Goal: Information Seeking & Learning: Learn about a topic

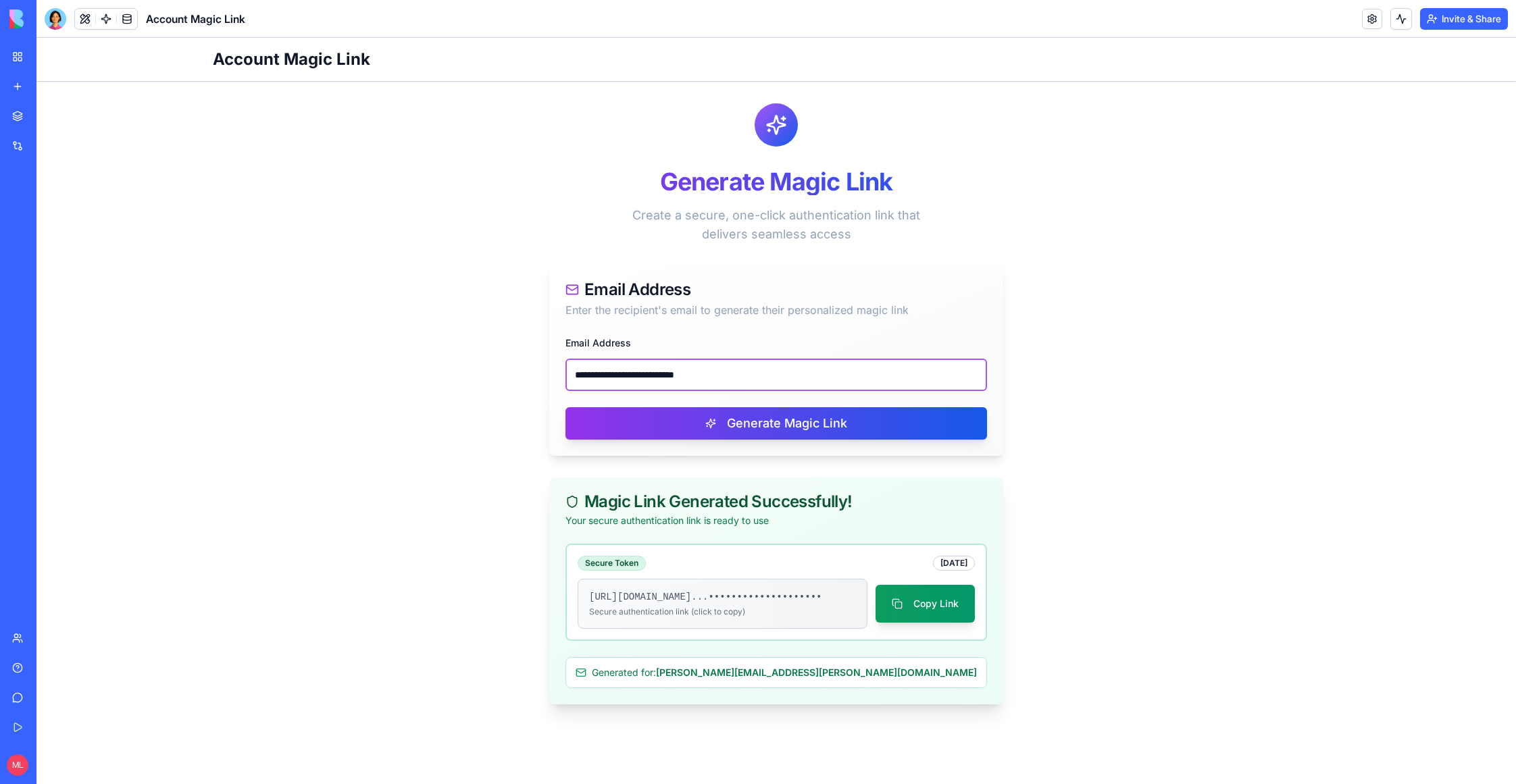
click at [595, 378] on input "**********" at bounding box center [776, 374] width 422 height 32
paste input "email"
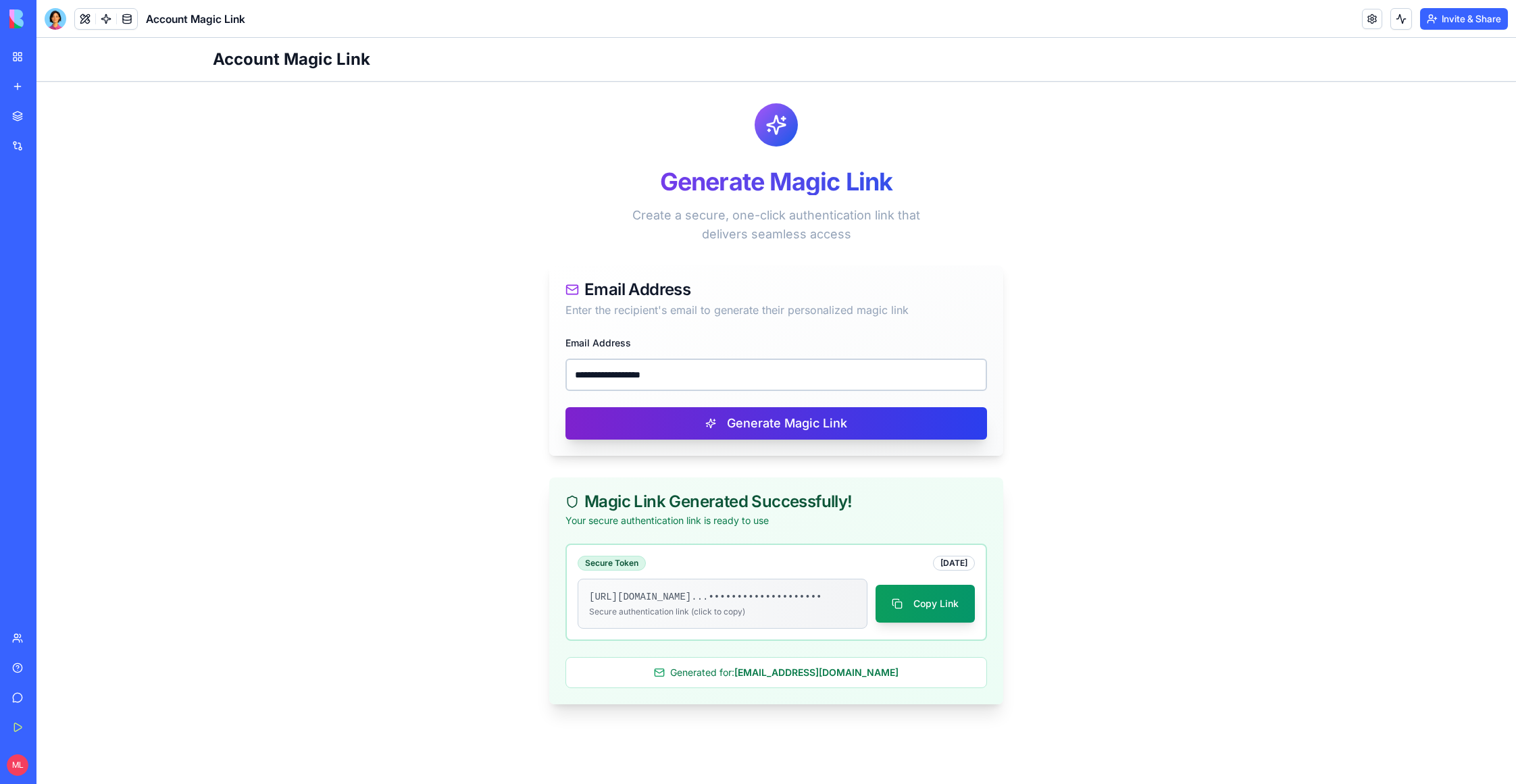
click at [630, 424] on button "Generate Magic Link" at bounding box center [776, 423] width 422 height 32
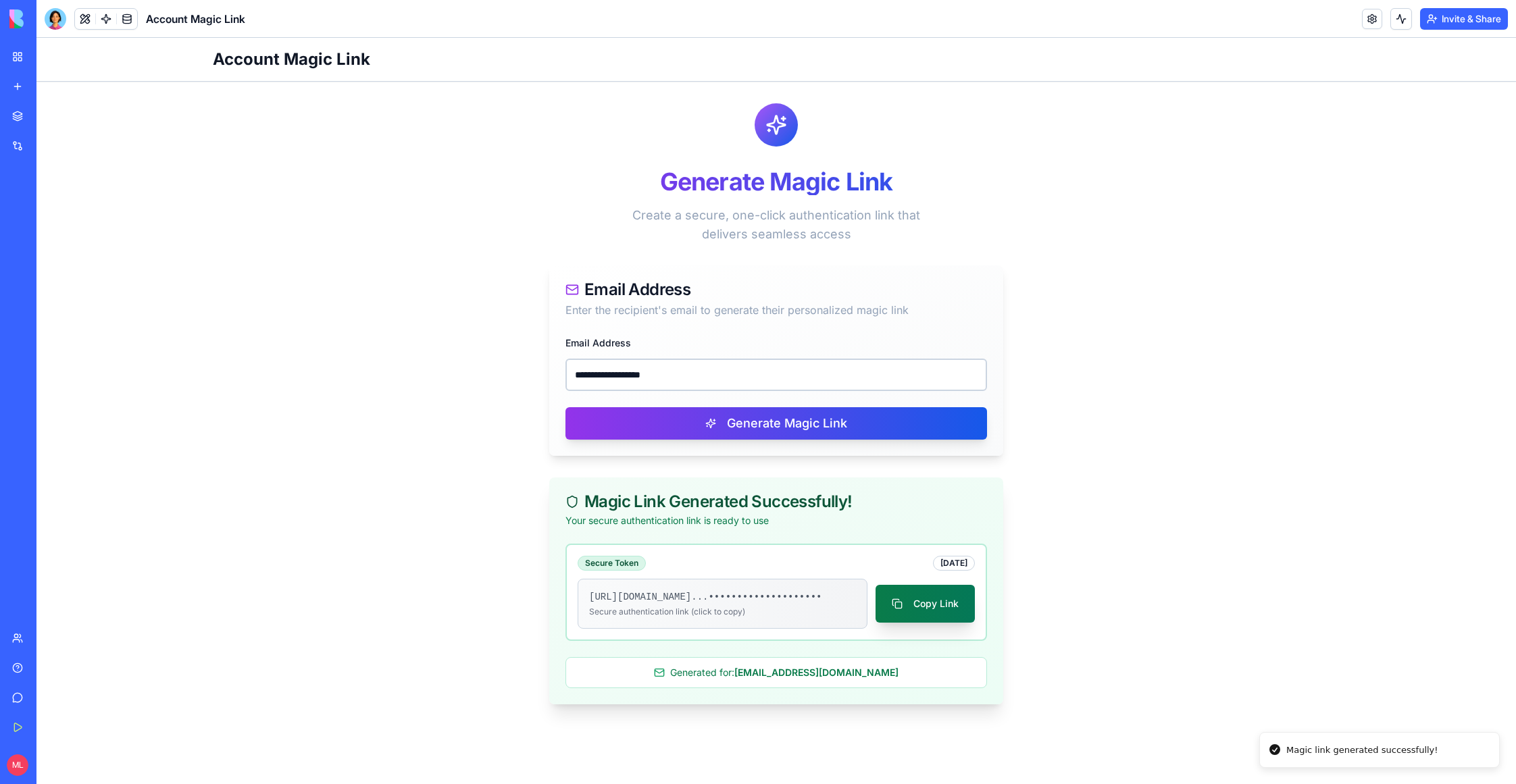
click at [947, 607] on button "Copy Link" at bounding box center [925, 603] width 99 height 38
click at [629, 377] on input "**********" at bounding box center [776, 374] width 422 height 32
paste input "email"
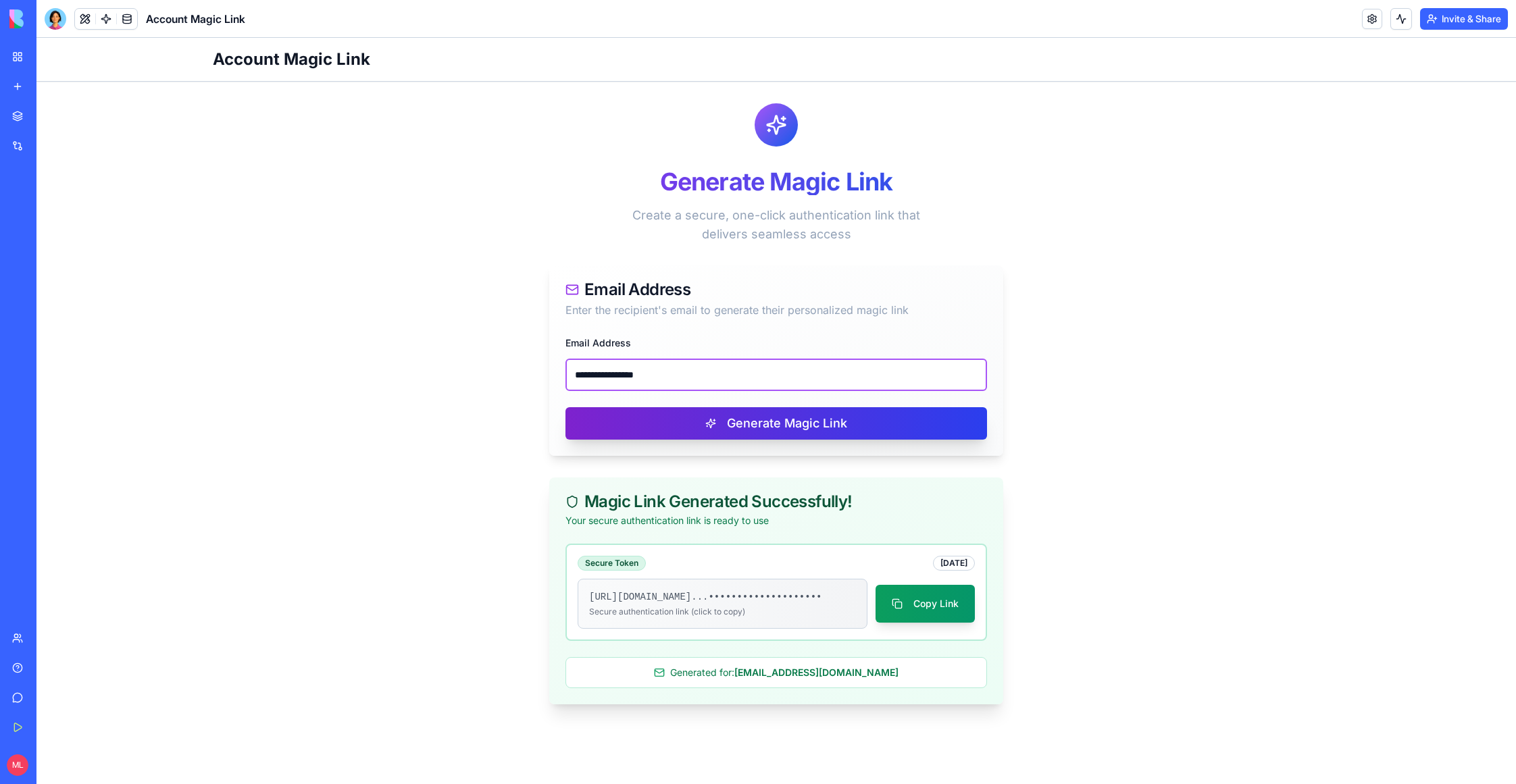
type input "**********"
click at [677, 421] on button "Generate Magic Link" at bounding box center [776, 423] width 422 height 32
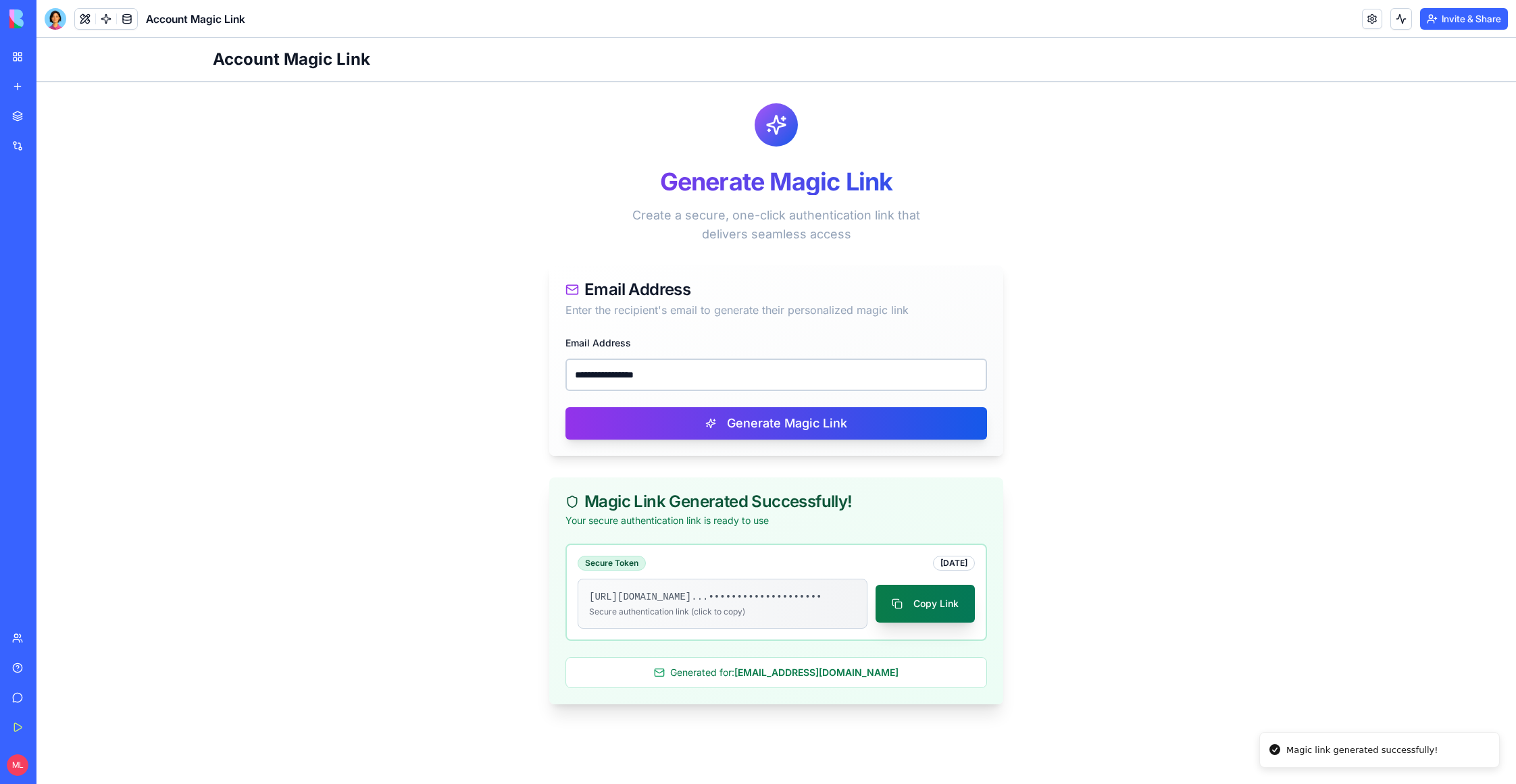
click at [925, 618] on button "Copy Link" at bounding box center [925, 603] width 99 height 38
click at [638, 390] on input "**********" at bounding box center [776, 374] width 422 height 32
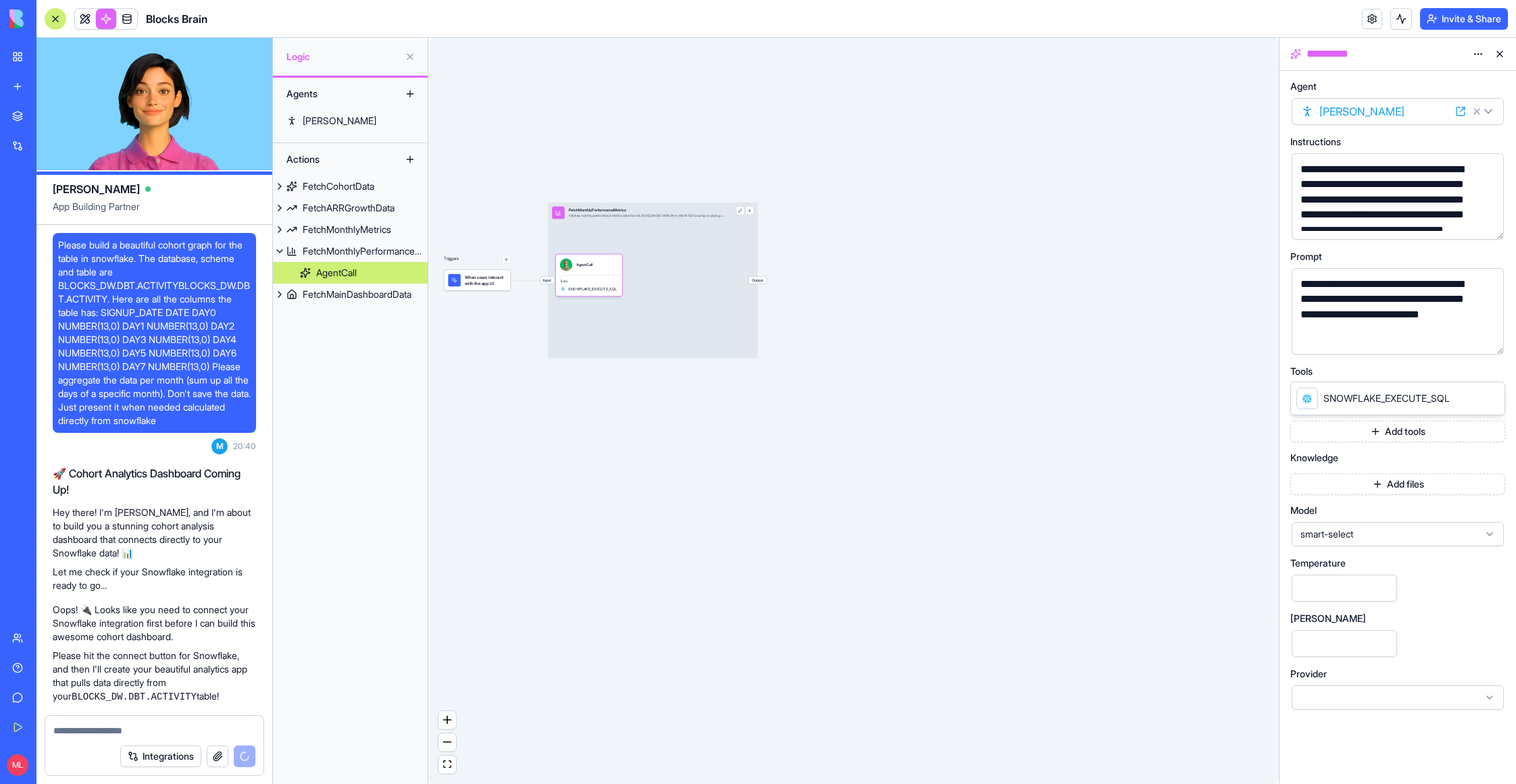
scroll to position [475, 0]
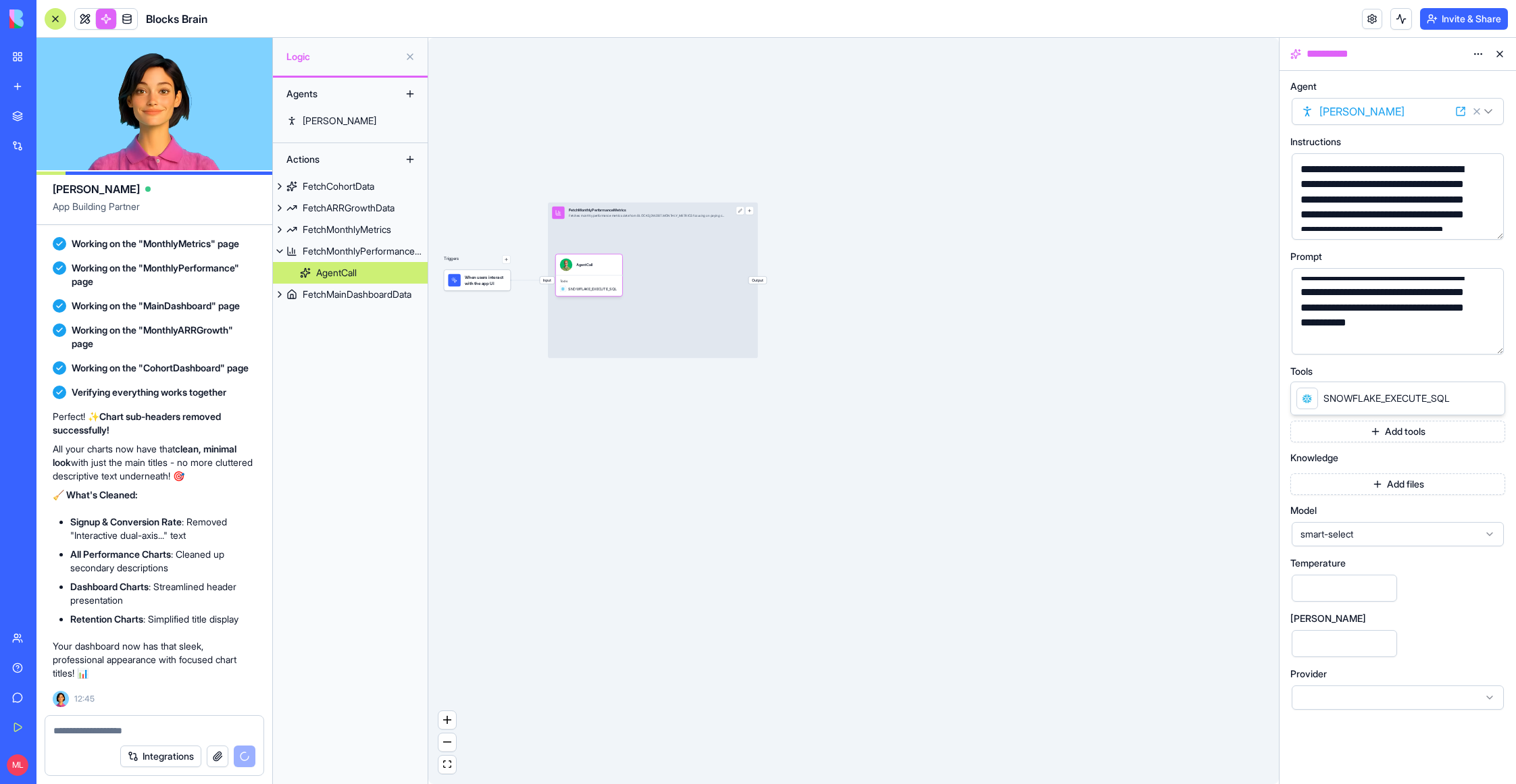
click at [18, 53] on link "My Workspace" at bounding box center [31, 56] width 54 height 27
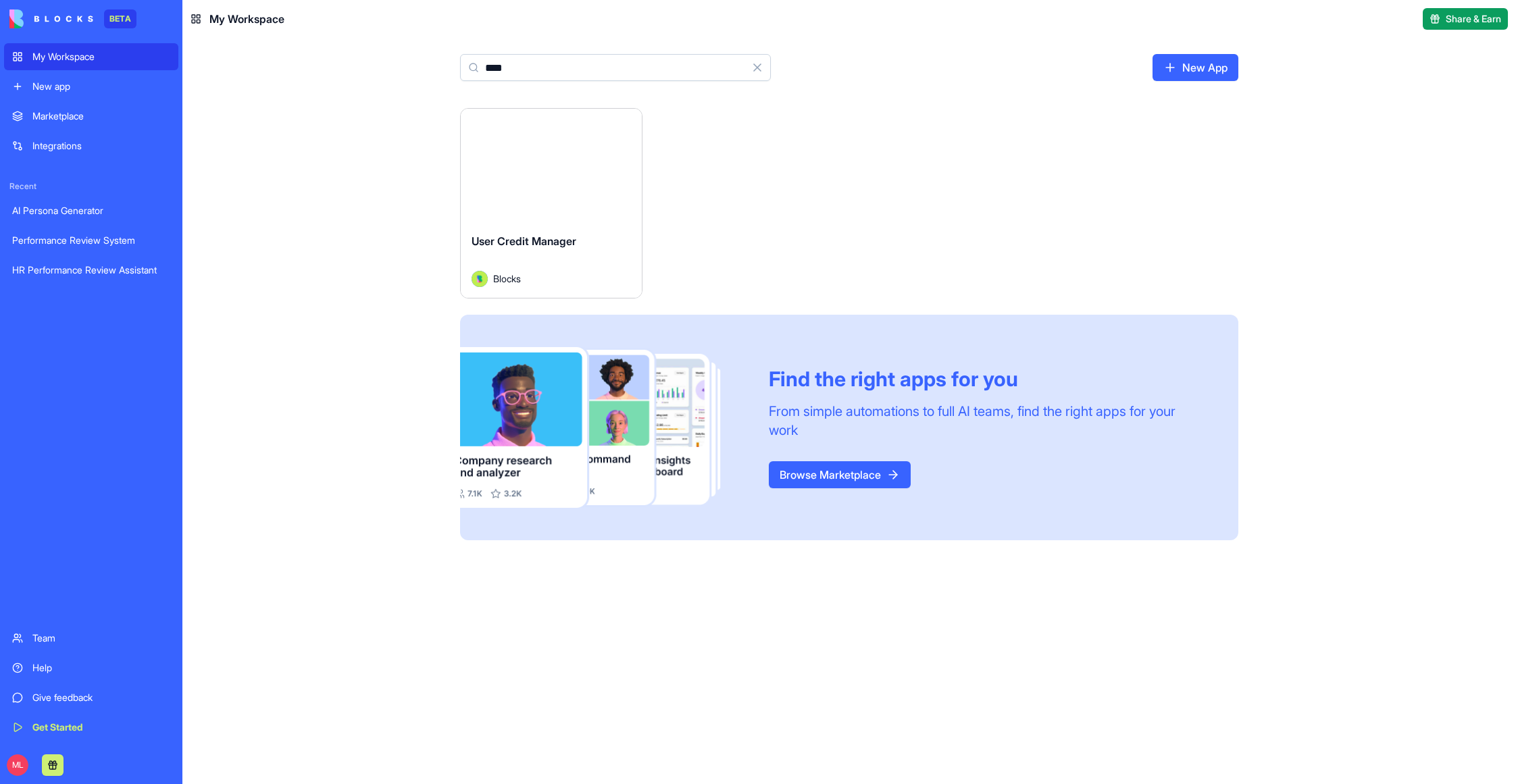
type input "****"
click at [503, 164] on button "Launch" at bounding box center [551, 165] width 101 height 27
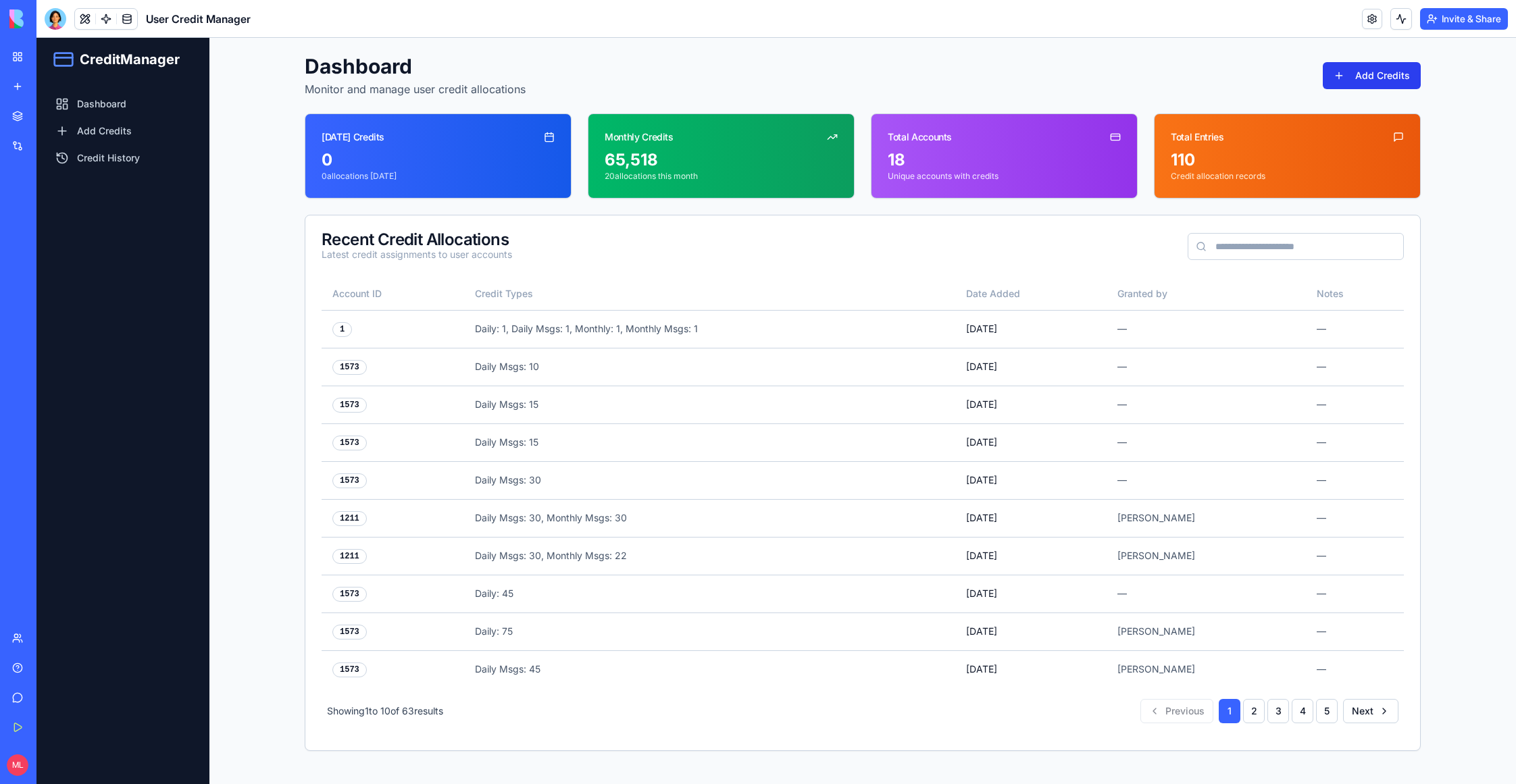
click at [1395, 79] on button "Add Credits" at bounding box center [1372, 75] width 98 height 27
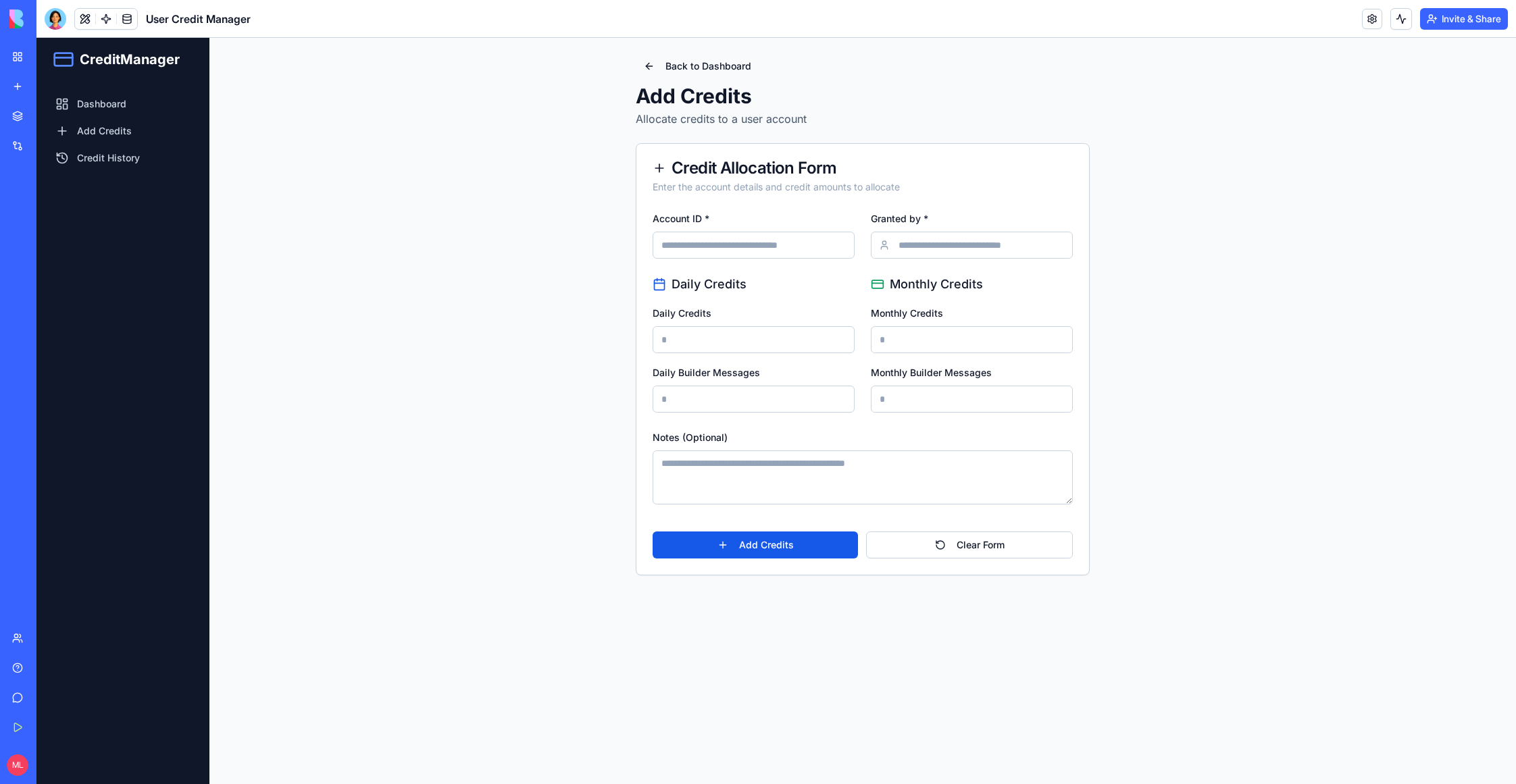
click at [745, 241] on input "Account ID *" at bounding box center [754, 245] width 202 height 27
type input "****"
click at [1021, 241] on input "Granted by *" at bounding box center [971, 245] width 202 height 27
type input "******"
click at [700, 344] on input "Daily Credits" at bounding box center [754, 339] width 202 height 27
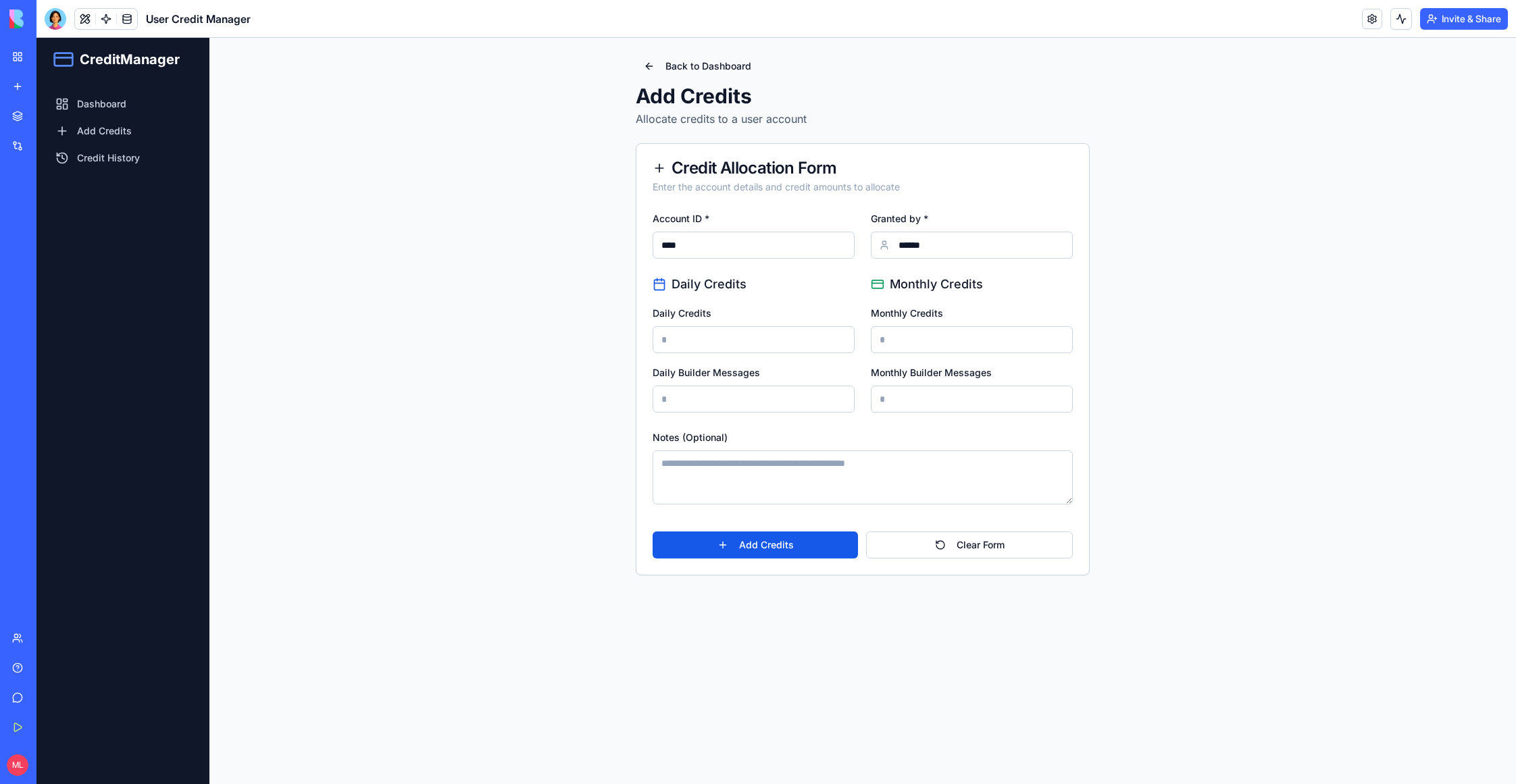
type input "*"
click at [920, 328] on input "Monthly Credits" at bounding box center [971, 339] width 202 height 27
type input "*"
click at [741, 395] on input "Daily Builder Messages" at bounding box center [754, 399] width 202 height 27
type input "**"
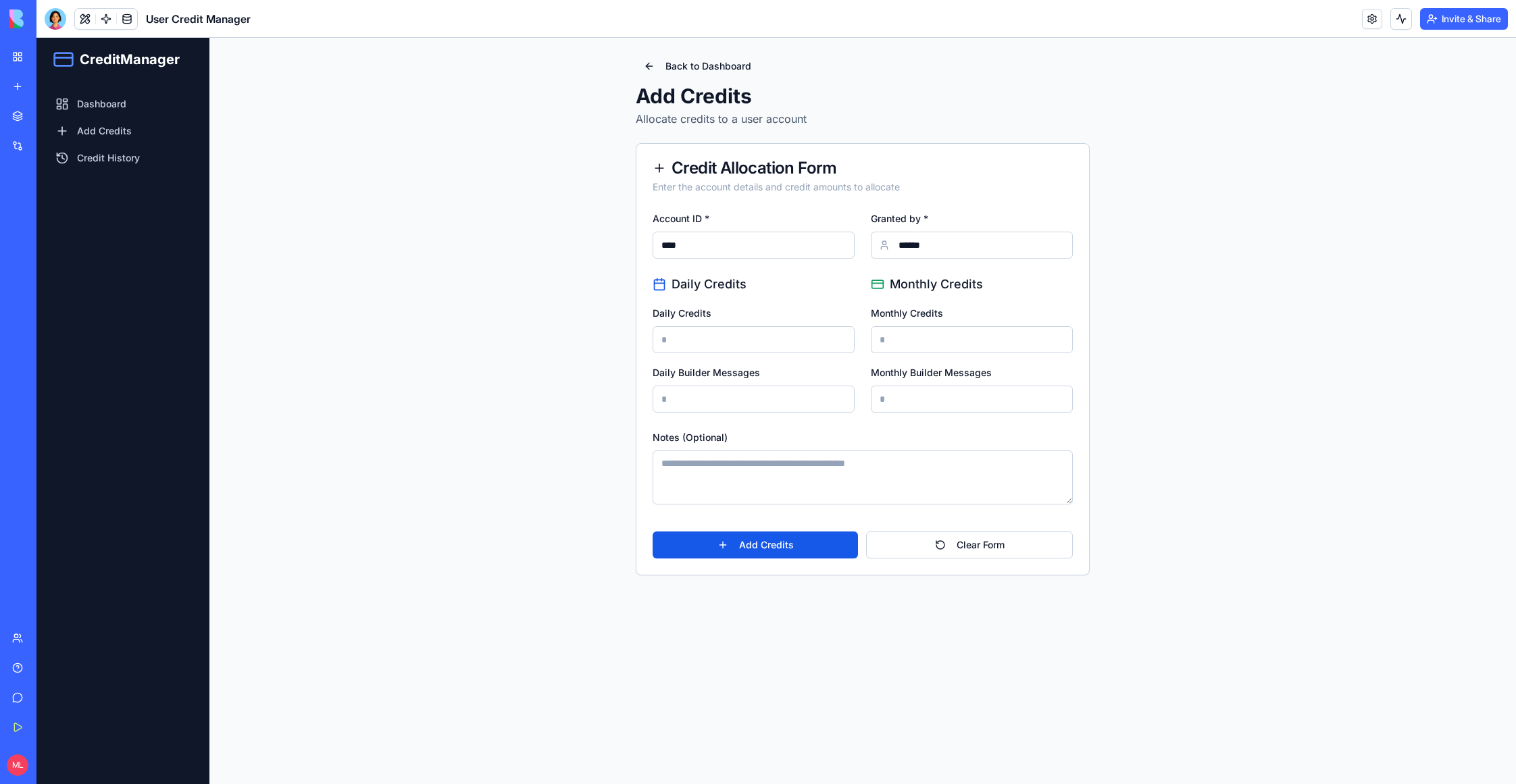
click at [921, 395] on input "Monthly Builder Messages" at bounding box center [971, 399] width 202 height 27
type input "**"
click at [756, 538] on button "Add Credits" at bounding box center [756, 545] width 205 height 27
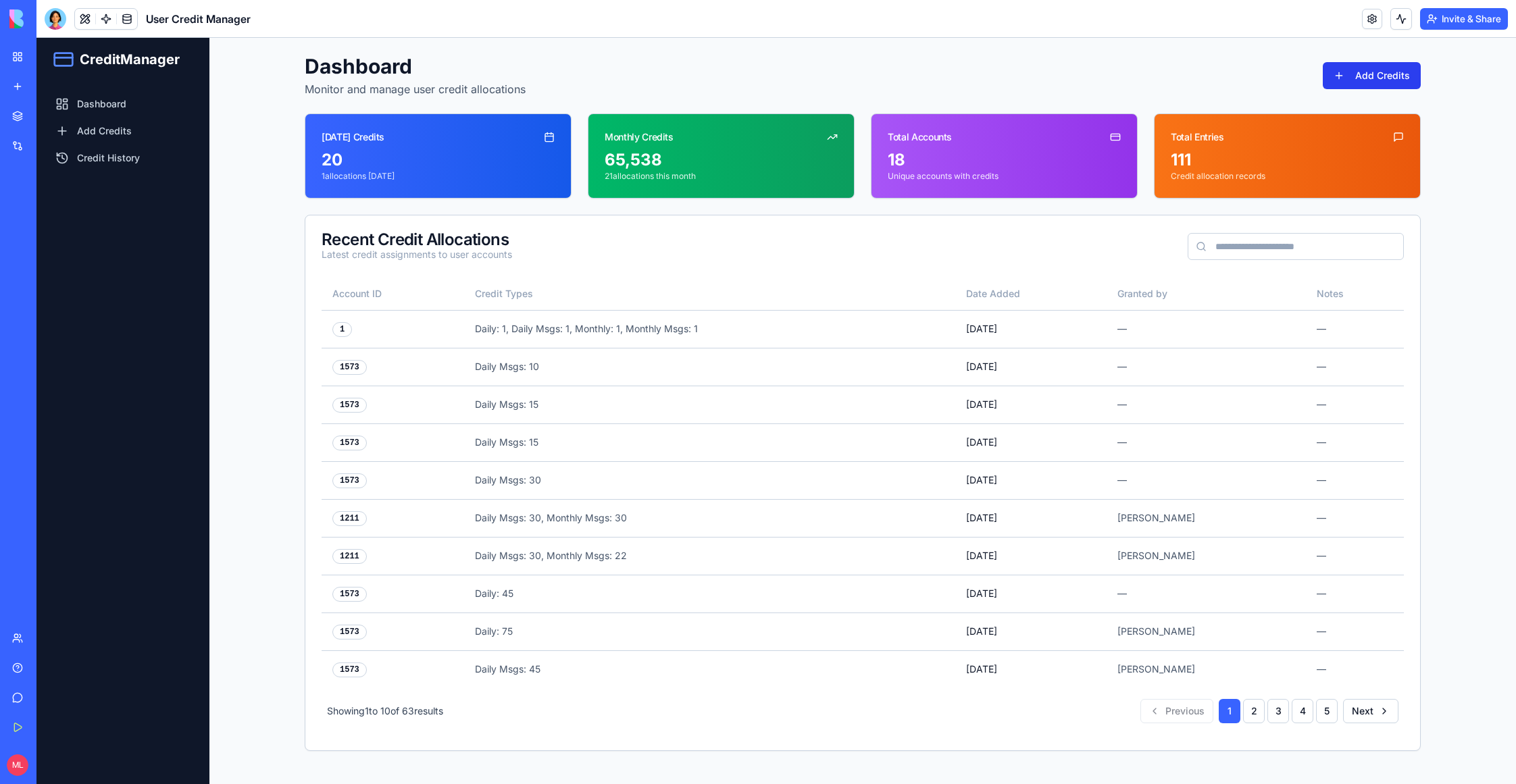
click at [1374, 73] on button "Add Credits" at bounding box center [1372, 75] width 98 height 27
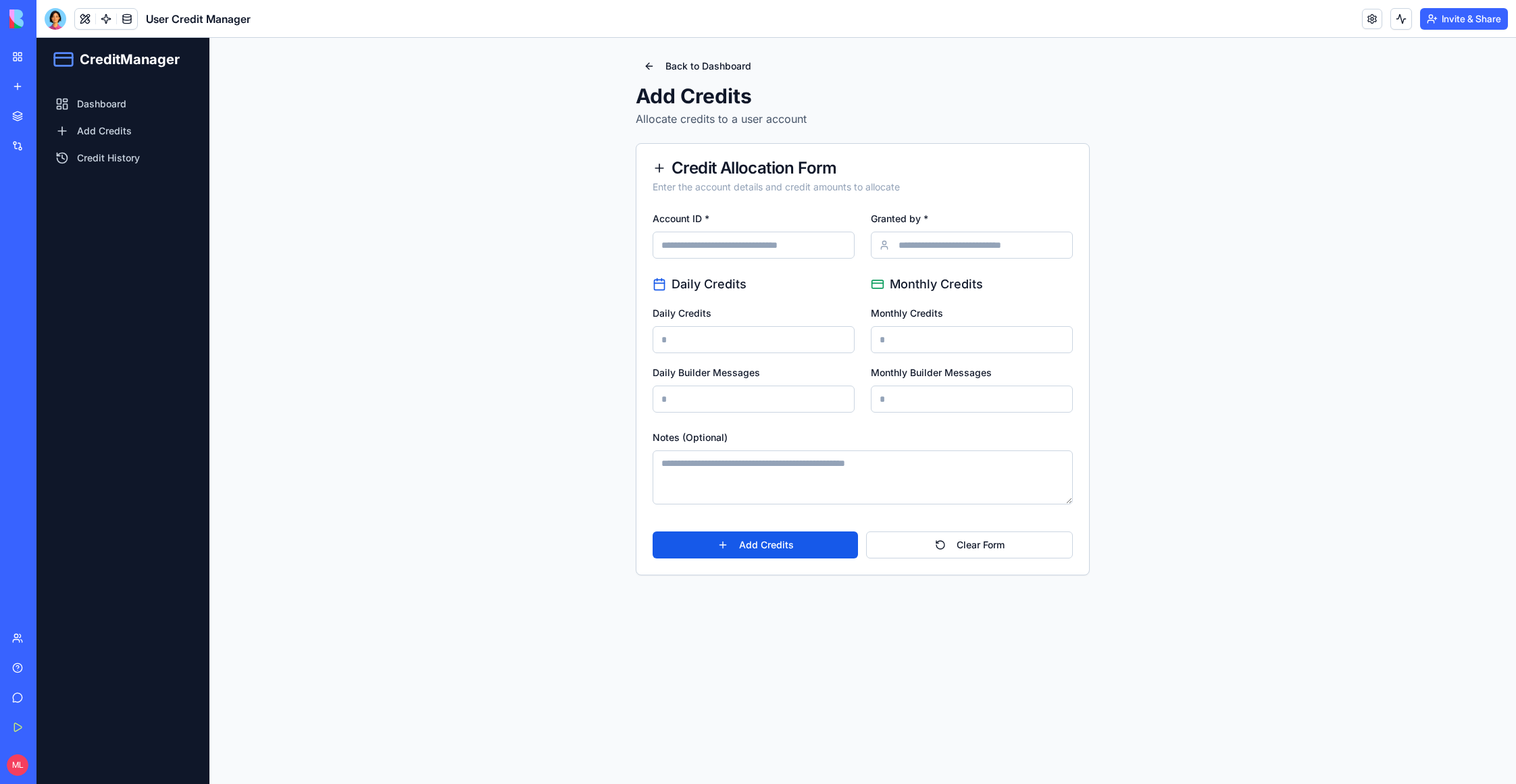
click at [709, 235] on input "Account ID *" at bounding box center [754, 245] width 202 height 27
type input "****"
click at [934, 251] on input "Granted by *" at bounding box center [971, 245] width 202 height 27
type input "******"
click at [715, 402] on input "Daily Builder Messages" at bounding box center [754, 399] width 202 height 27
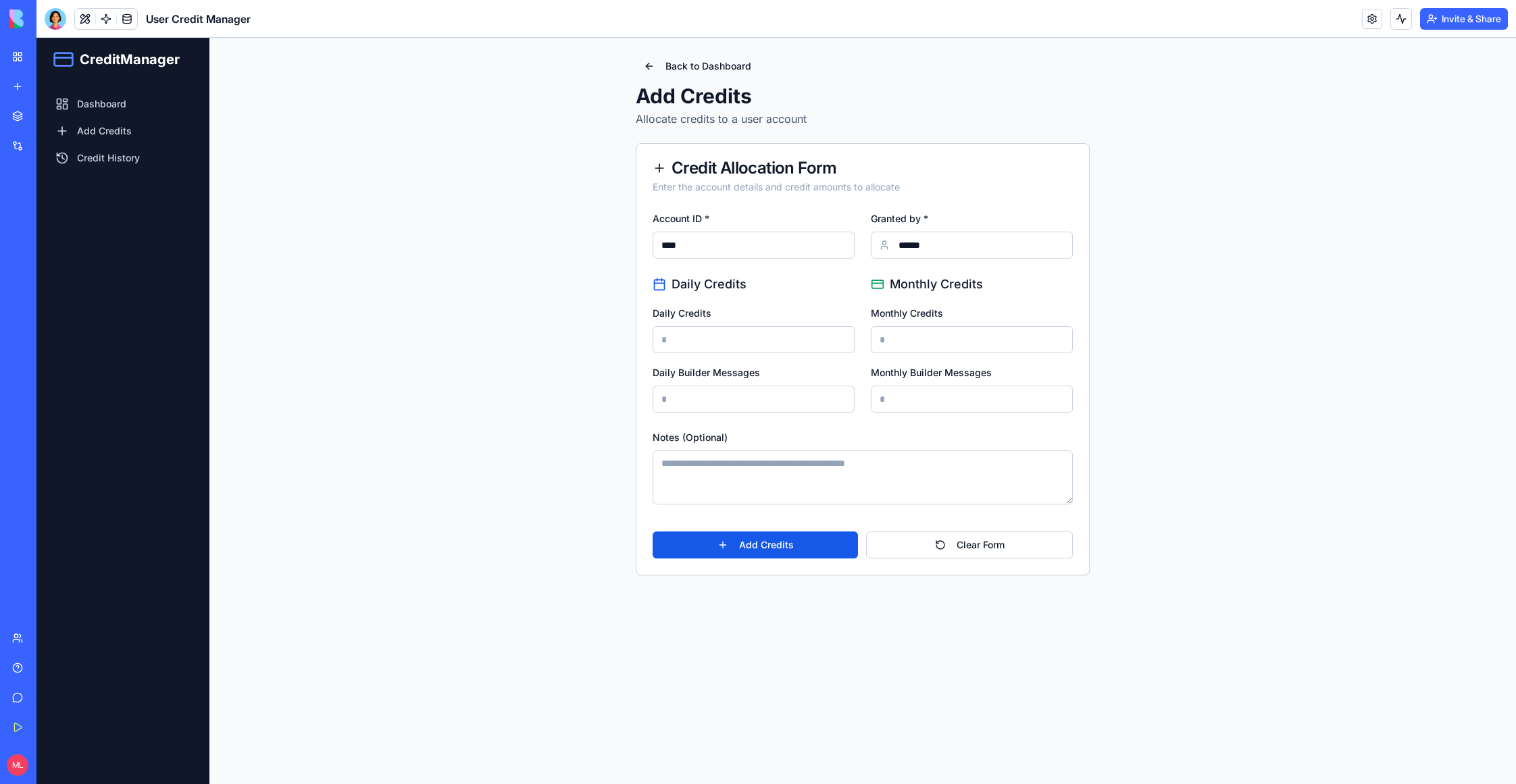
type input "**"
click at [949, 412] on input "Monthly Builder Messages" at bounding box center [971, 399] width 202 height 27
type input "**"
click at [697, 343] on input "Daily Credits" at bounding box center [754, 339] width 202 height 27
type input "*"
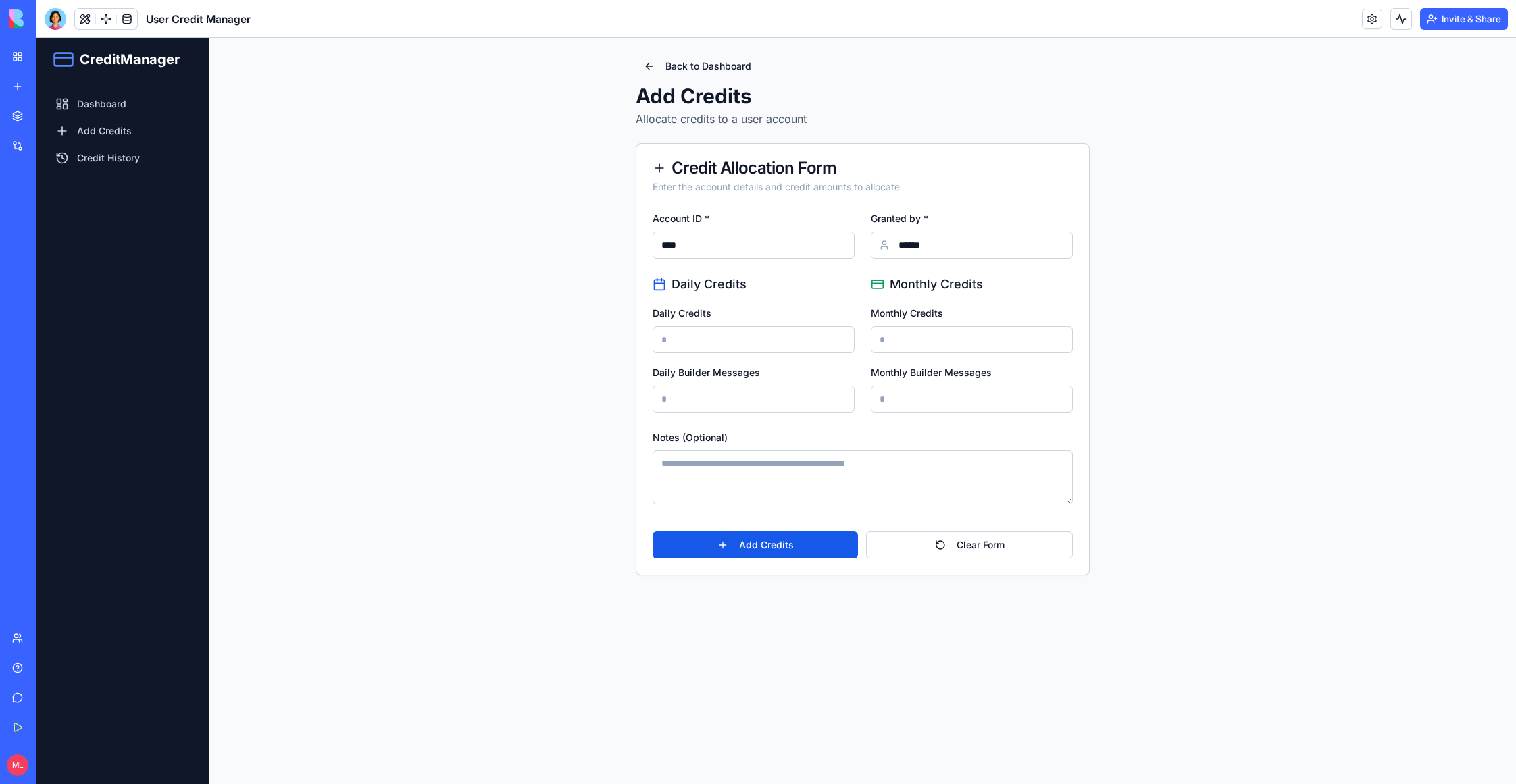
click at [925, 341] on input "Monthly Credits" at bounding box center [971, 339] width 202 height 27
type input "*"
click at [745, 538] on button "Add Credits" at bounding box center [756, 545] width 205 height 27
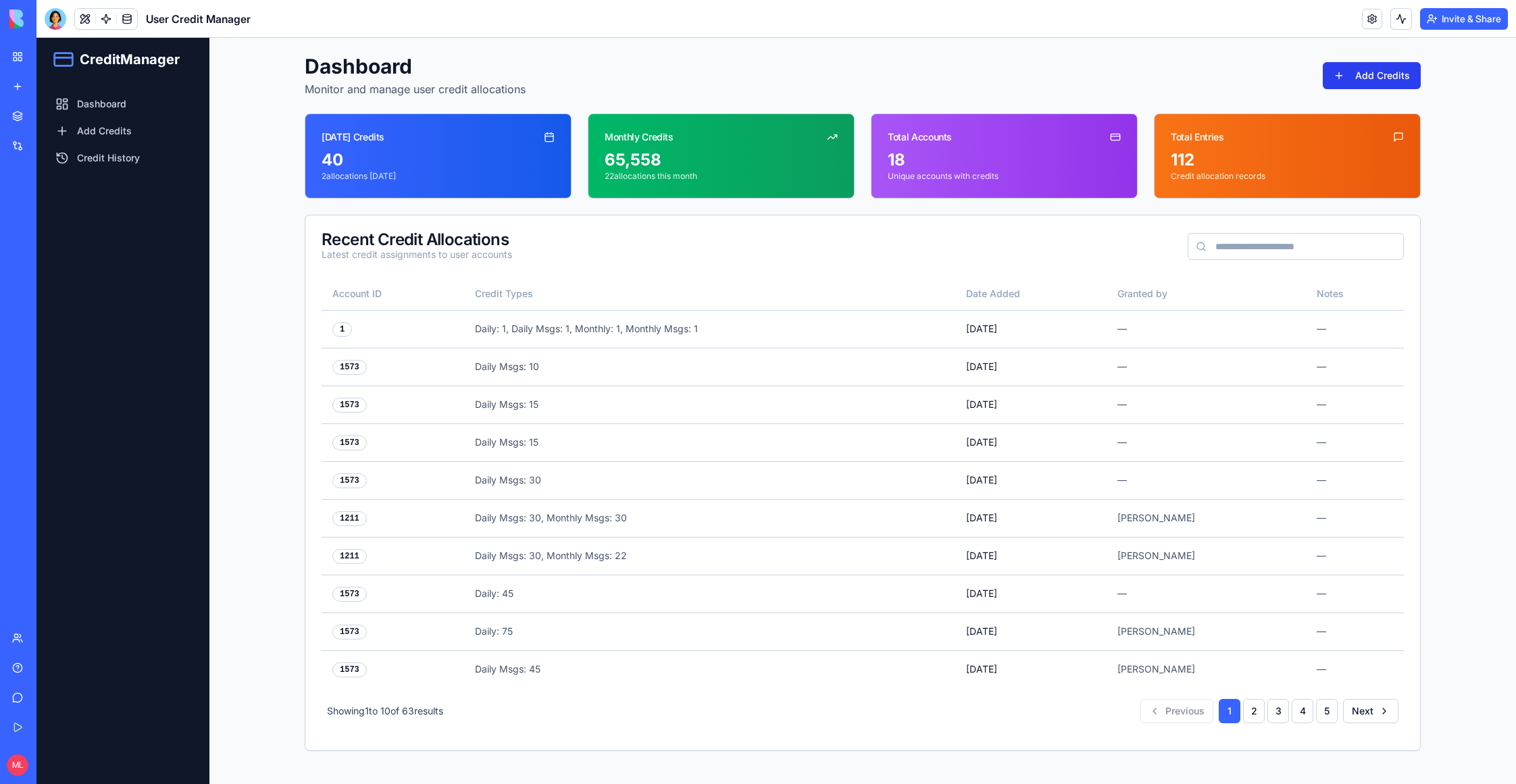
click at [1392, 70] on button "Add Credits" at bounding box center [1372, 75] width 98 height 27
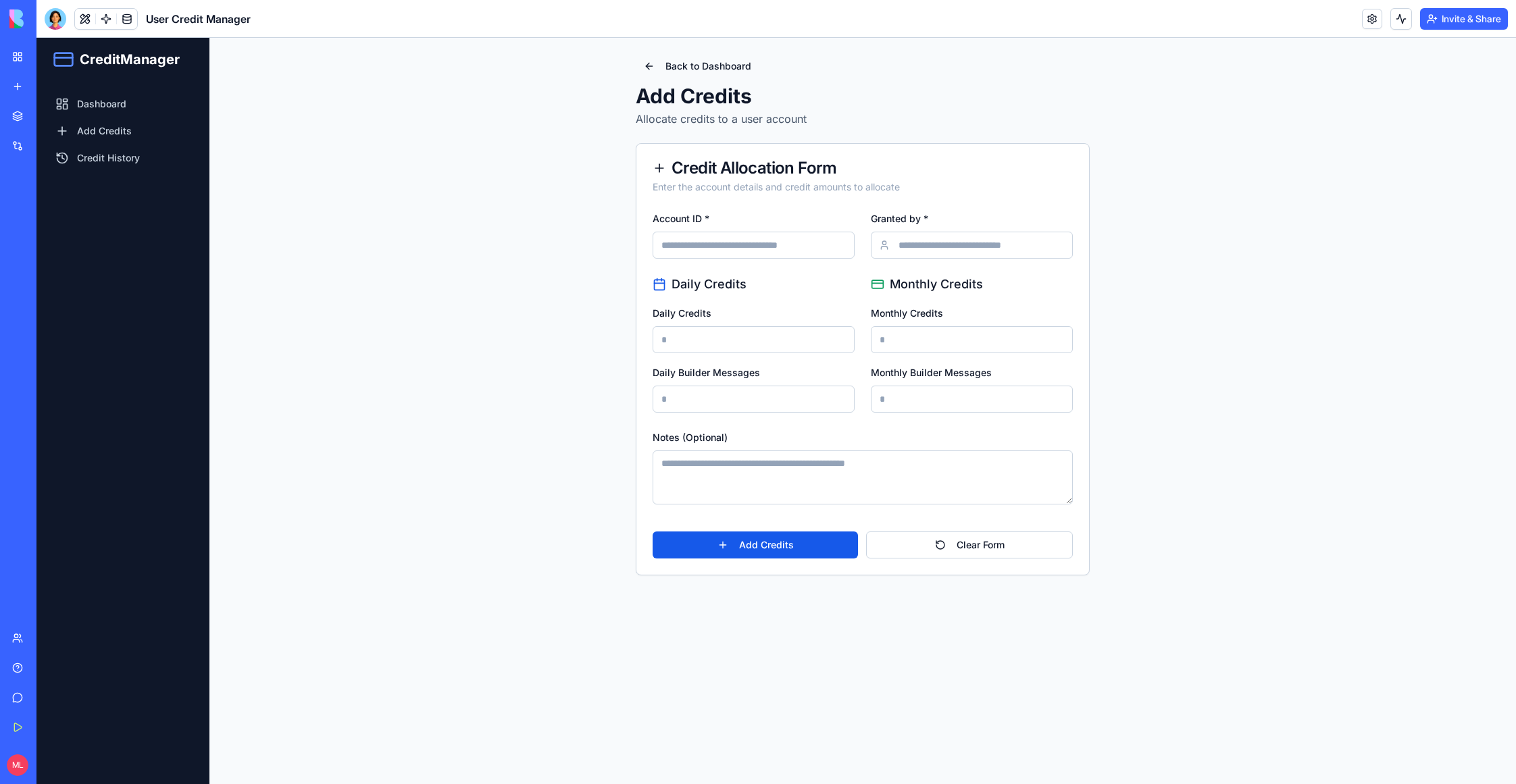
click at [720, 254] on input "Account ID *" at bounding box center [754, 245] width 202 height 27
type input "****"
click at [695, 350] on input "Daily Credits" at bounding box center [754, 339] width 202 height 27
type input "*"
type input "****"
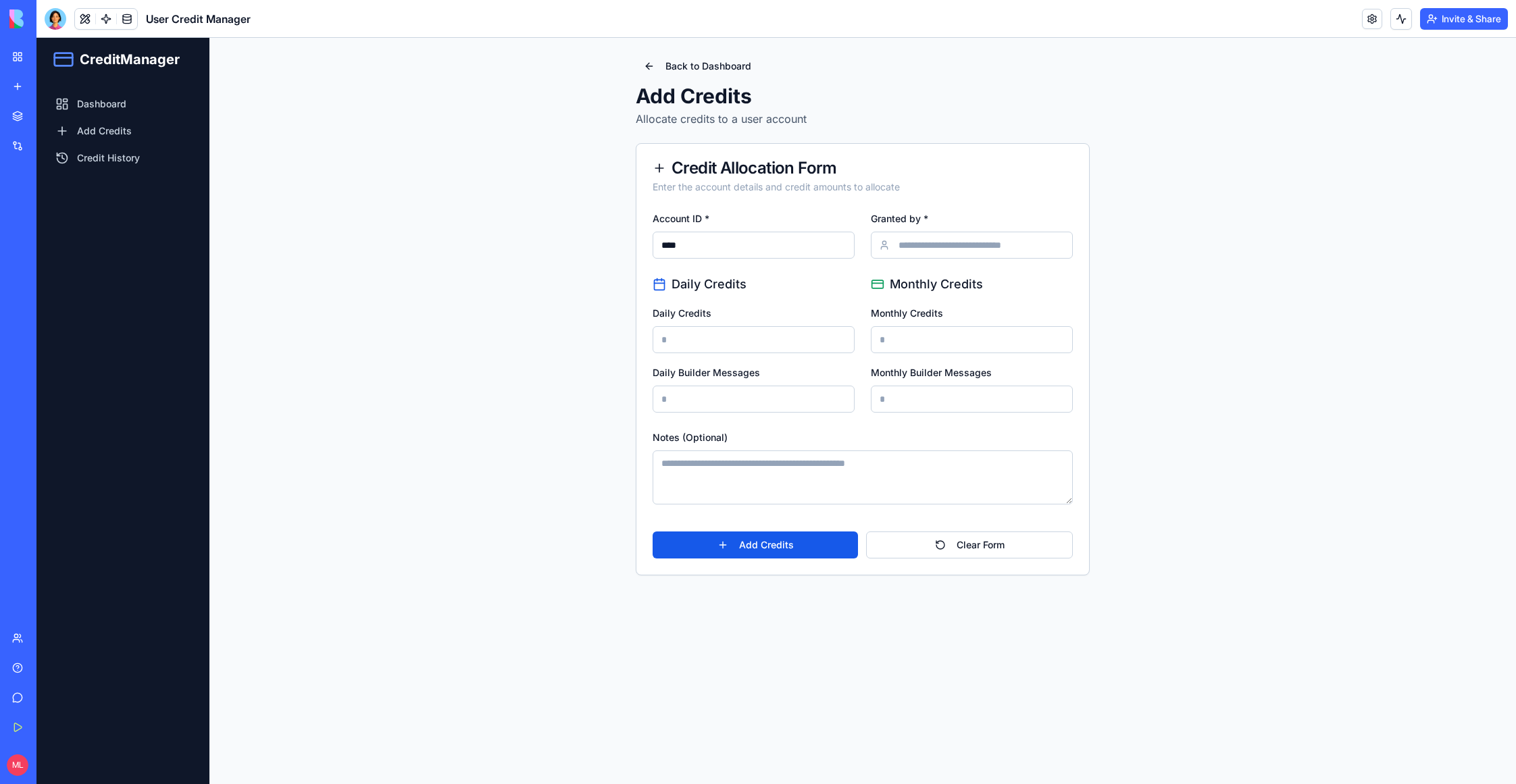
click at [886, 343] on input "Monthly Credits" at bounding box center [971, 339] width 202 height 27
type input "****"
click at [699, 391] on input "Daily Builder Messages" at bounding box center [754, 399] width 202 height 27
type input "***"
click at [973, 411] on input "Monthly Builder Messages" at bounding box center [971, 399] width 202 height 27
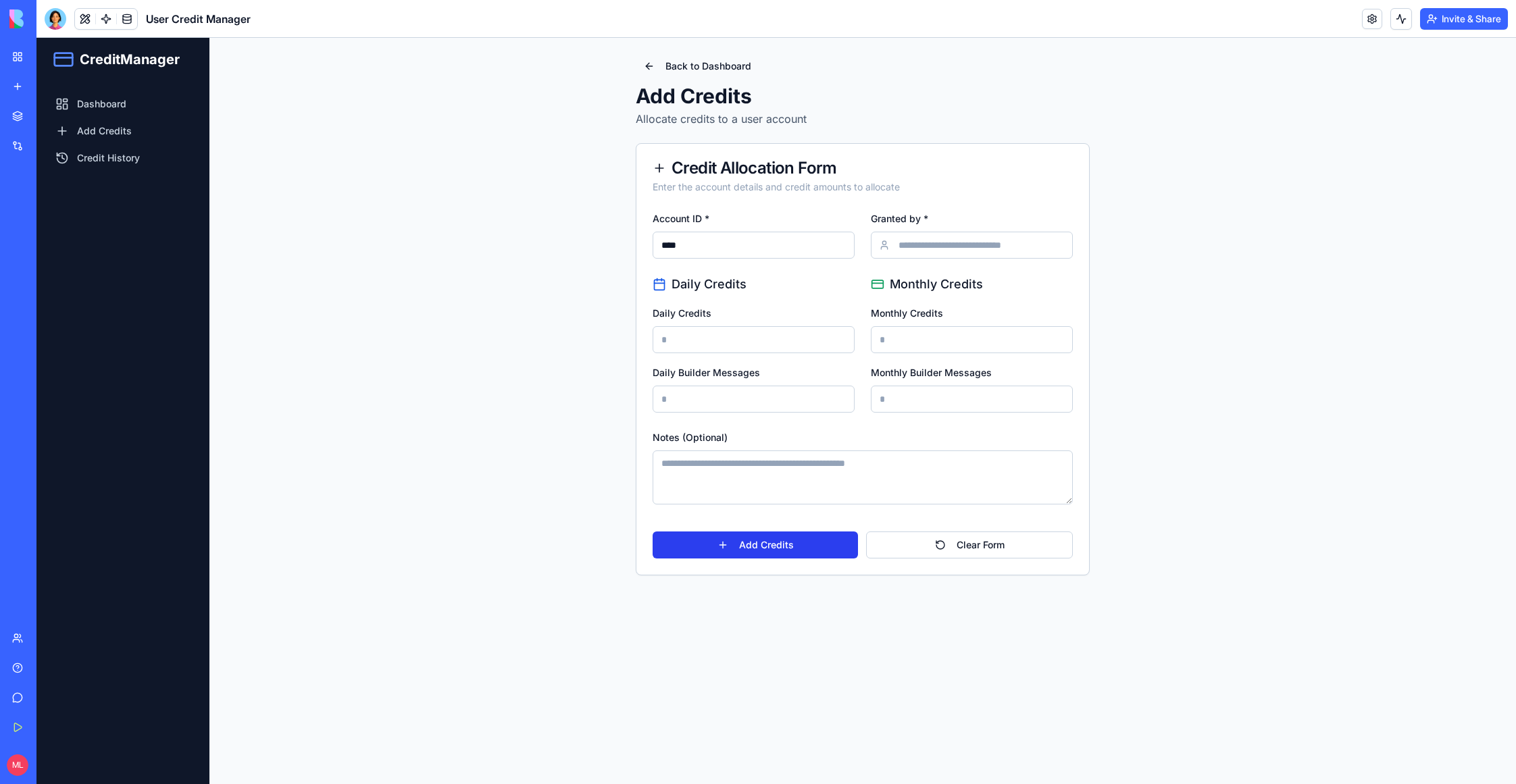
type input "***"
click at [764, 547] on button "Add Credits" at bounding box center [756, 545] width 205 height 27
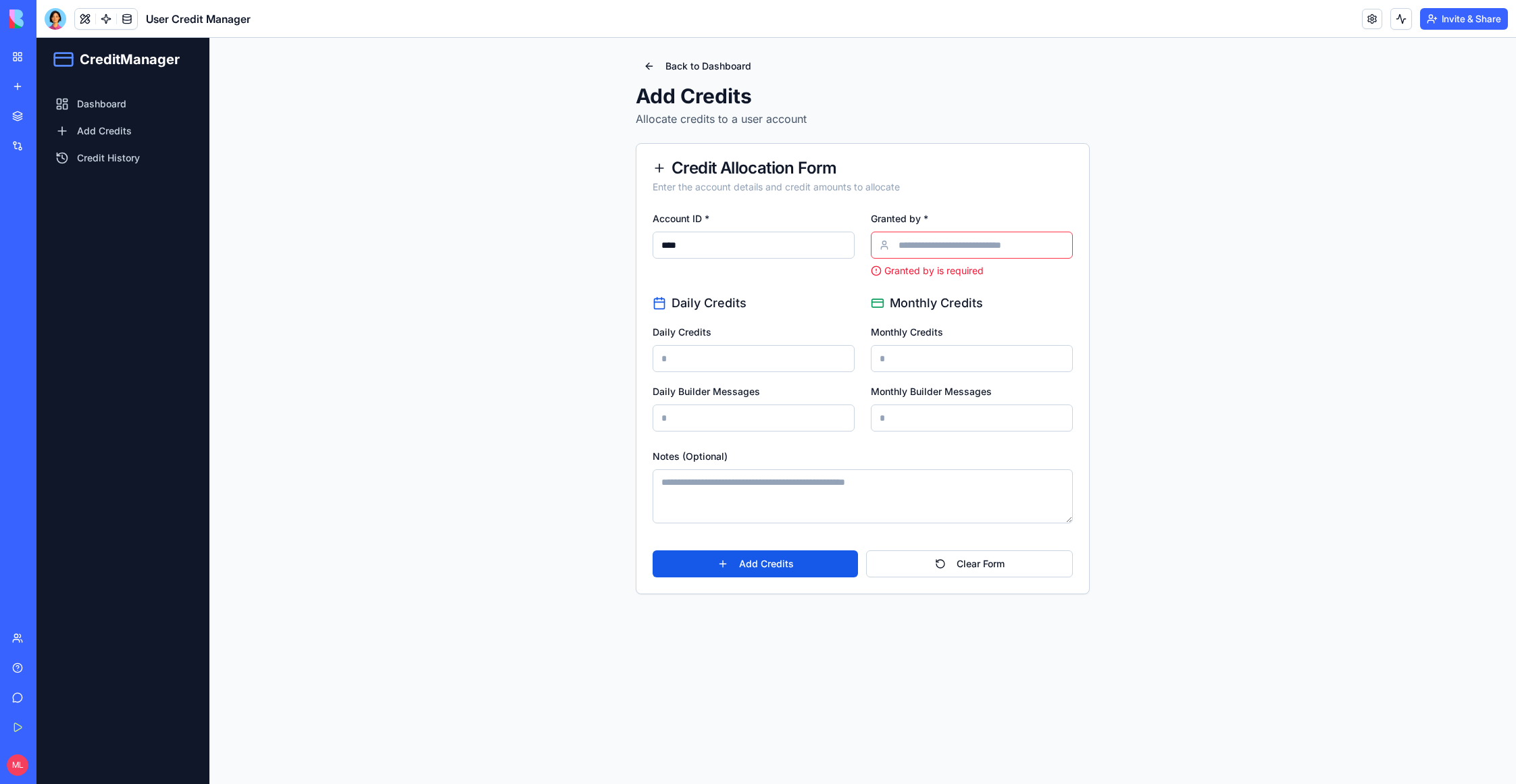
click at [960, 233] on input "Granted by *" at bounding box center [971, 245] width 202 height 27
type input "******"
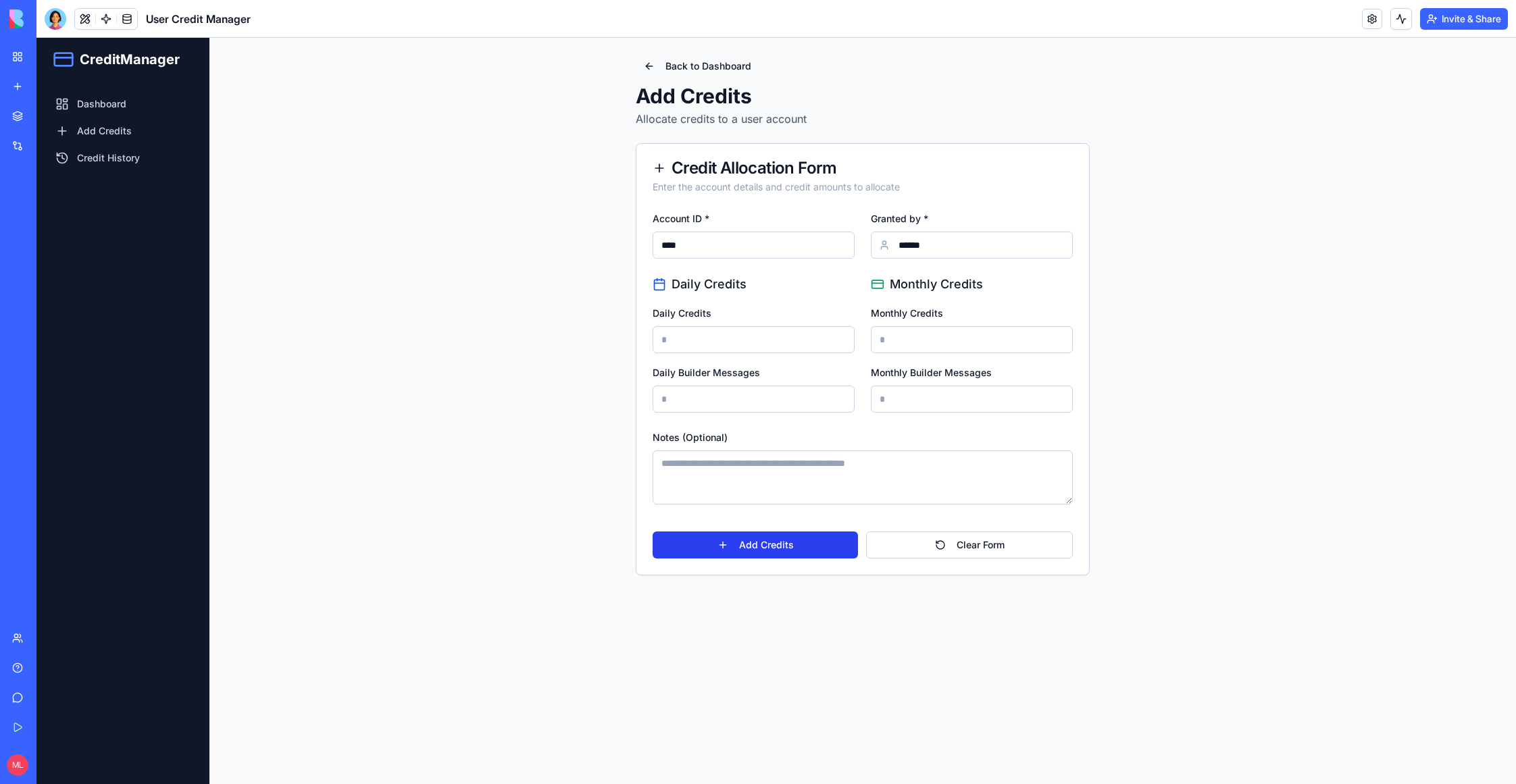
click at [780, 552] on button "Add Credits" at bounding box center [756, 545] width 205 height 27
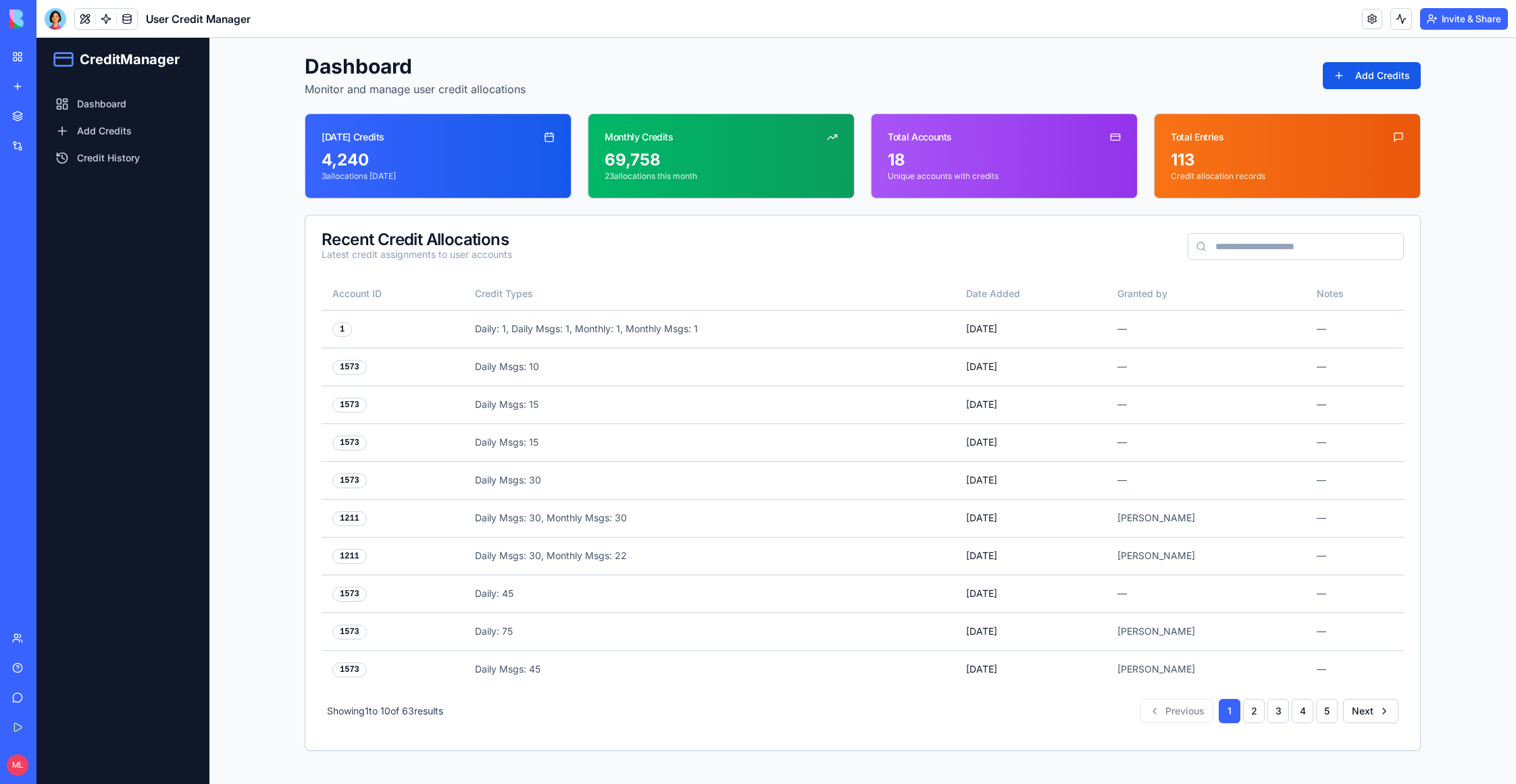
click at [26, 66] on link "My Workspace" at bounding box center [31, 56] width 54 height 27
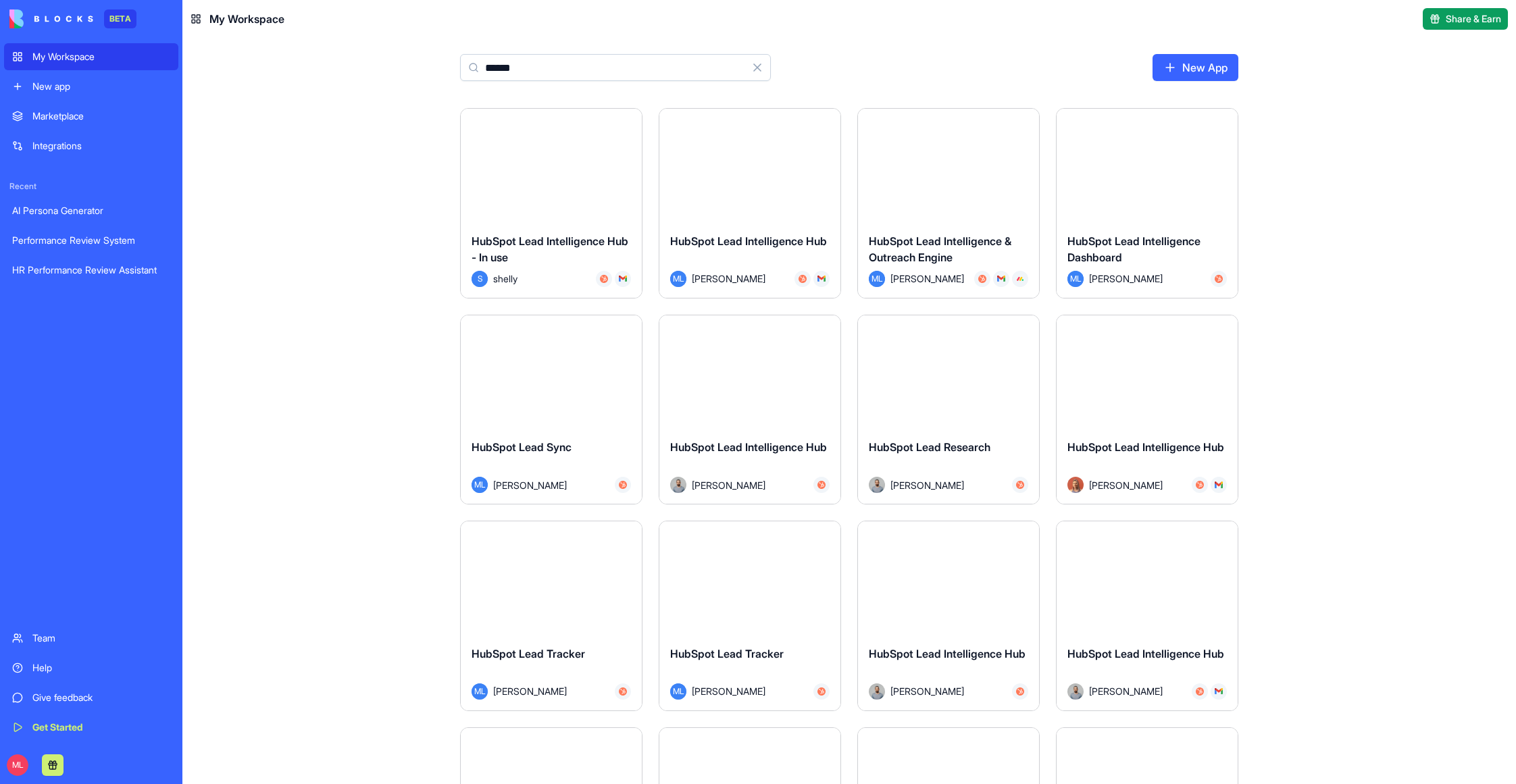
type input "******"
click at [532, 192] on div "Launch" at bounding box center [551, 166] width 181 height 114
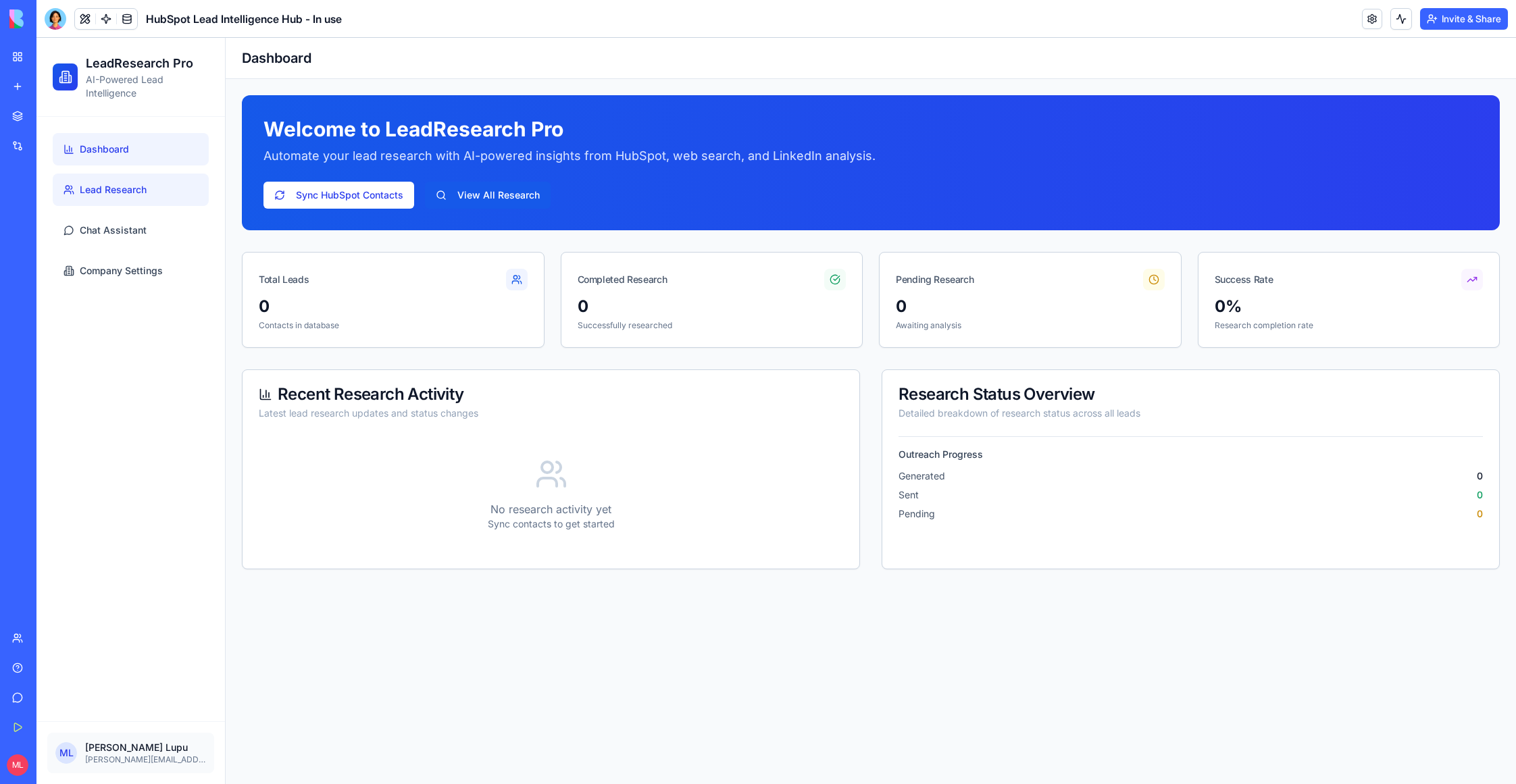
click at [157, 183] on link "Lead Research" at bounding box center [131, 190] width 156 height 32
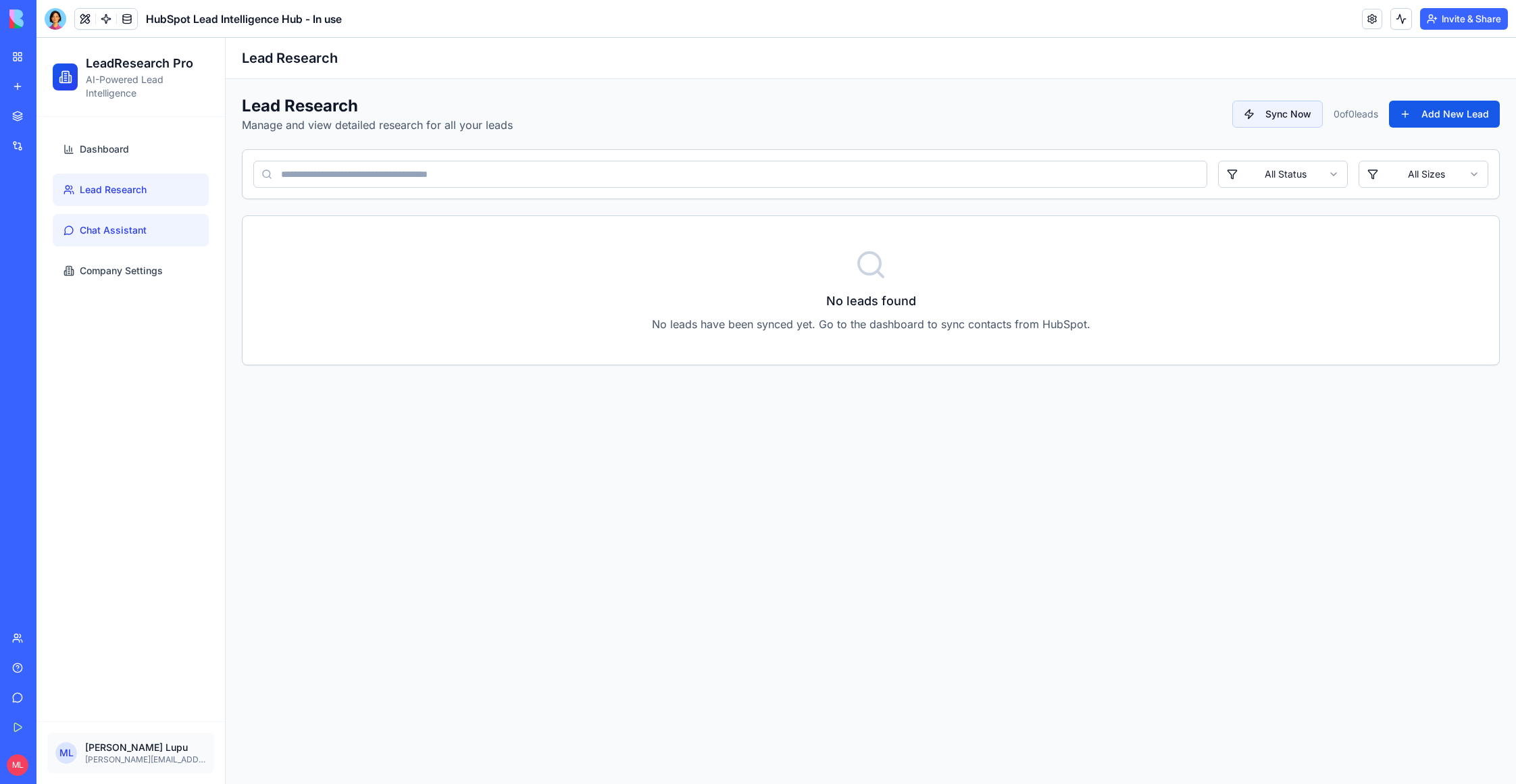
click at [115, 237] on link "Chat Assistant" at bounding box center [131, 230] width 156 height 32
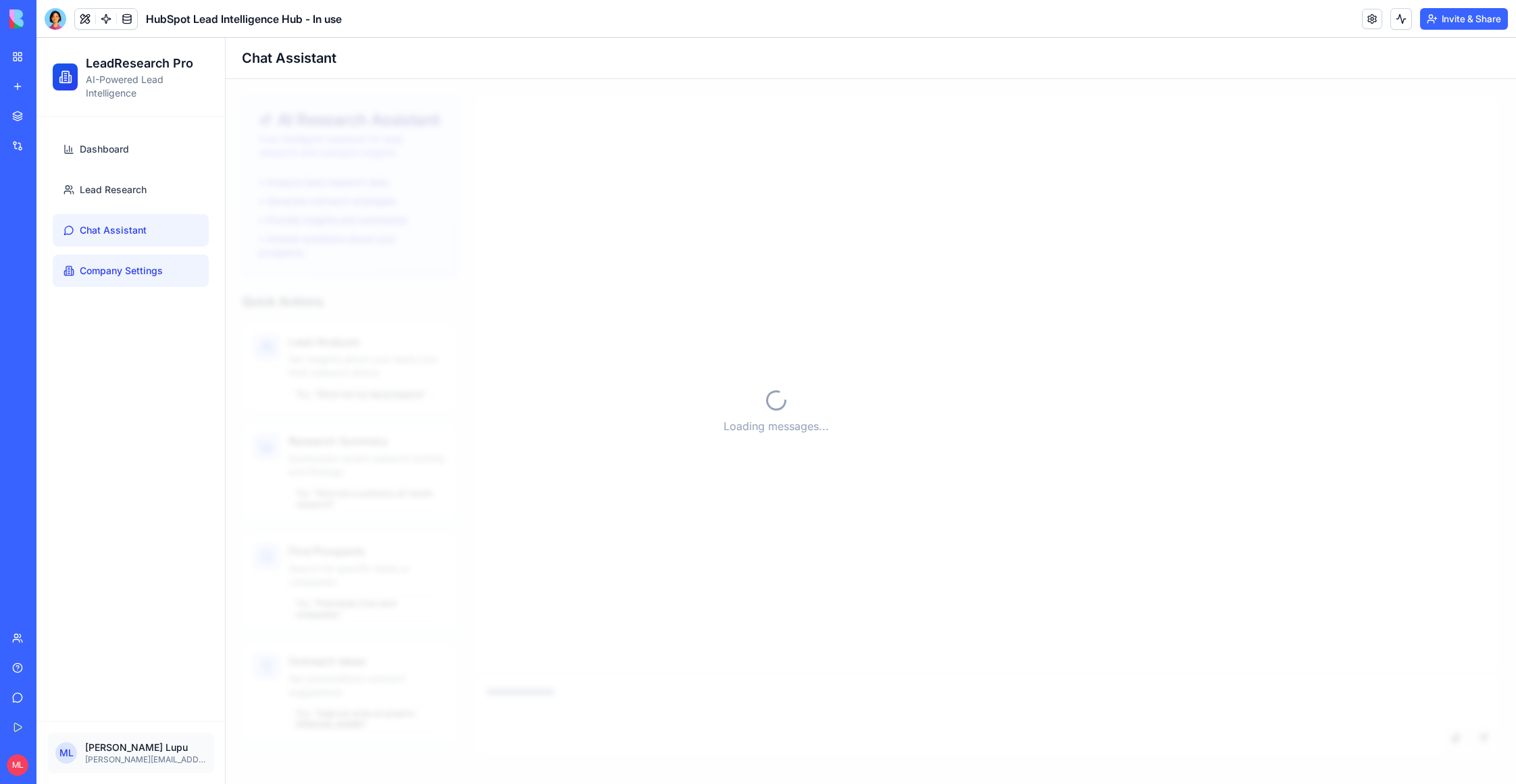
click at [115, 270] on span "Company Settings" at bounding box center [120, 271] width 83 height 14
click at [12, 53] on link "My Workspace" at bounding box center [31, 56] width 54 height 27
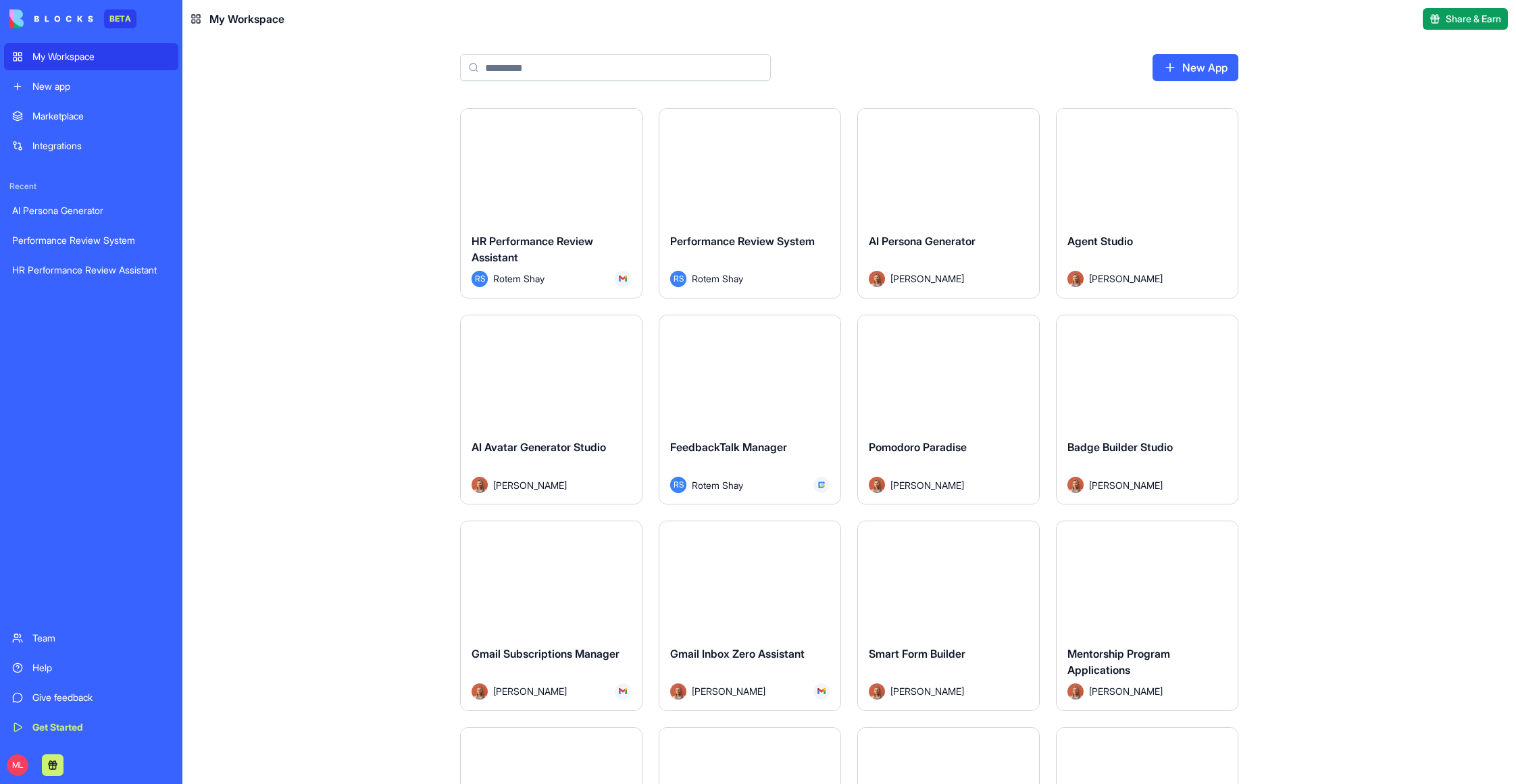
click at [517, 77] on input at bounding box center [615, 67] width 311 height 27
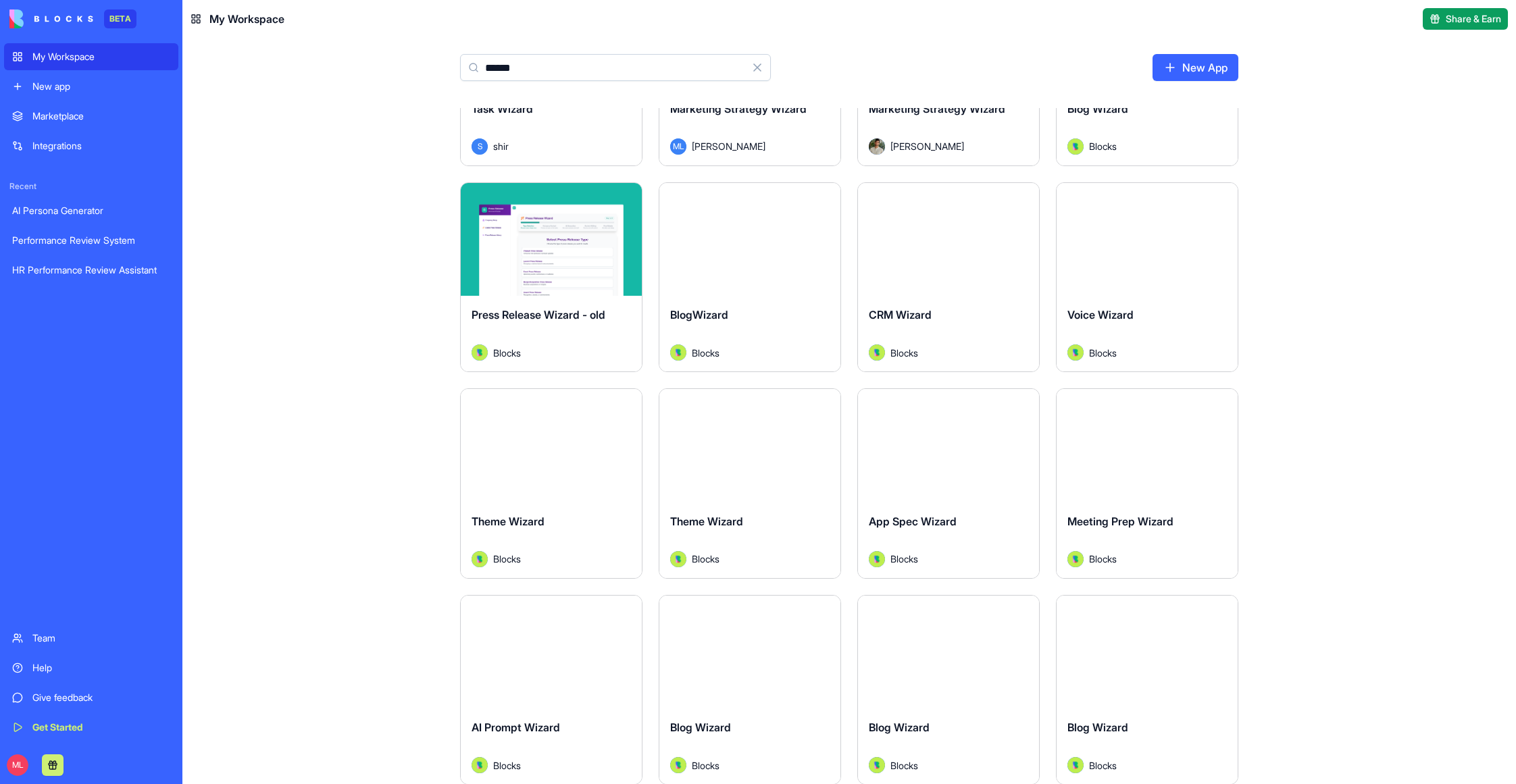
scroll to position [149, 0]
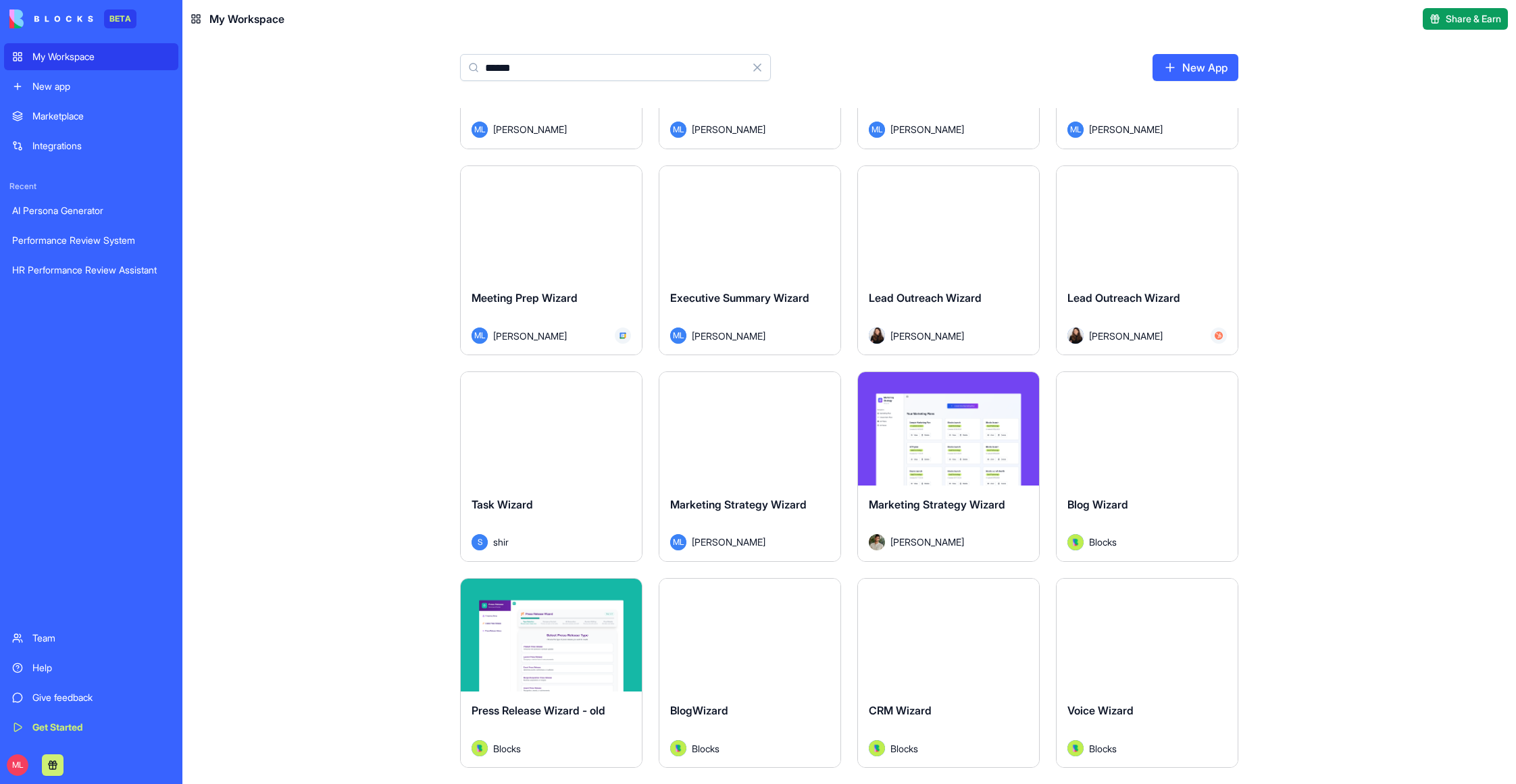
type input "******"
click at [947, 224] on button "Launch" at bounding box center [949, 222] width 101 height 27
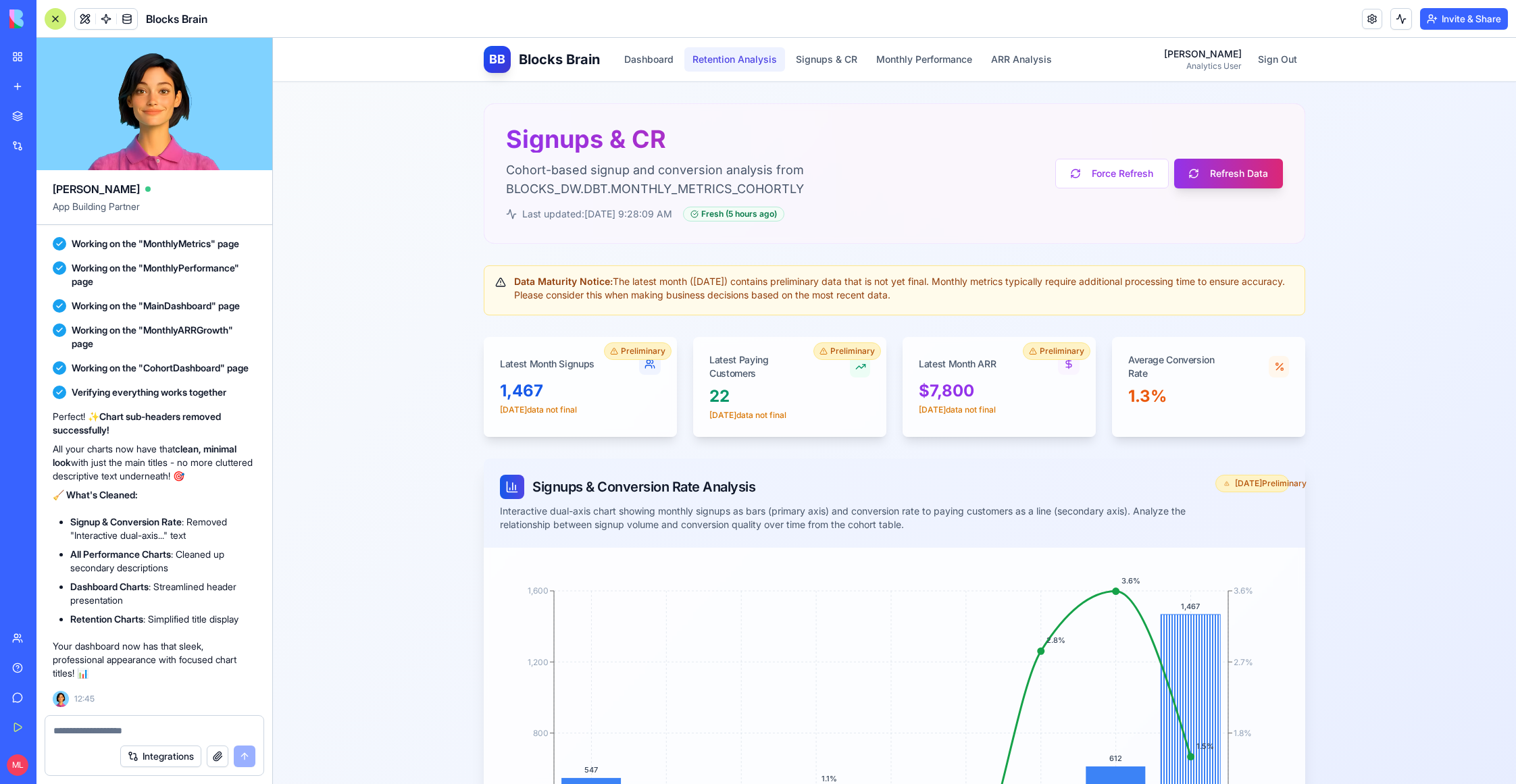
scroll to position [283, 0]
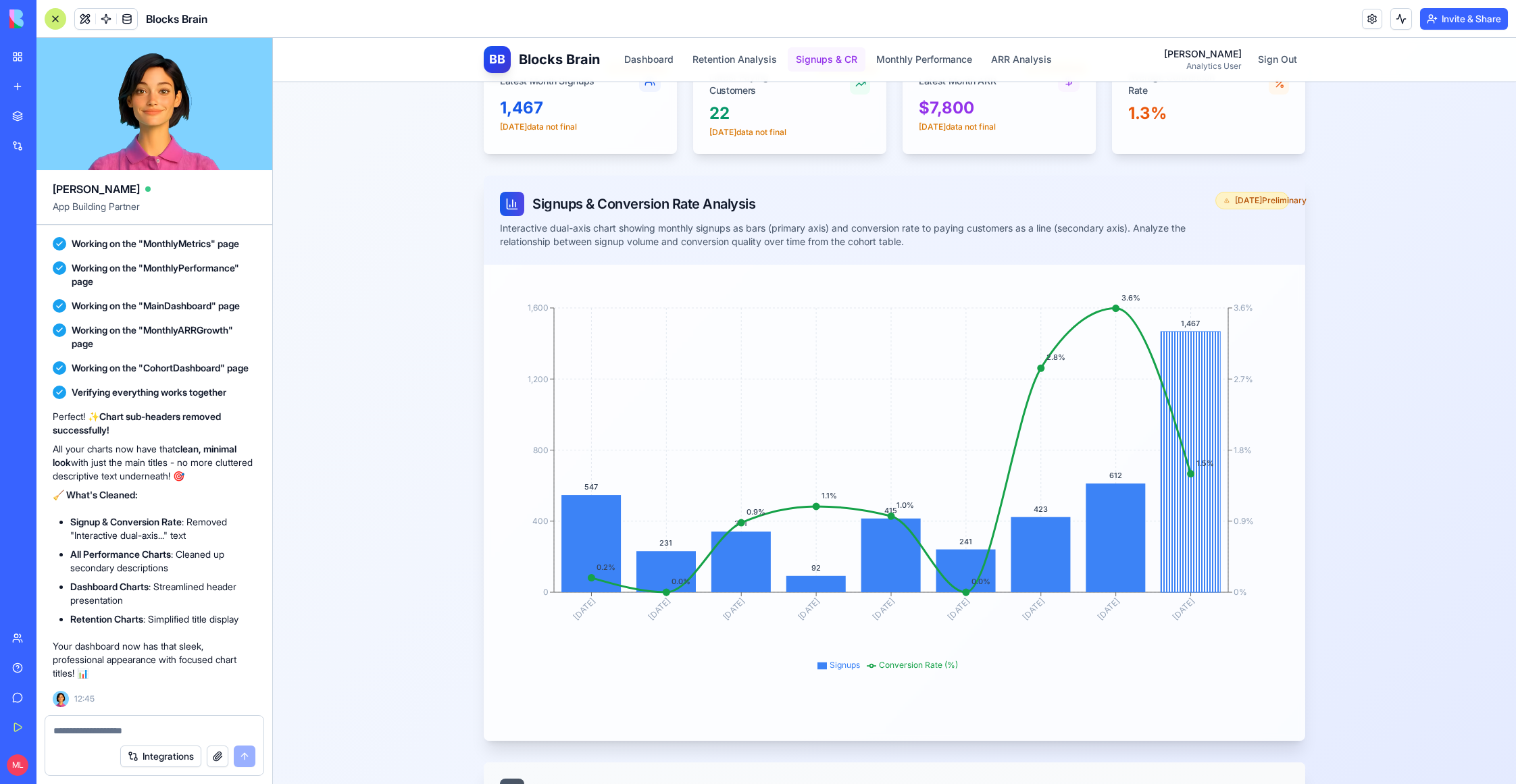
click at [811, 52] on button "Signups & CR" at bounding box center [827, 60] width 78 height 25
click at [946, 59] on button "Monthly Performance" at bounding box center [924, 60] width 112 height 25
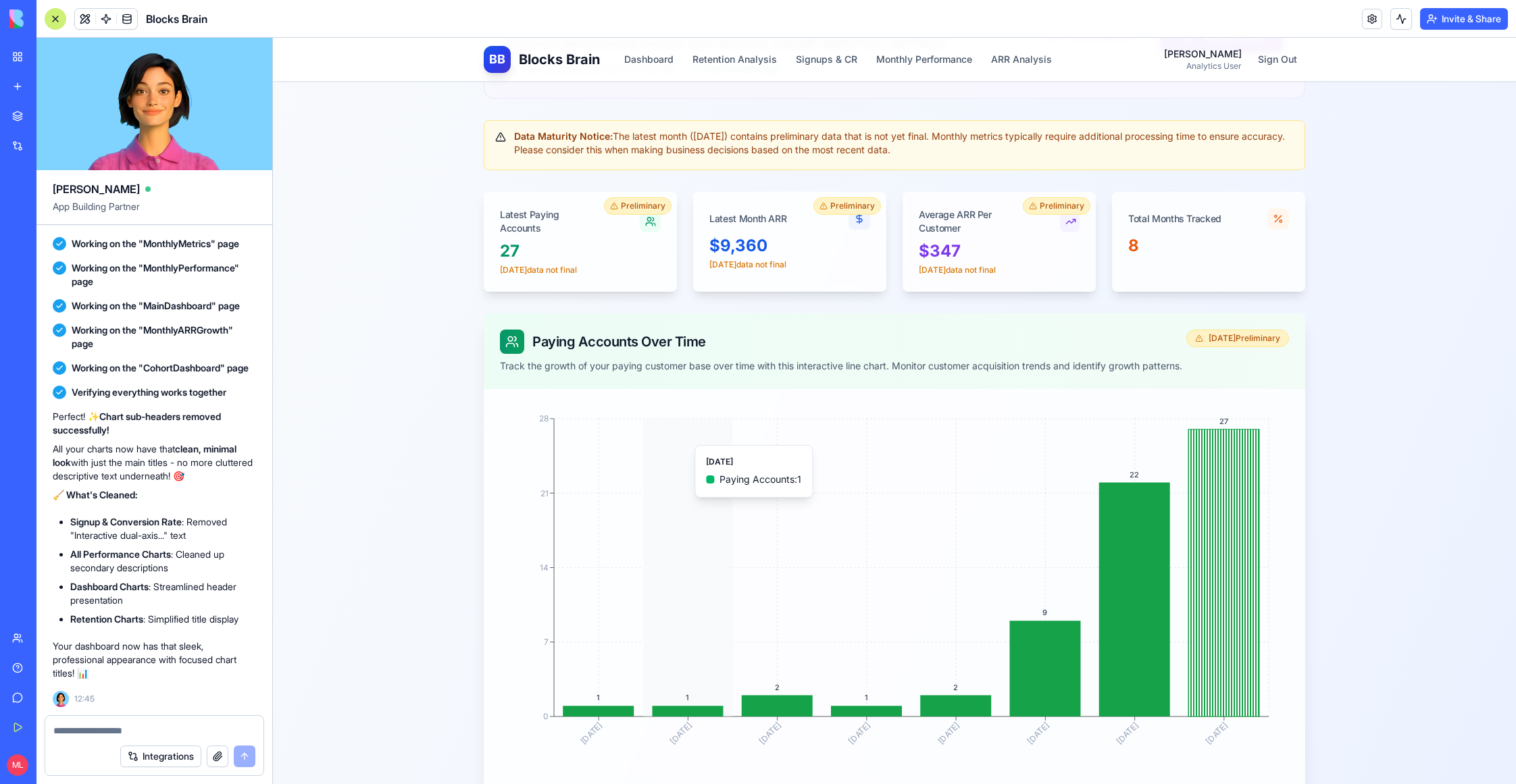
scroll to position [179, 0]
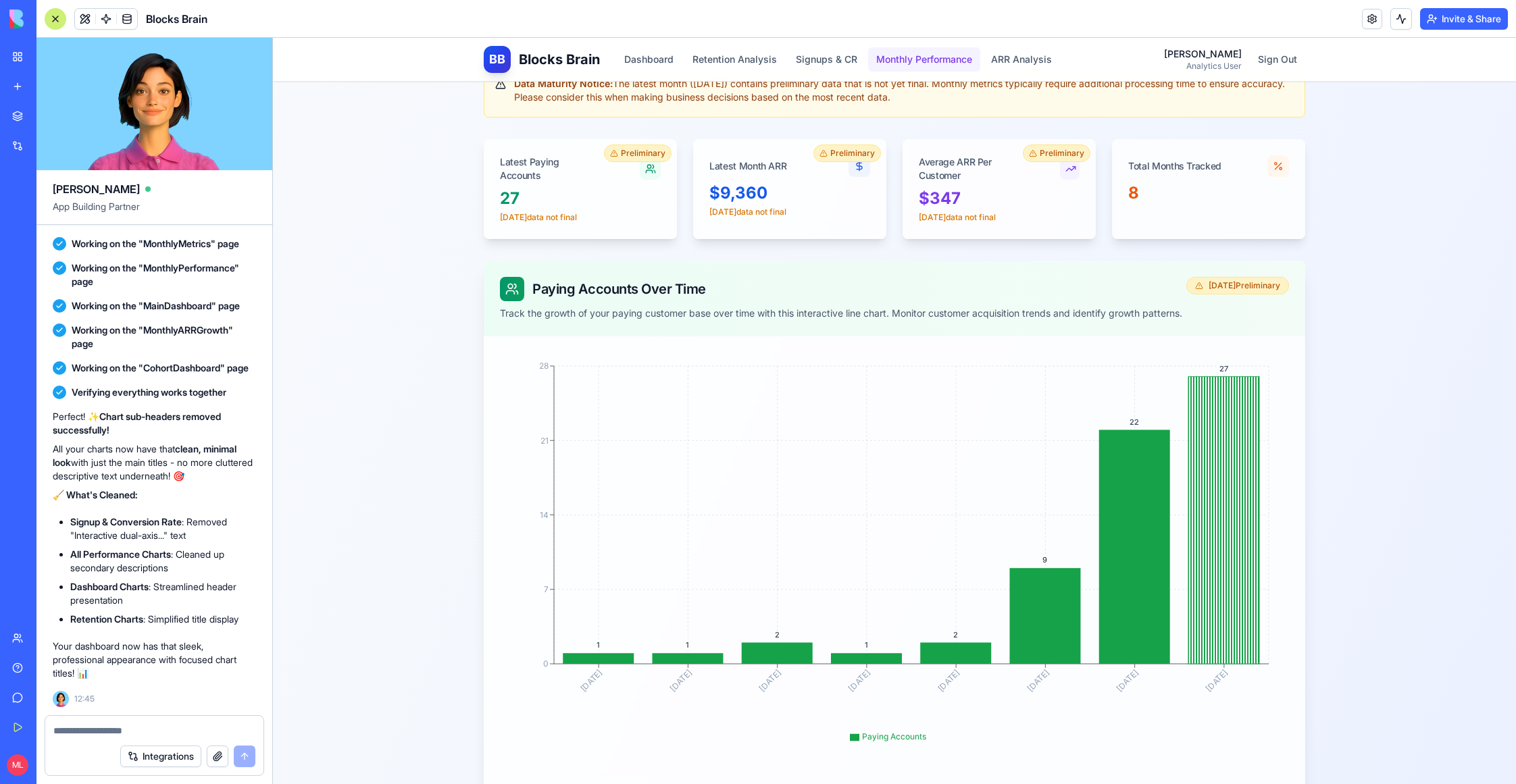
click at [927, 61] on button "Monthly Performance" at bounding box center [924, 60] width 112 height 25
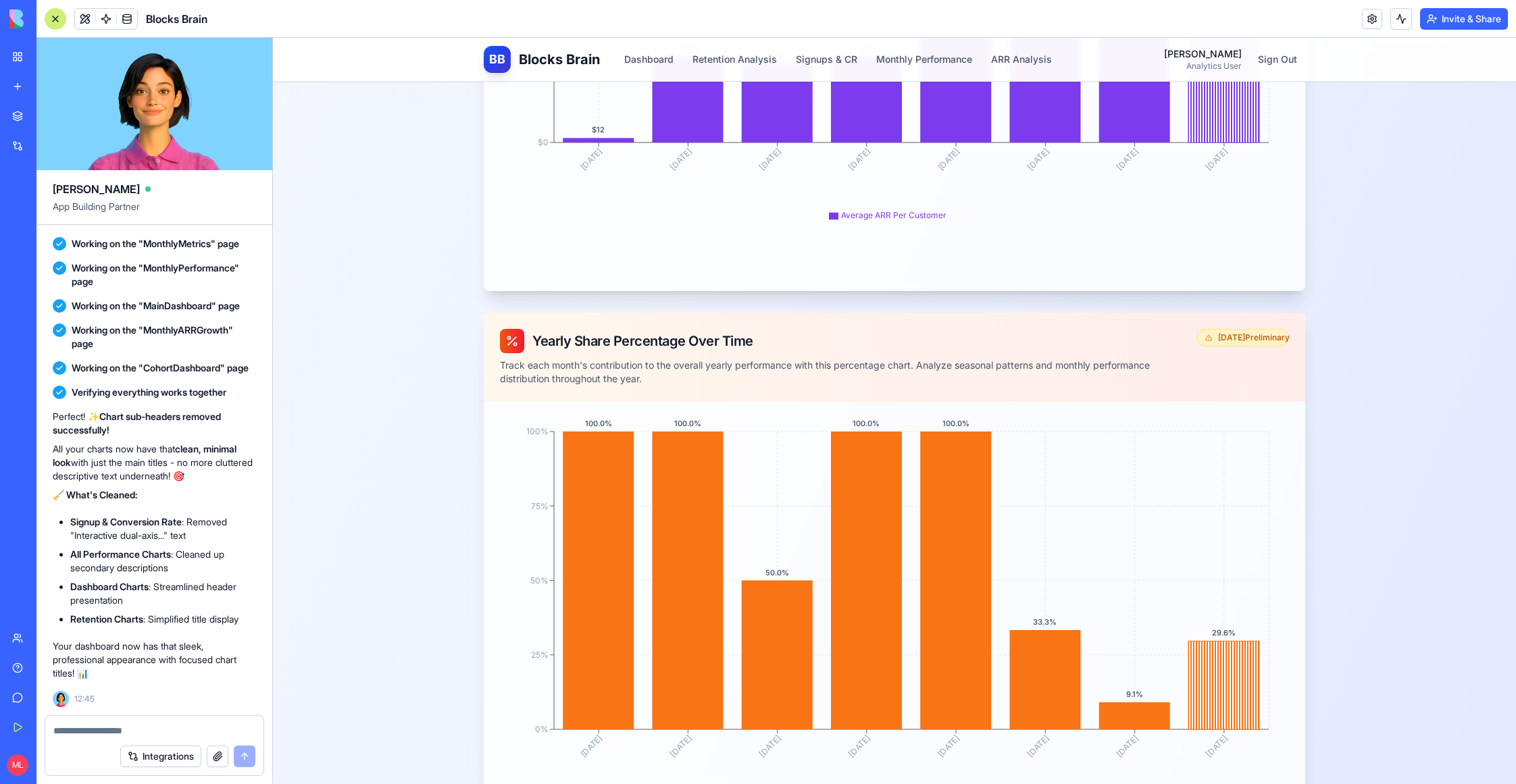
scroll to position [2335, 0]
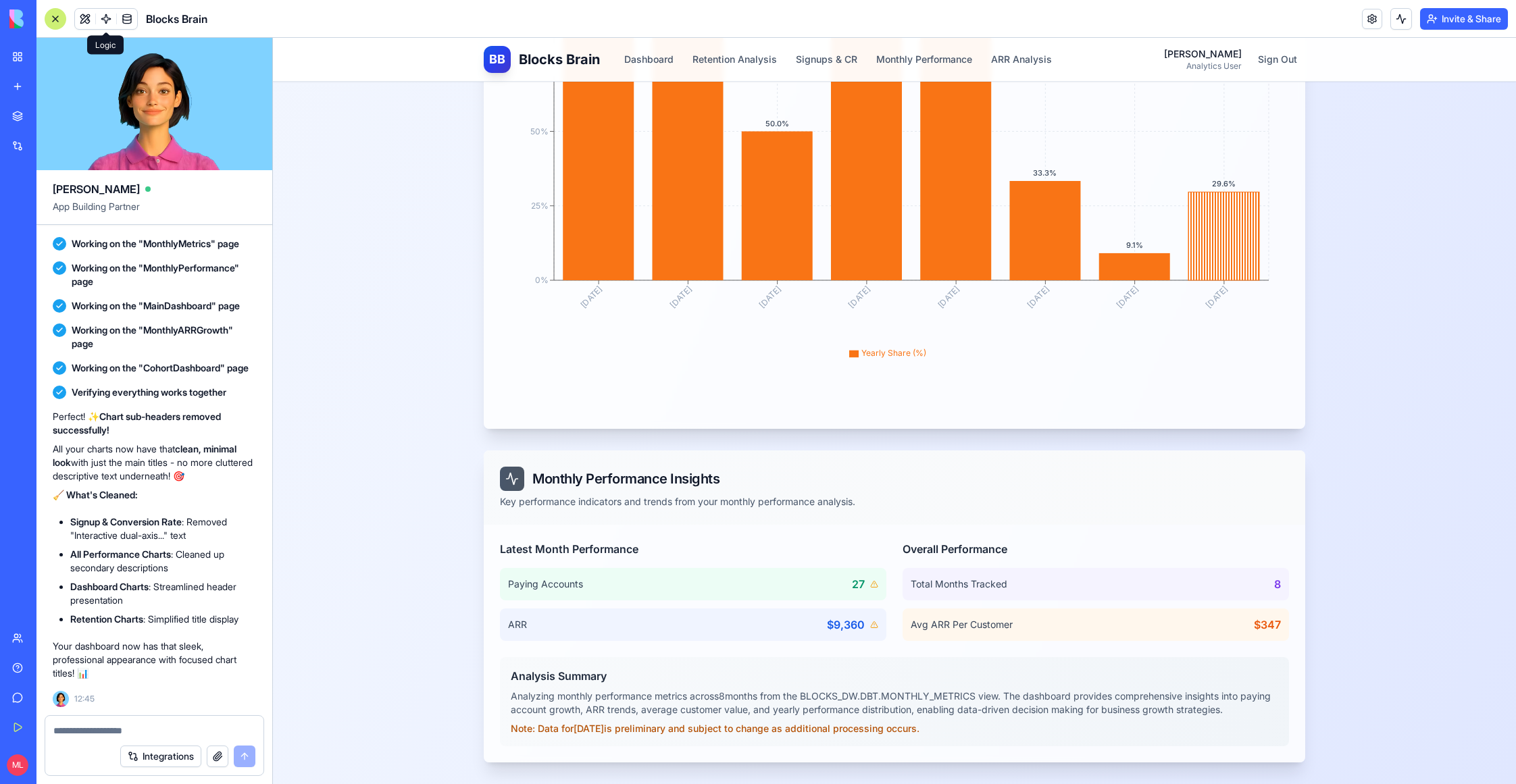
click at [103, 26] on span at bounding box center [105, 18] width 38 height 38
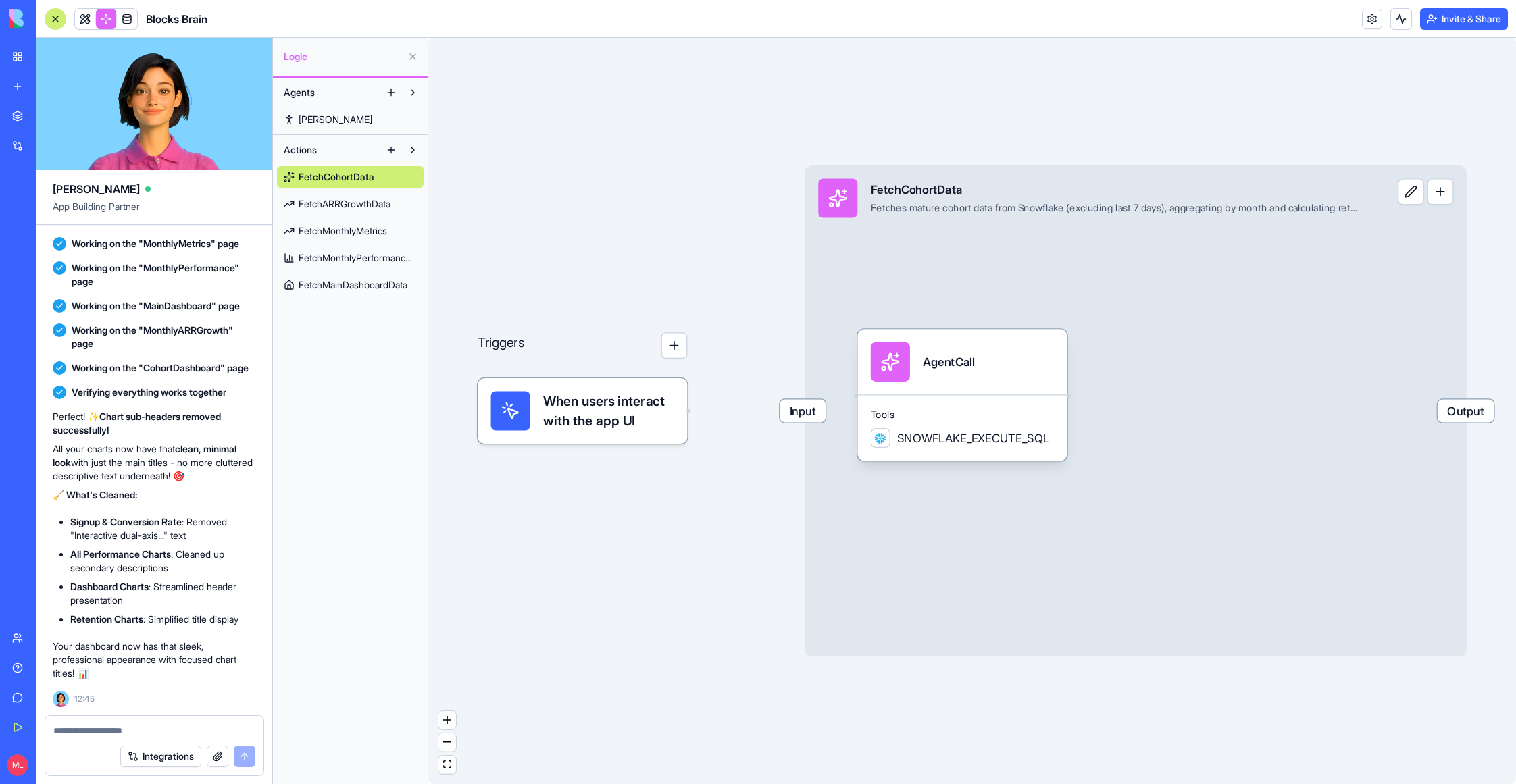
click at [62, 16] on div at bounding box center [55, 19] width 22 height 22
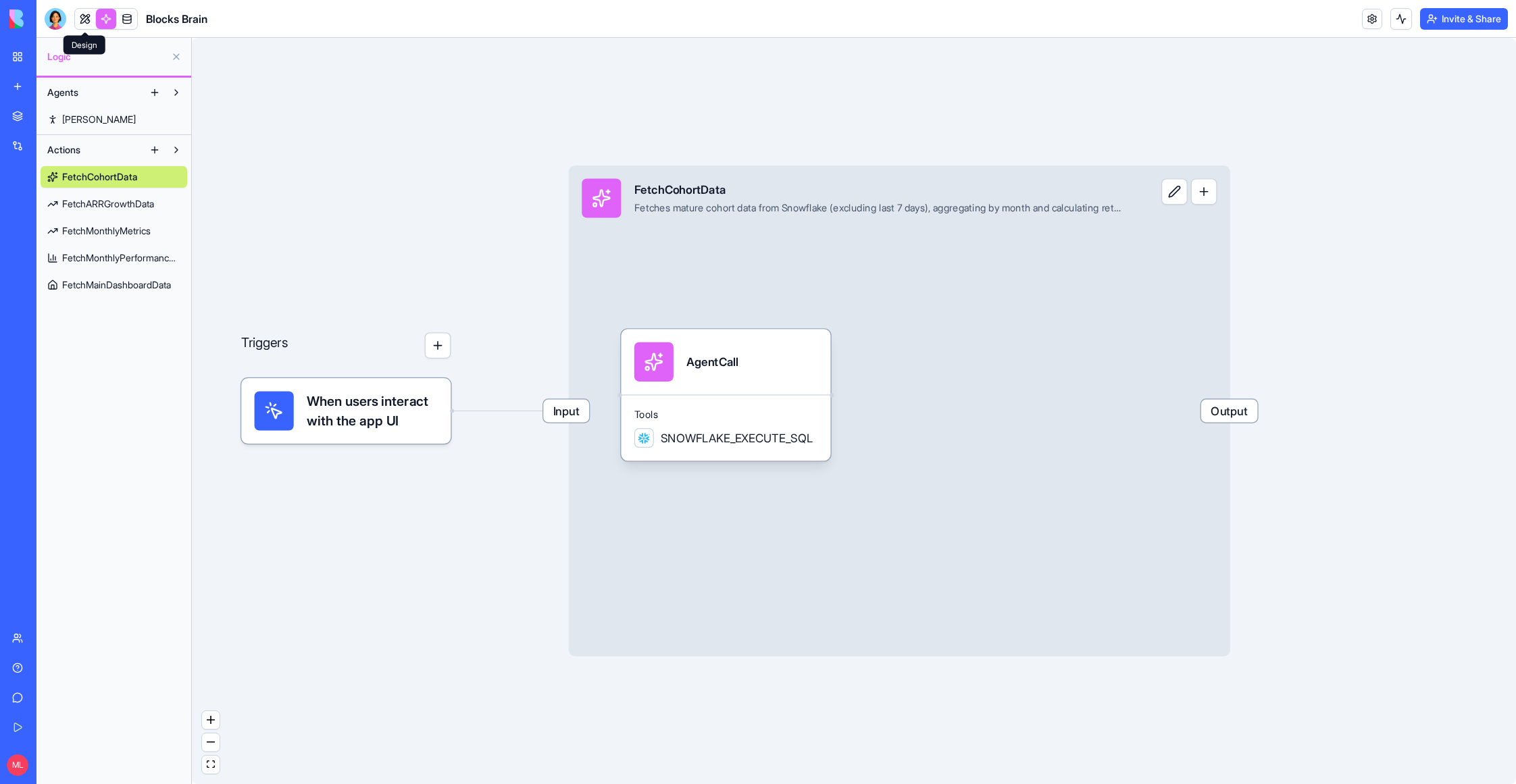
click at [77, 21] on link at bounding box center [86, 19] width 21 height 21
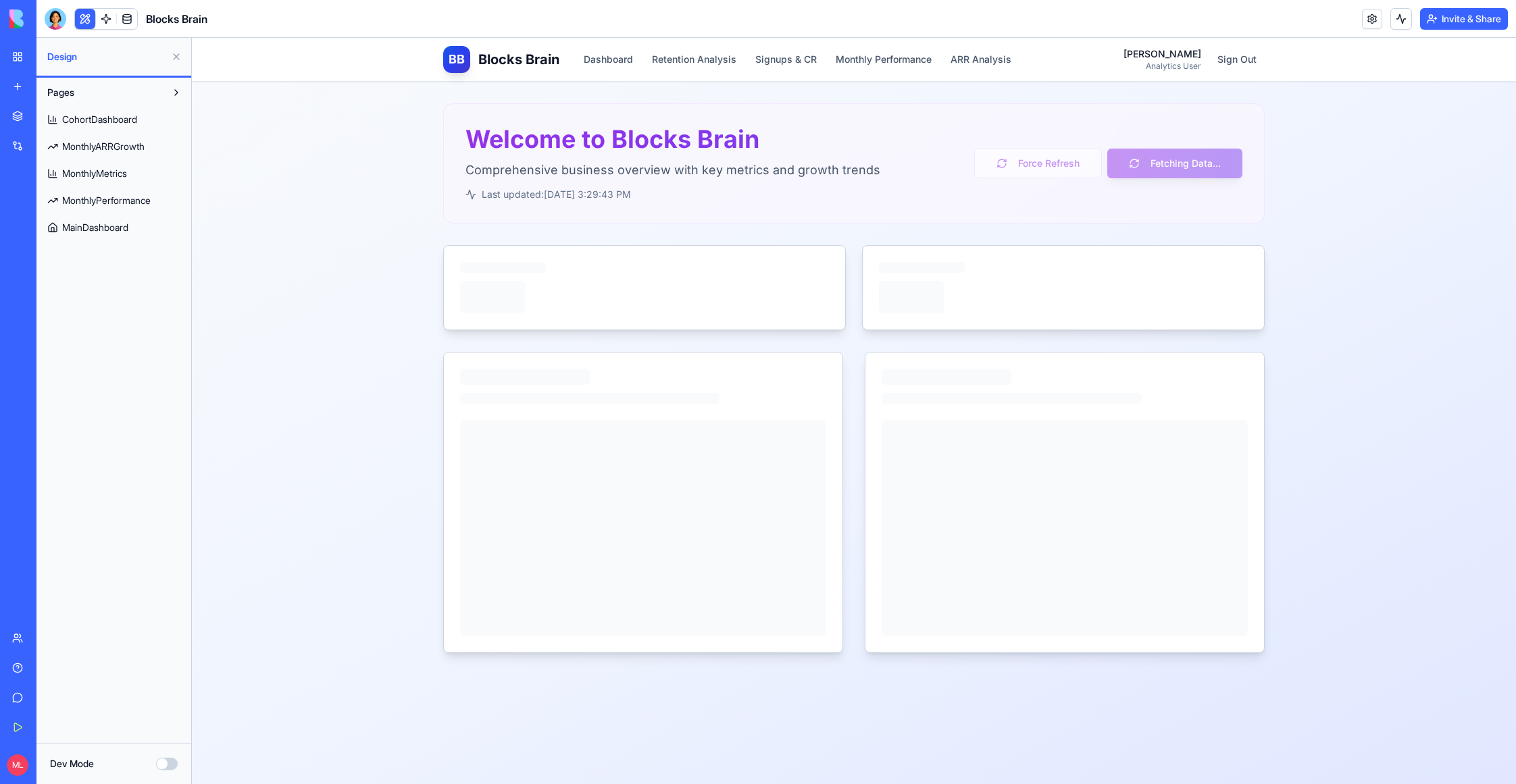
click at [108, 30] on header "Blocks Brain Invite & Share" at bounding box center [776, 18] width 1480 height 38
click at [108, 26] on body "BETA My Workspace New app Marketplace Integrations Recent AI Avatar Generator S…" at bounding box center [758, 392] width 1516 height 784
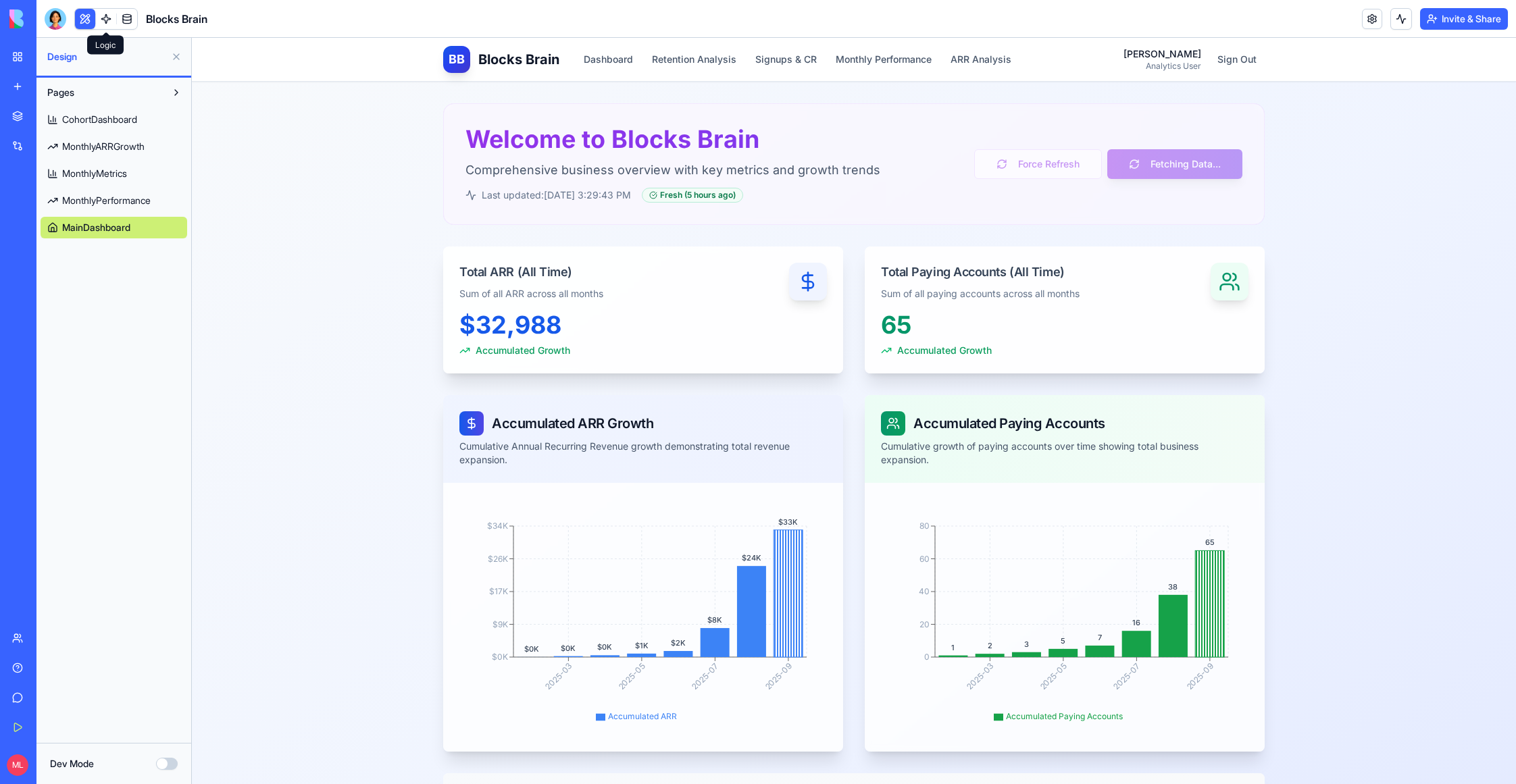
click at [107, 25] on link at bounding box center [106, 19] width 21 height 21
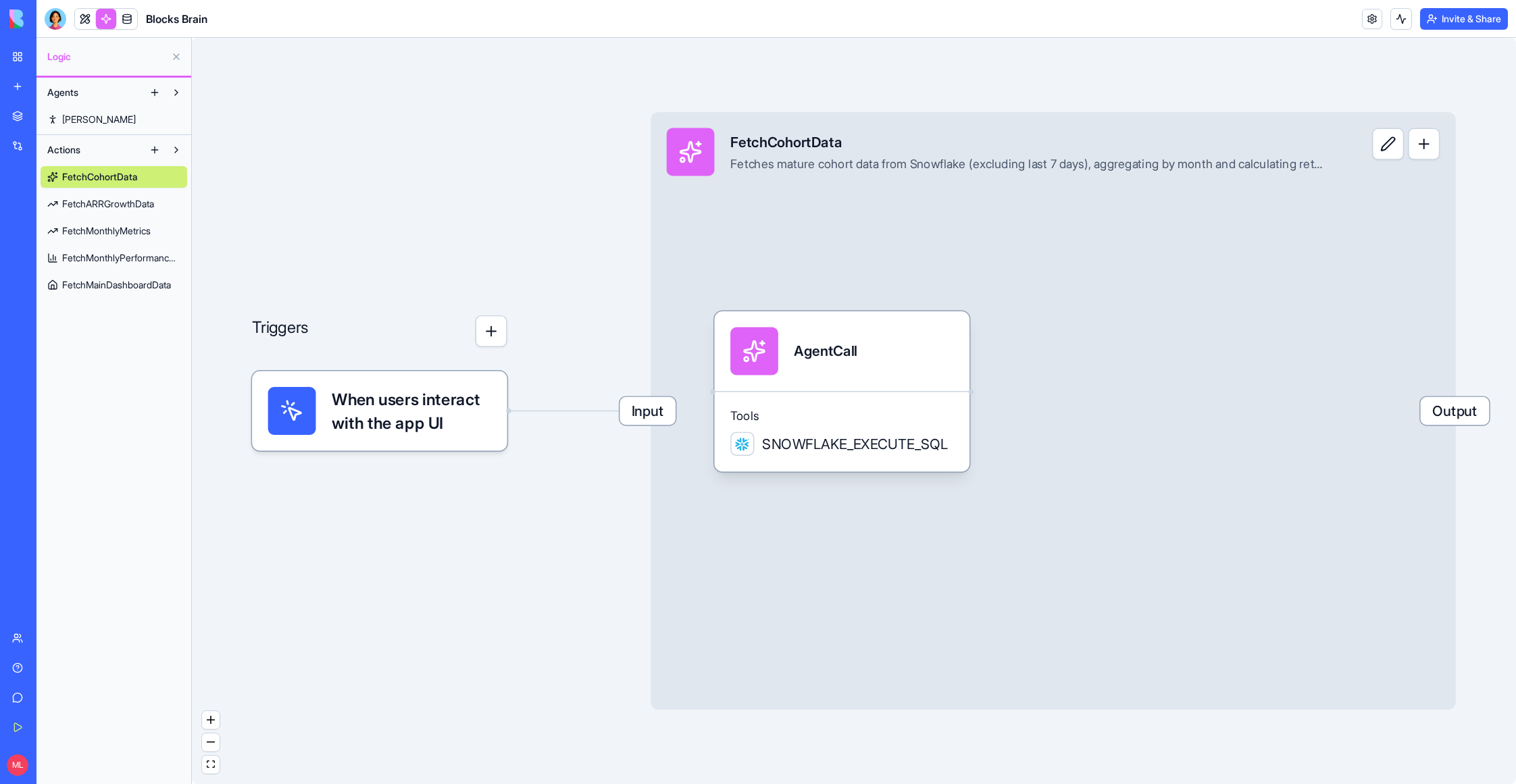
click at [94, 263] on span "FetchMonthlyPerformanceMetrics" at bounding box center [121, 258] width 118 height 14
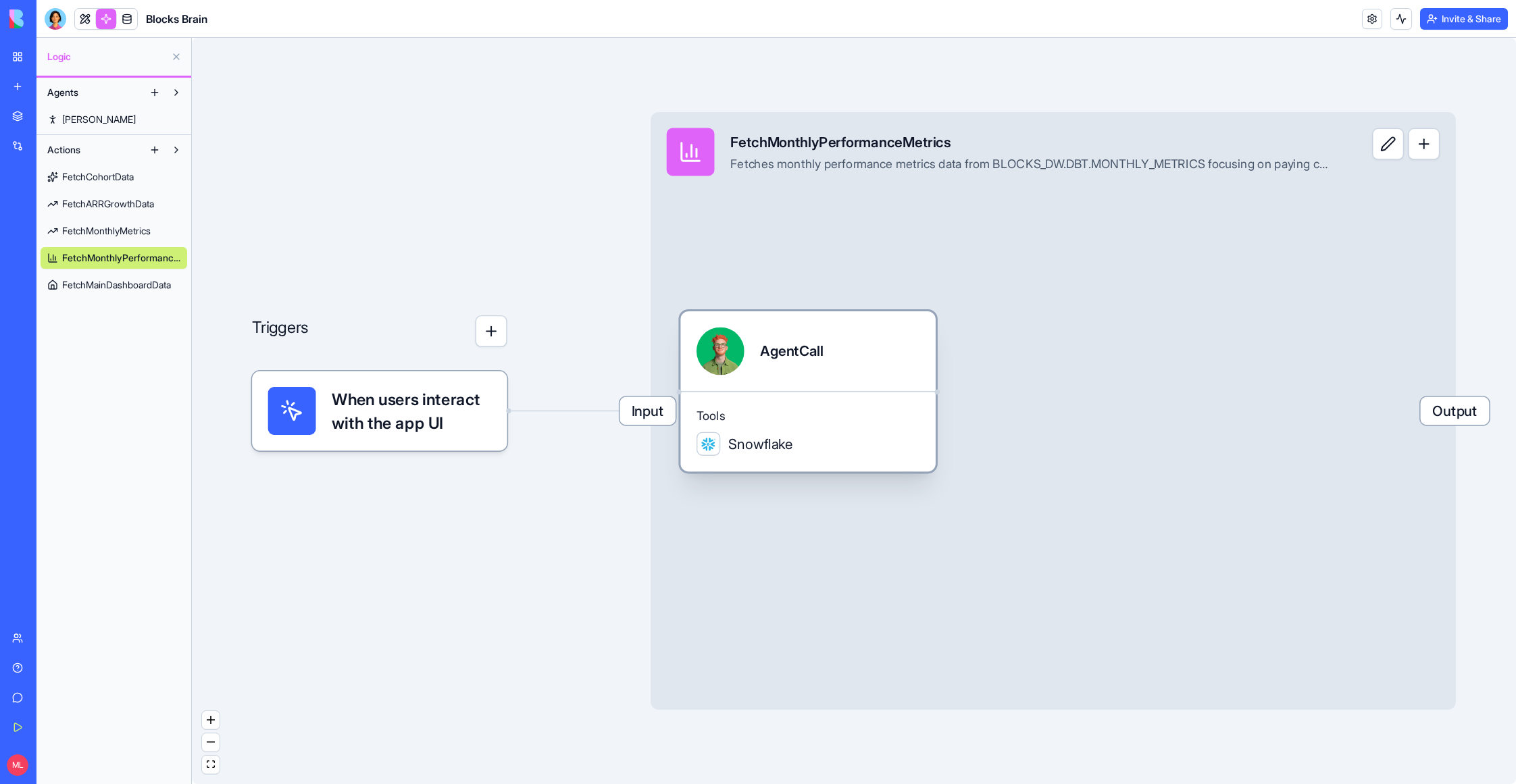
click at [724, 358] on div at bounding box center [721, 352] width 48 height 48
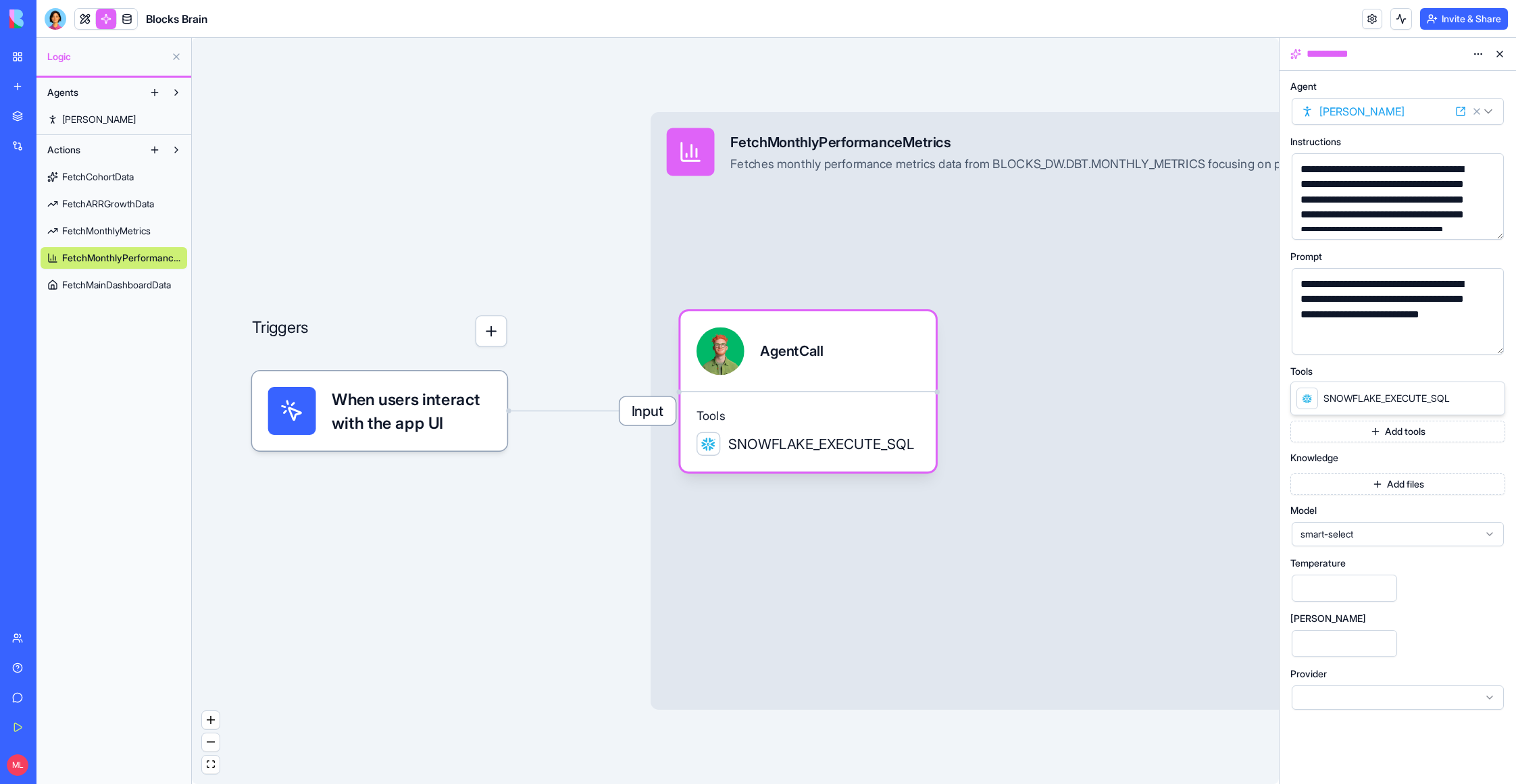
click at [1496, 340] on button "button" at bounding box center [1491, 341] width 22 height 22
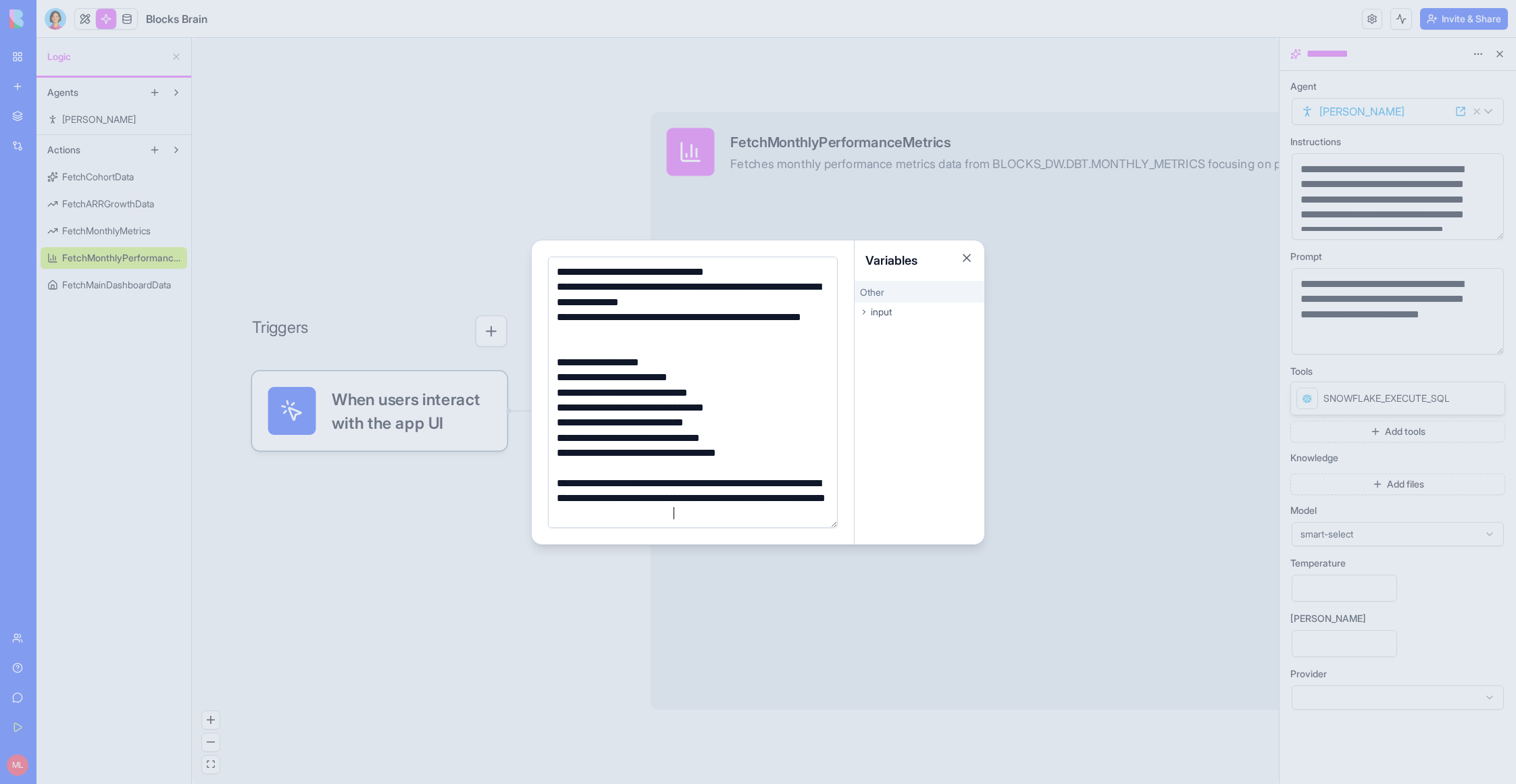
scroll to position [109, 0]
click at [501, 127] on div at bounding box center [758, 392] width 1516 height 784
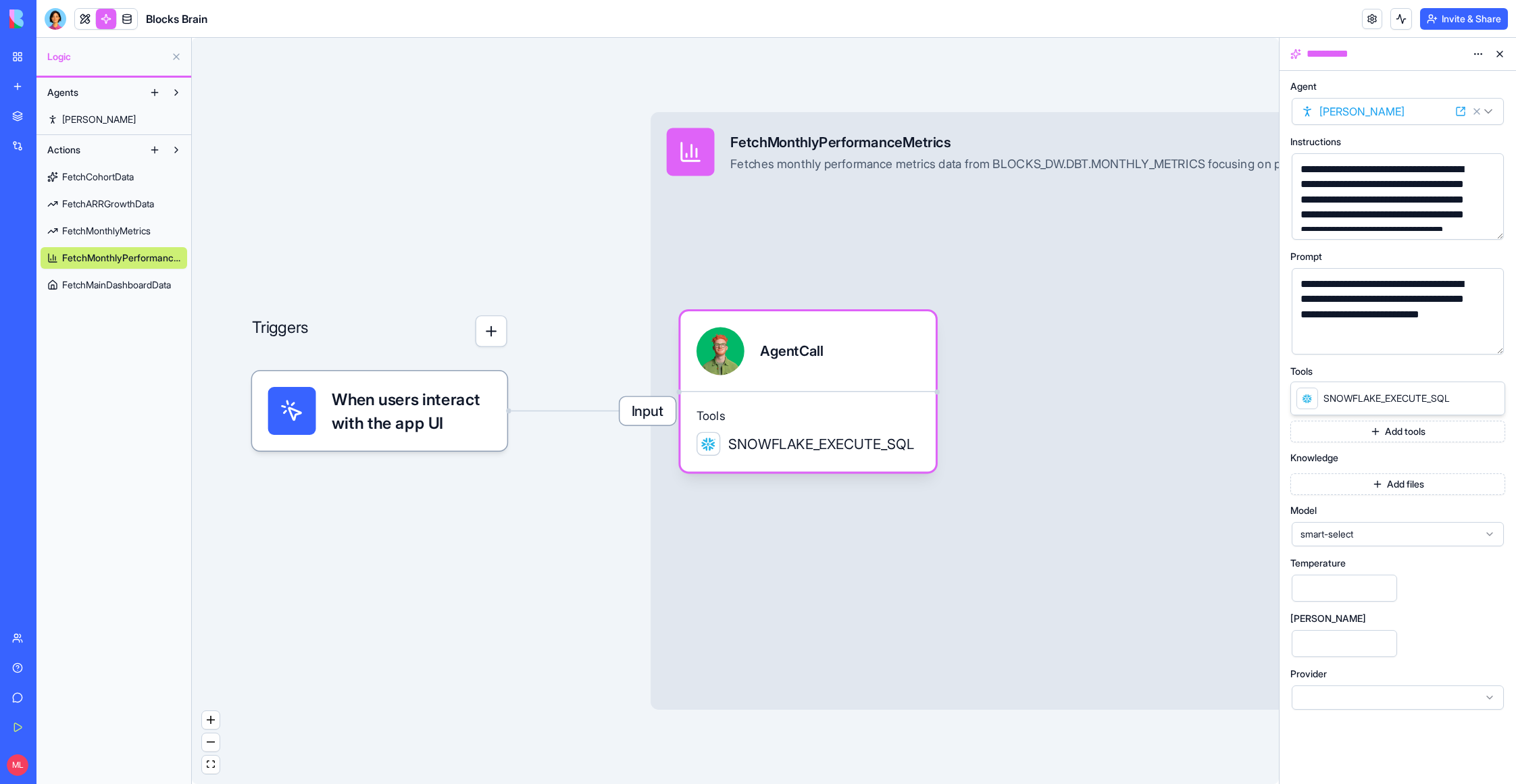
click at [88, 16] on link at bounding box center [86, 19] width 21 height 21
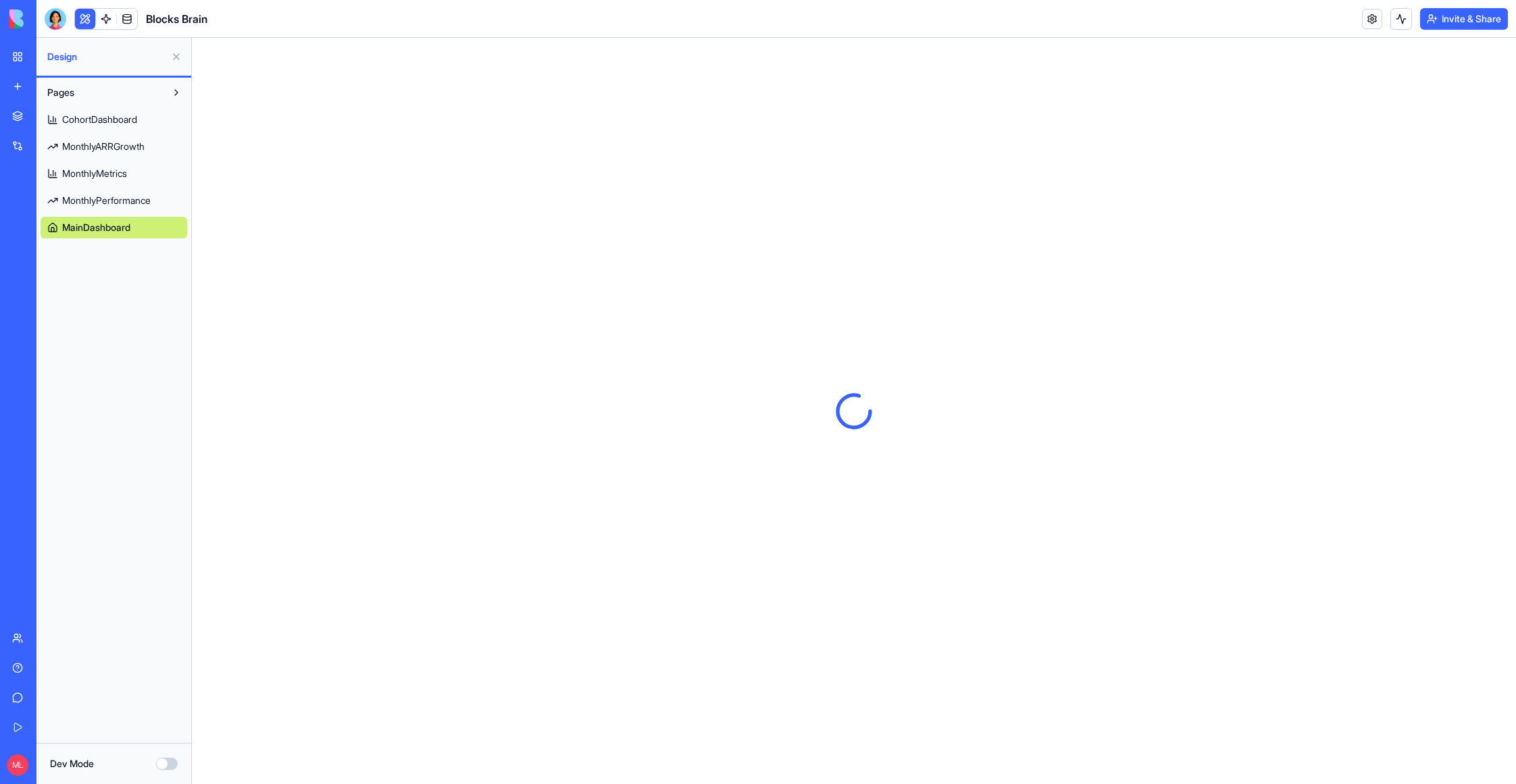
click at [177, 54] on button at bounding box center [177, 57] width 22 height 22
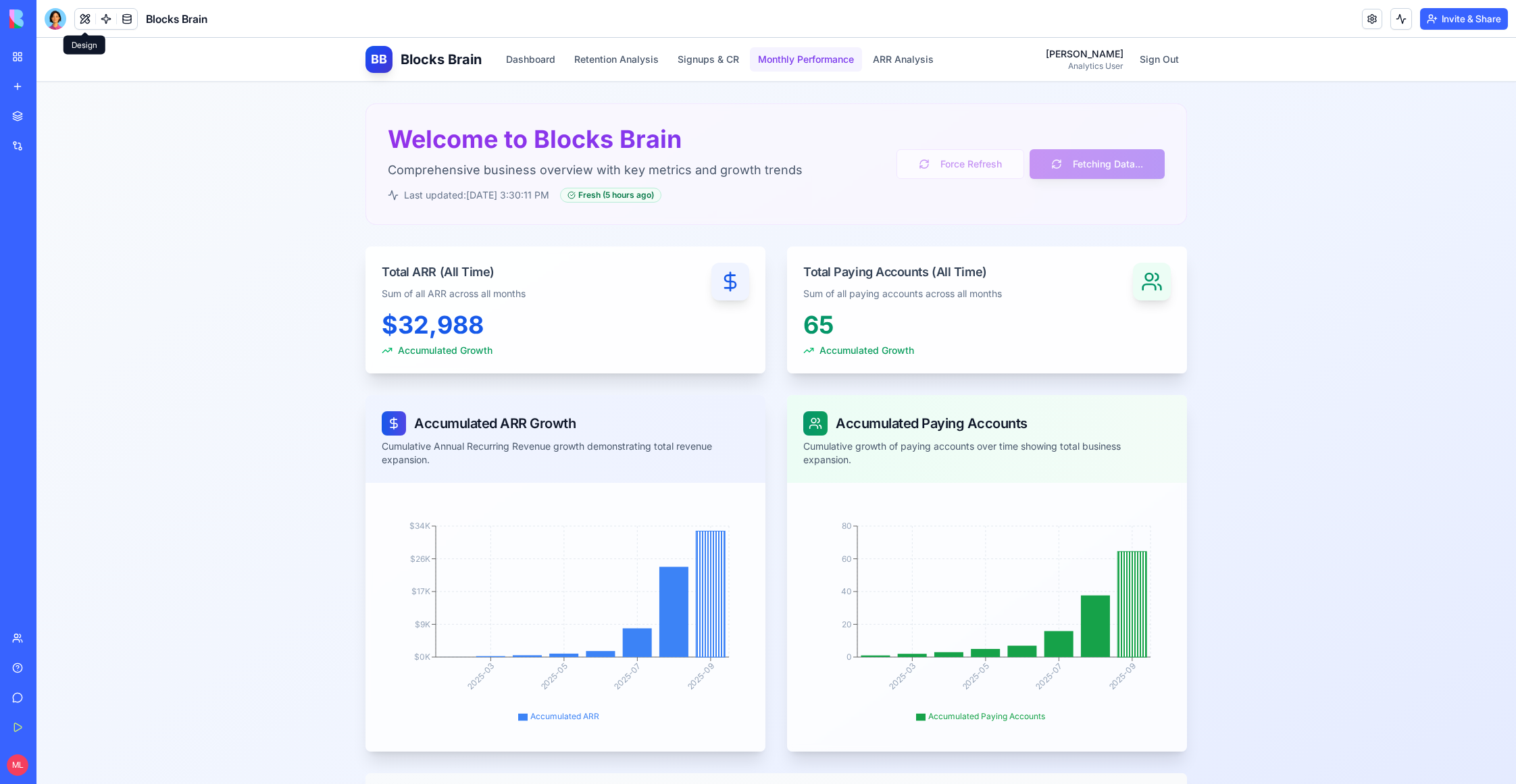
click at [768, 62] on button "Monthly Performance" at bounding box center [806, 60] width 112 height 25
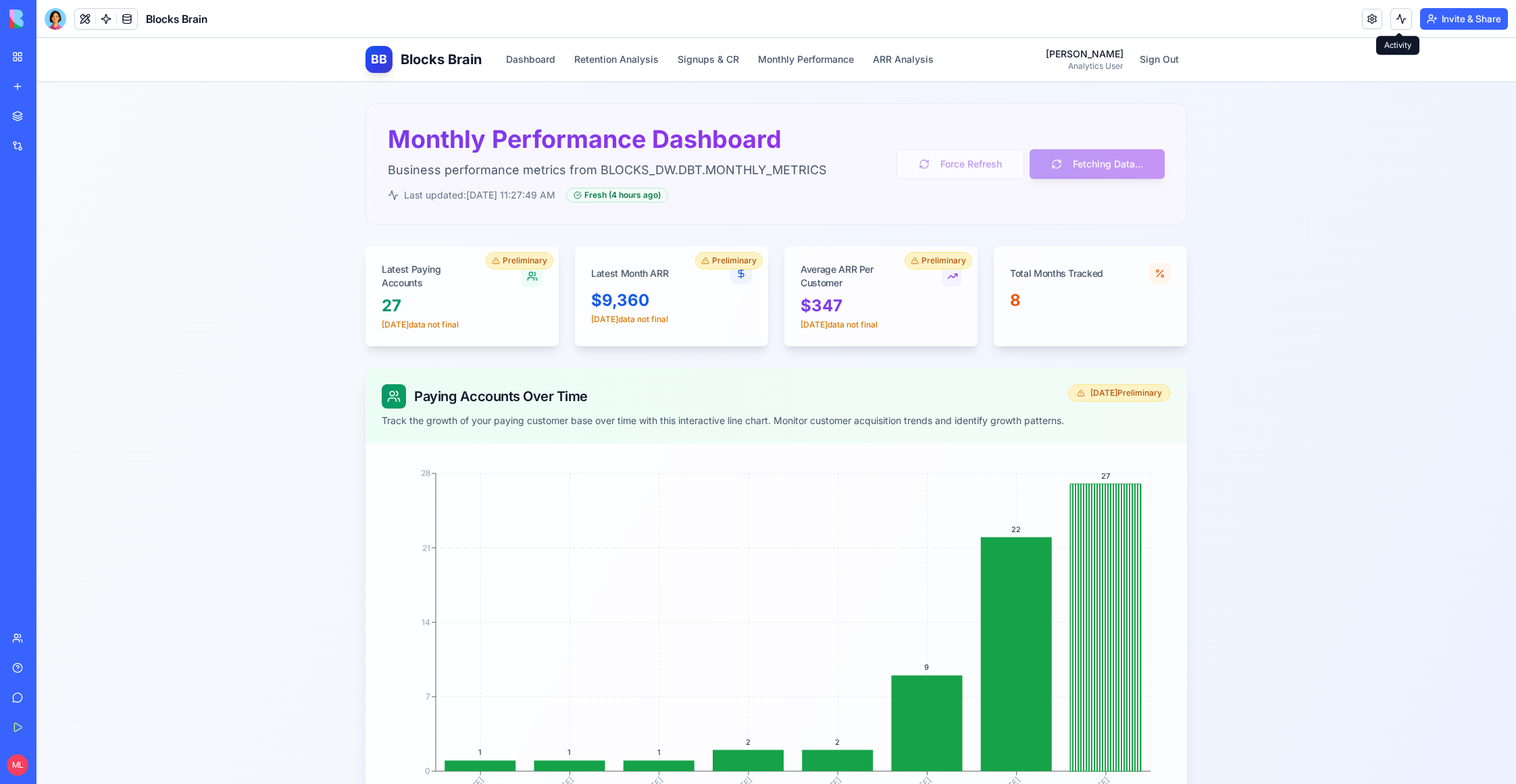
click at [1398, 24] on button at bounding box center [1402, 19] width 22 height 22
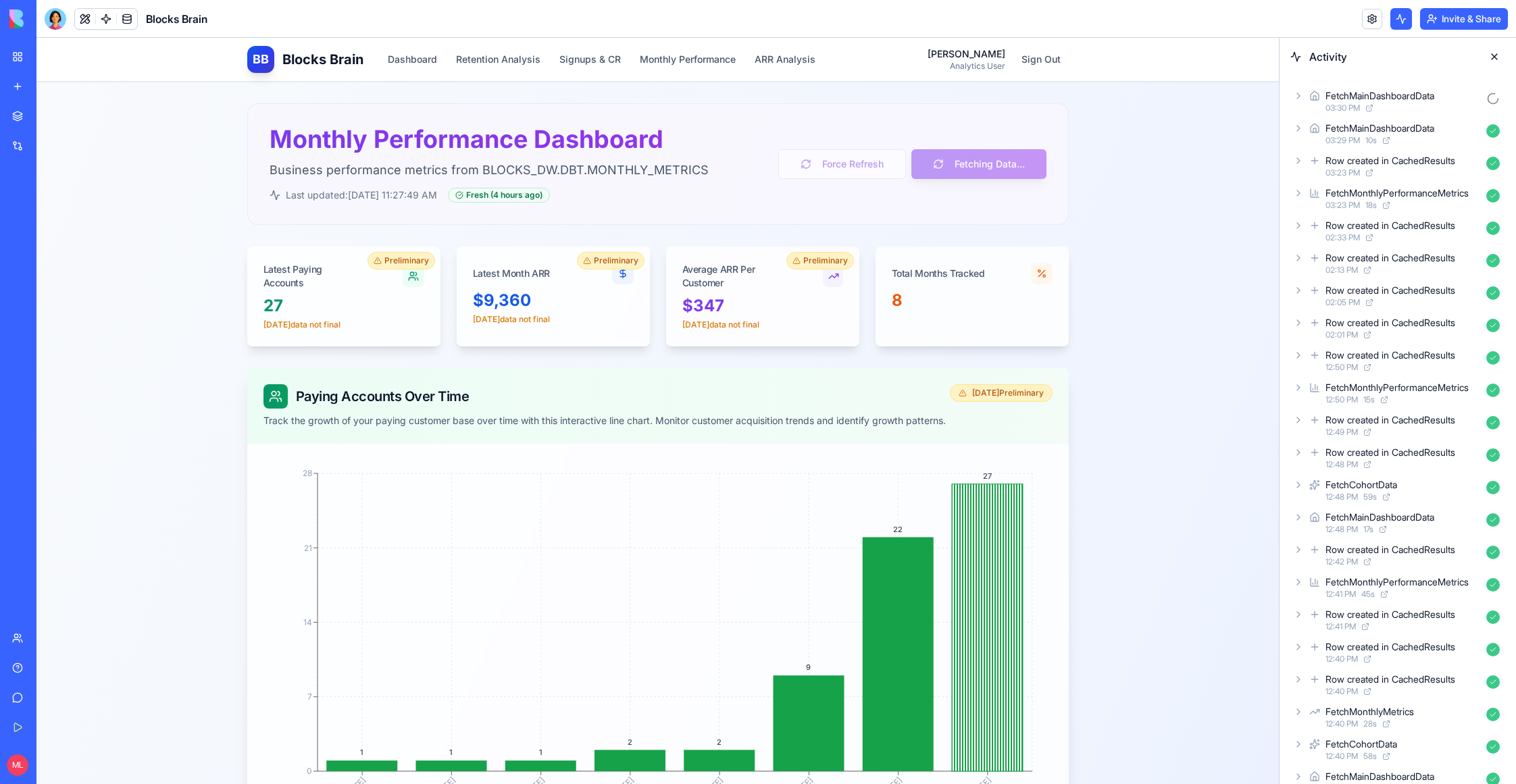
click at [1326, 93] on div "FetchMainDashboardData" at bounding box center [1380, 96] width 109 height 14
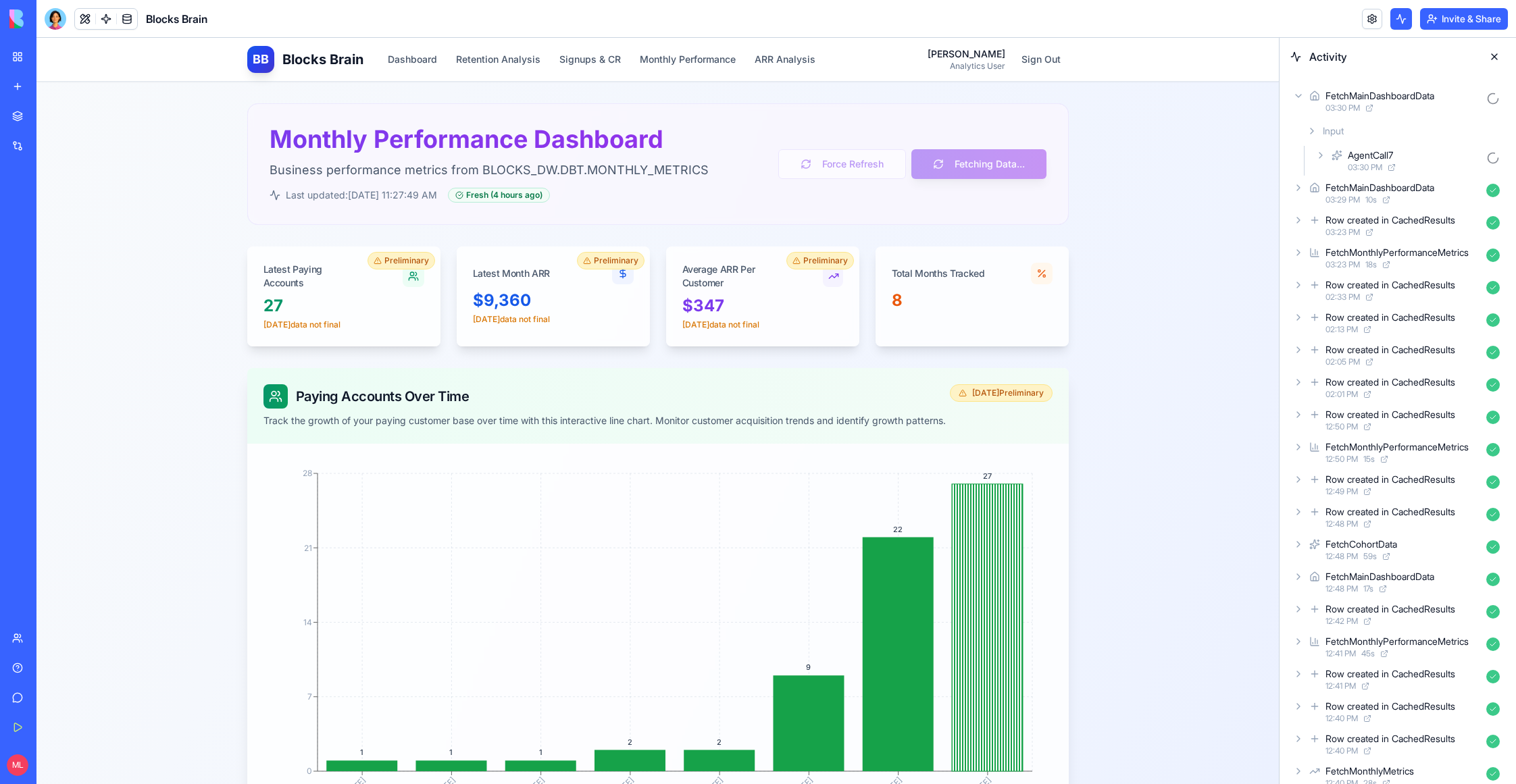
click at [1333, 155] on icon at bounding box center [1337, 155] width 9 height 9
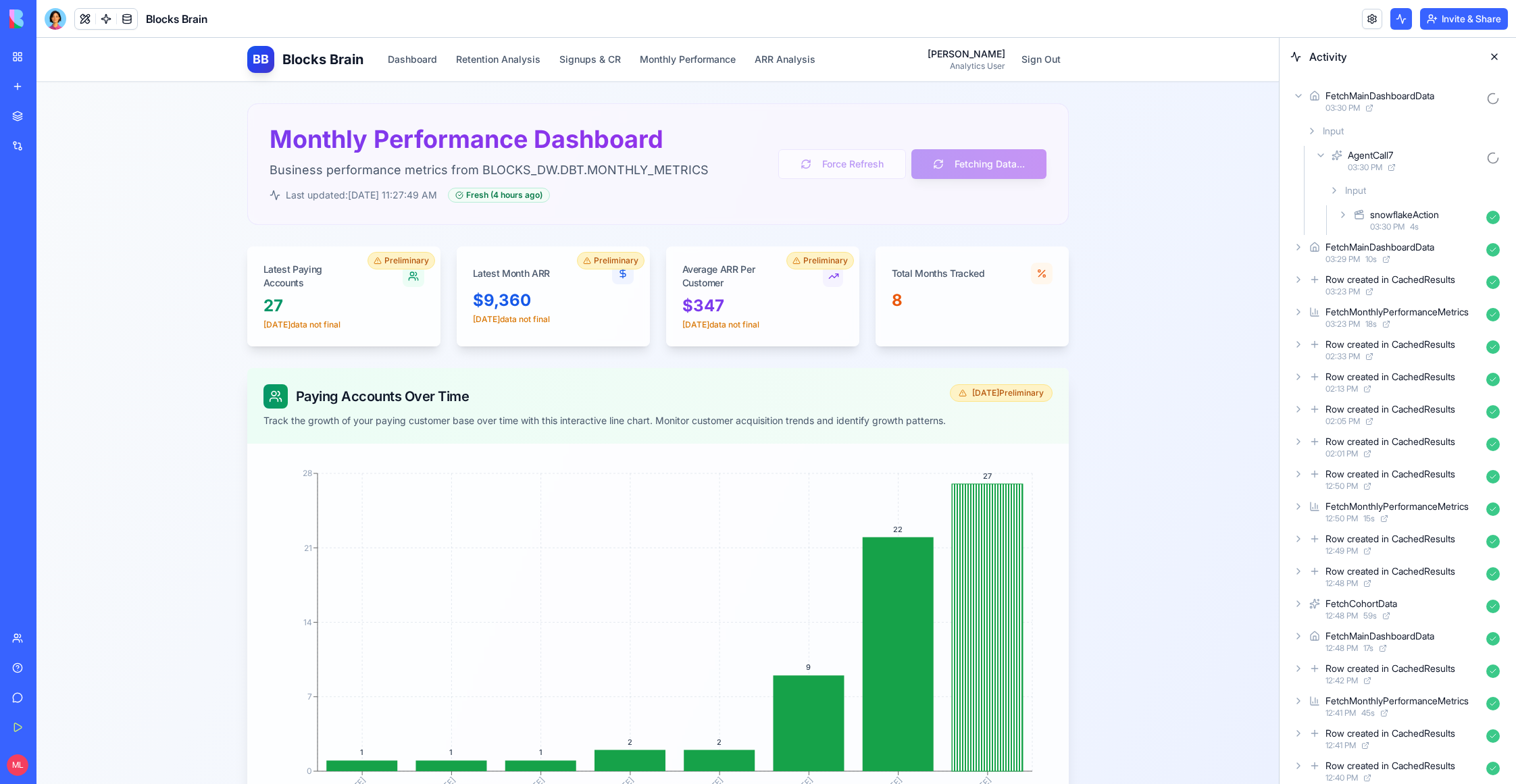
click at [1363, 213] on icon at bounding box center [1359, 215] width 11 height 16
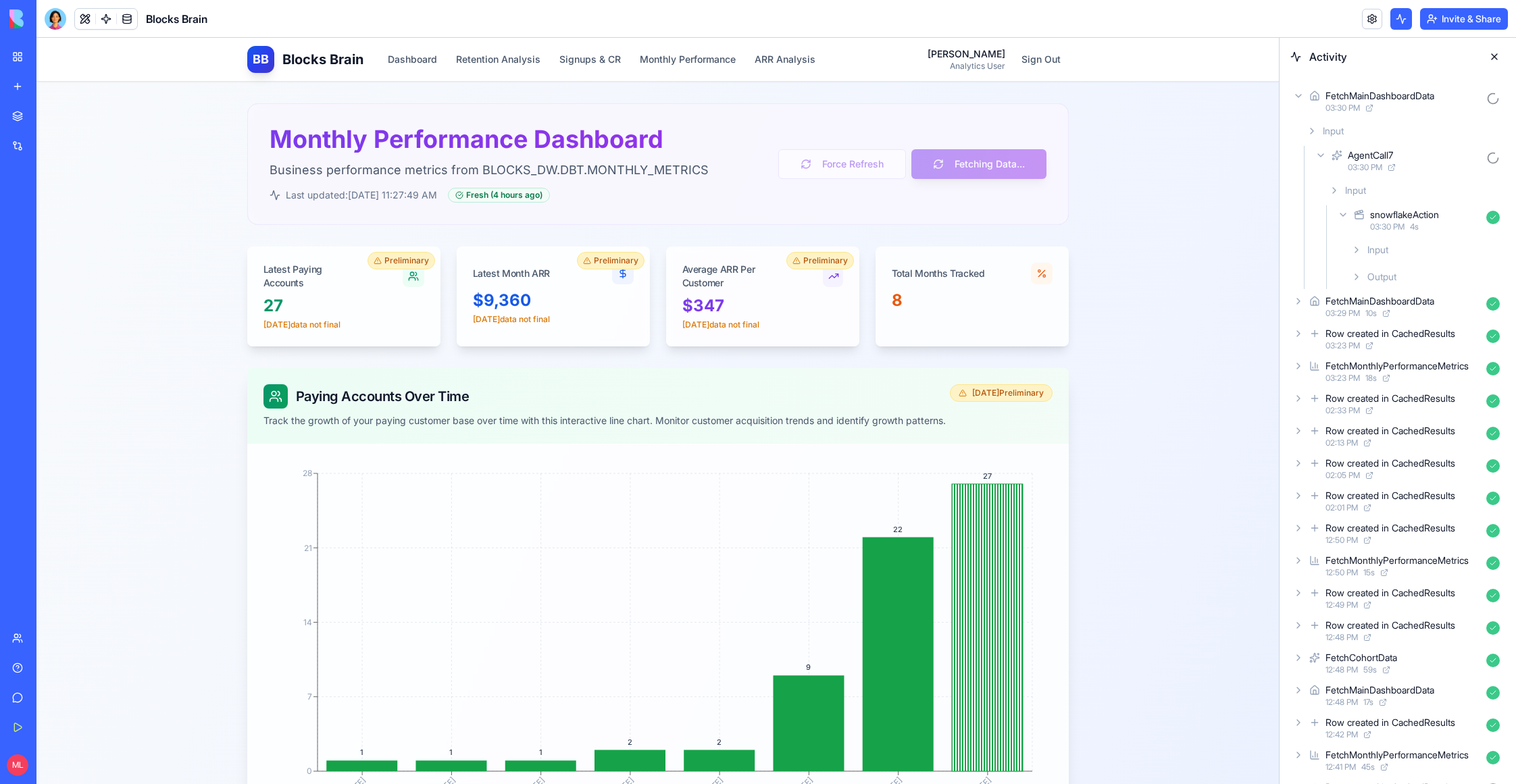
click at [1363, 278] on div "Output" at bounding box center [1425, 277] width 159 height 25
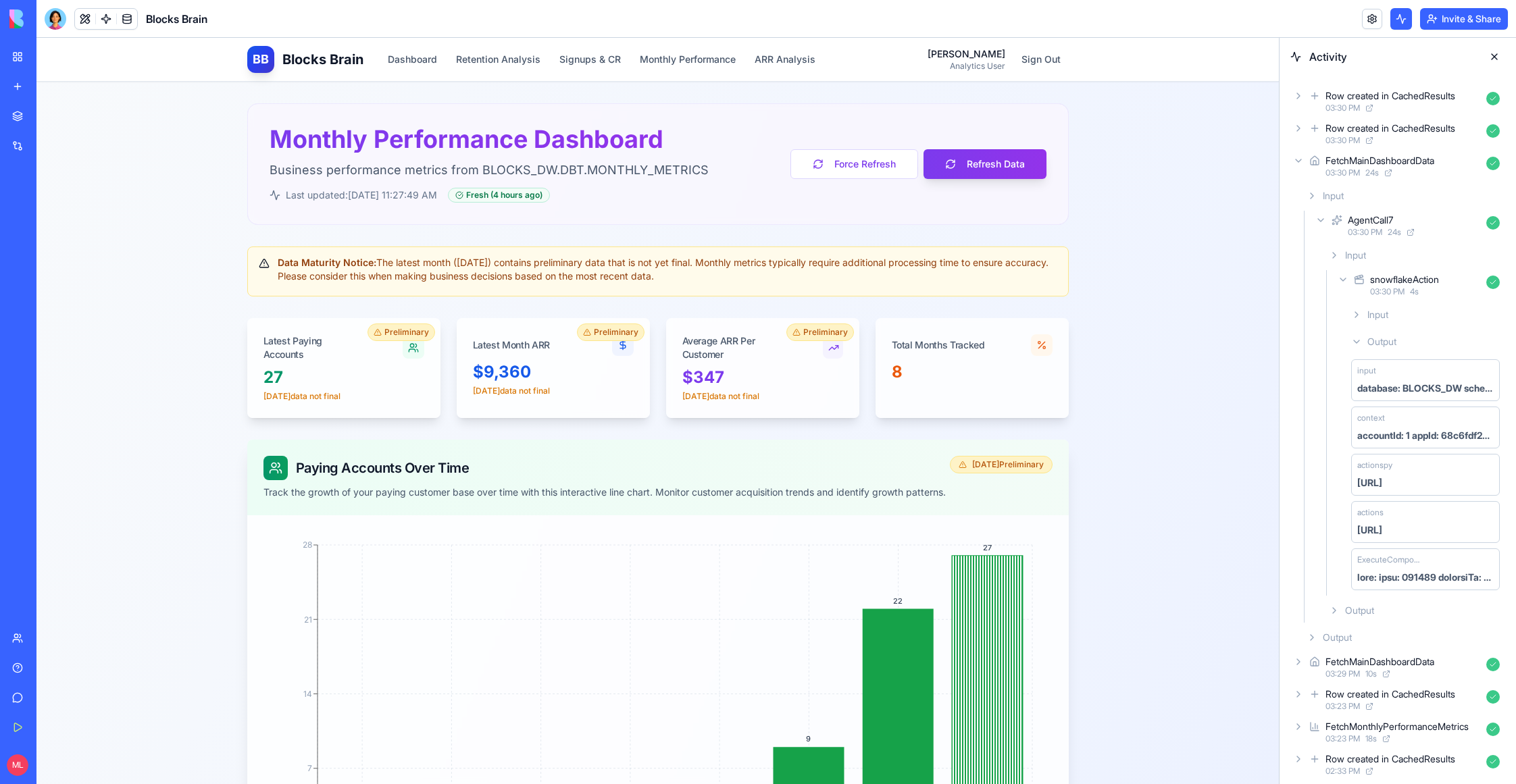
click at [1357, 610] on span "Output" at bounding box center [1359, 611] width 29 height 14
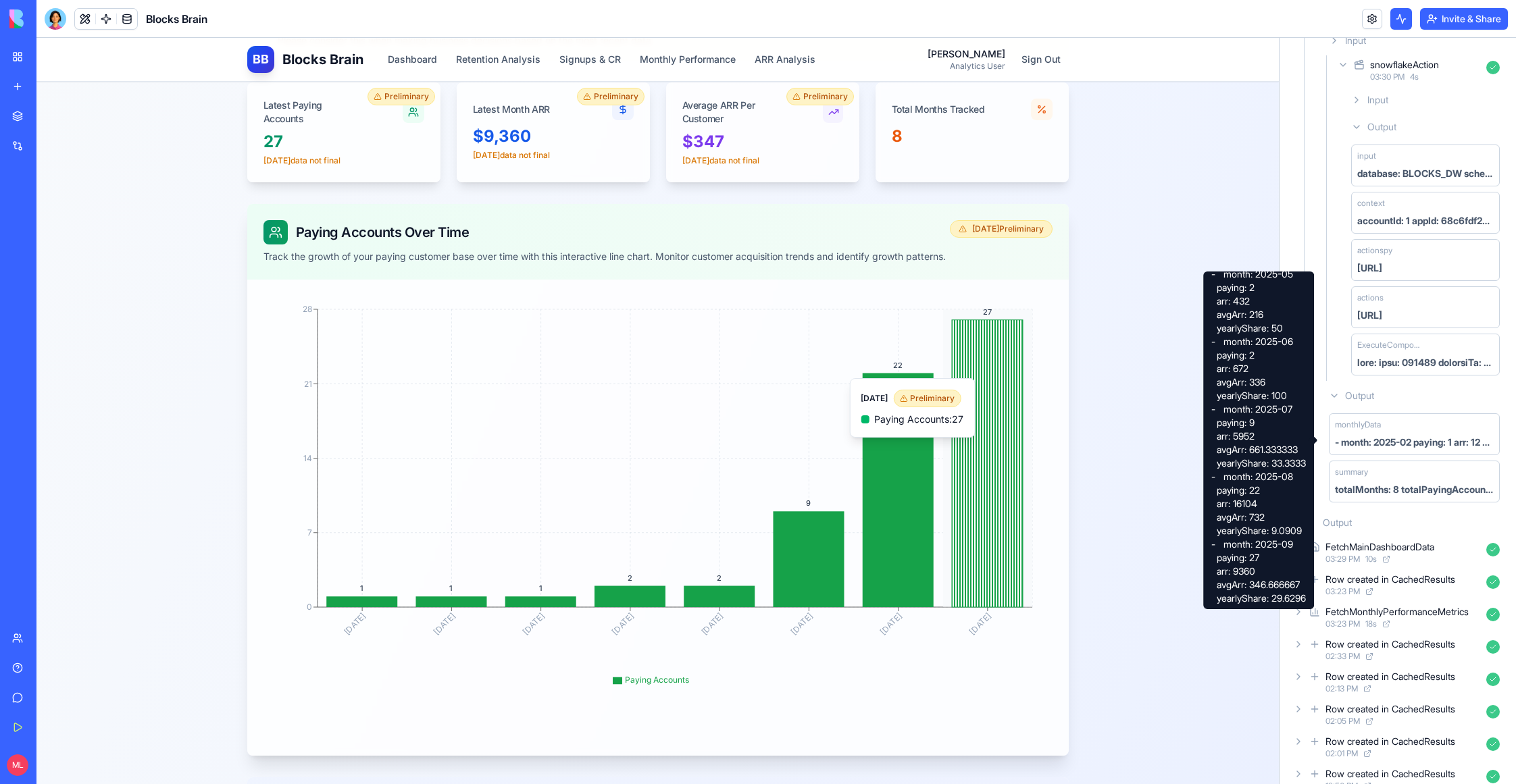
scroll to position [282, 0]
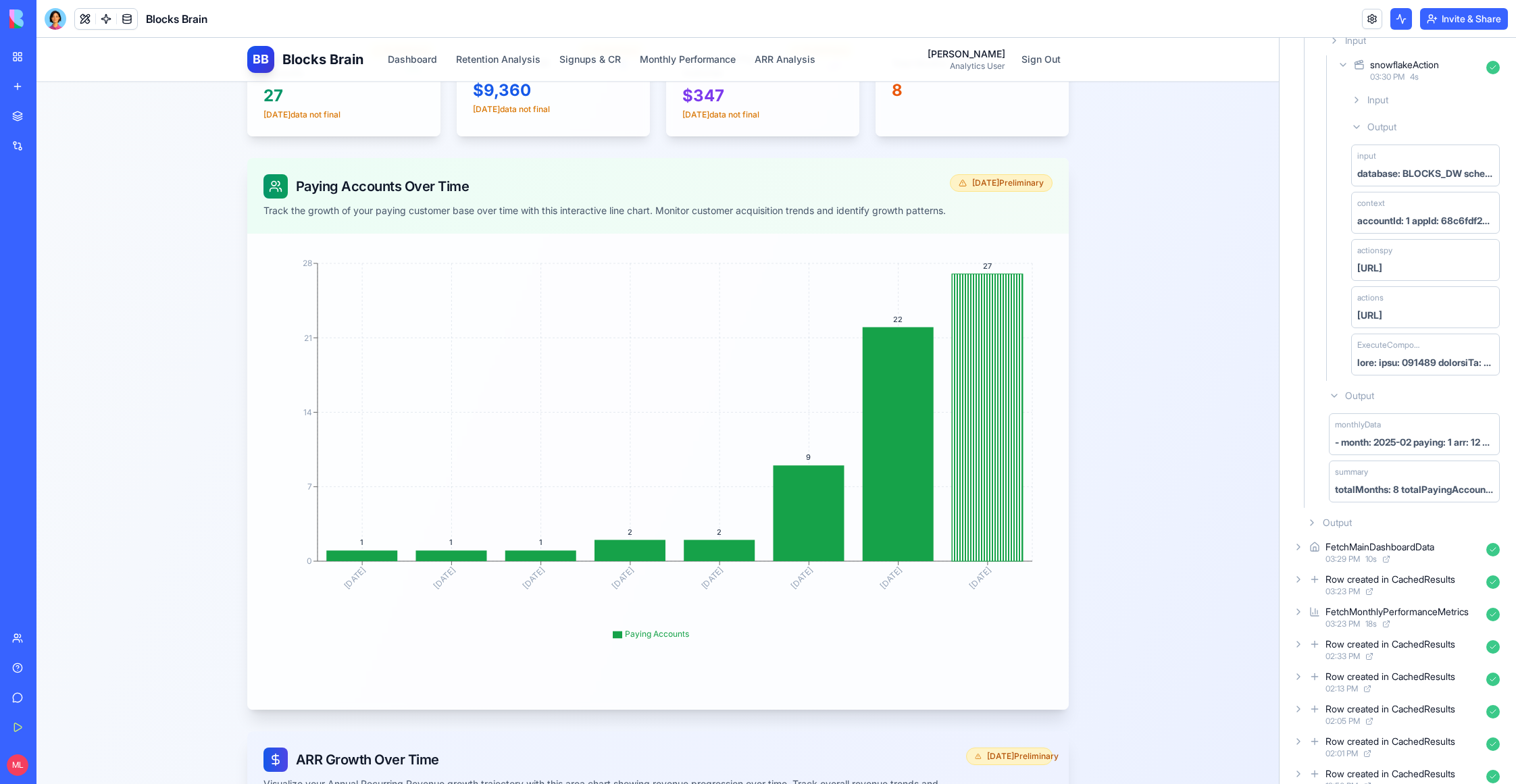
click at [1423, 515] on div "Output" at bounding box center [1403, 523] width 204 height 25
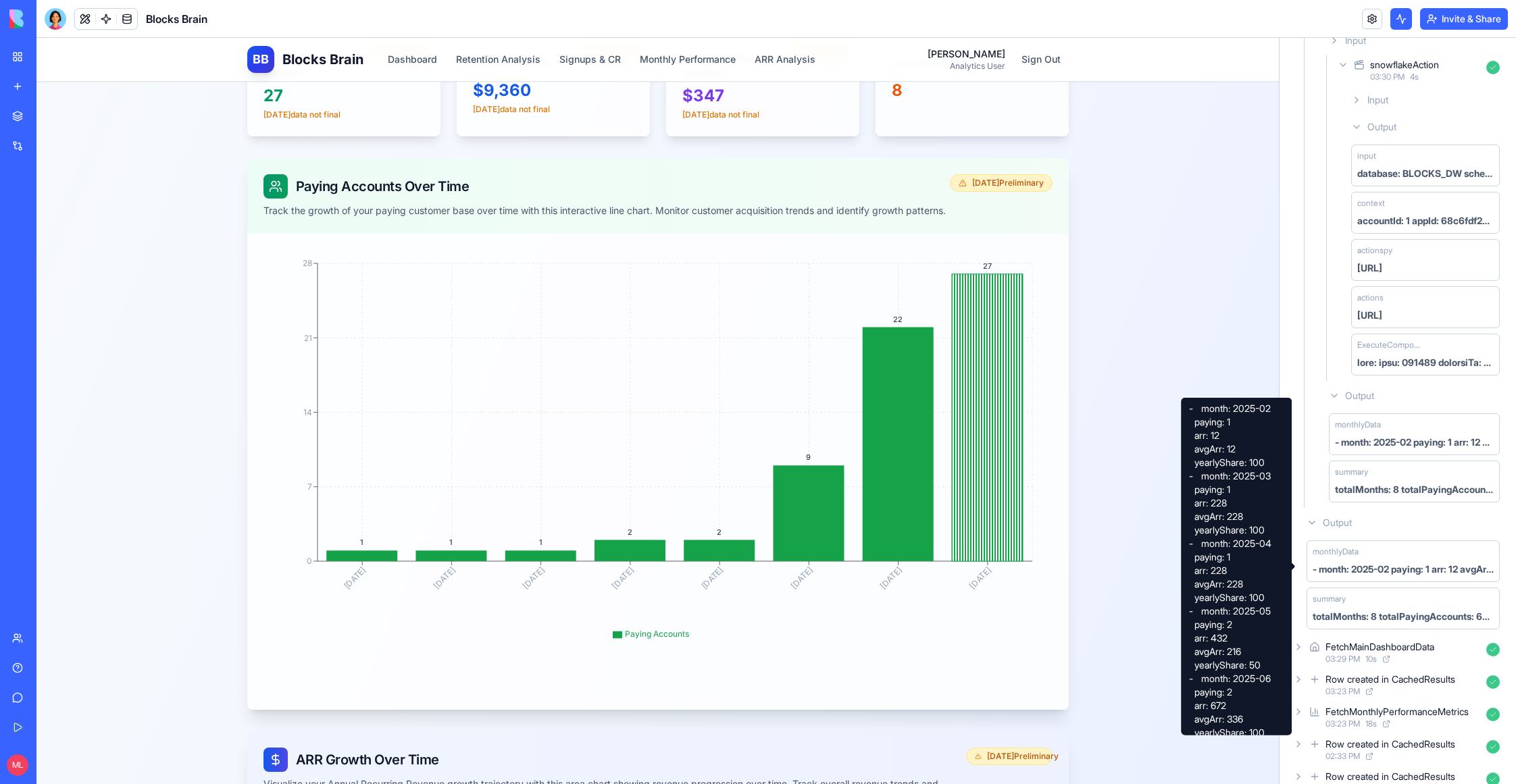
scroll to position [211, 0]
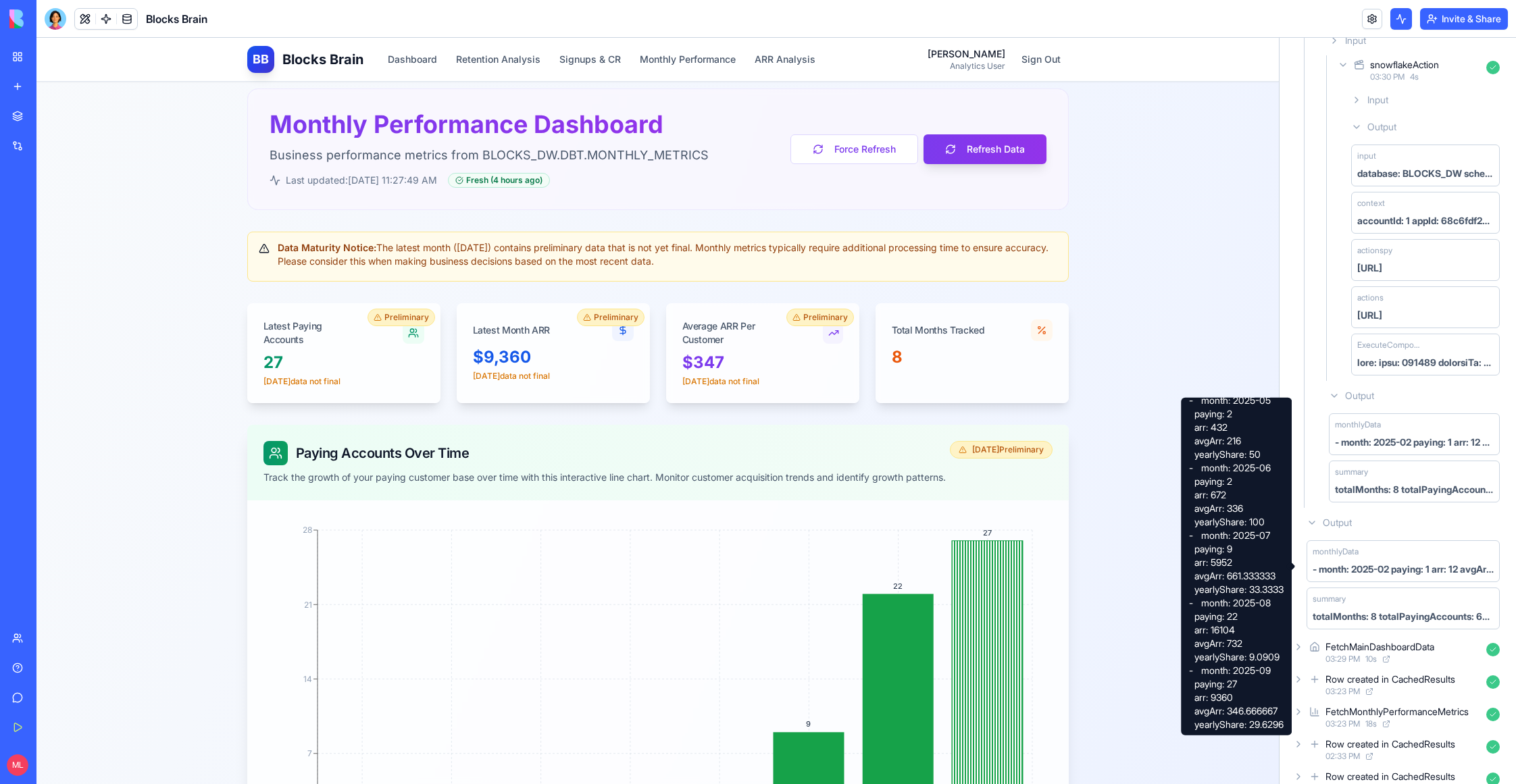
scroll to position [0, 0]
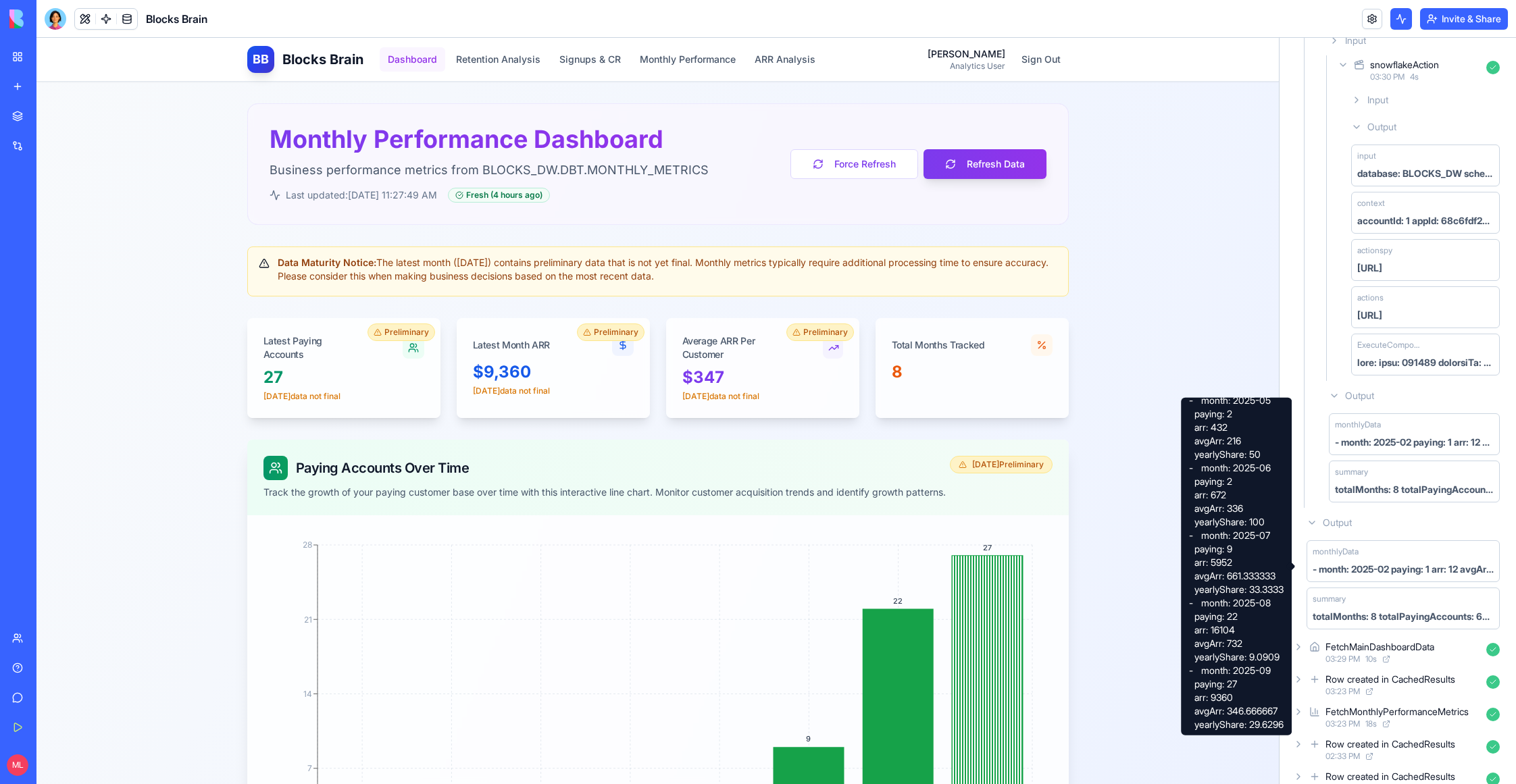
click at [409, 64] on button "Dashboard" at bounding box center [413, 60] width 66 height 25
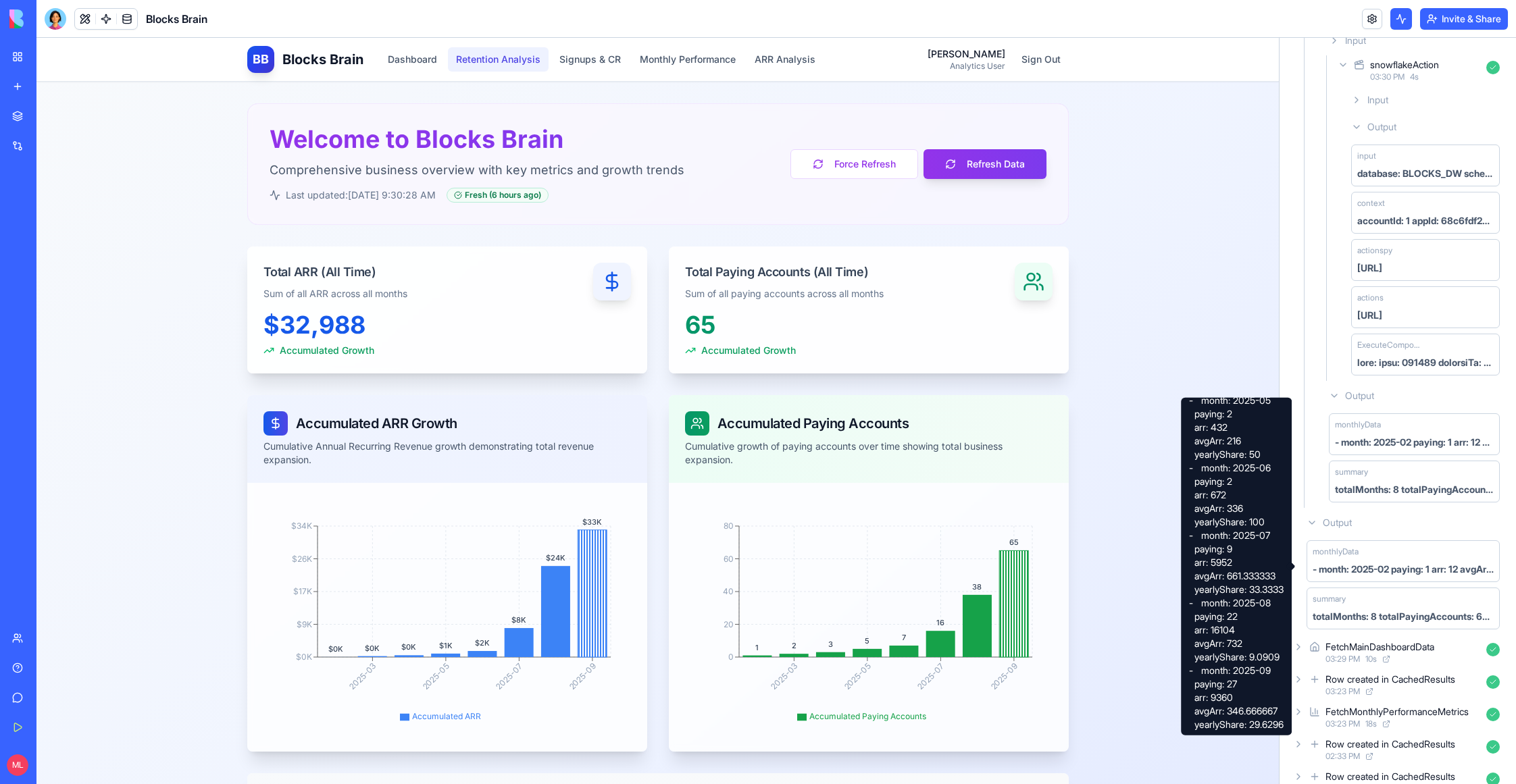
click at [455, 60] on button "Retention Analysis" at bounding box center [498, 60] width 101 height 25
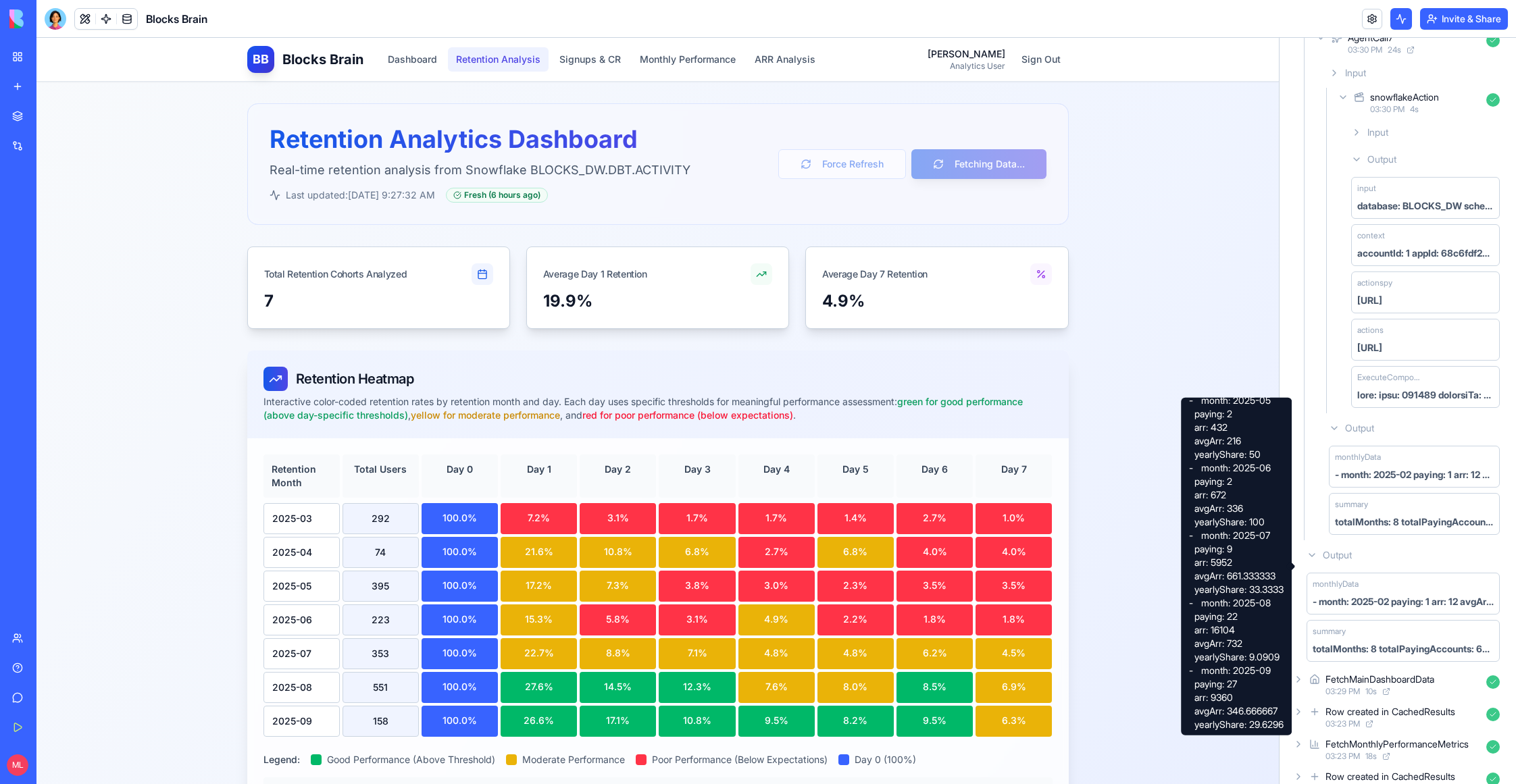
scroll to position [247, 0]
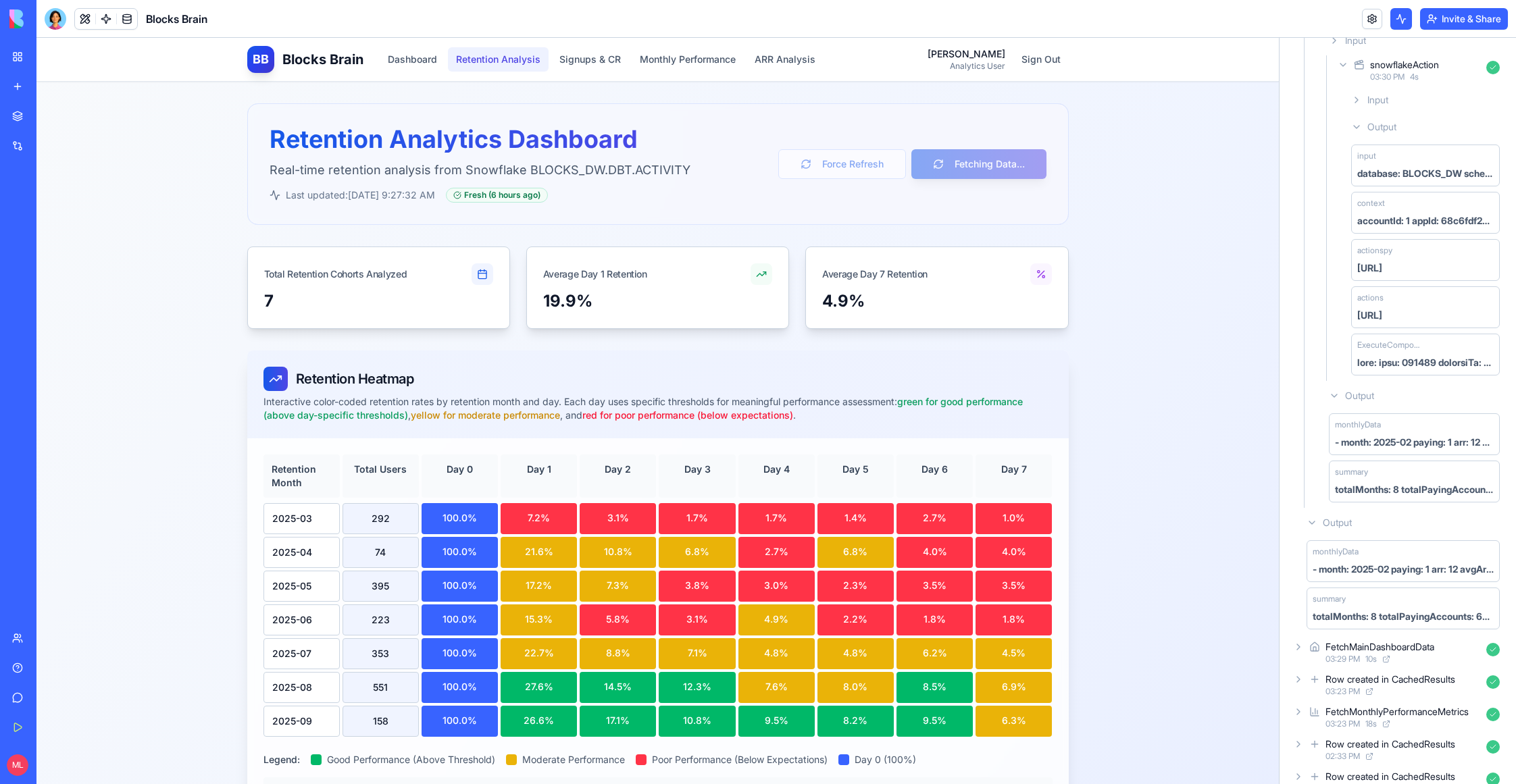
click at [529, 51] on button "Retention Analysis" at bounding box center [498, 60] width 101 height 25
click at [584, 59] on button "Signups & CR" at bounding box center [591, 60] width 78 height 25
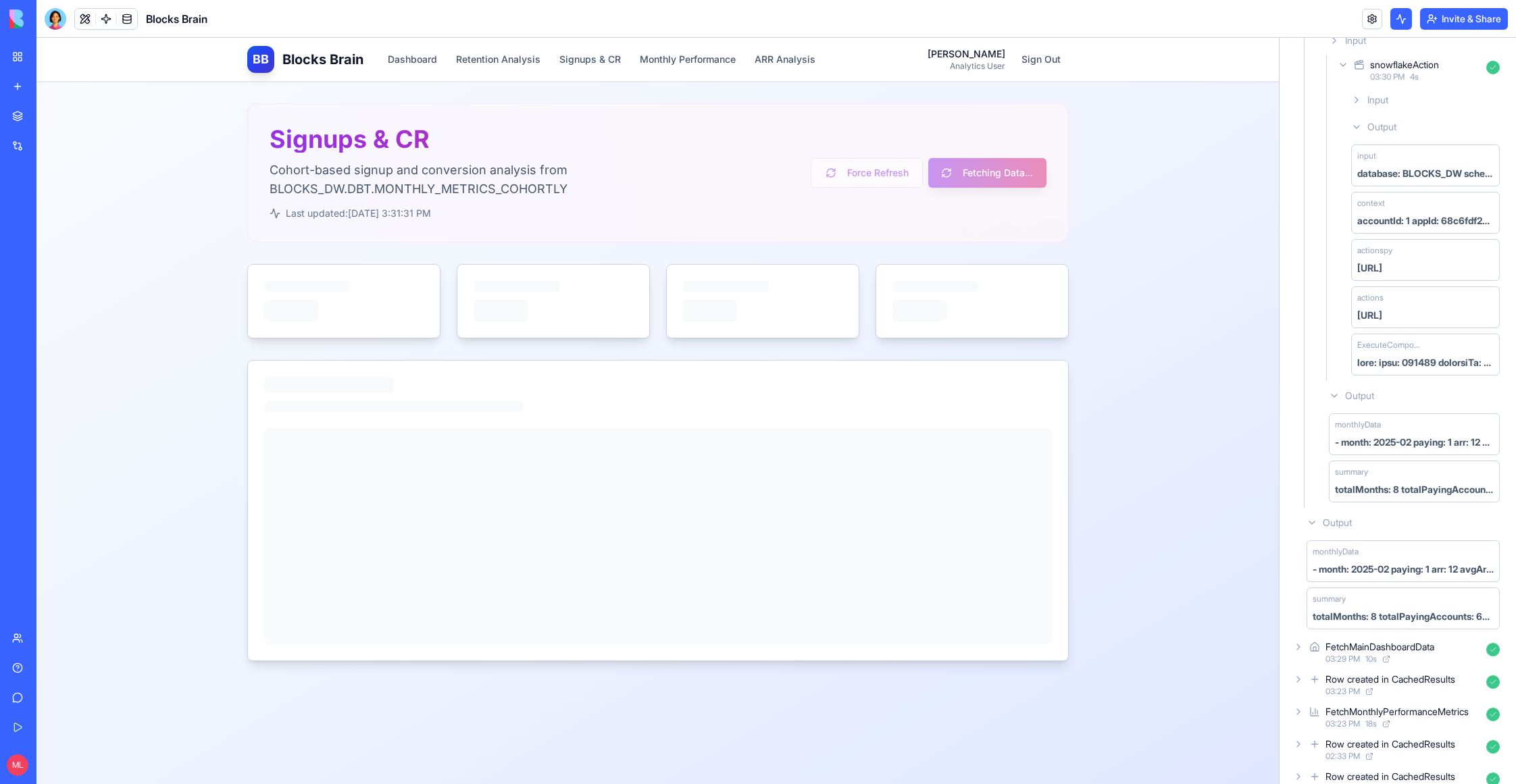
scroll to position [280, 0]
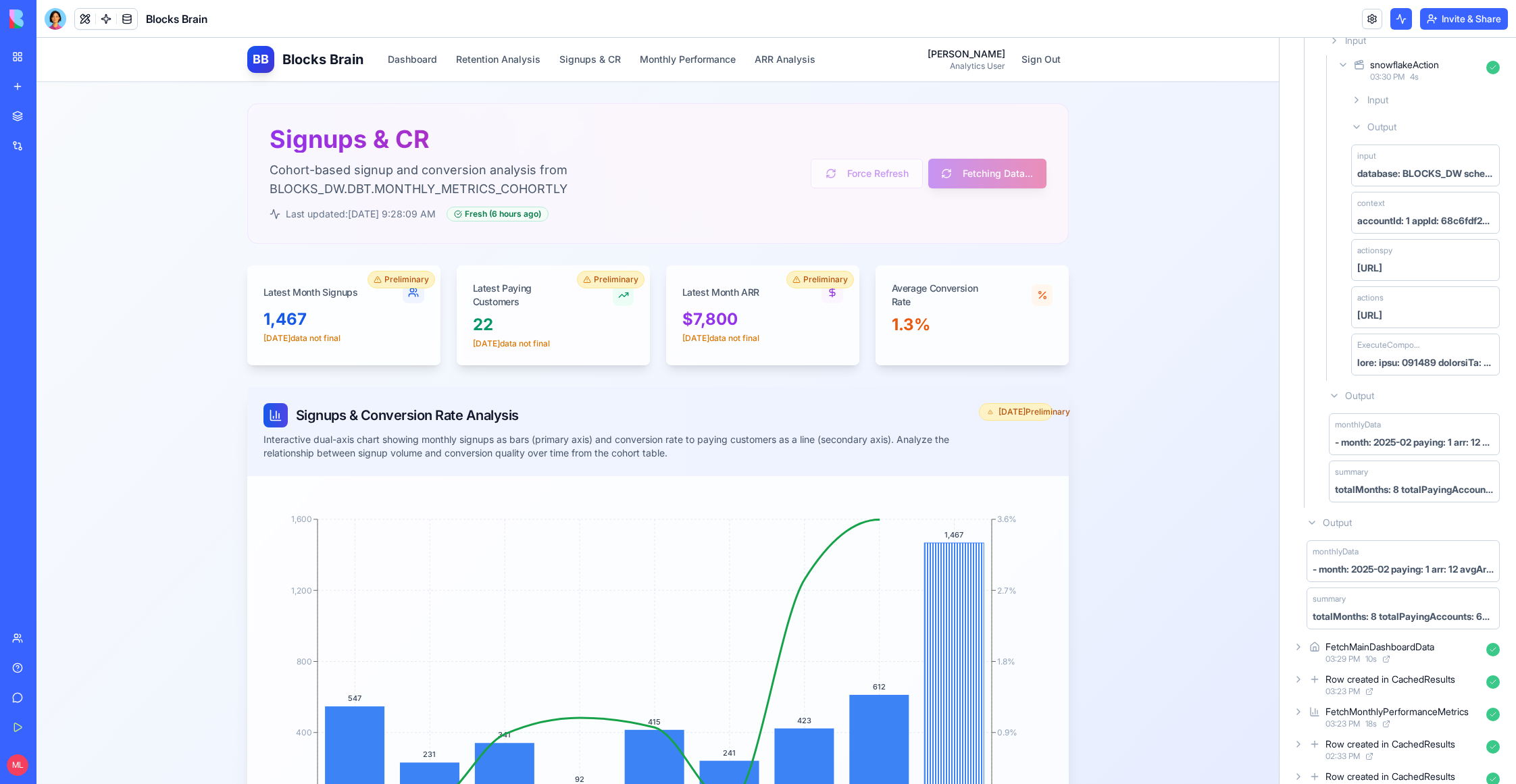
click at [52, 20] on div at bounding box center [55, 19] width 22 height 22
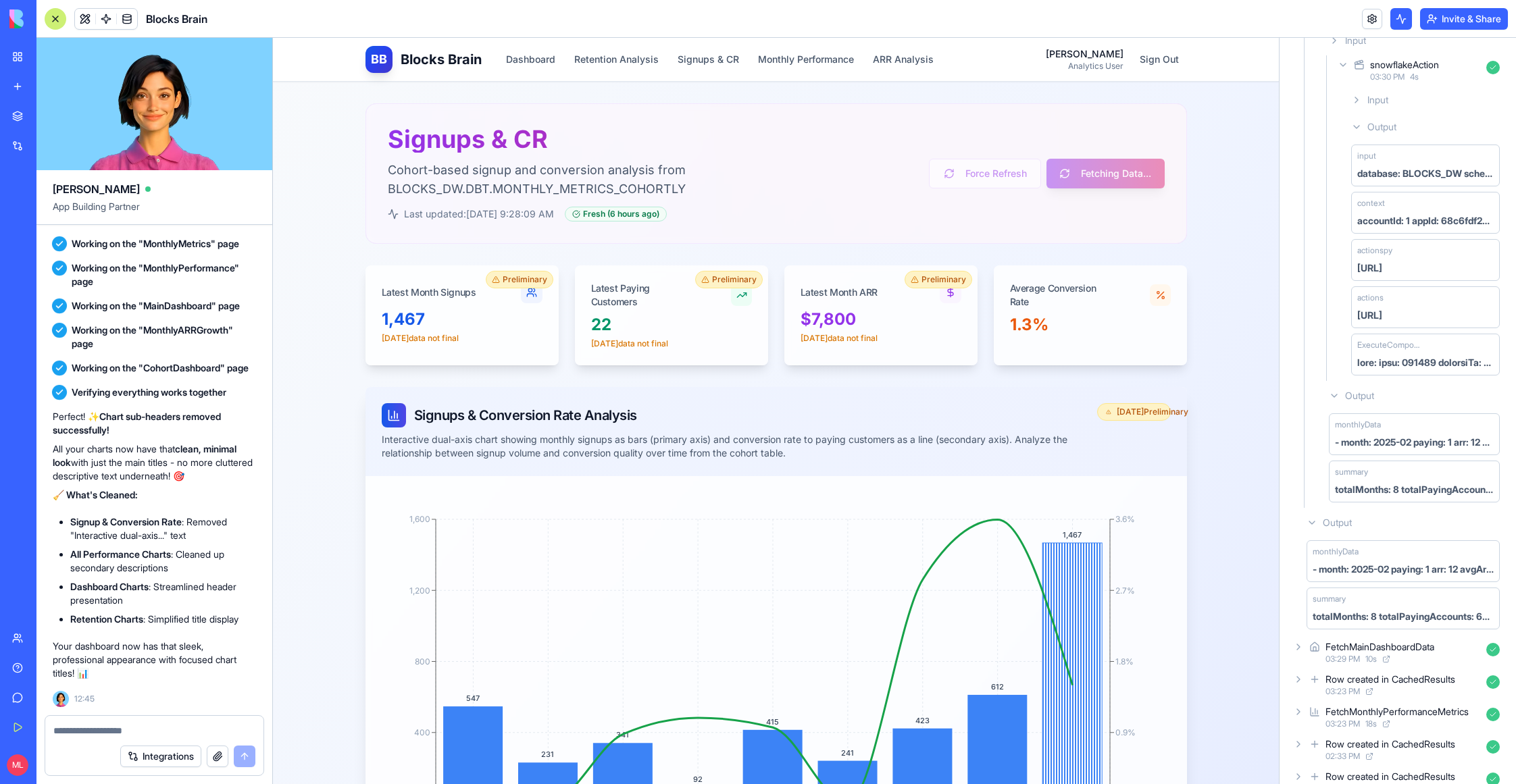
scroll to position [0, 0]
click at [136, 720] on div at bounding box center [154, 727] width 218 height 22
click at [108, 729] on textarea at bounding box center [154, 731] width 202 height 14
type textarea "*"
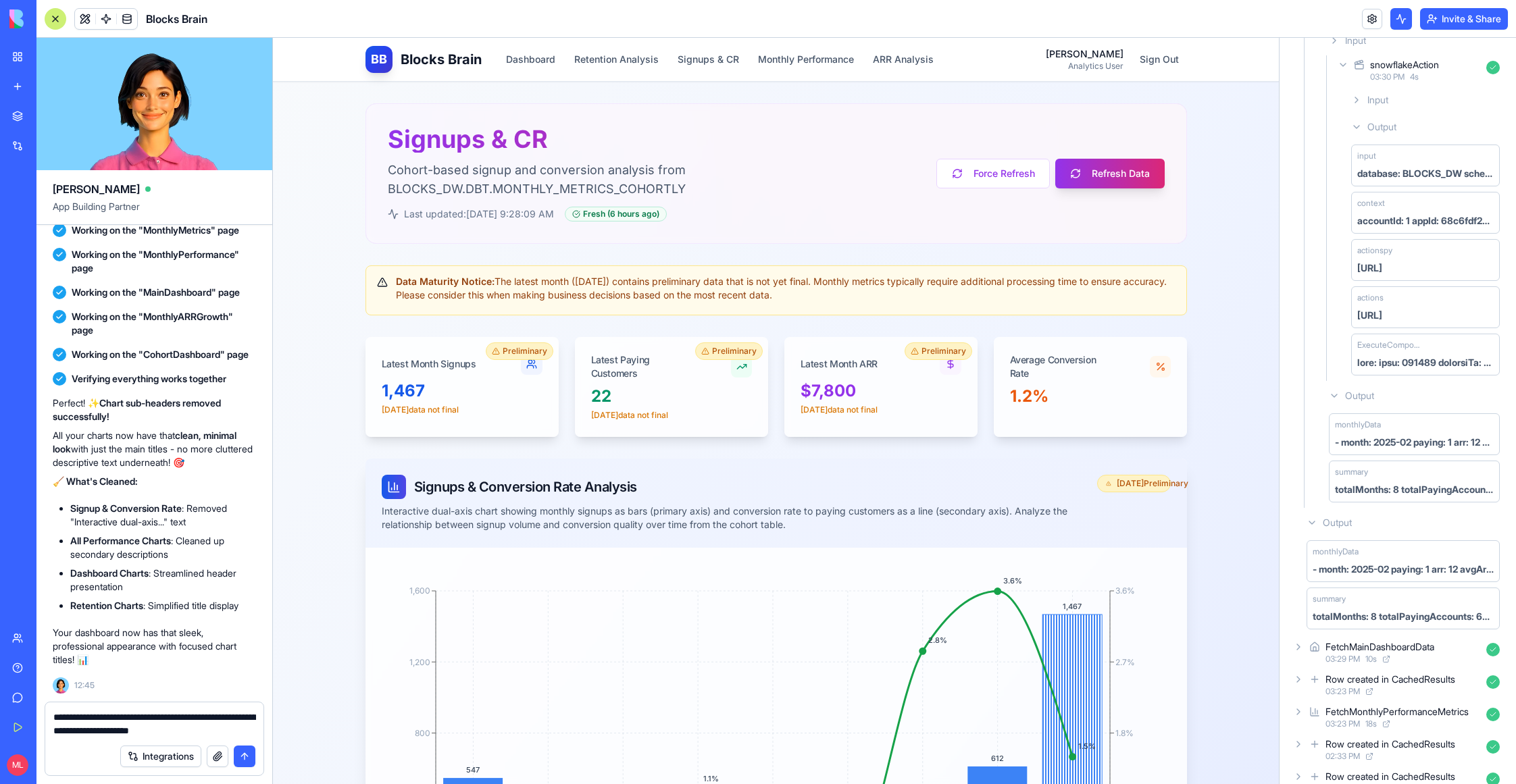
scroll to position [344, 0]
drag, startPoint x: 402, startPoint y: 765, endPoint x: 308, endPoint y: 723, distance: 103.0
click at [35, 685] on div "BETA My Workspace New app Marketplace Integrations Recent AI Avatar Generator S…" at bounding box center [758, 392] width 1516 height 784
click at [268, 714] on div "**********" at bounding box center [154, 743] width 236 height 82
click at [196, 733] on textarea "**********" at bounding box center [155, 723] width 203 height 27
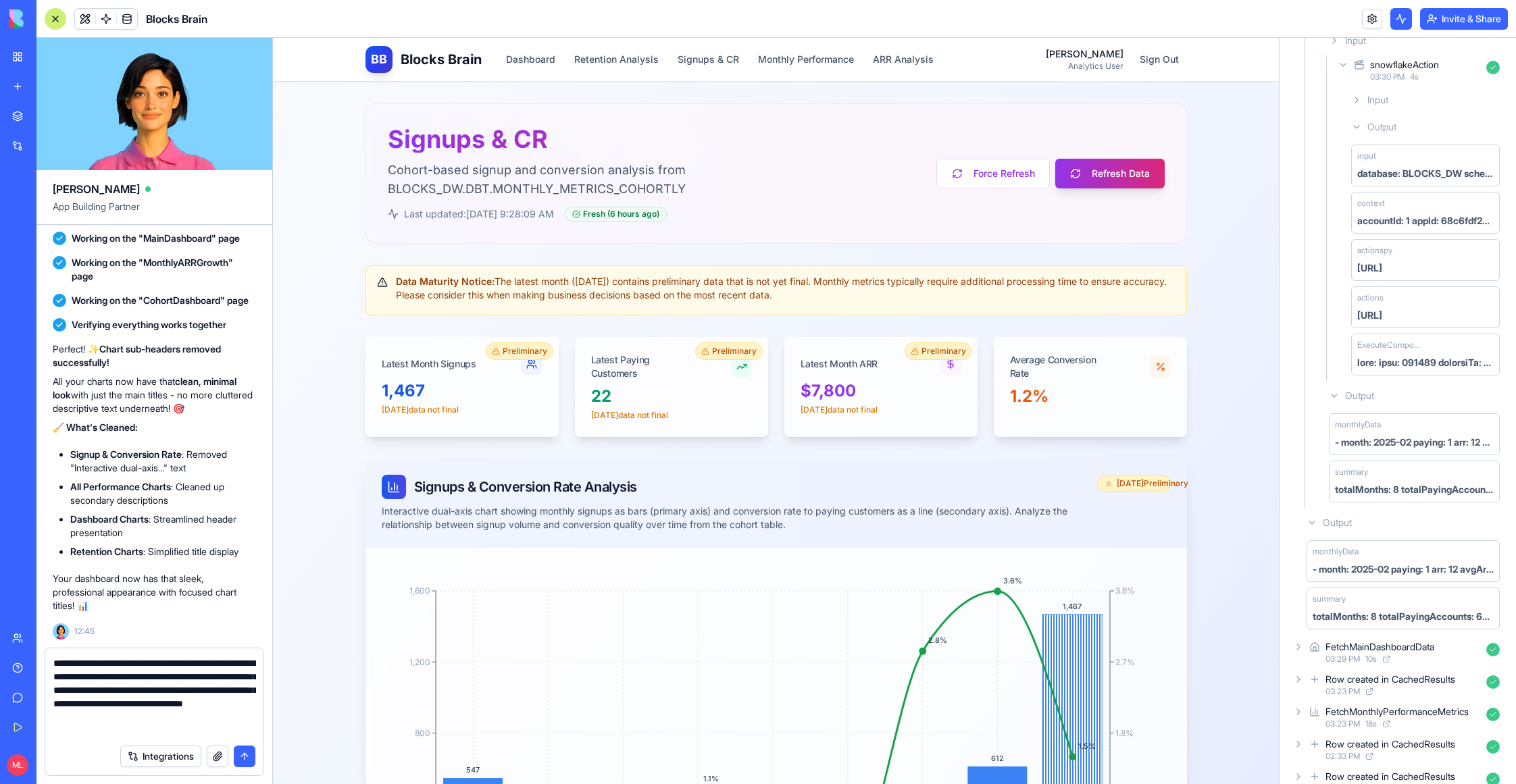
click at [233, 696] on textarea "**********" at bounding box center [155, 697] width 203 height 81
click at [171, 708] on textarea "**********" at bounding box center [155, 697] width 203 height 81
click at [115, 719] on textarea "**********" at bounding box center [155, 697] width 203 height 81
type textarea "**********"
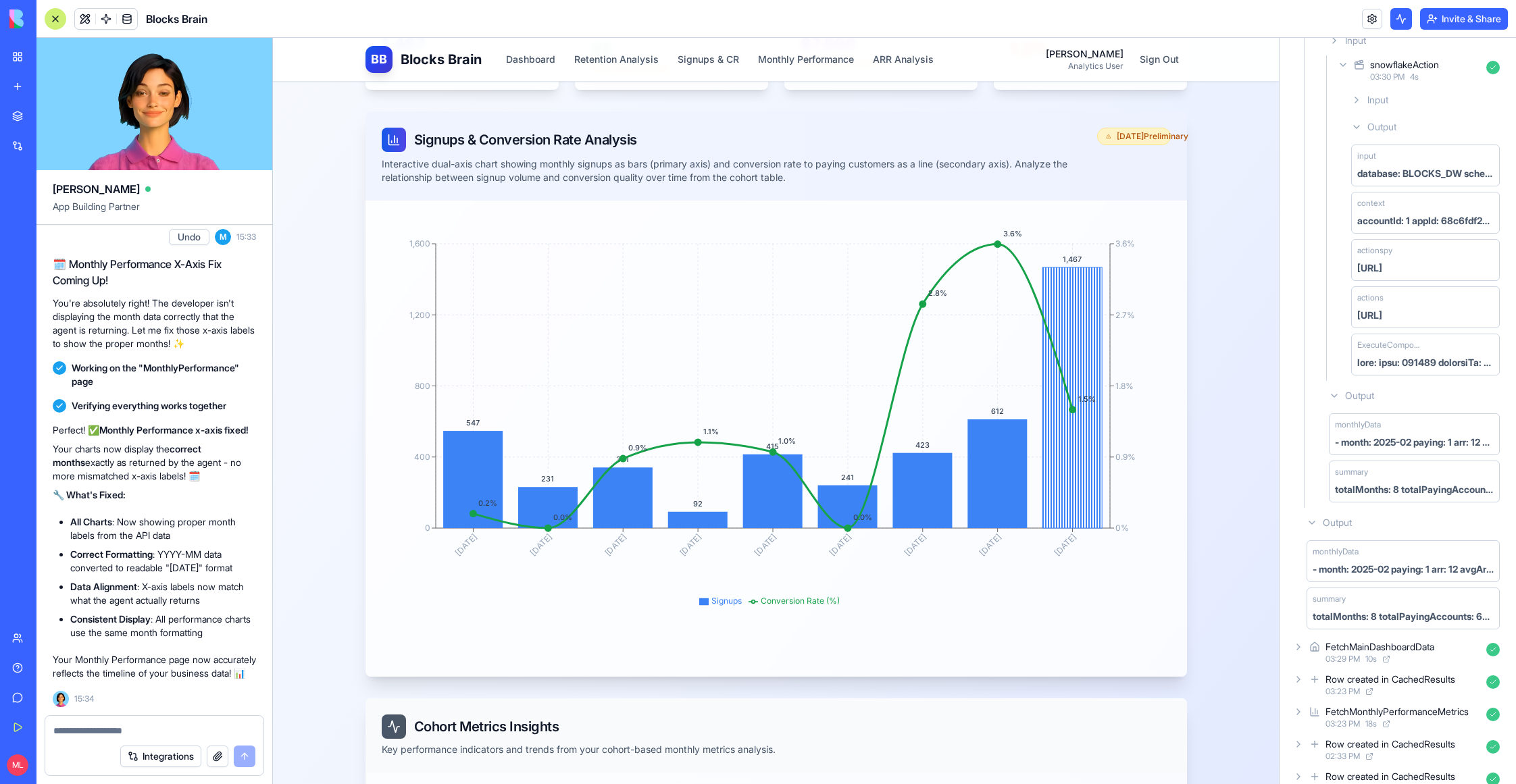
scroll to position [363, 0]
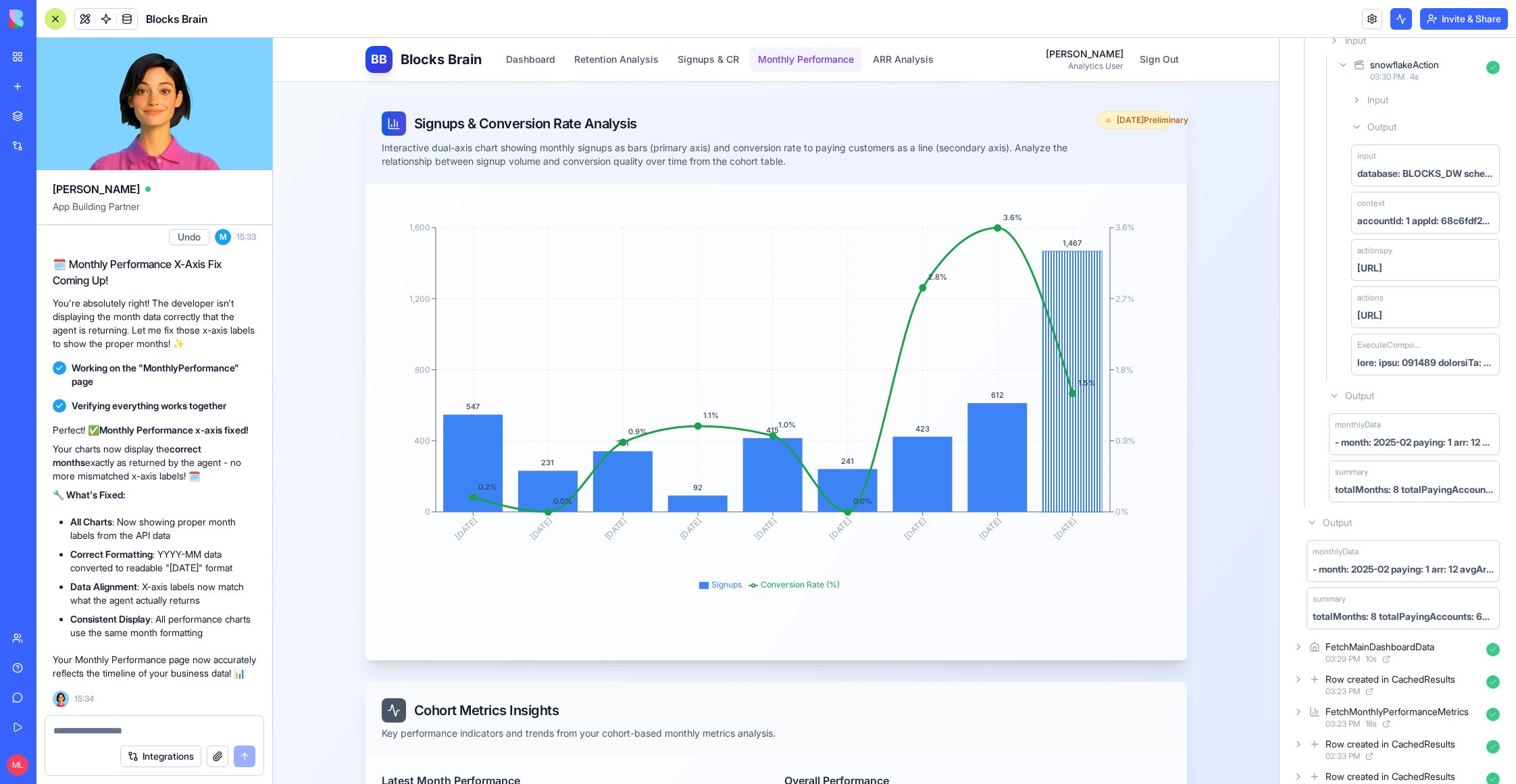
click at [782, 60] on button "Monthly Performance" at bounding box center [806, 60] width 112 height 25
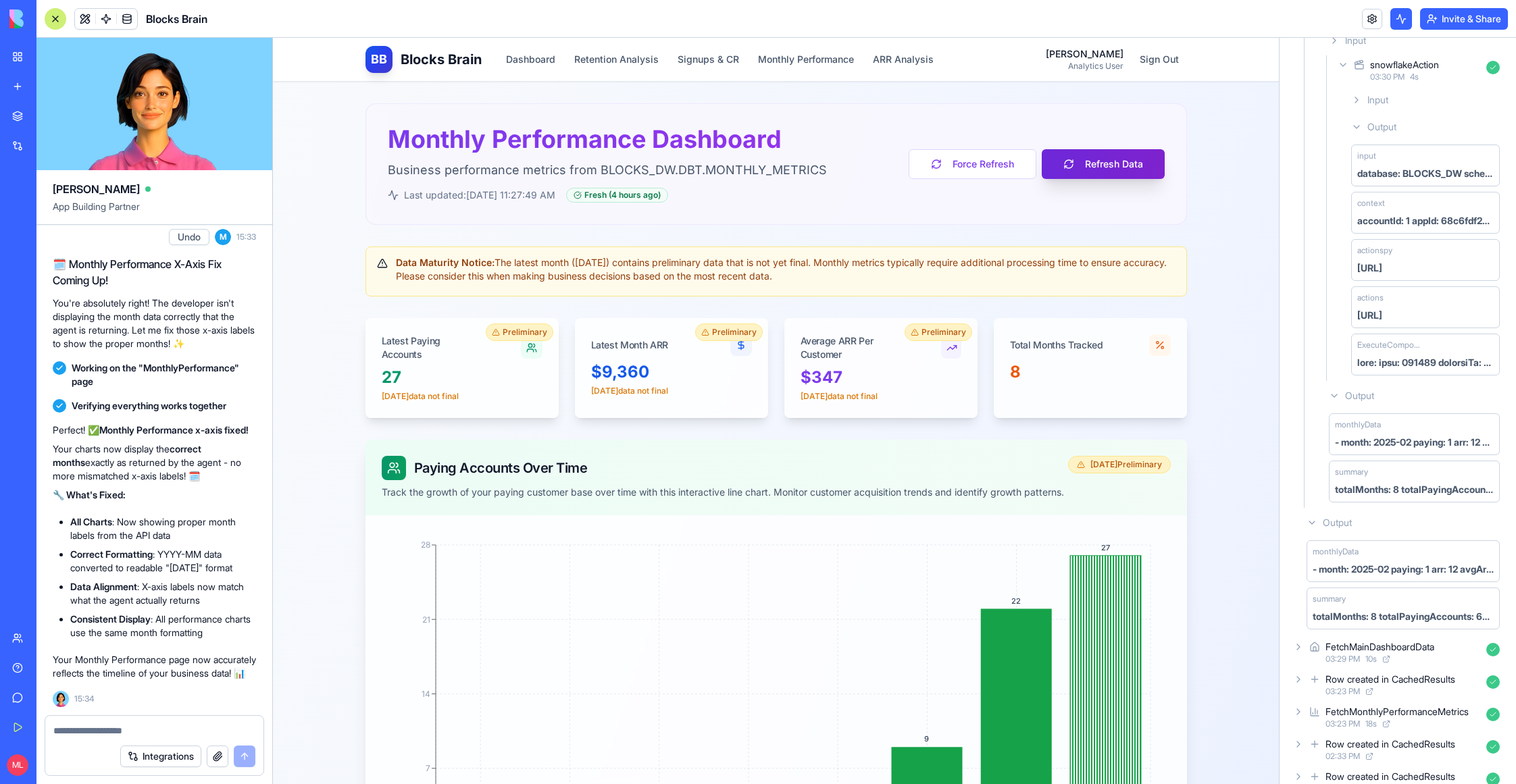
click at [1118, 168] on button "Refresh Data" at bounding box center [1103, 164] width 123 height 29
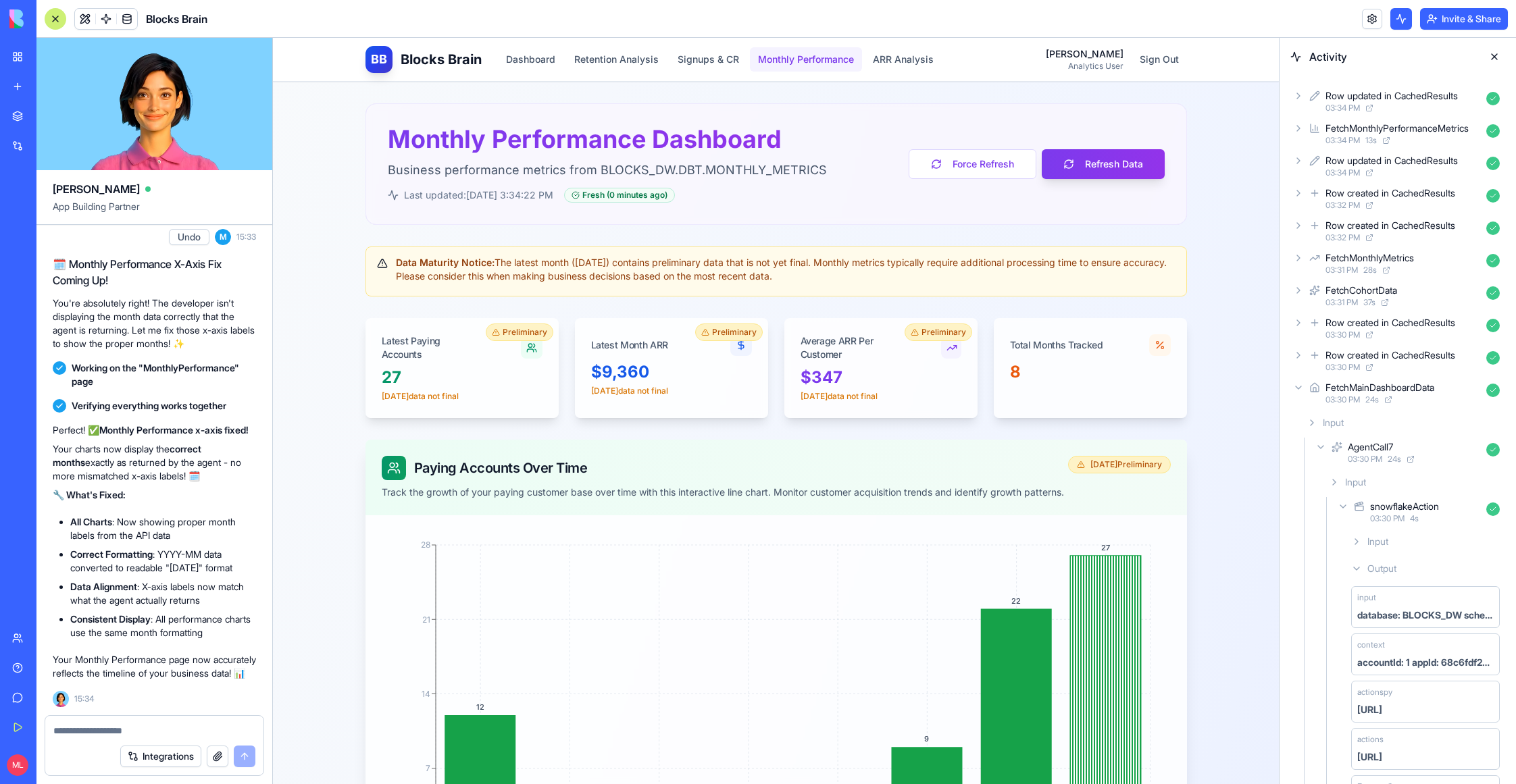
click at [784, 60] on button "Monthly Performance" at bounding box center [806, 60] width 112 height 25
click at [801, 49] on button "Monthly Performance" at bounding box center [806, 60] width 112 height 25
click at [1122, 167] on button "Refresh Data" at bounding box center [1103, 164] width 123 height 29
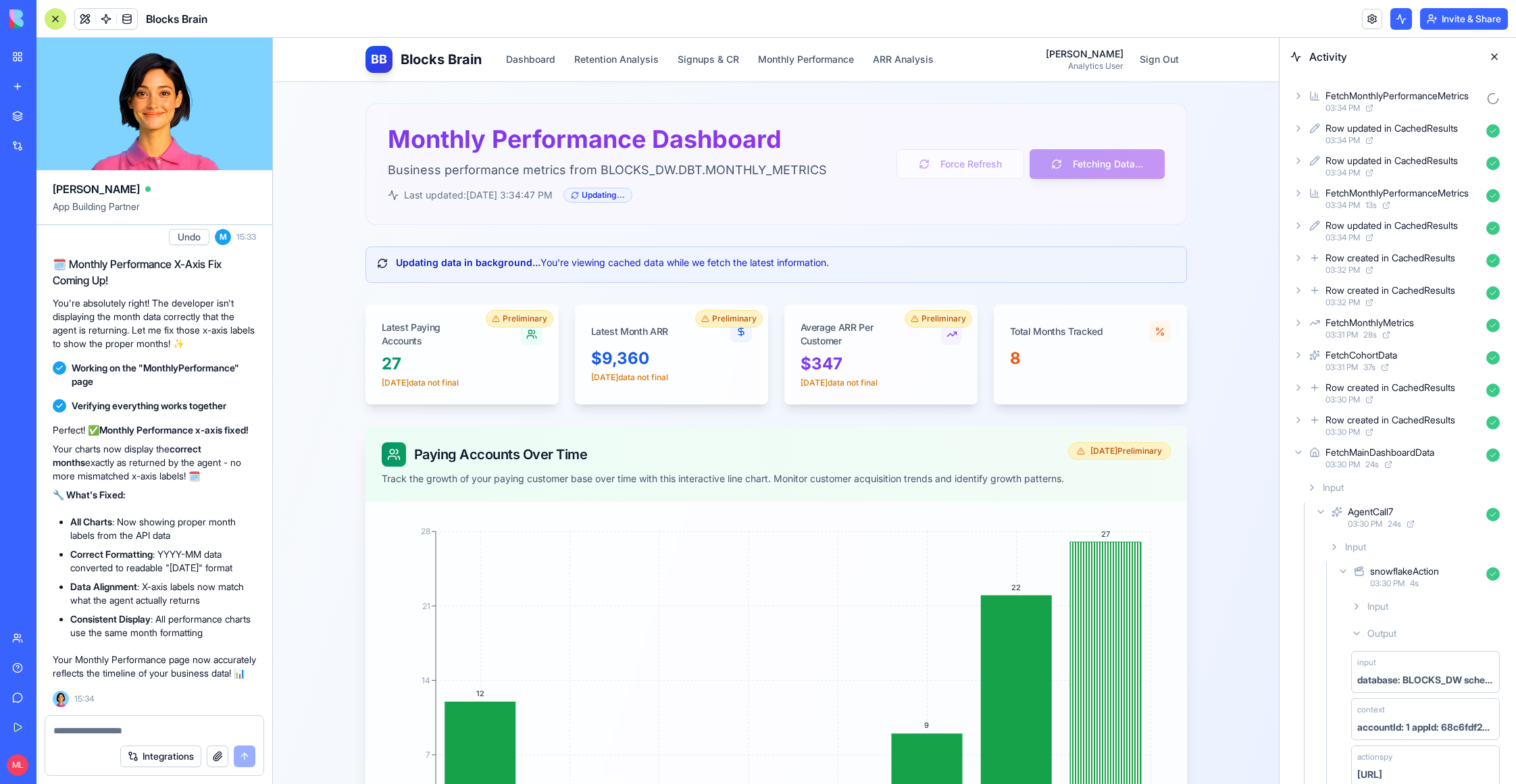
click at [1295, 92] on icon at bounding box center [1298, 96] width 11 height 11
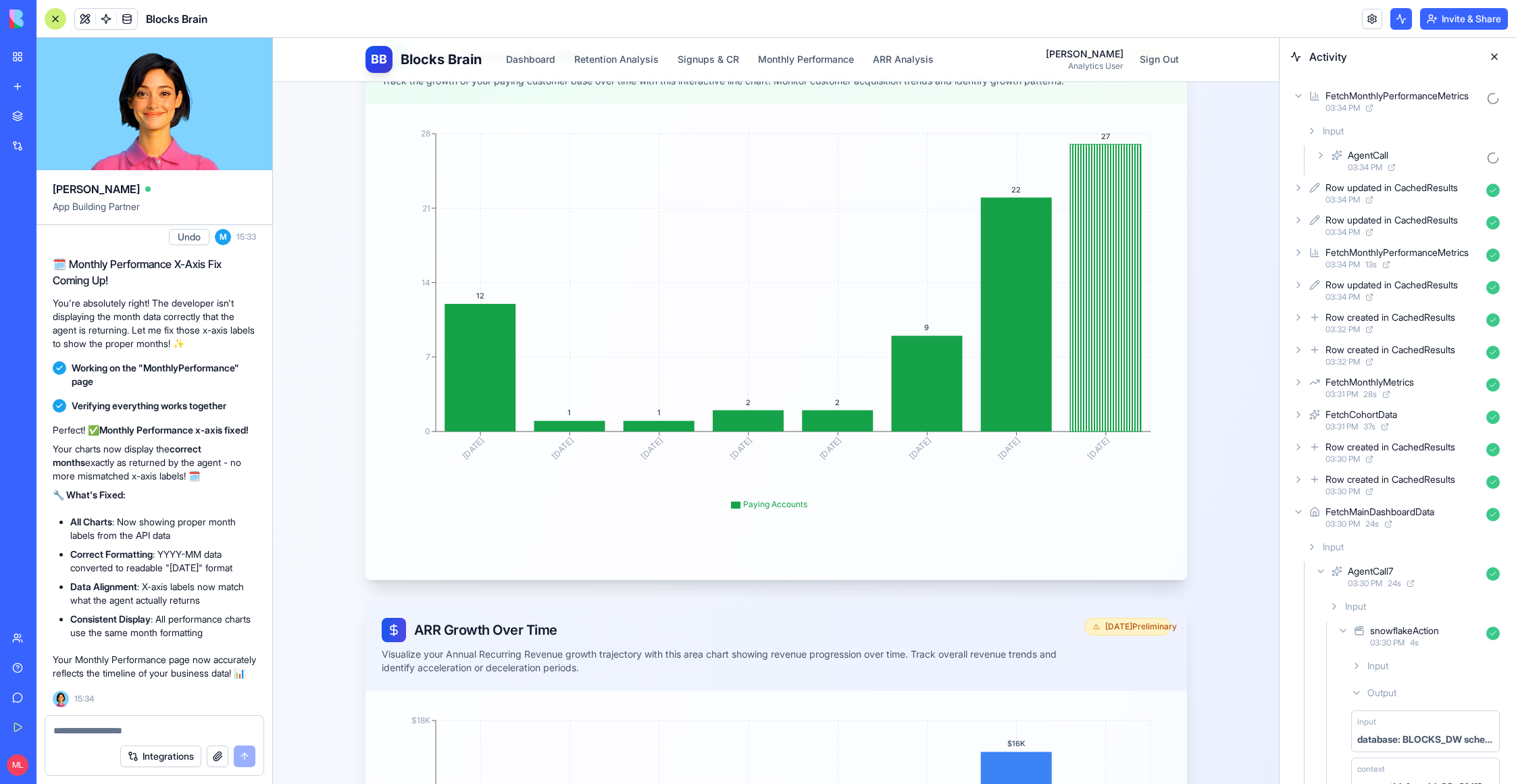
scroll to position [278, 0]
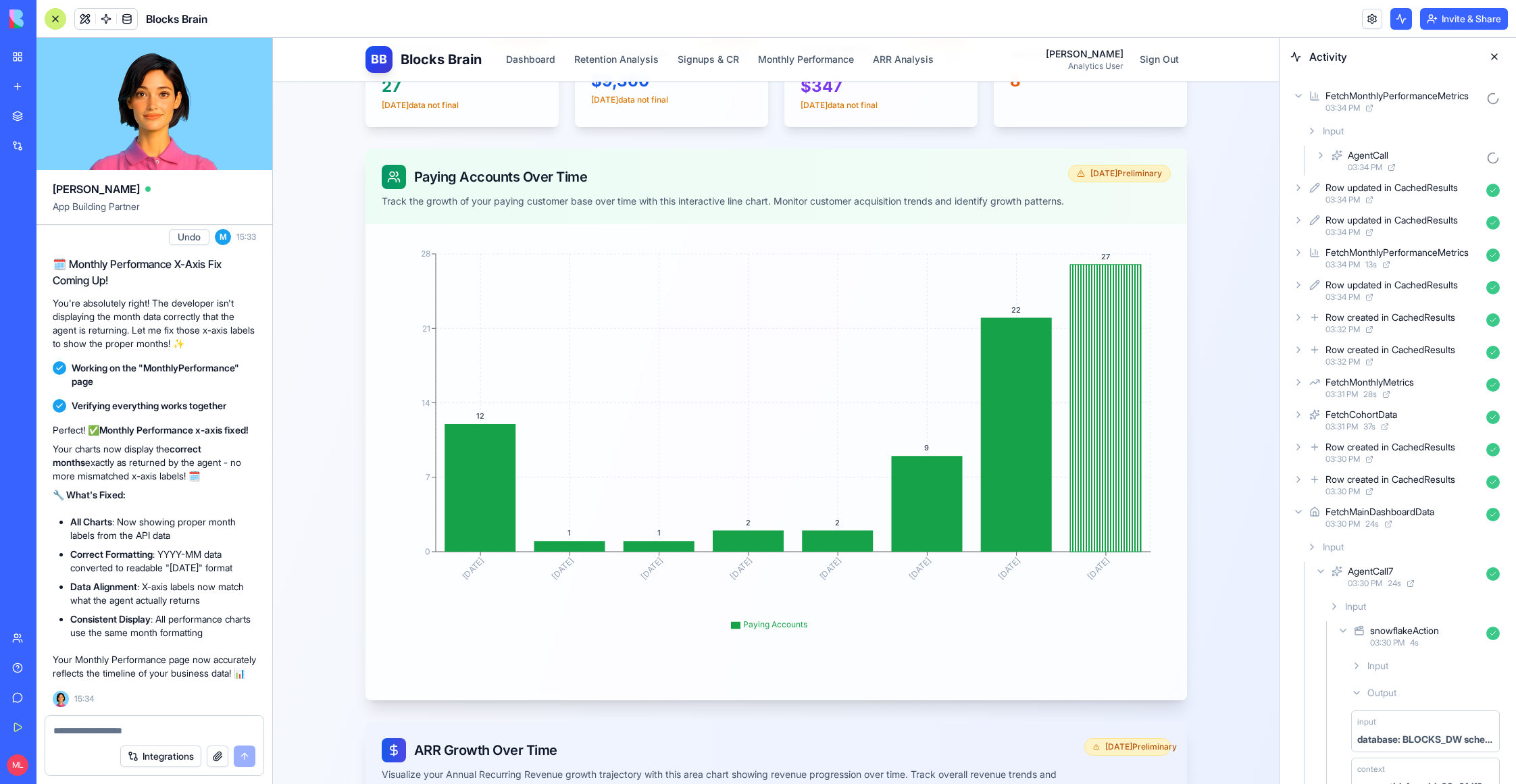
click at [1324, 168] on div "AgentCall 03:34 PM" at bounding box center [1409, 160] width 192 height 29
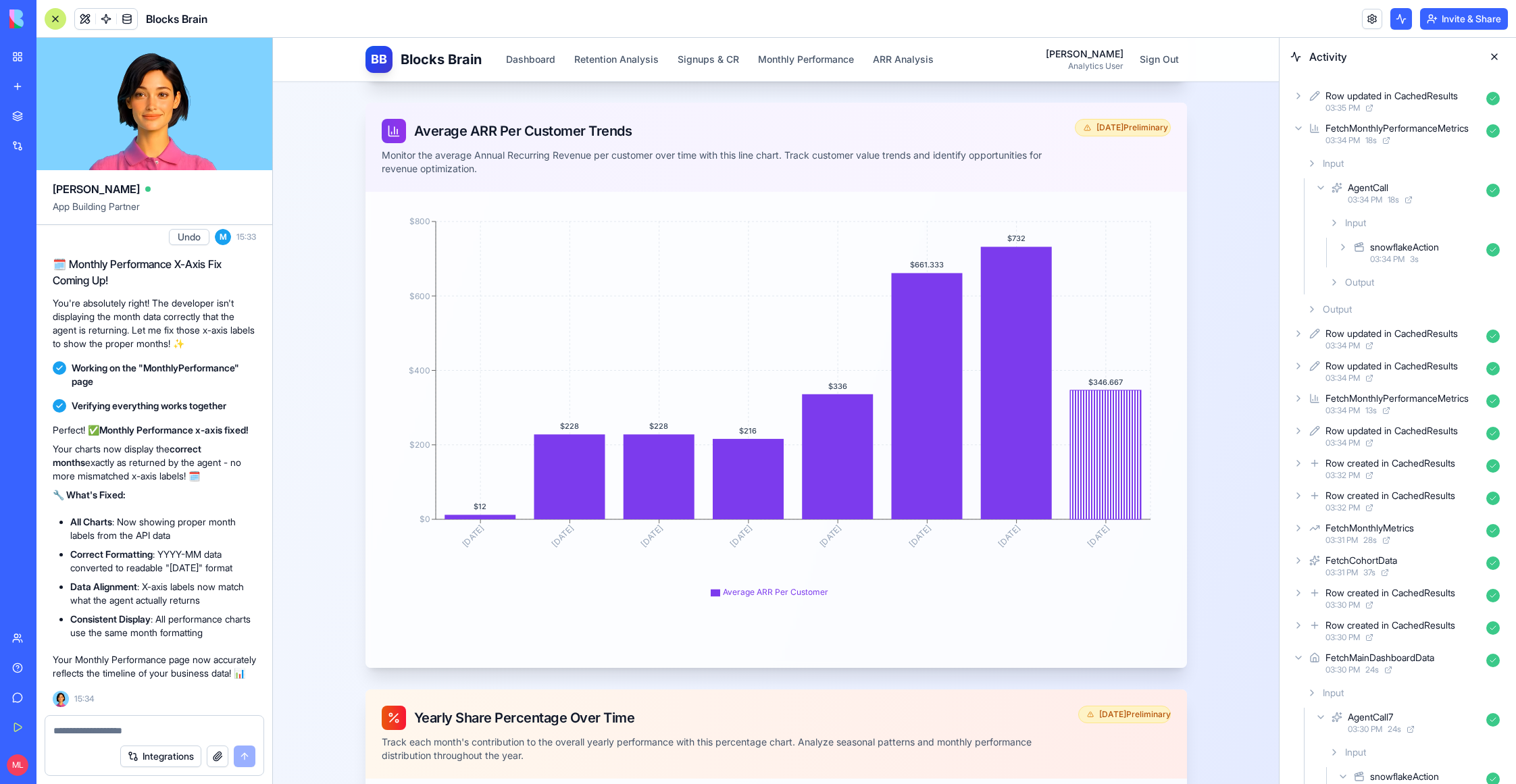
scroll to position [1497, 0]
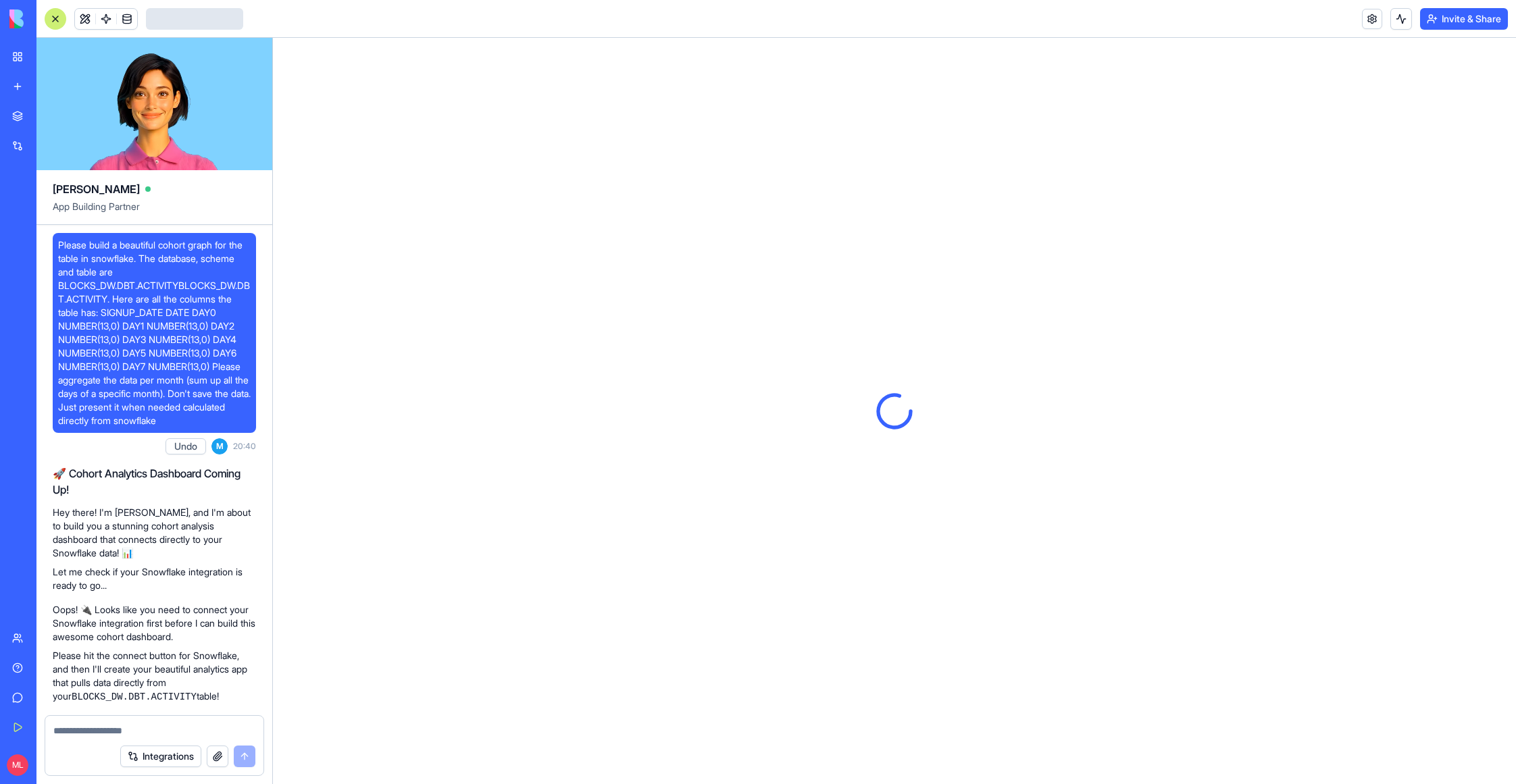
click at [128, 732] on textarea at bounding box center [154, 731] width 202 height 14
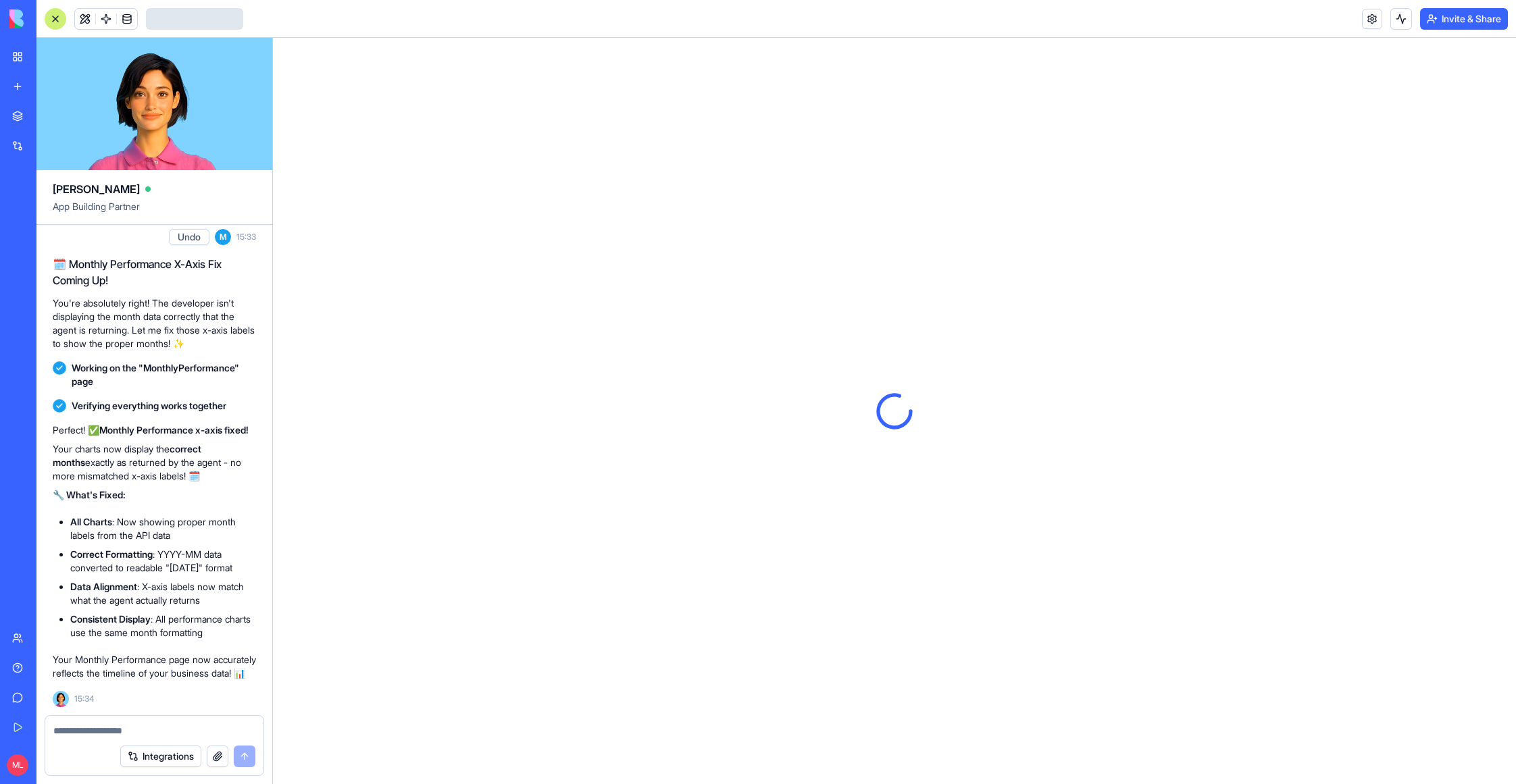
type textarea "*"
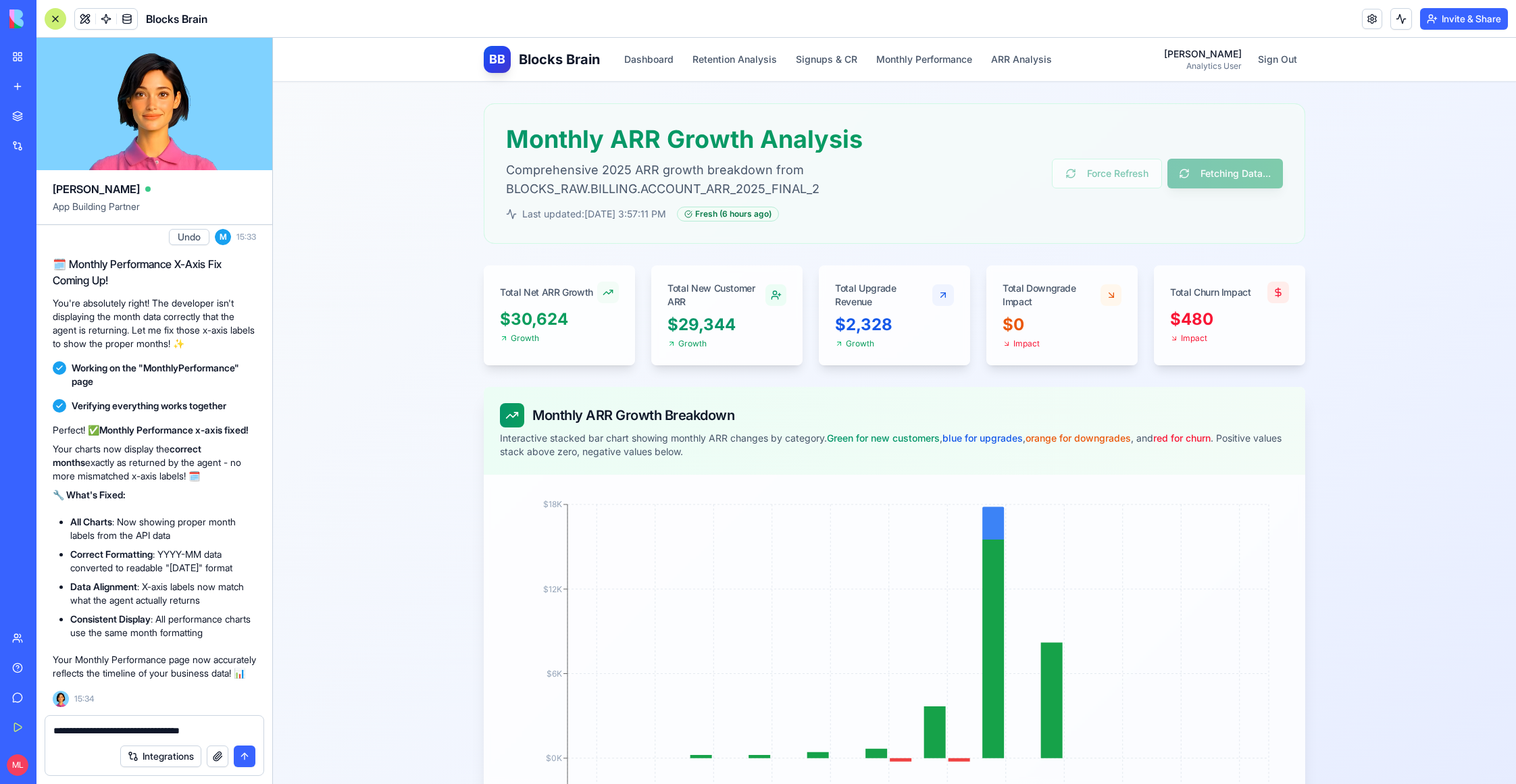
click at [121, 728] on textarea "**********" at bounding box center [155, 731] width 203 height 14
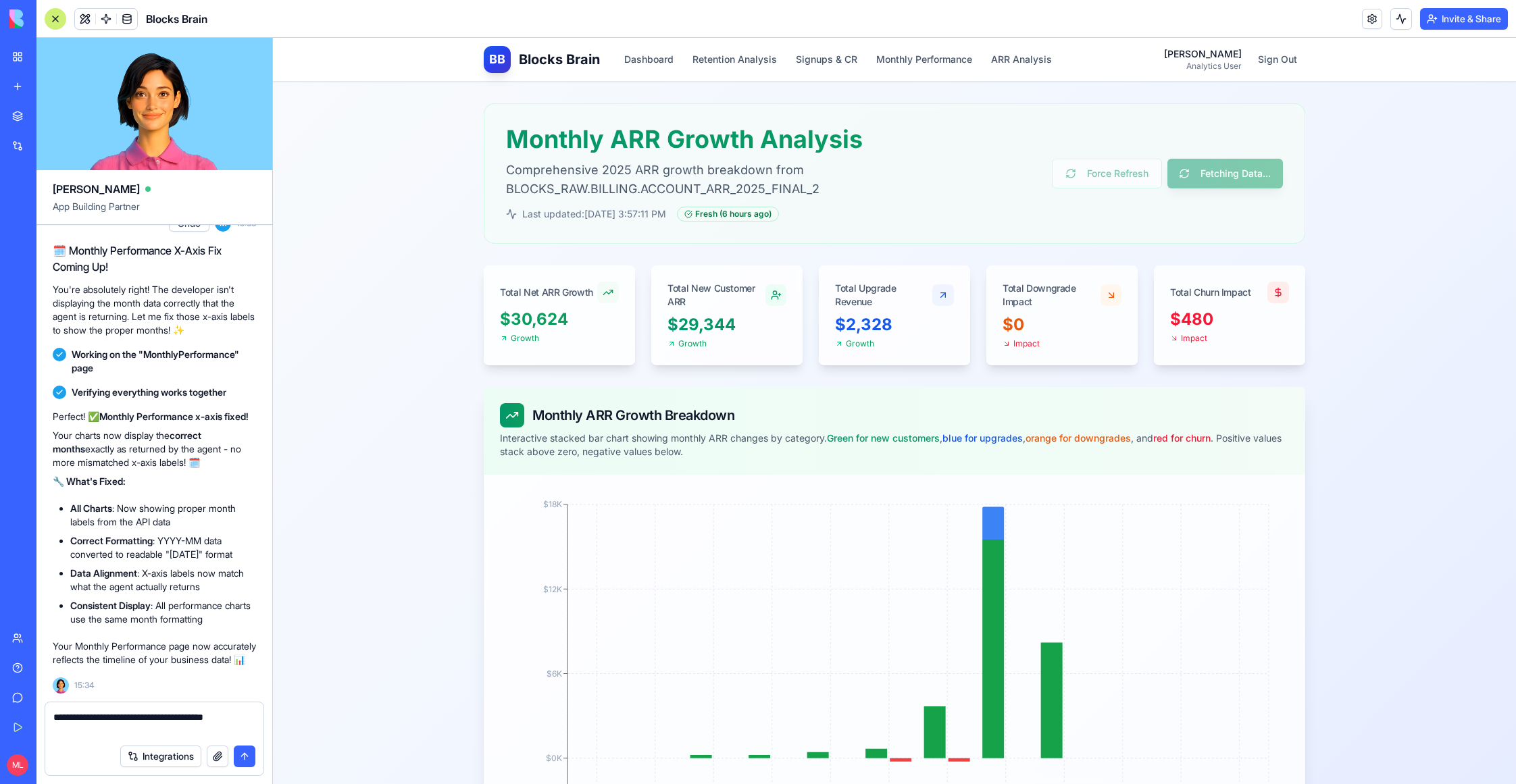
scroll to position [23939, 0]
type textarea "**********"
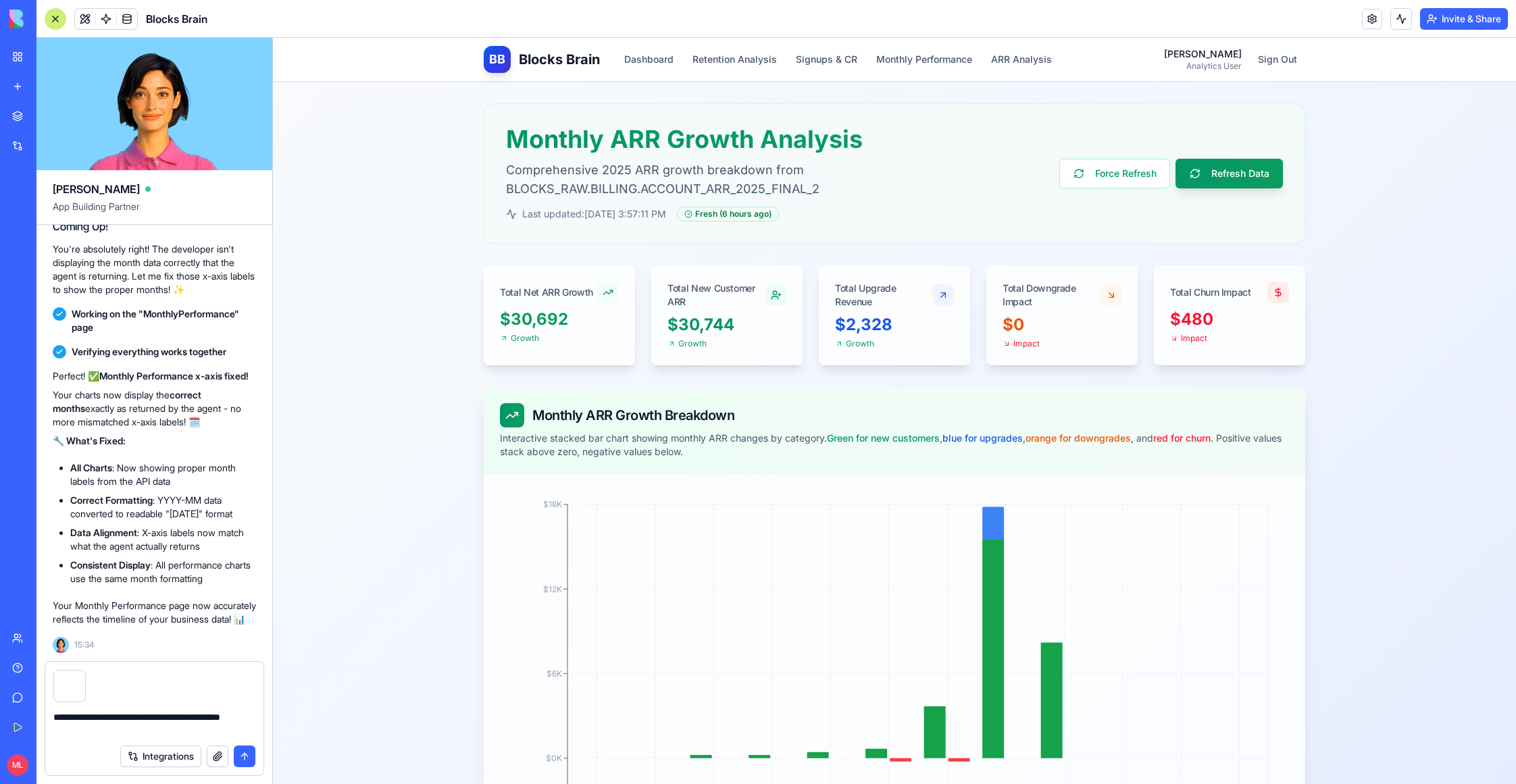
click at [242, 751] on button "submit" at bounding box center [245, 757] width 22 height 22
click at [242, 751] on div "Integrations" at bounding box center [188, 757] width 135 height 22
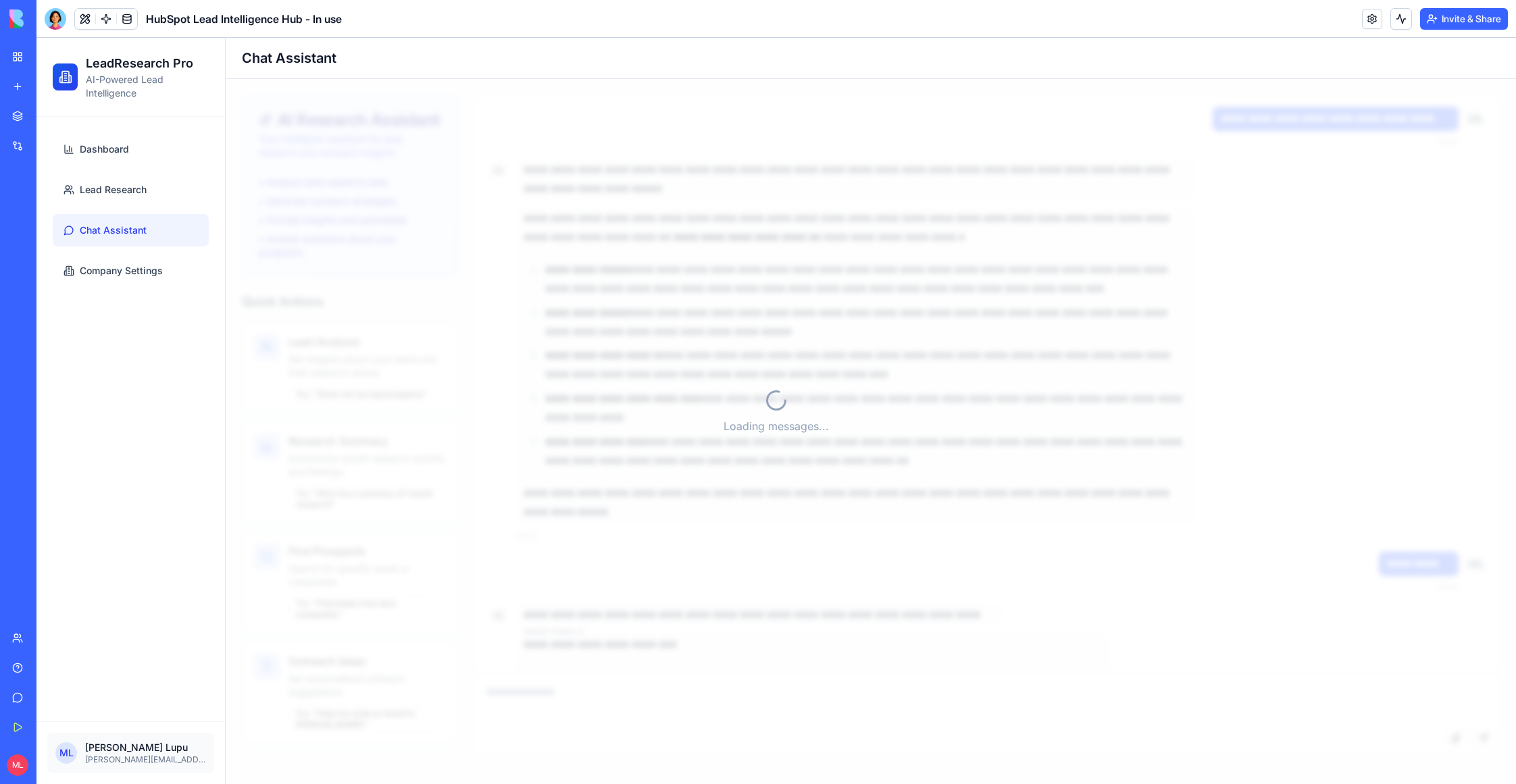
scroll to position [8886, 0]
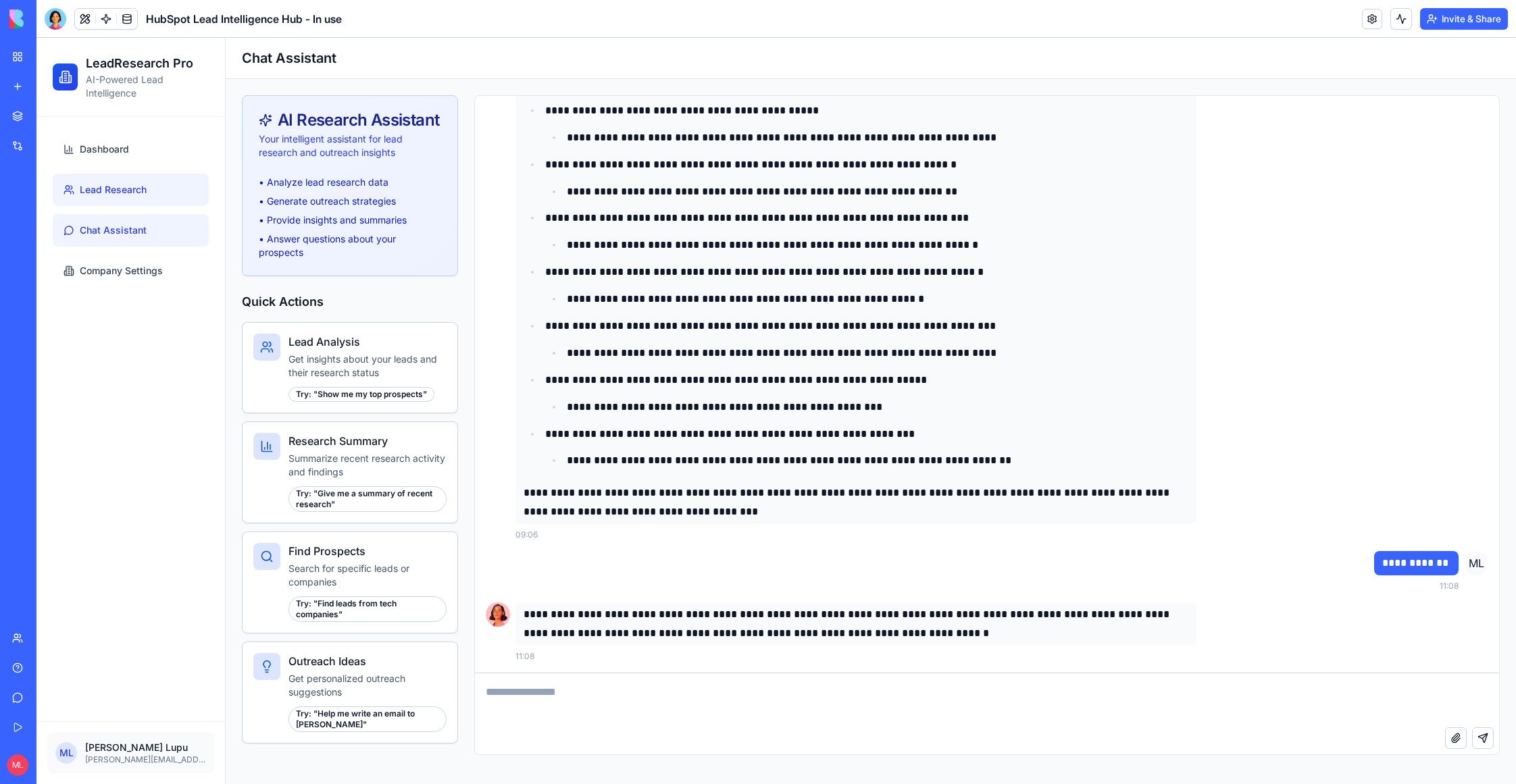
click at [136, 195] on span "Lead Research" at bounding box center [113, 190] width 67 height 14
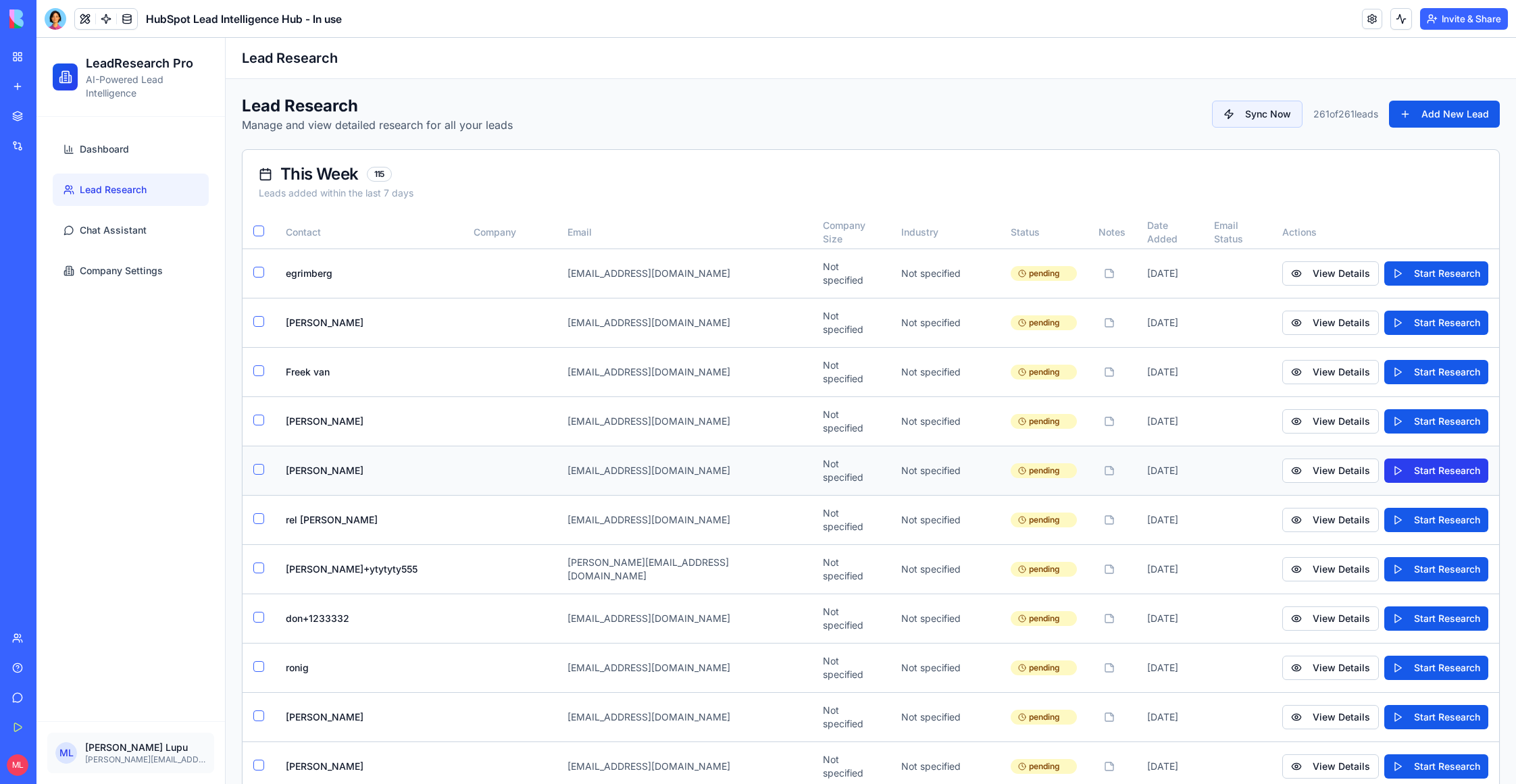
click at [1431, 459] on button "Start Research" at bounding box center [1437, 471] width 104 height 25
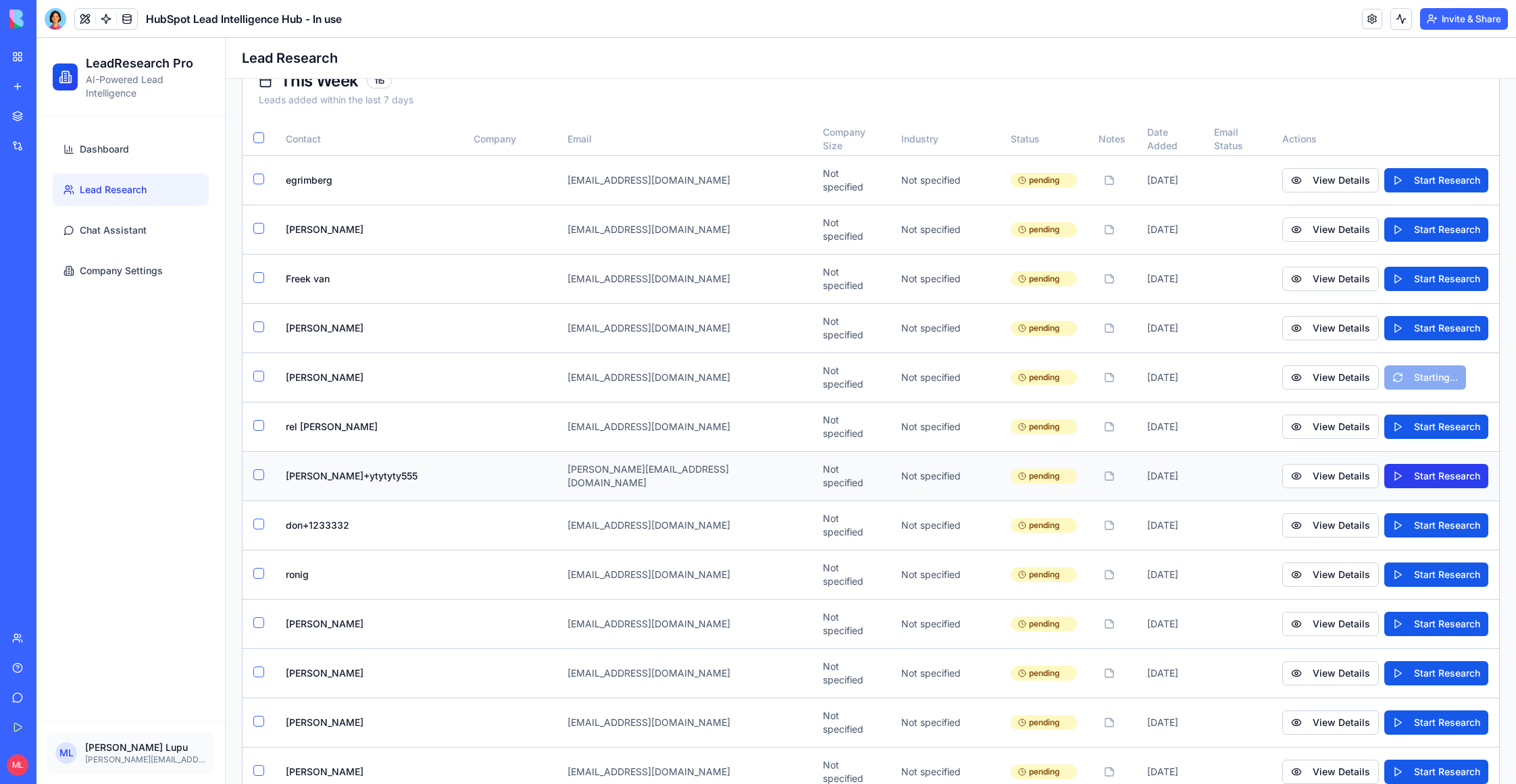
scroll to position [102, 0]
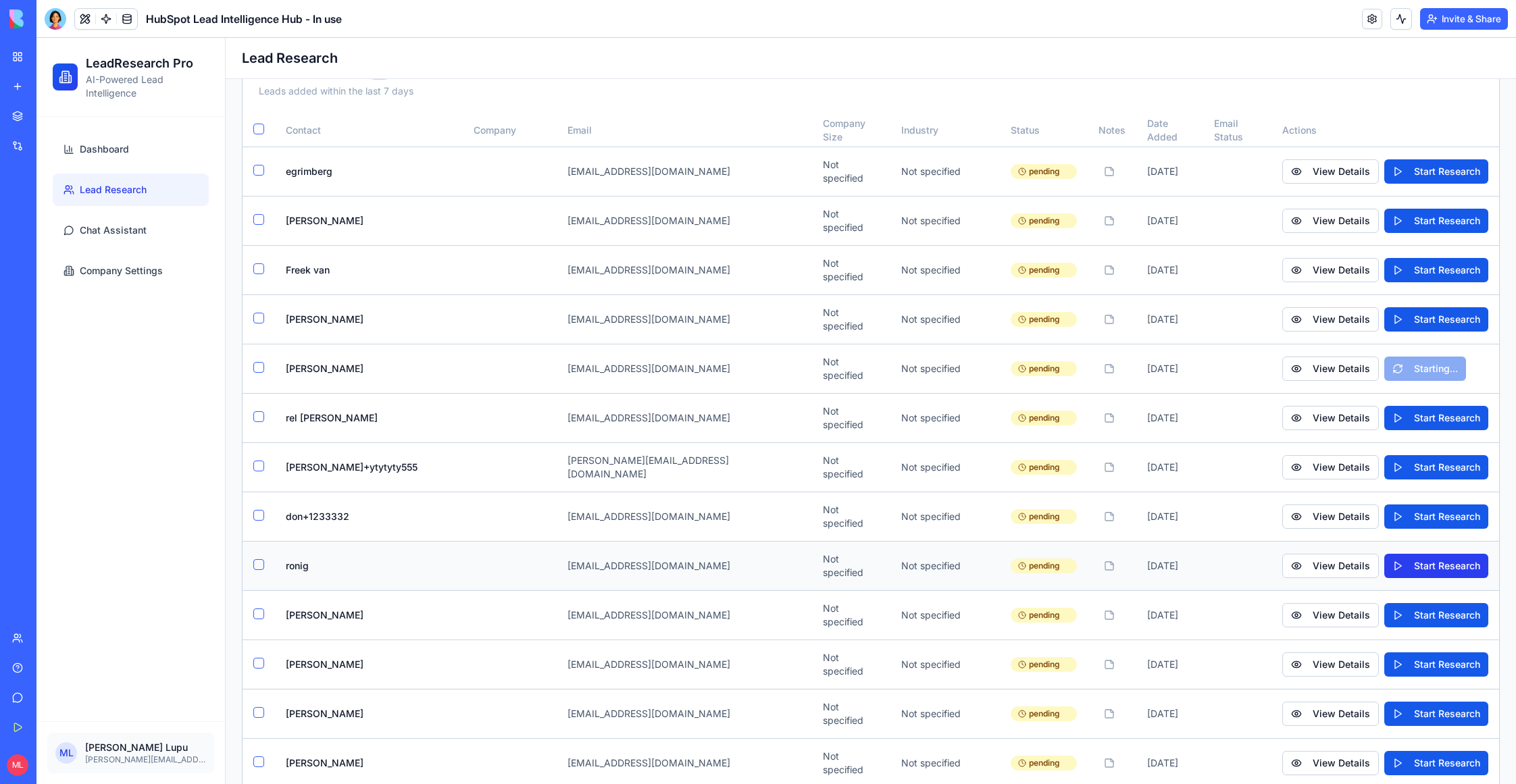
click at [1439, 553] on button "Start Research" at bounding box center [1437, 566] width 104 height 25
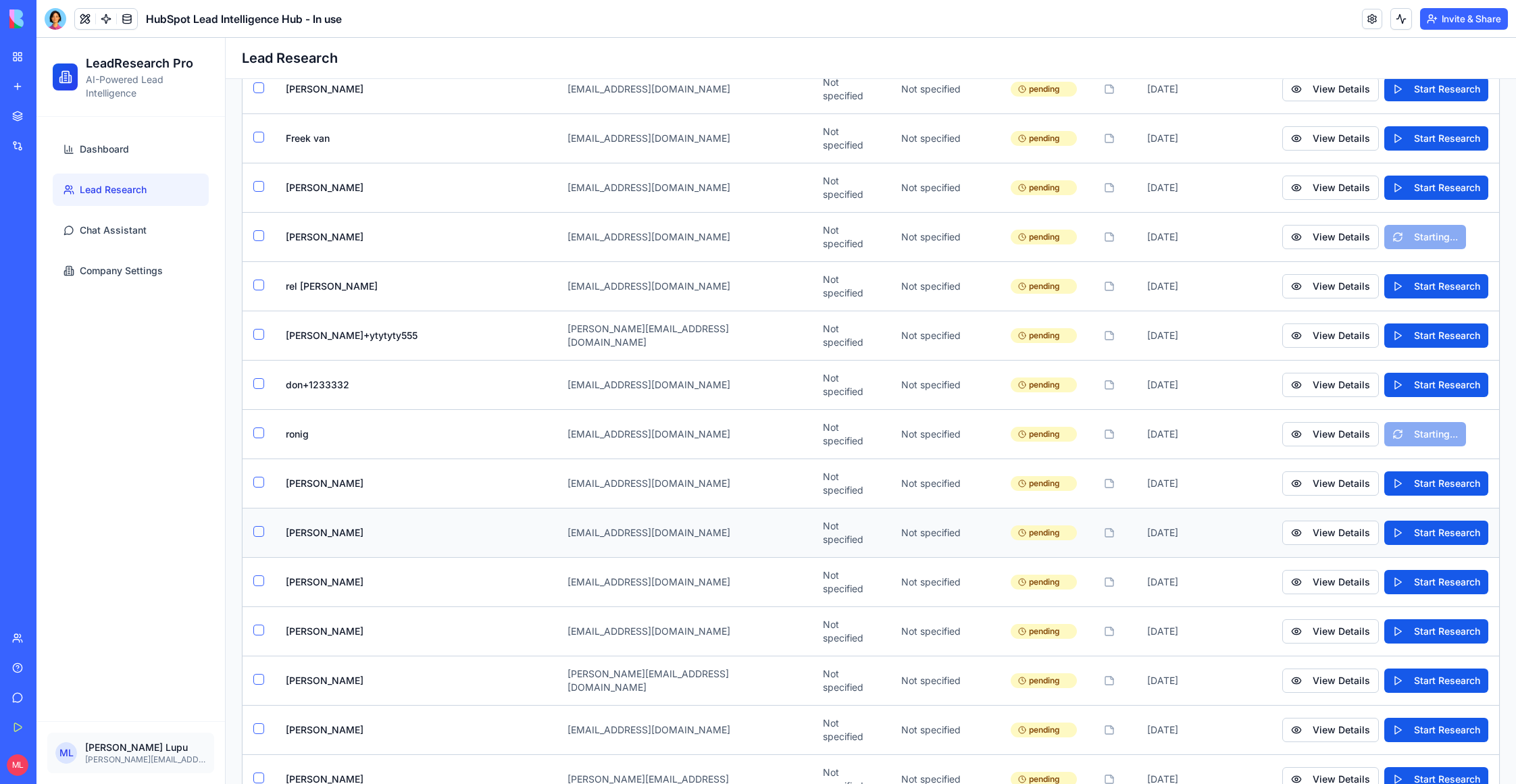
scroll to position [239, 0]
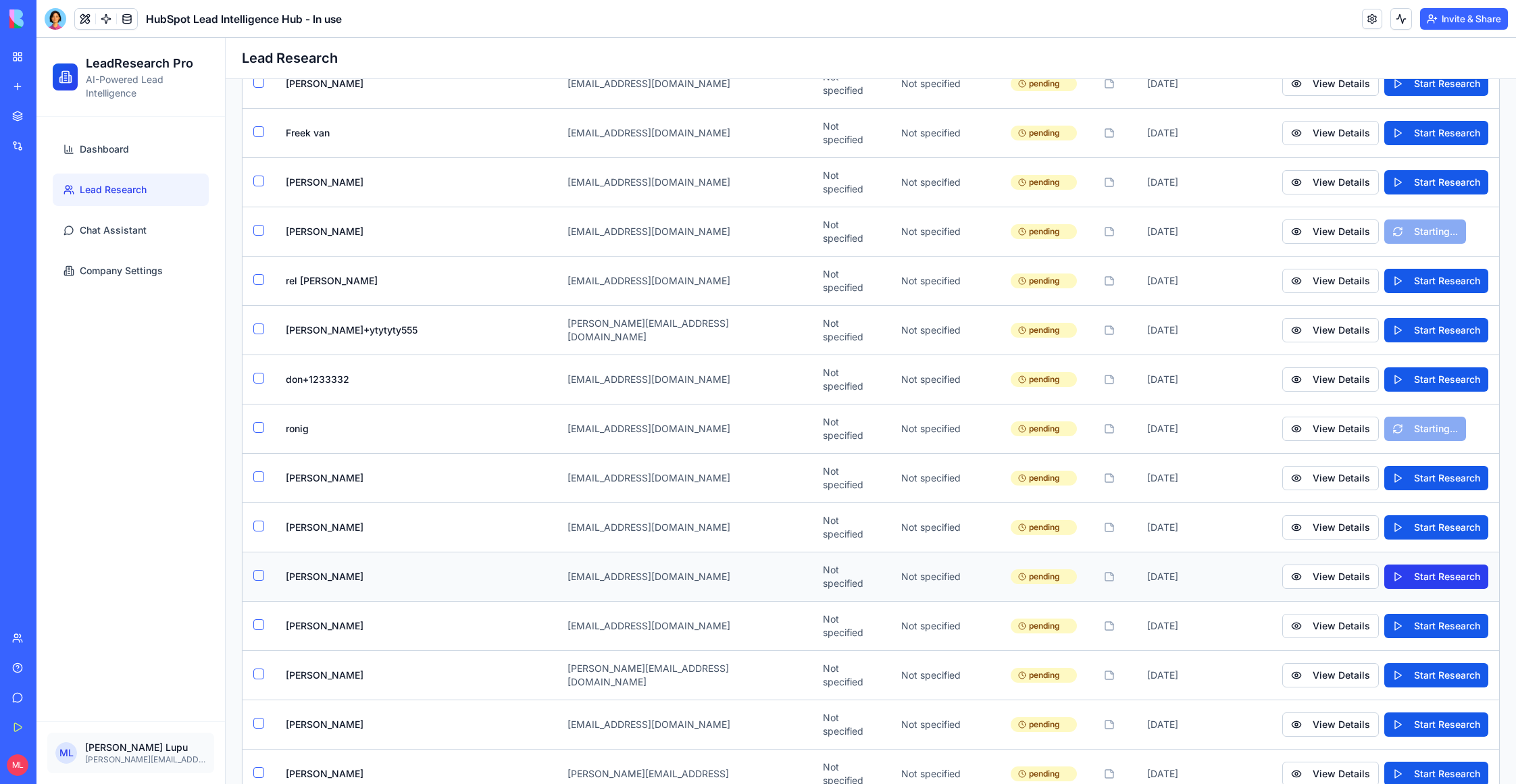
click at [1439, 564] on button "Start Research" at bounding box center [1437, 577] width 104 height 25
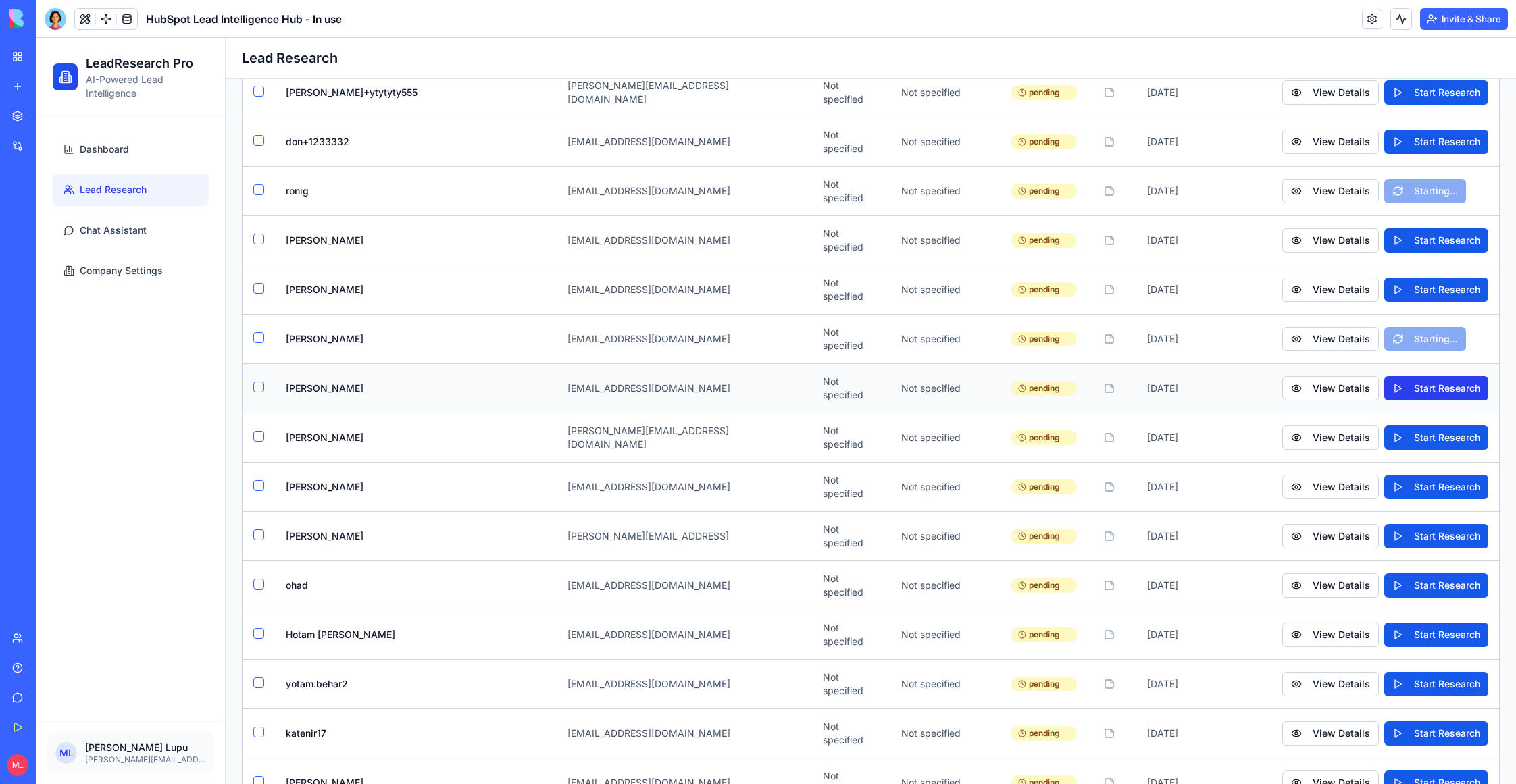
scroll to position [473, 0]
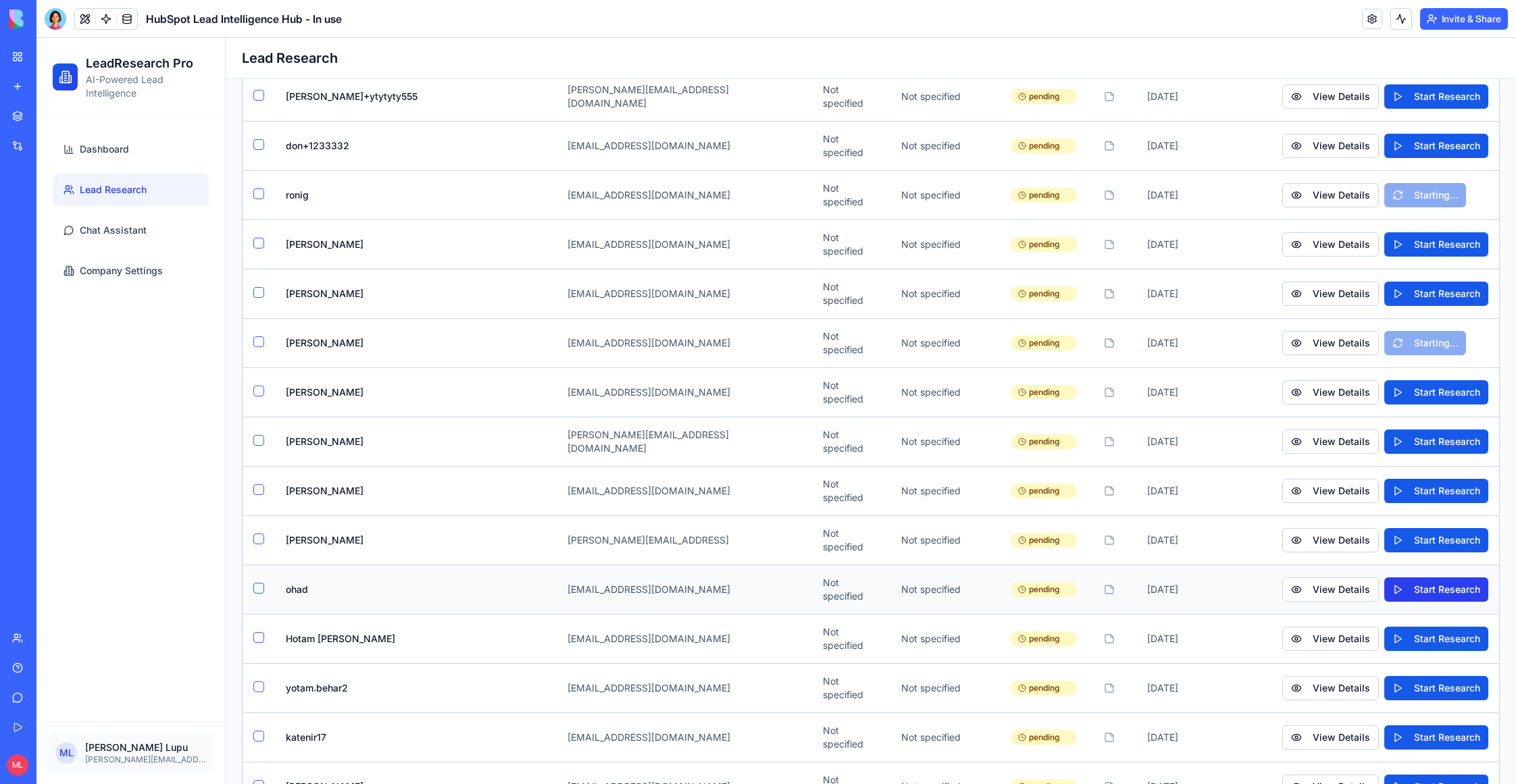
click at [1456, 577] on button "Start Research" at bounding box center [1437, 590] width 104 height 25
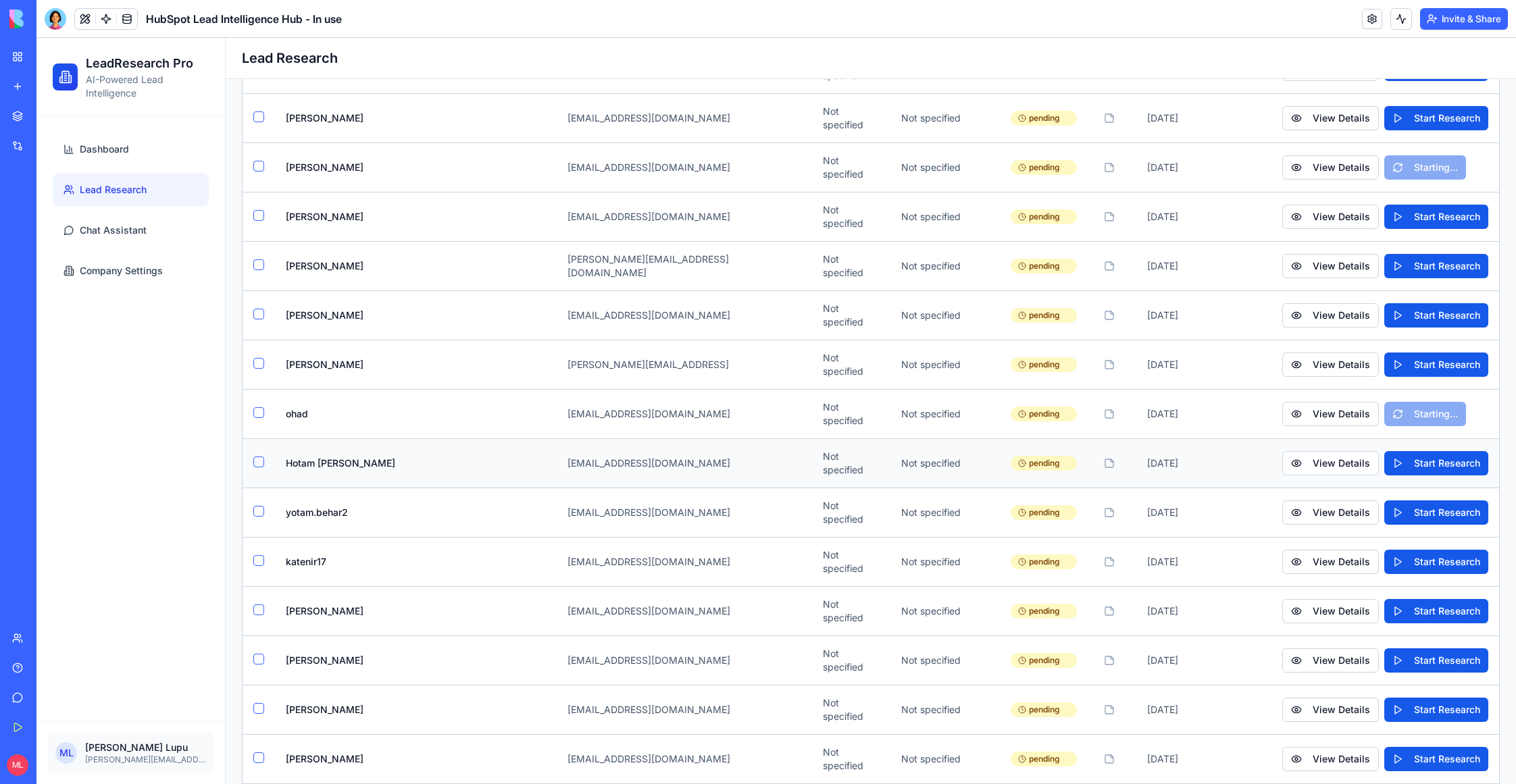
scroll to position [644, 0]
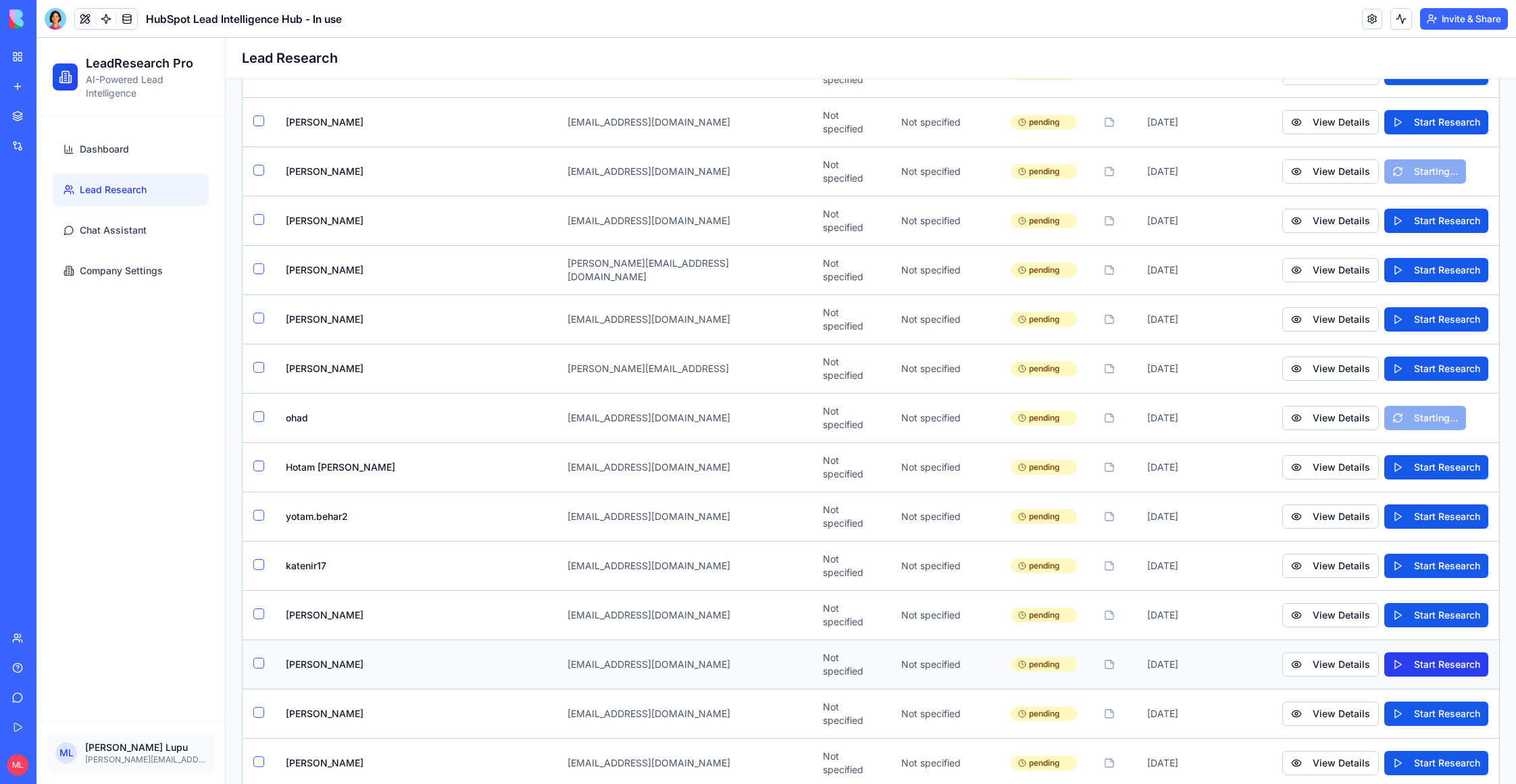
click at [1426, 653] on button "Start Research" at bounding box center [1437, 665] width 104 height 25
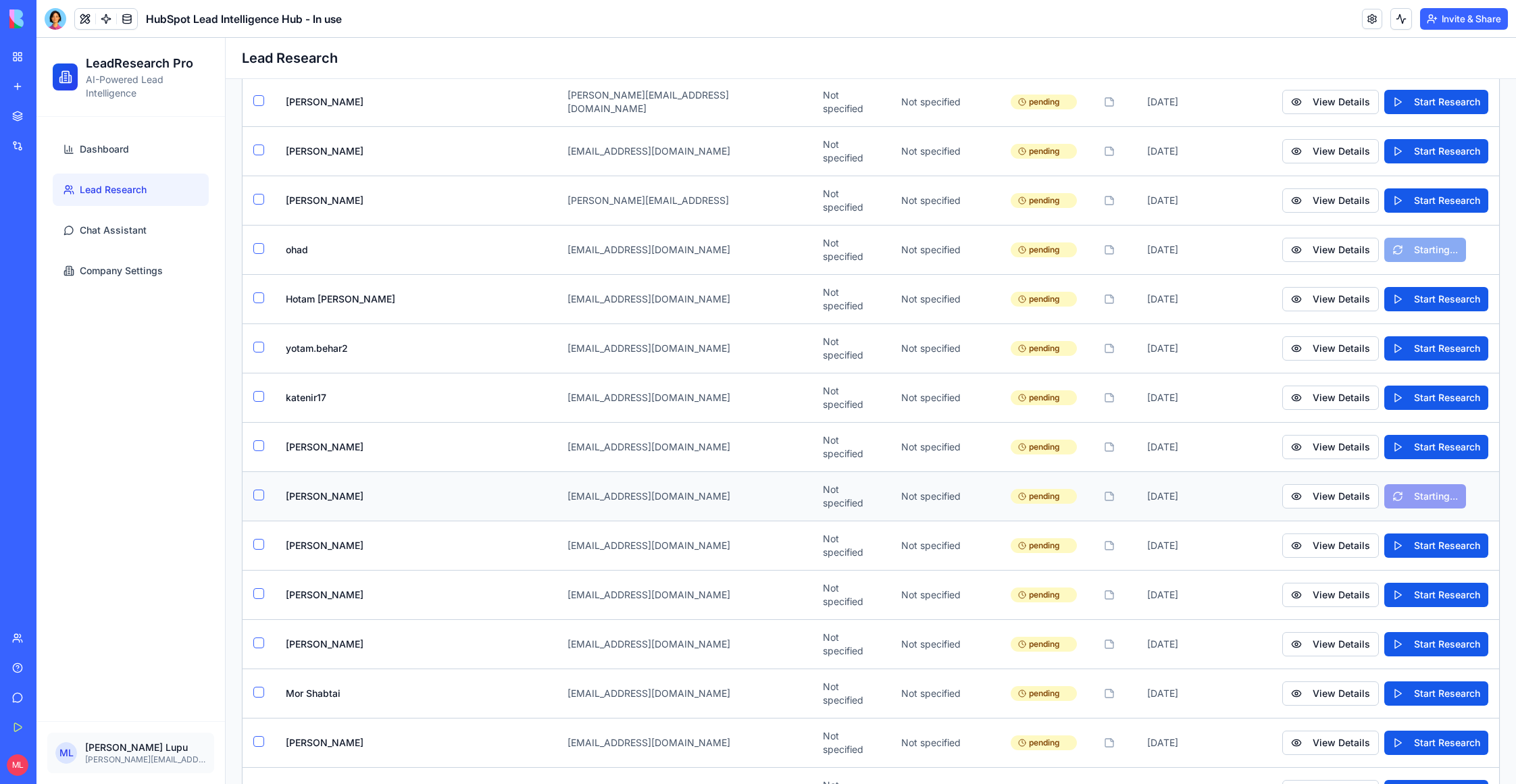
scroll to position [816, 0]
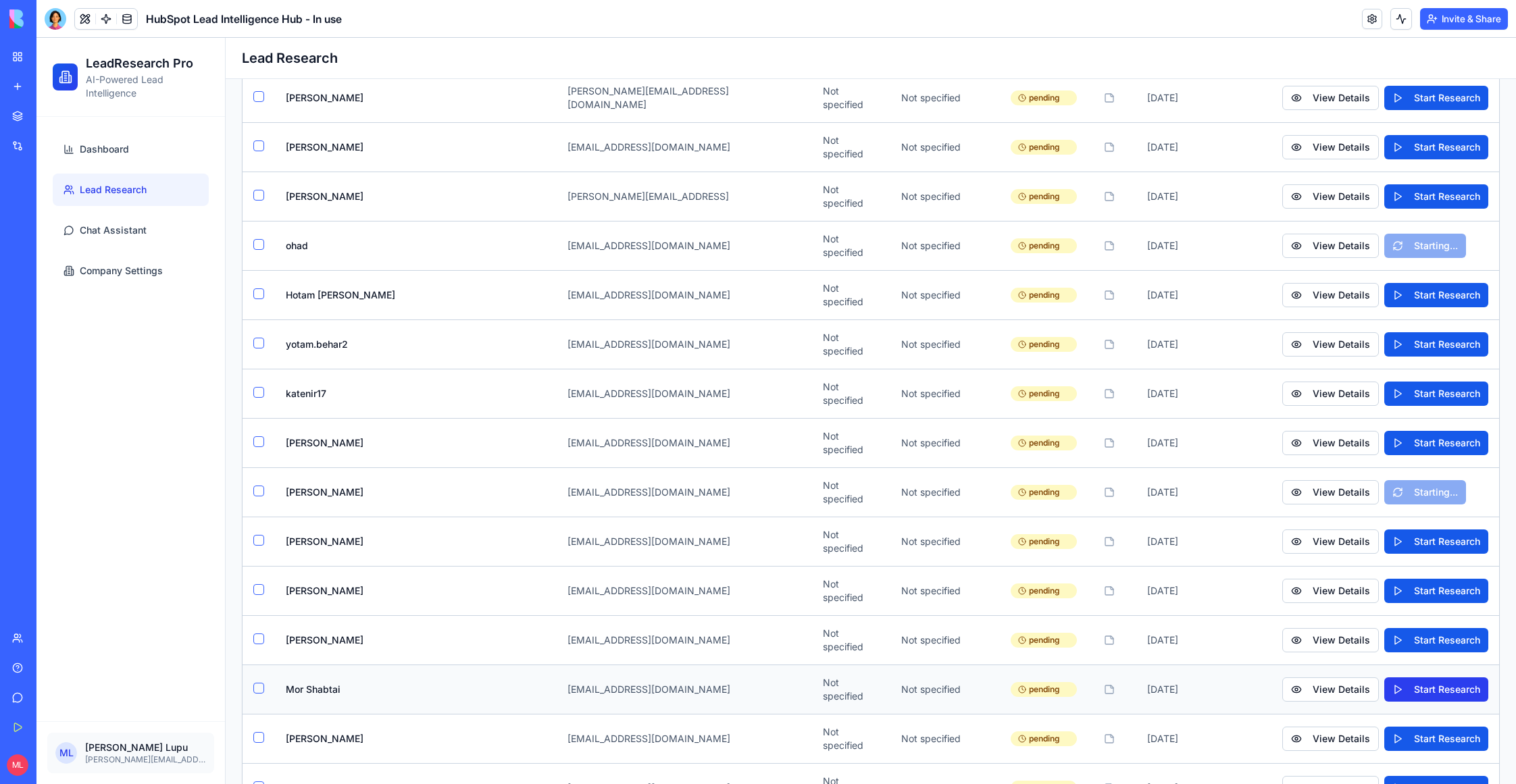
click at [1425, 677] on button "Start Research" at bounding box center [1437, 690] width 104 height 25
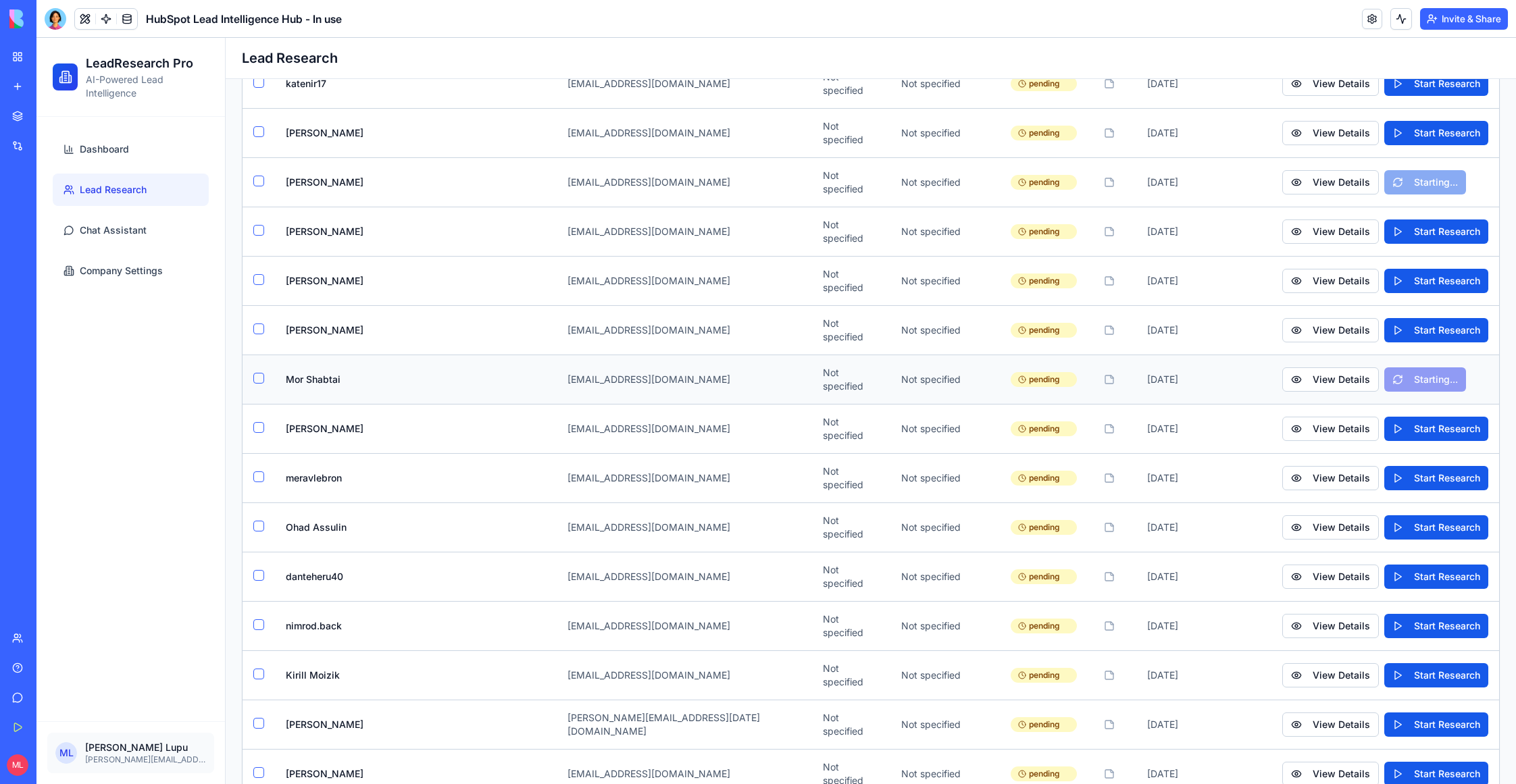
scroll to position [1129, 0]
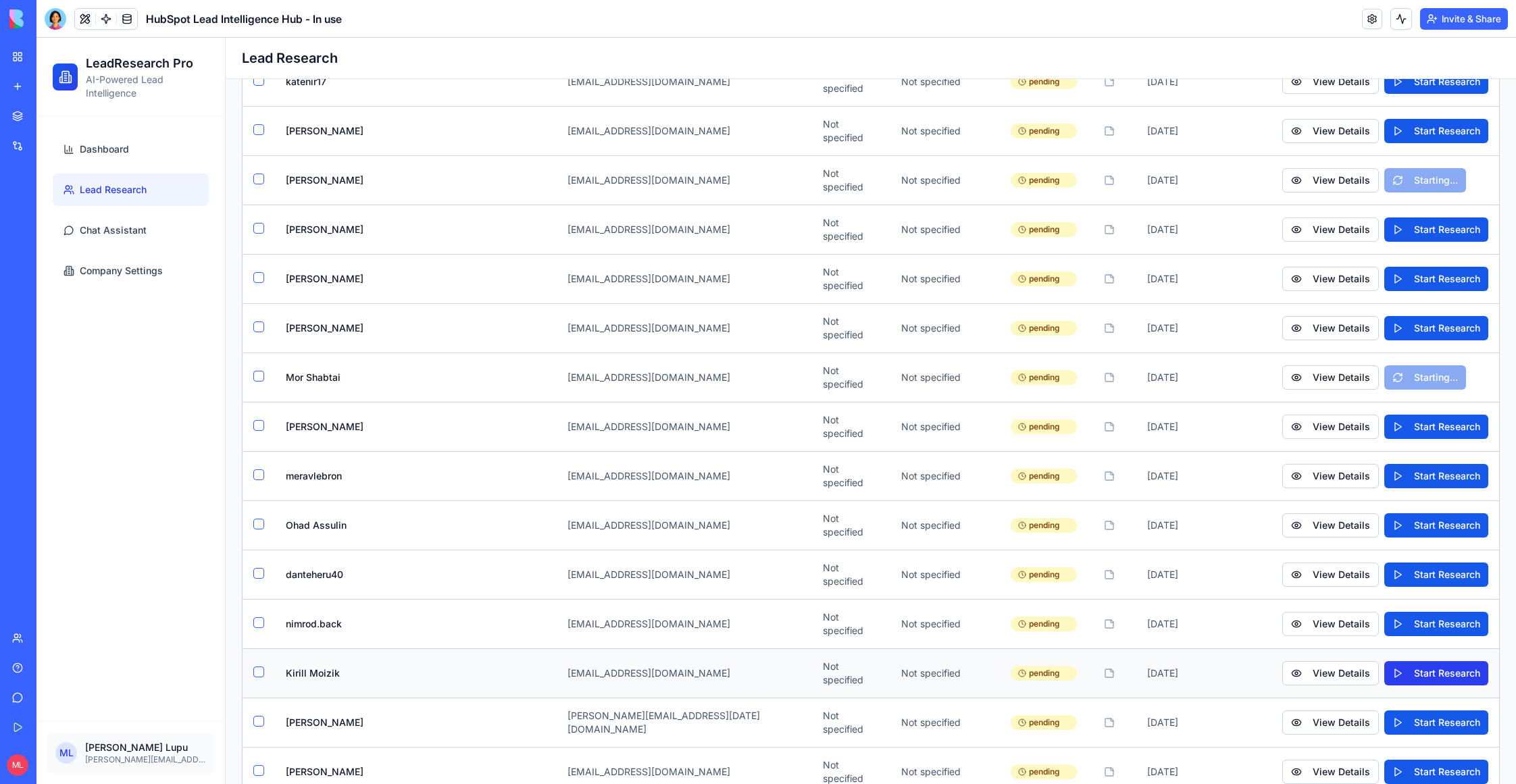
click at [1415, 661] on button "Start Research" at bounding box center [1437, 673] width 104 height 25
click at [1419, 710] on button "Start Research" at bounding box center [1437, 722] width 104 height 25
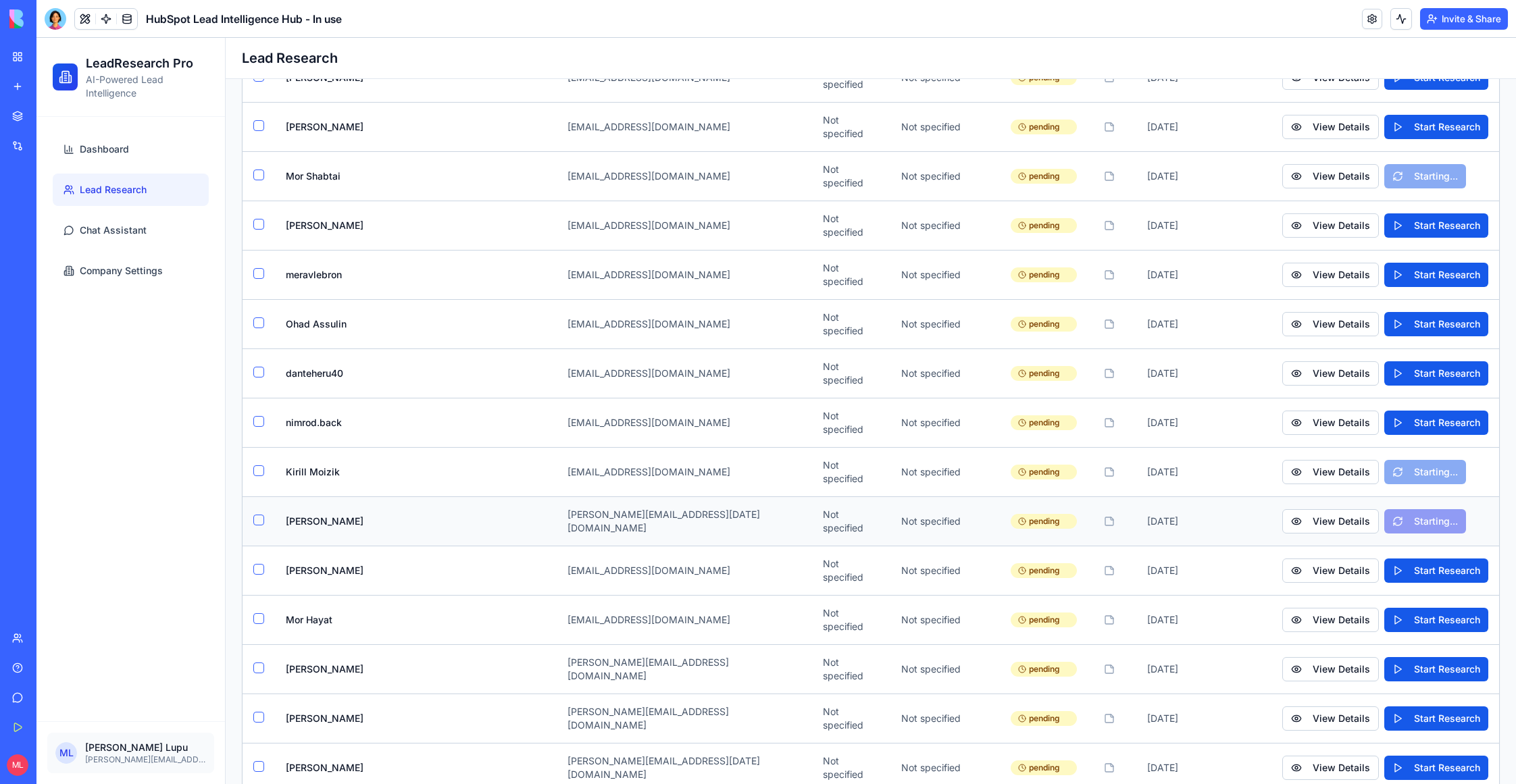
scroll to position [1332, 0]
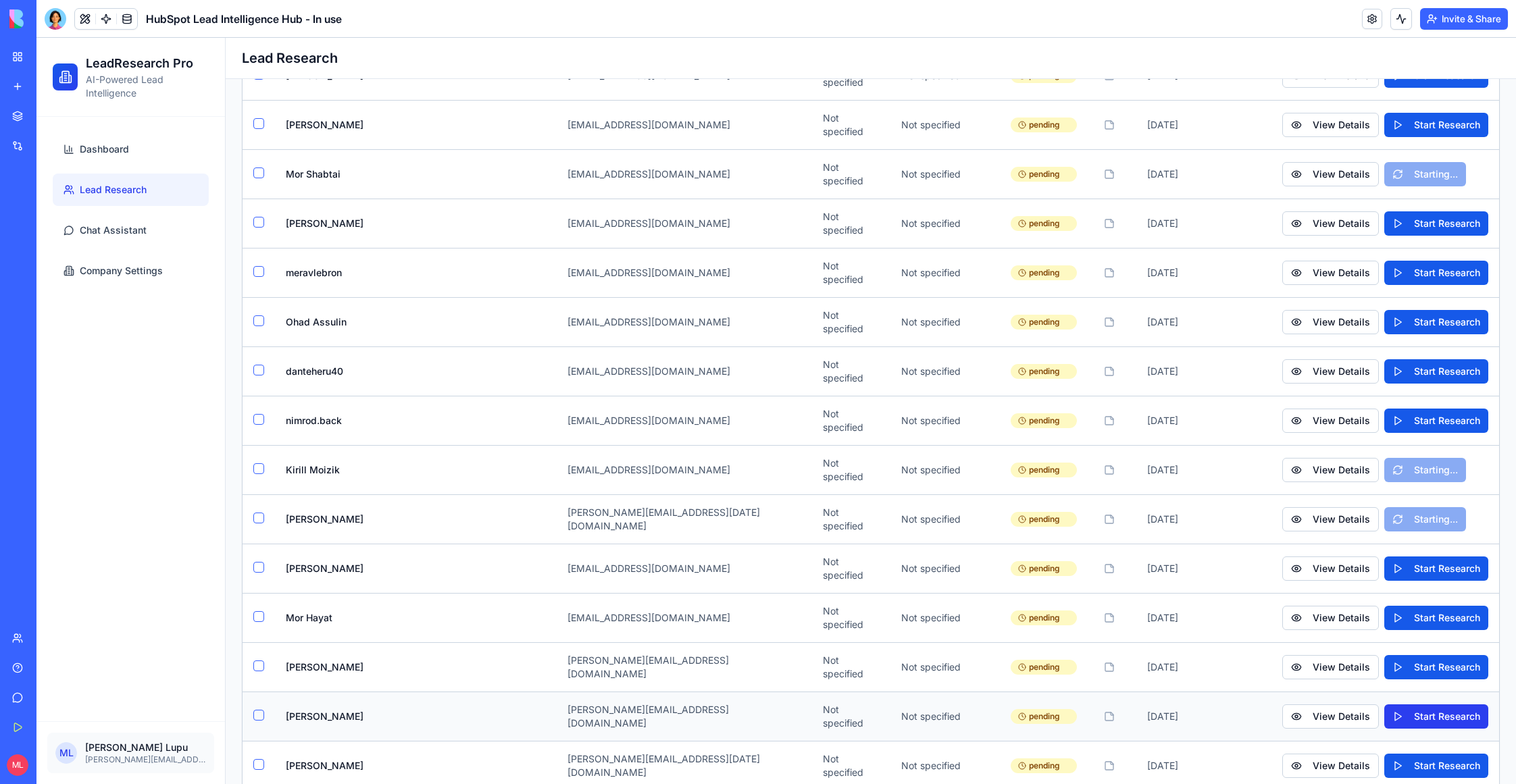
click at [1418, 705] on button "Start Research" at bounding box center [1437, 717] width 104 height 25
click at [1418, 754] on button "Start Research" at bounding box center [1437, 766] width 104 height 25
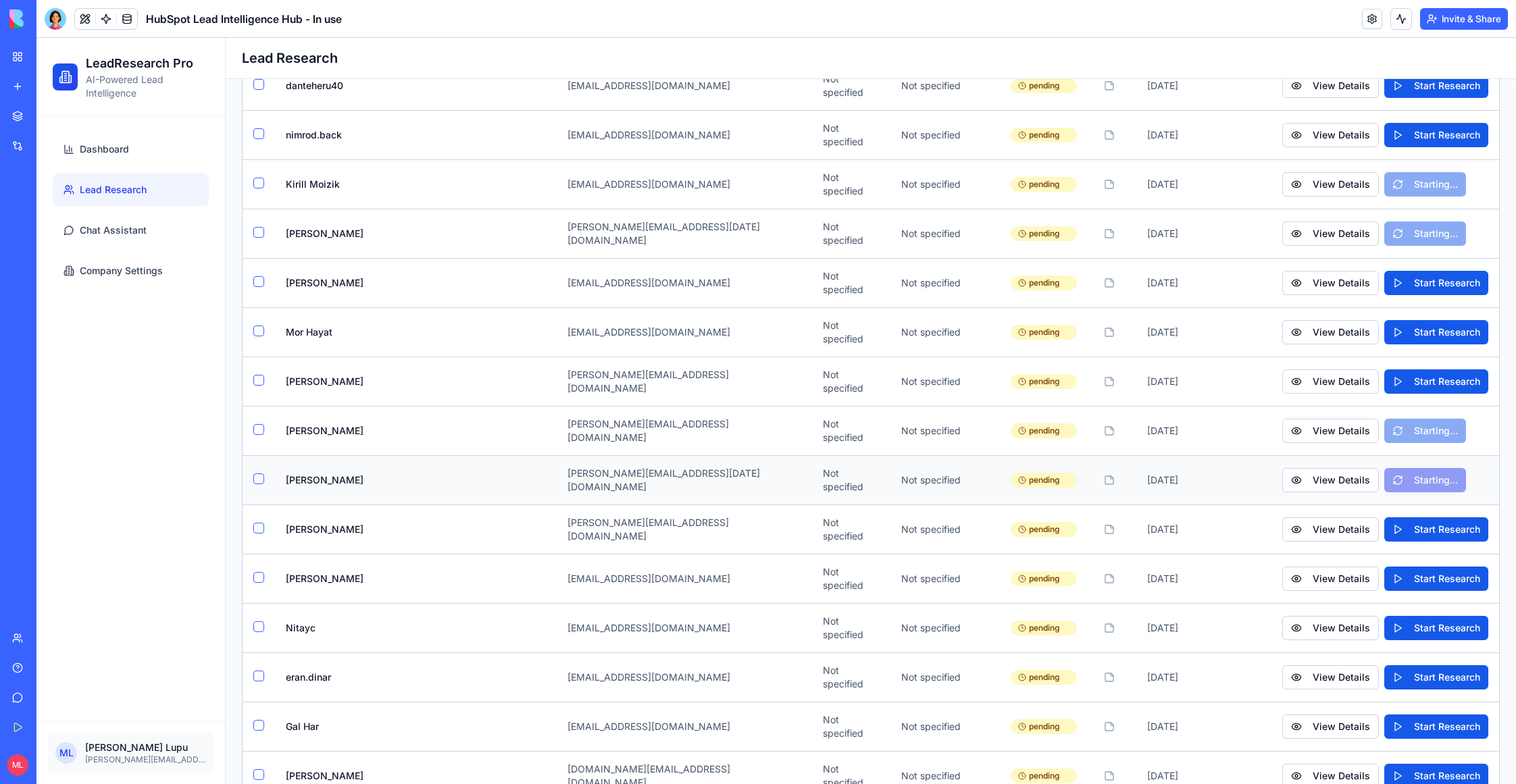
scroll to position [1613, 0]
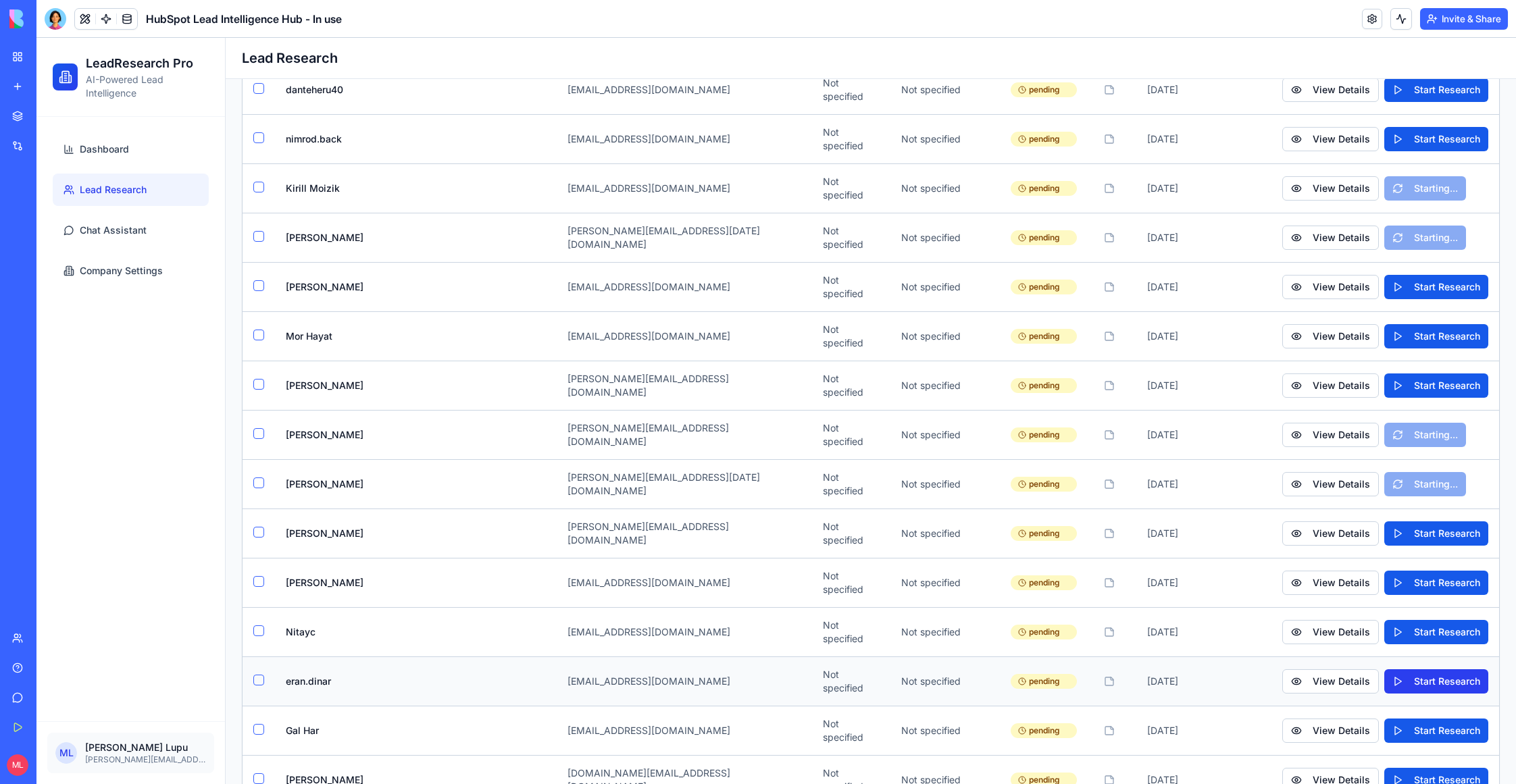
click at [1427, 669] on button "Start Research" at bounding box center [1437, 681] width 104 height 25
click at [1422, 607] on td "View Details Start Research" at bounding box center [1385, 631] width 228 height 49
click at [1414, 718] on button "Start Research" at bounding box center [1437, 731] width 104 height 25
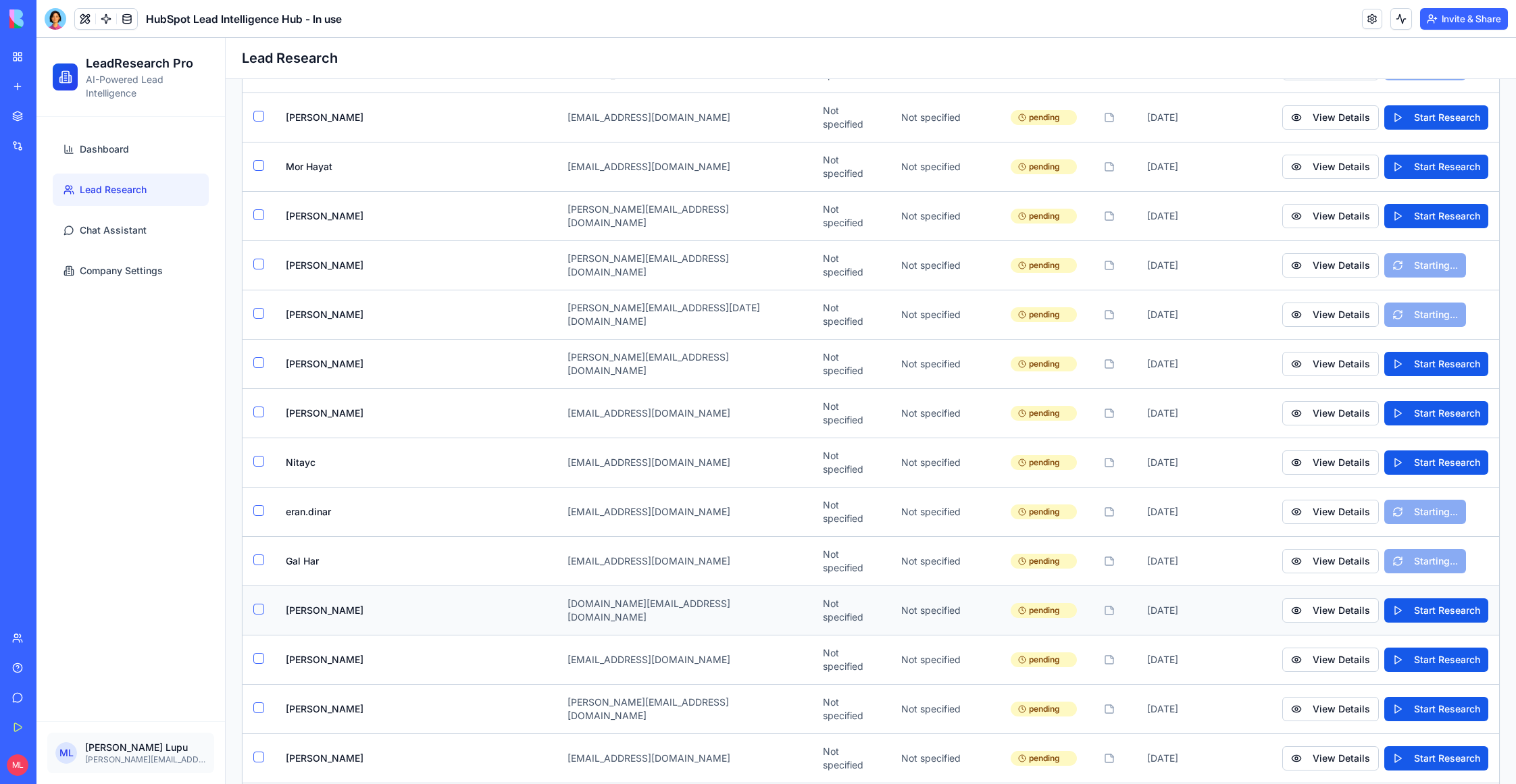
scroll to position [1803, 0]
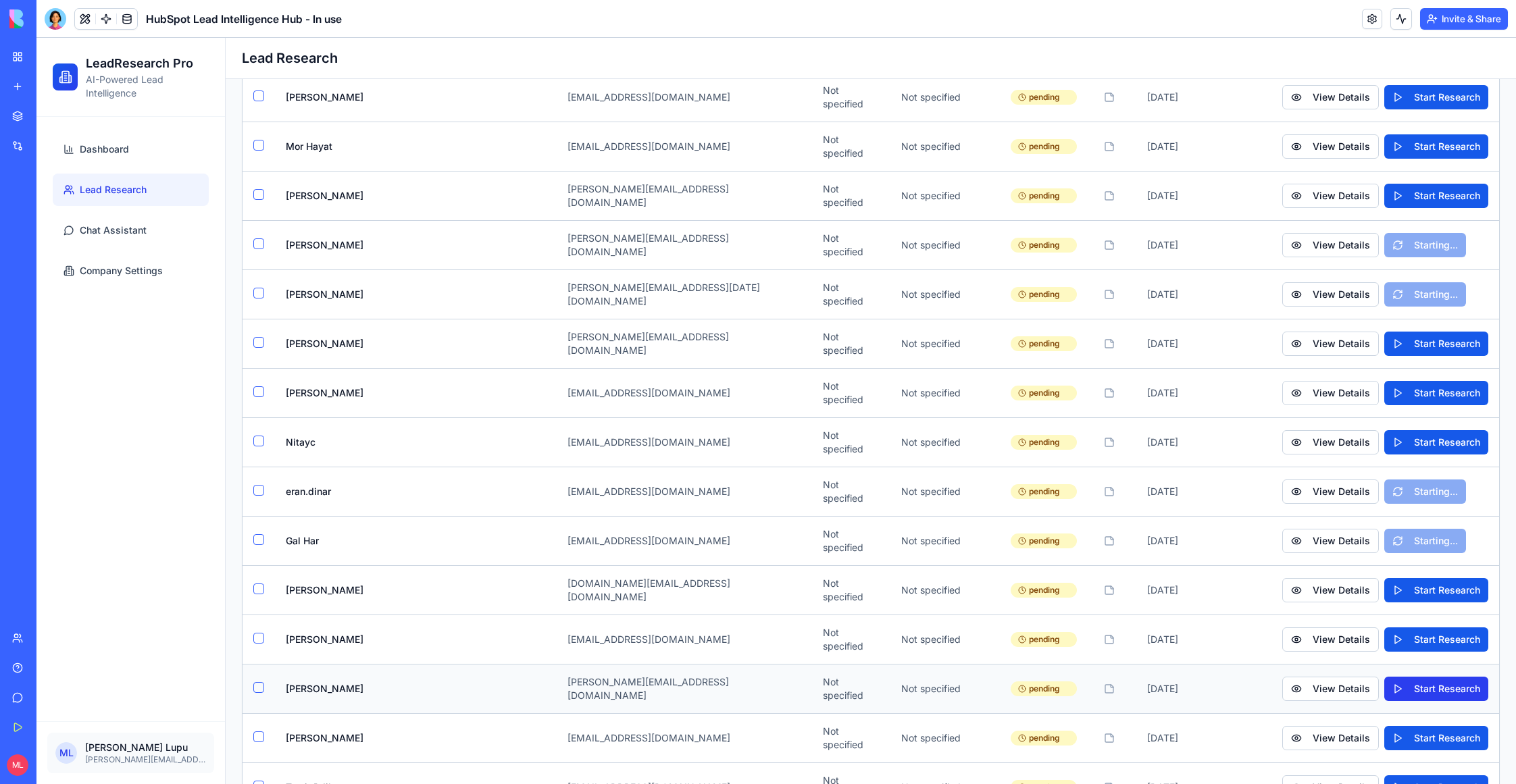
click at [1417, 677] on button "Start Research" at bounding box center [1437, 689] width 104 height 25
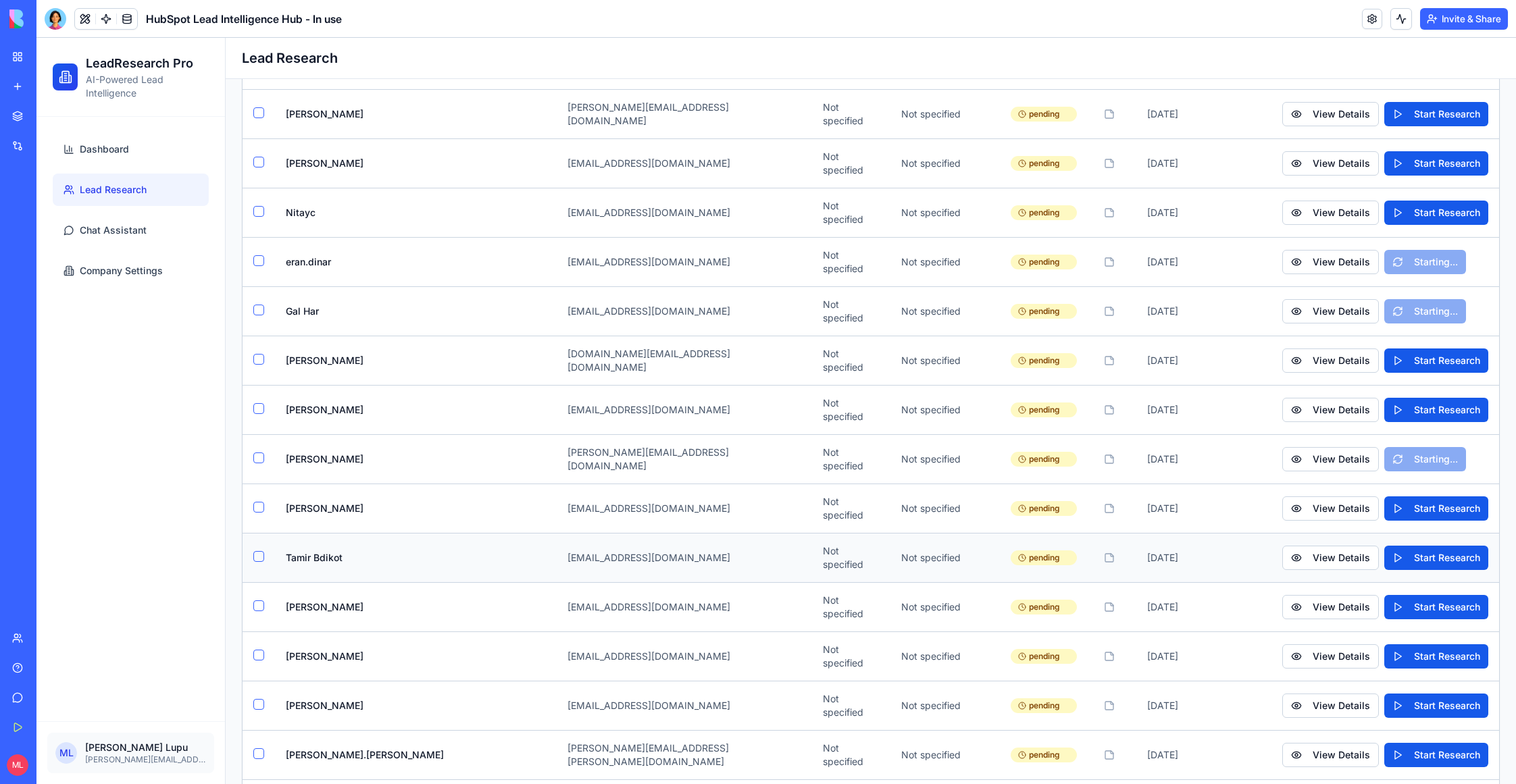
scroll to position [2059, 0]
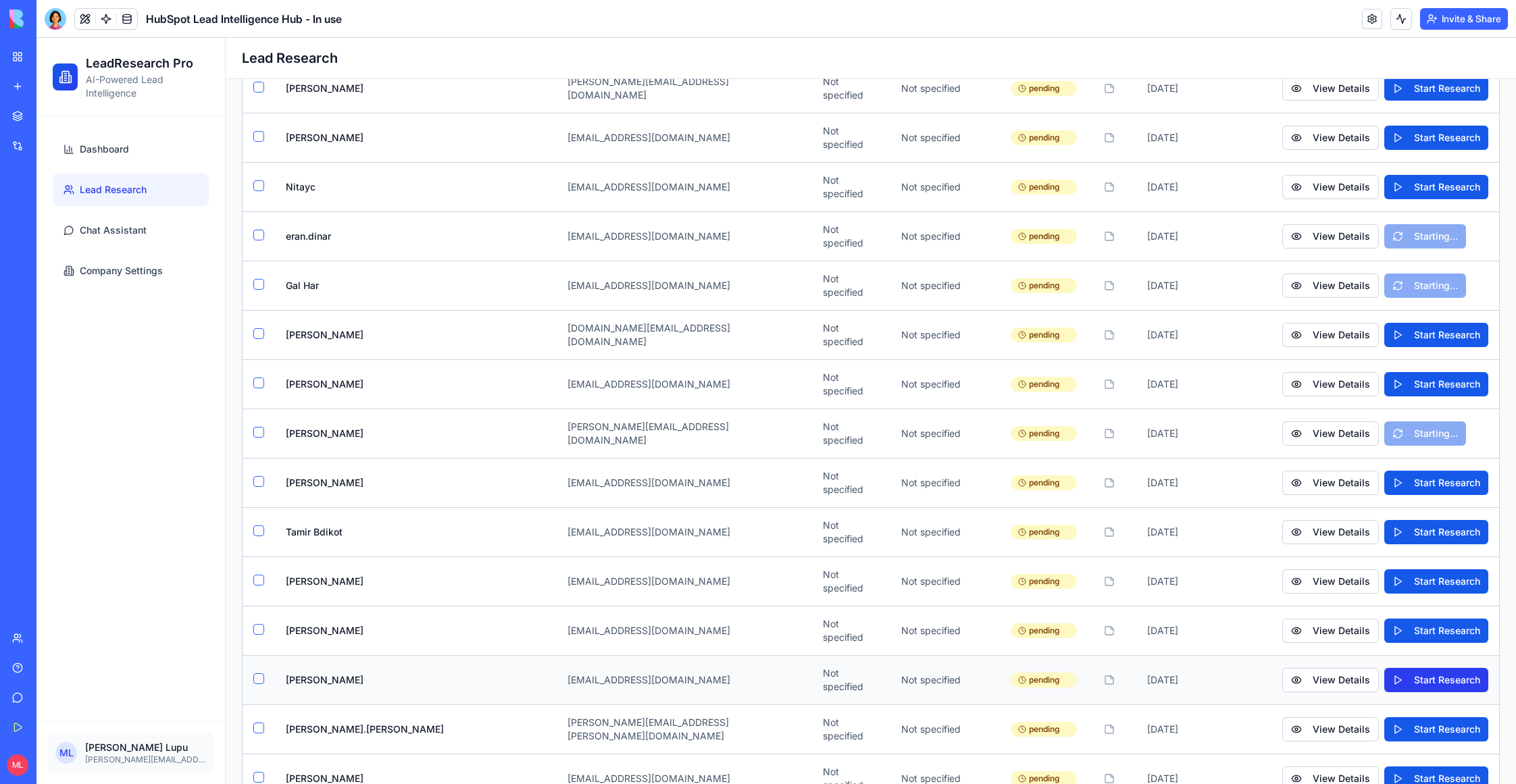
click at [1422, 668] on button "Start Research" at bounding box center [1437, 680] width 104 height 25
click at [1443, 766] on button "Start Research" at bounding box center [1437, 779] width 104 height 25
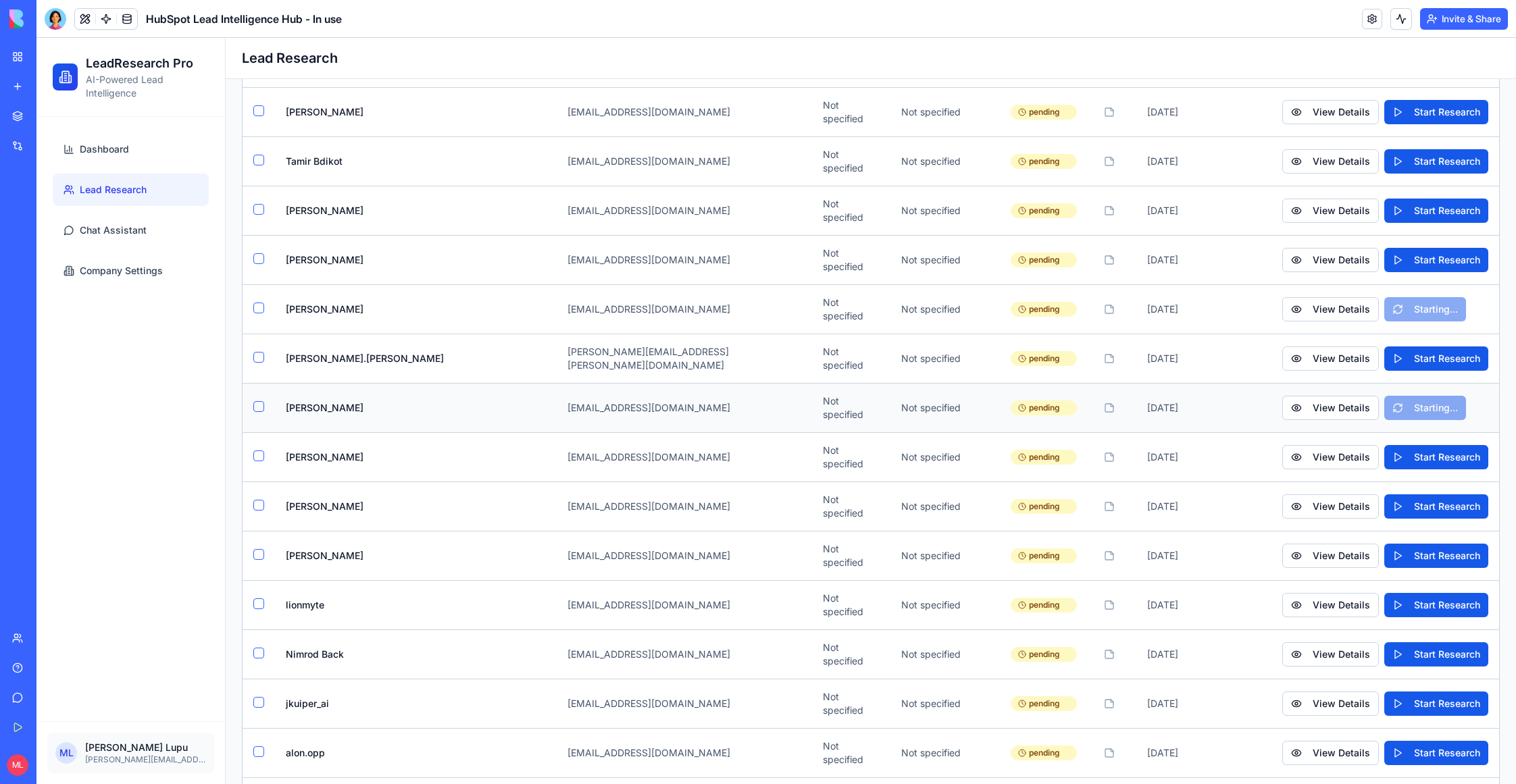
scroll to position [2442, 0]
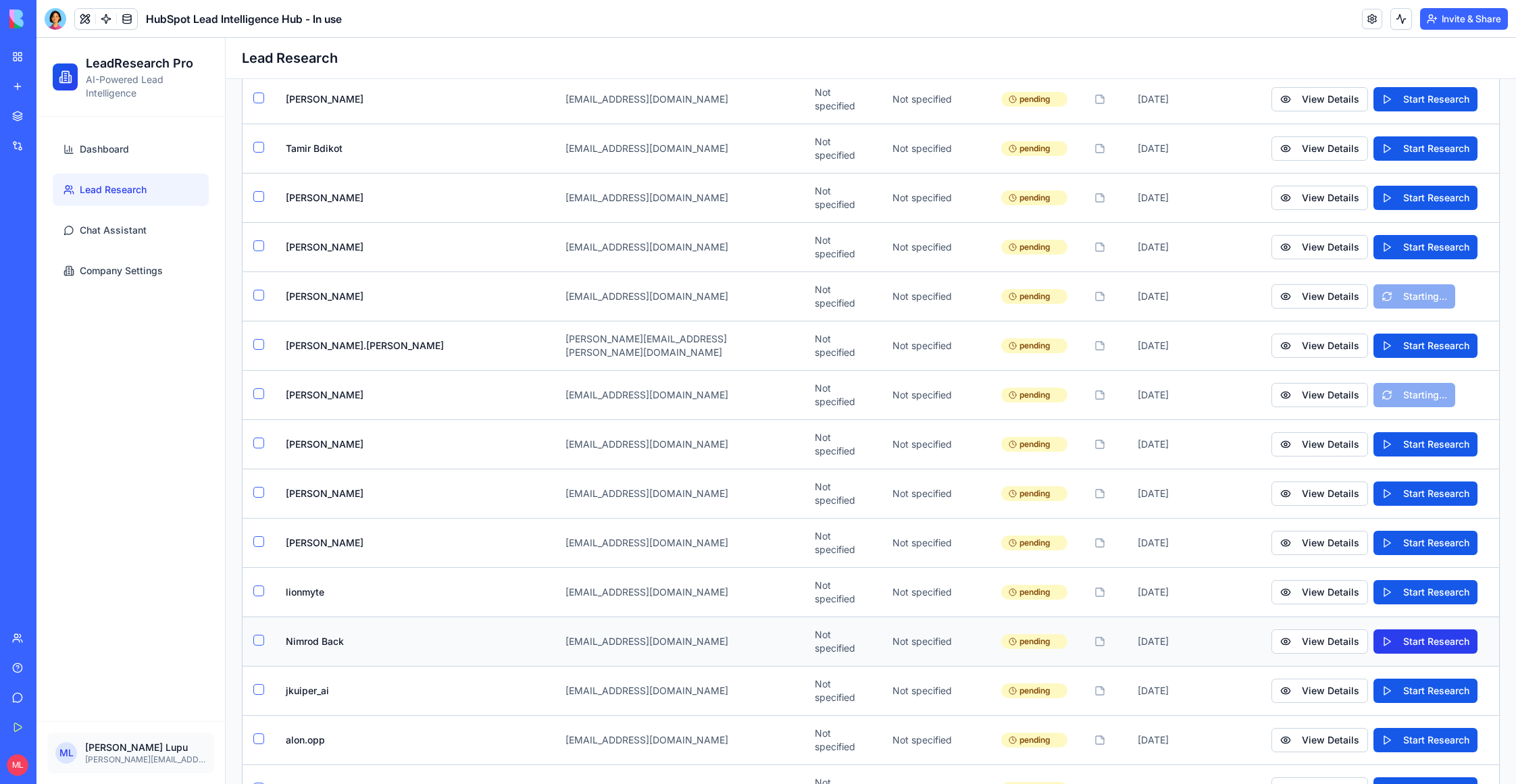
click at [1405, 629] on button "Start Research" at bounding box center [1426, 642] width 104 height 25
click at [1410, 679] on button "Start Research" at bounding box center [1426, 691] width 104 height 25
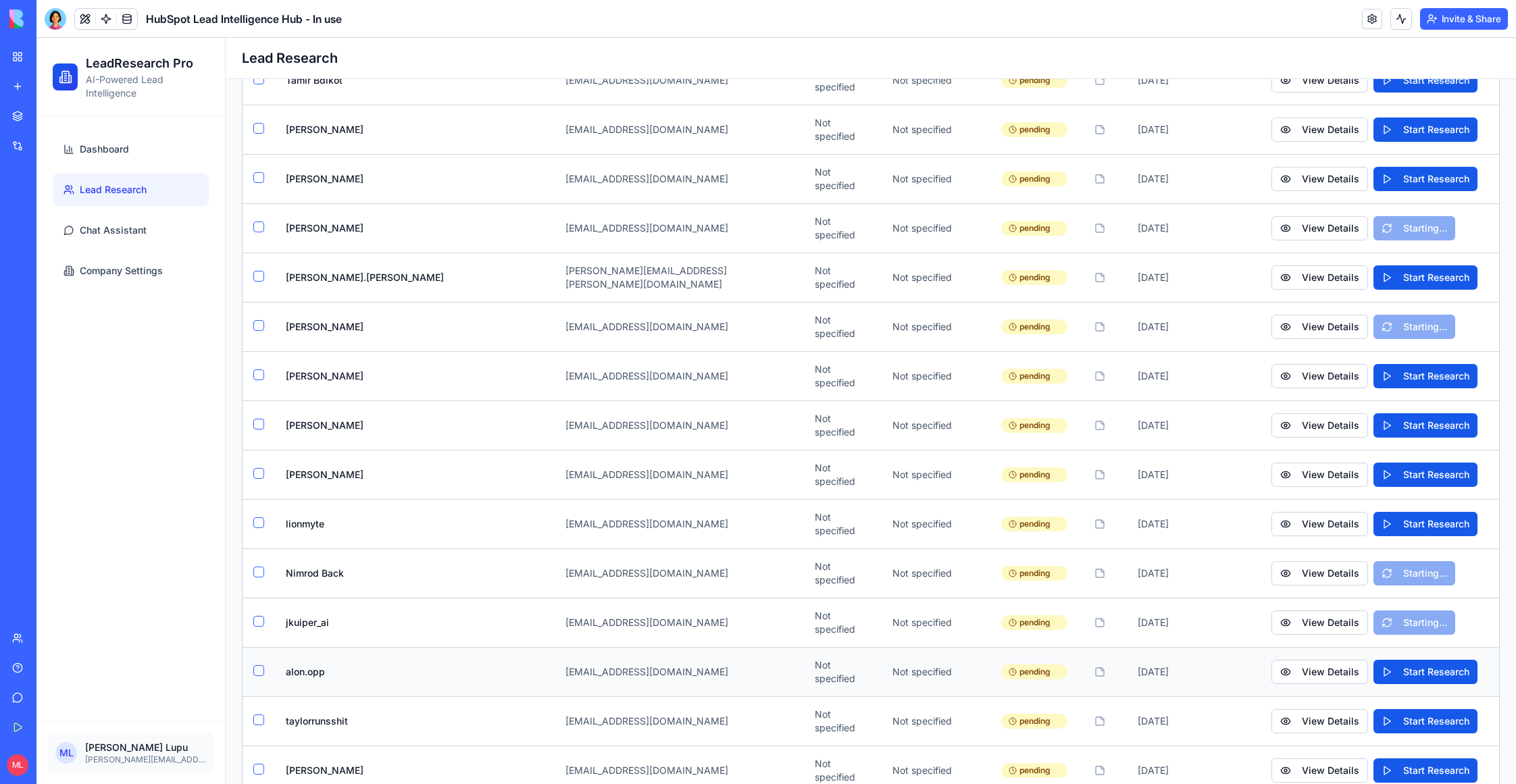
scroll to position [2512, 0]
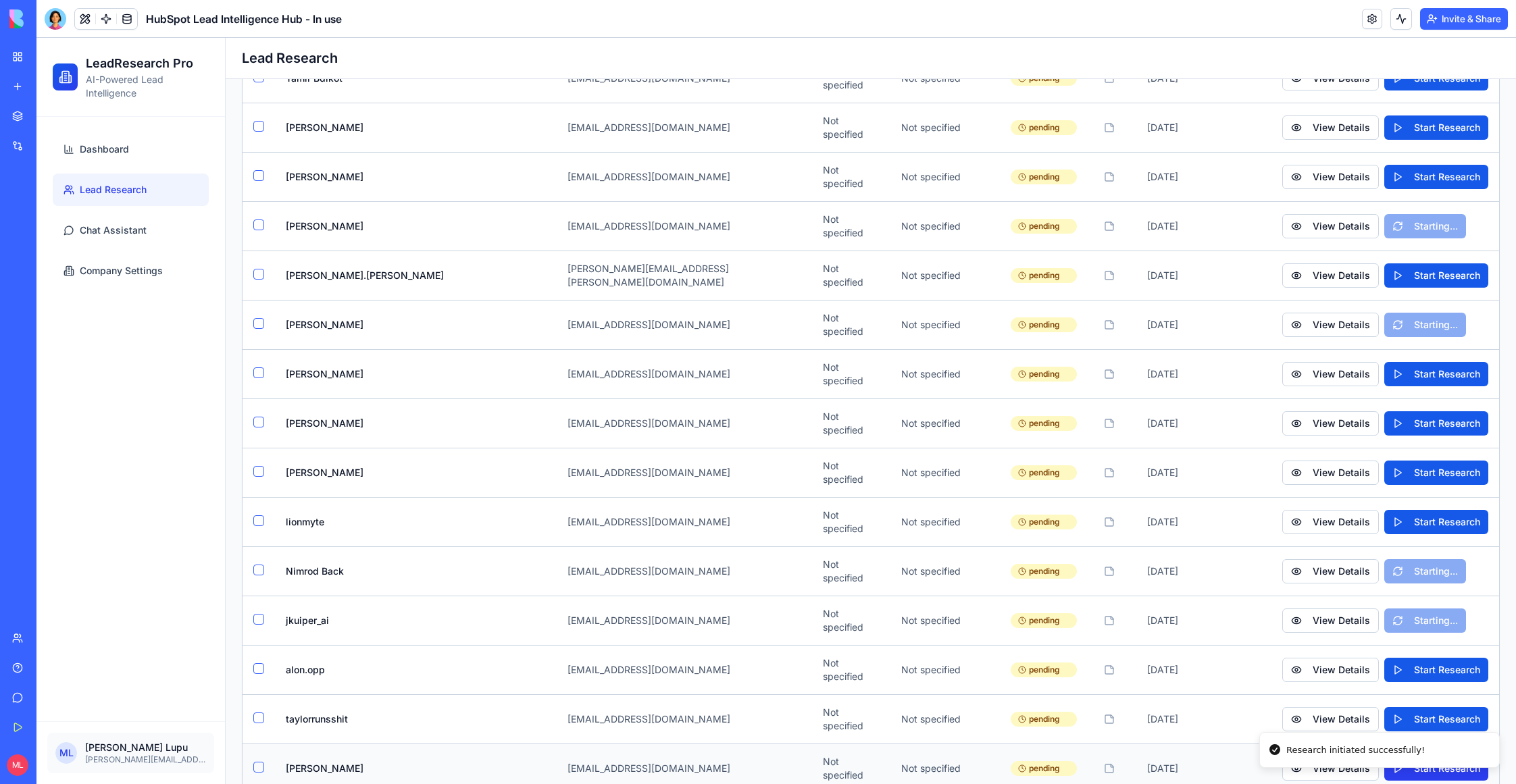
click at [1415, 757] on button "Start Research" at bounding box center [1437, 769] width 104 height 25
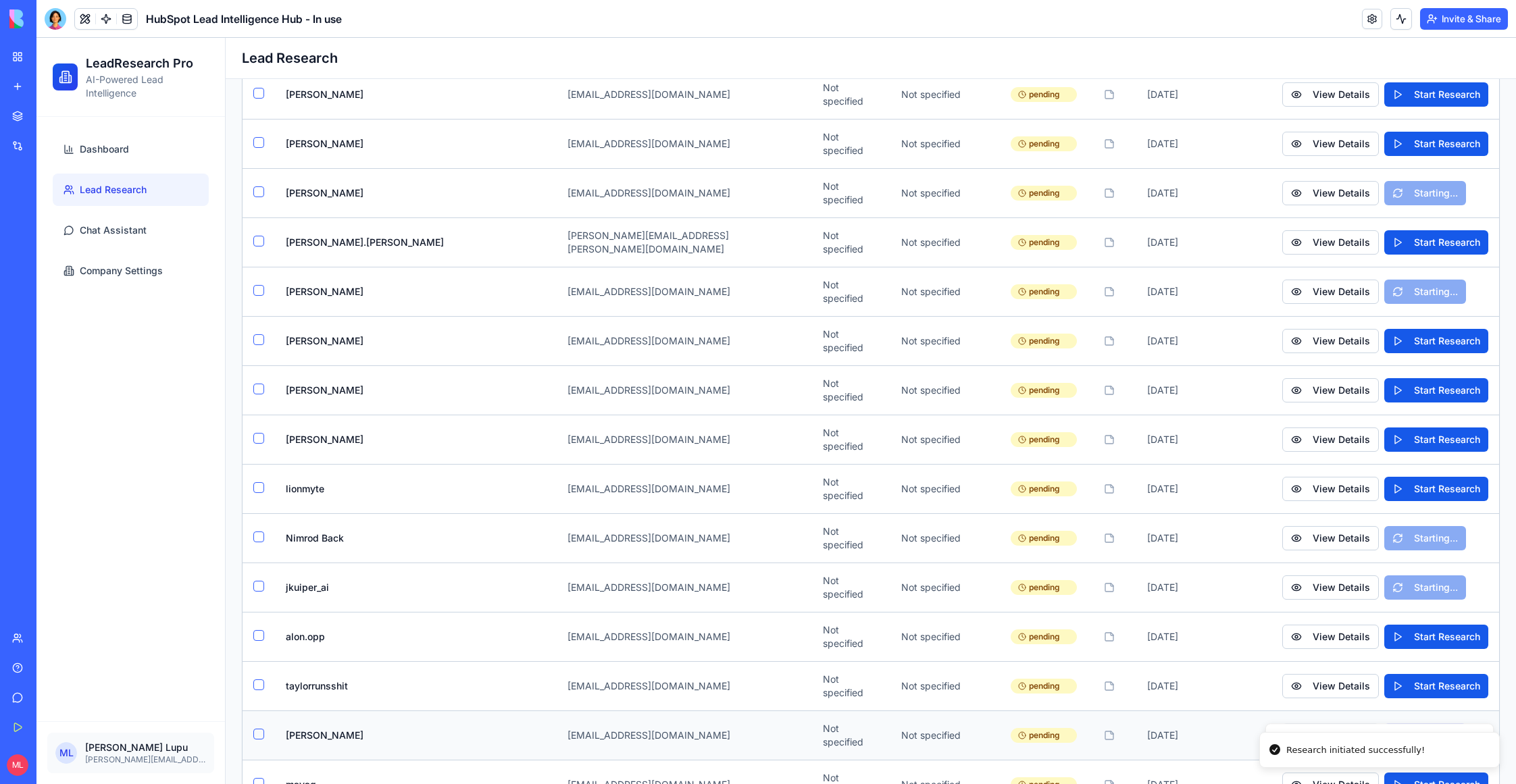
scroll to position [2567, 0]
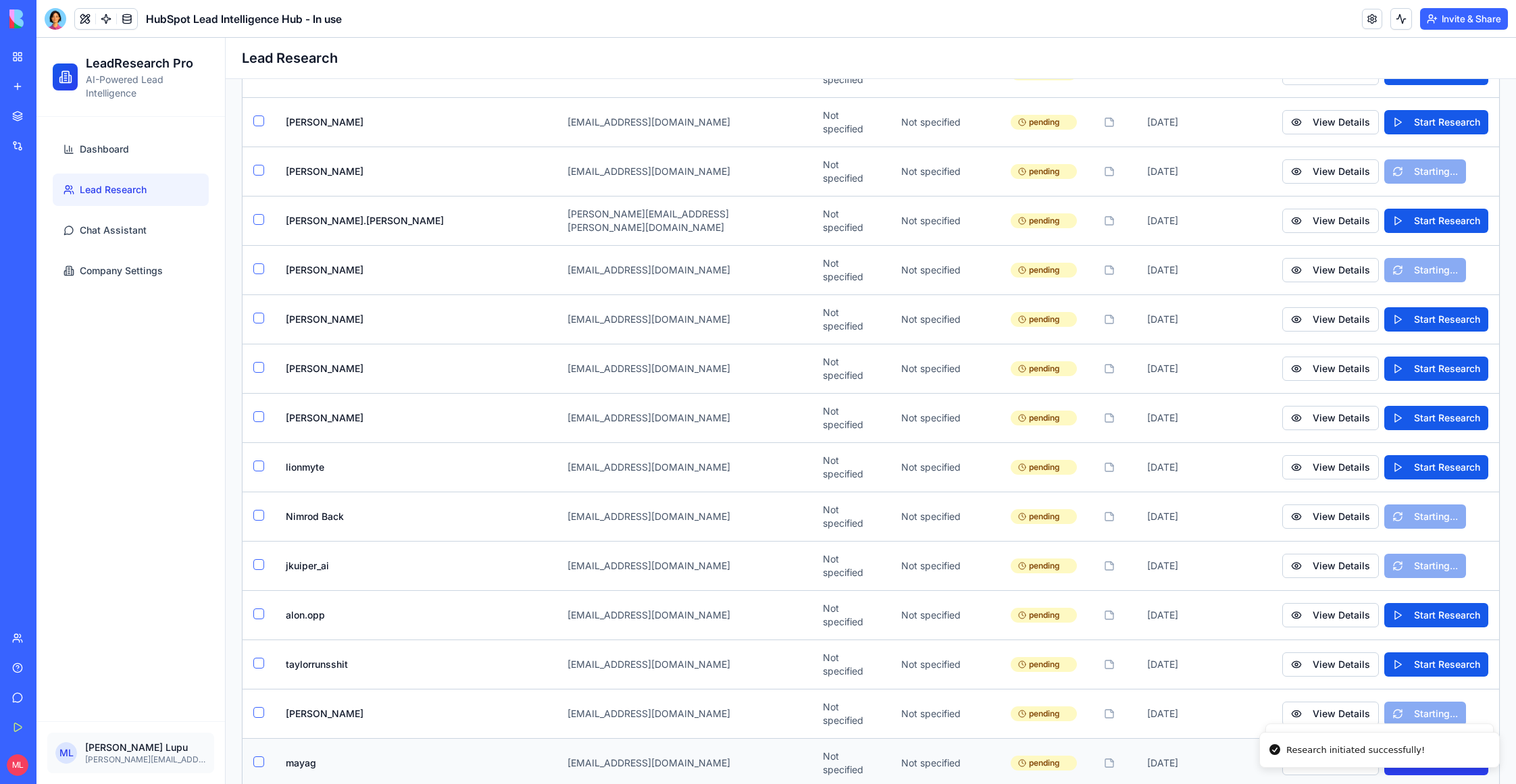
click at [1415, 751] on button "Start Research" at bounding box center [1437, 763] width 104 height 25
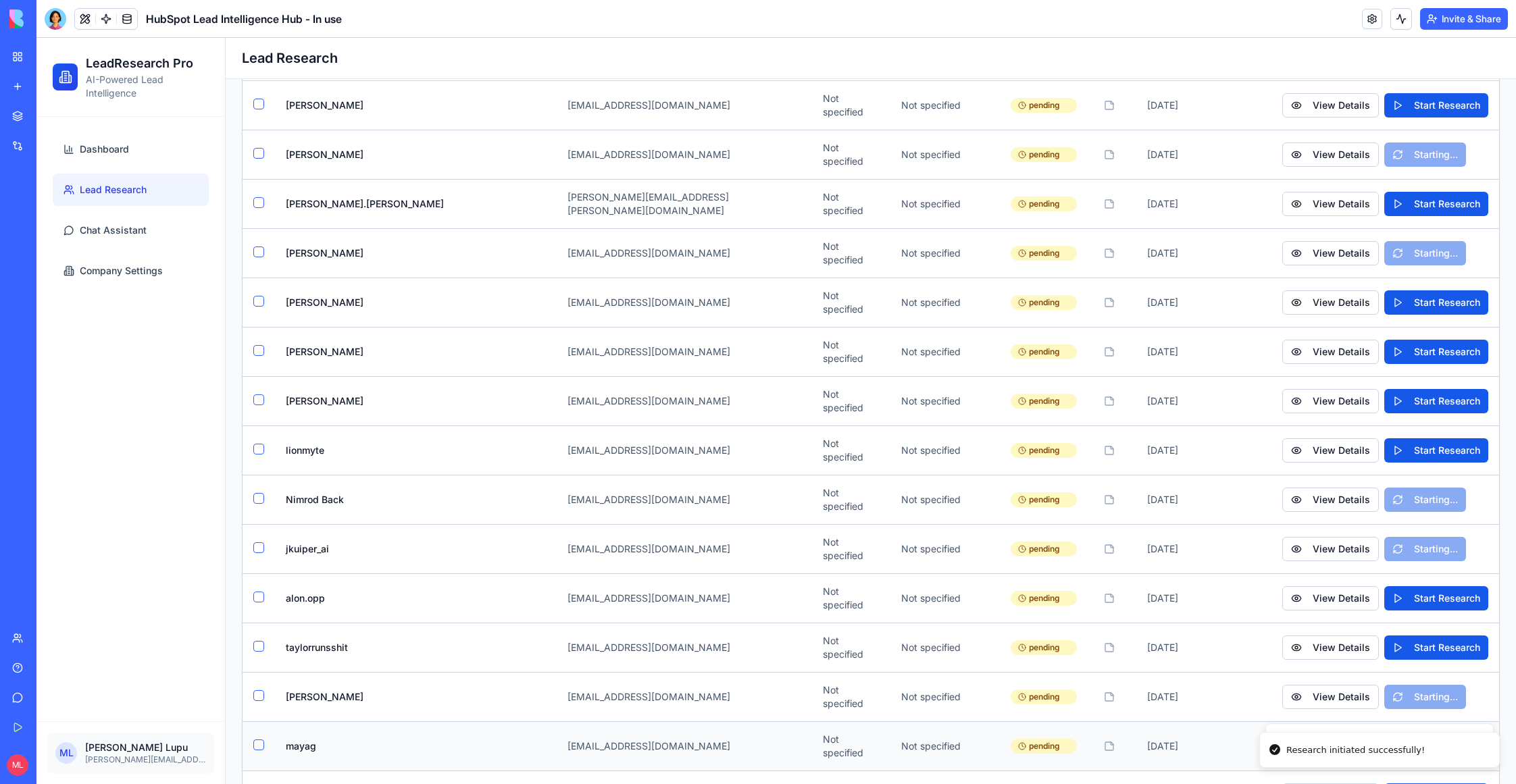
scroll to position [2590, 0]
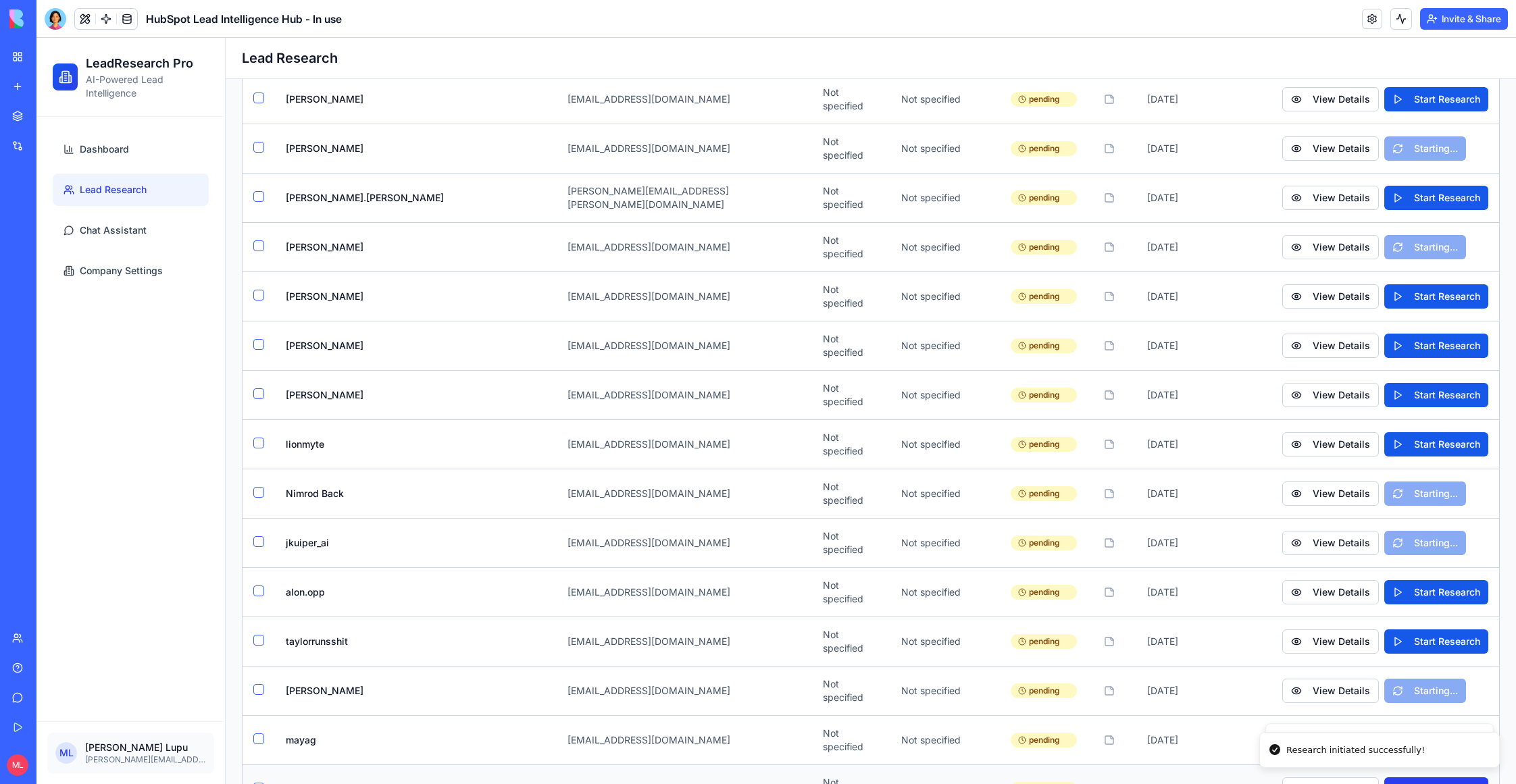
click at [1415, 777] on button "Start Research" at bounding box center [1437, 789] width 104 height 25
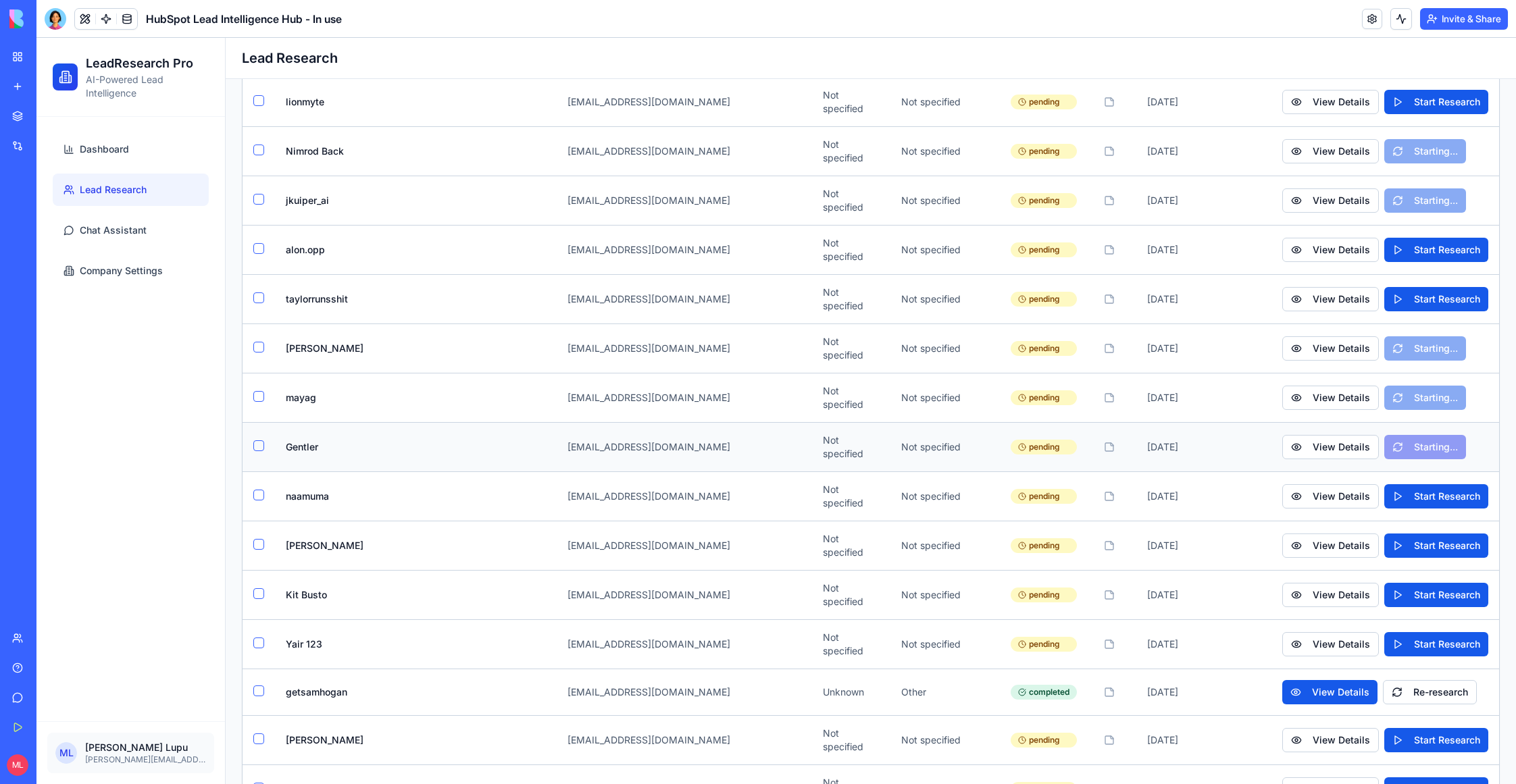
scroll to position [2934, 0]
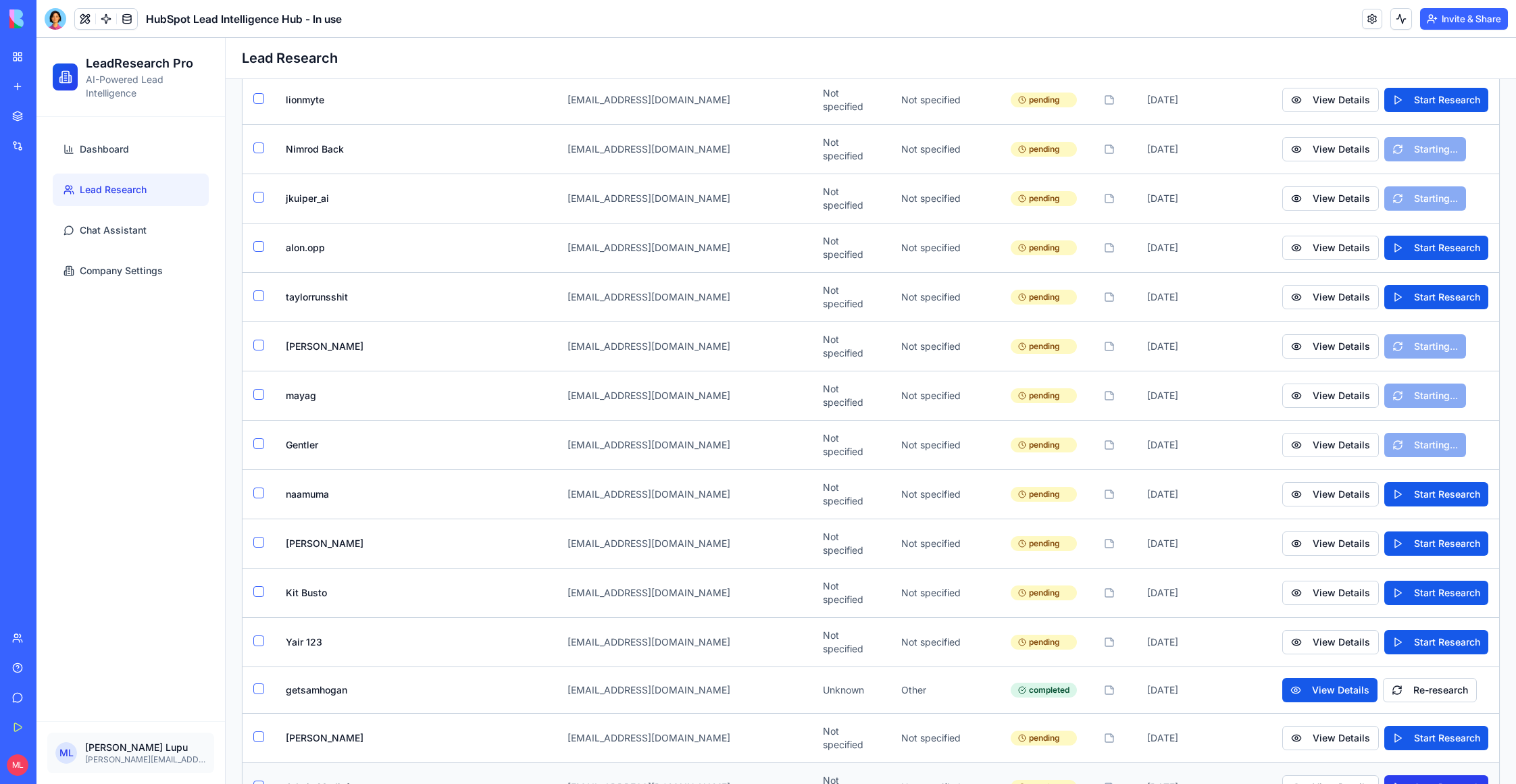
click at [1422, 775] on button "Start Research" at bounding box center [1437, 787] width 104 height 25
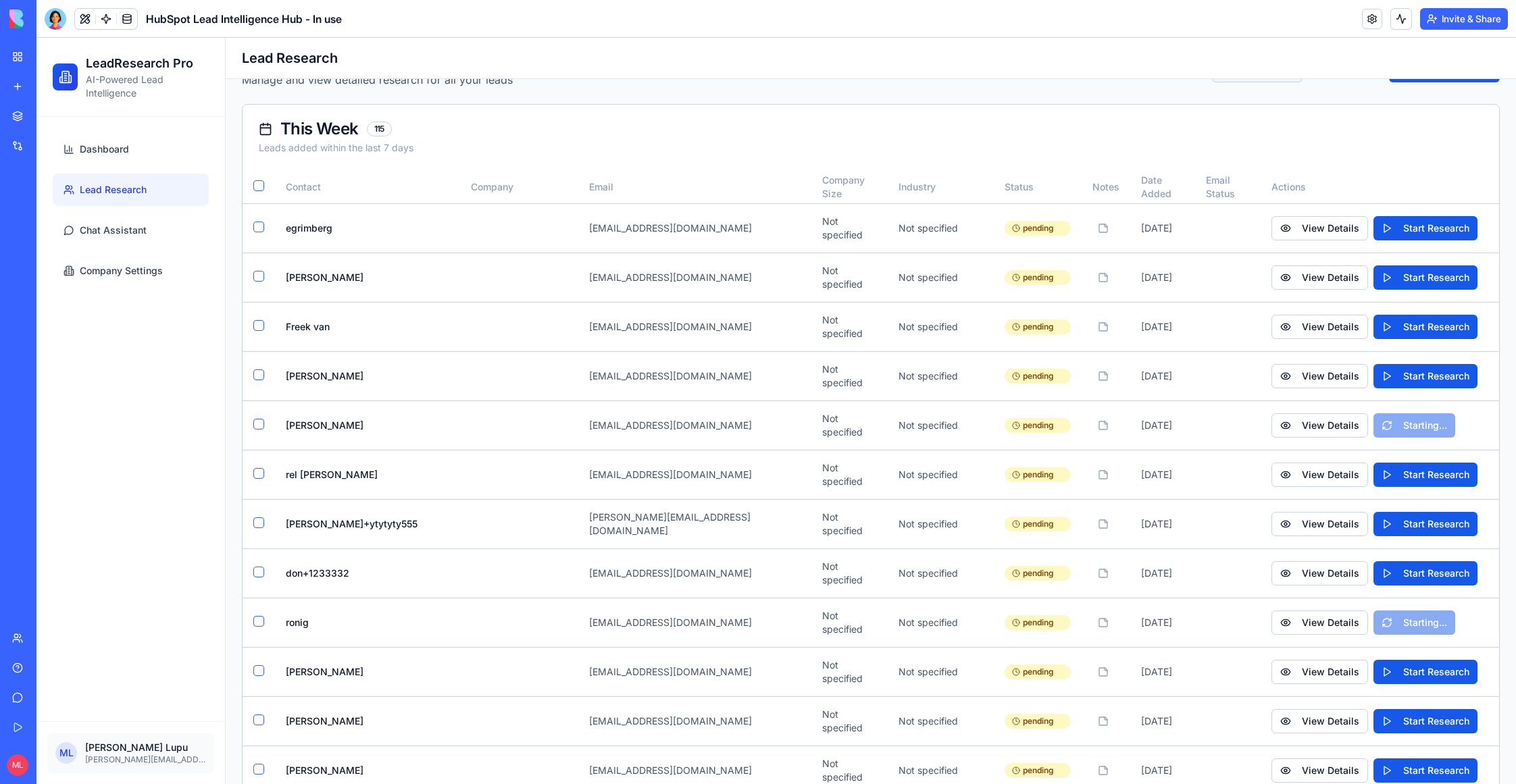
scroll to position [0, 0]
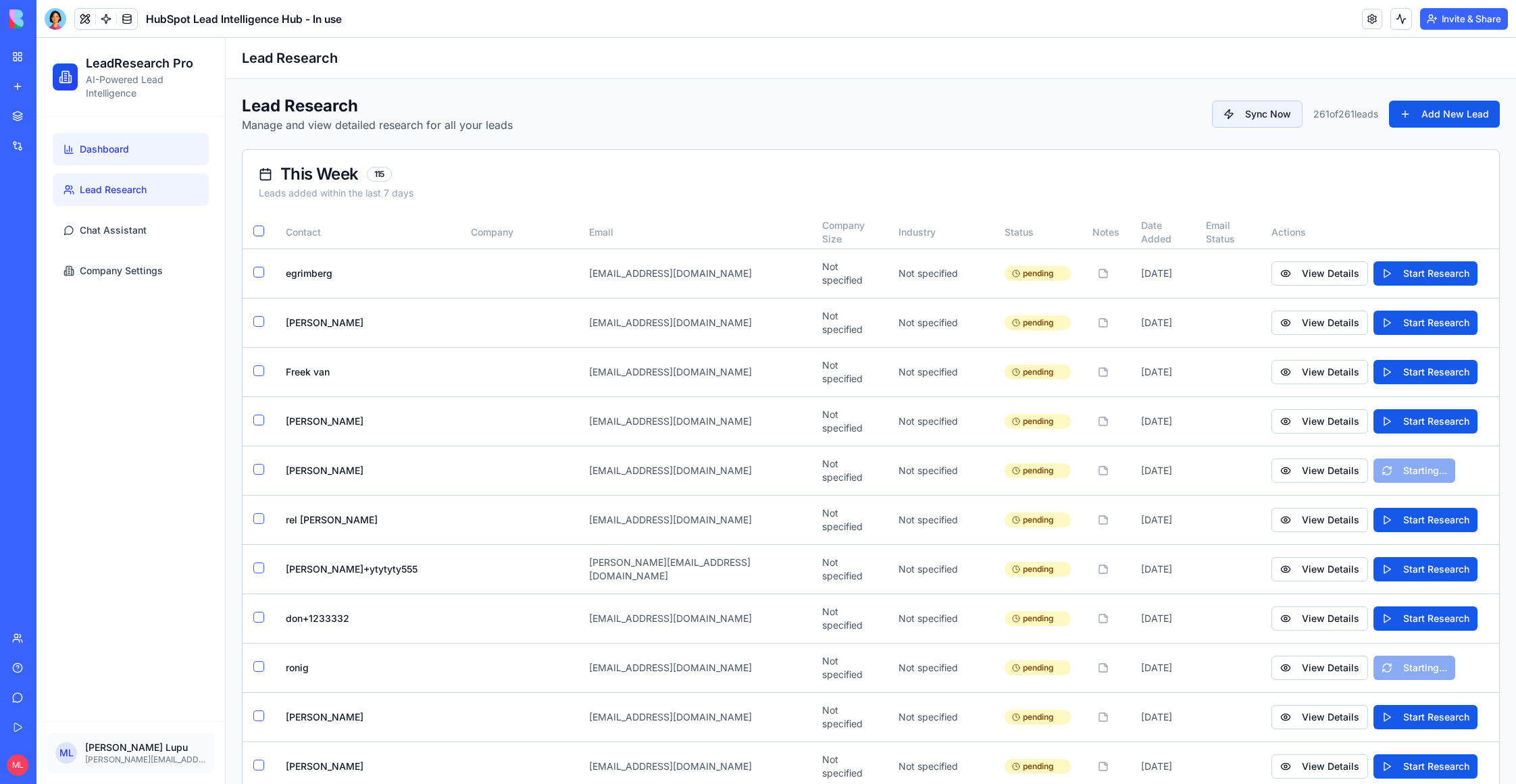
click at [143, 139] on link "Dashboard" at bounding box center [131, 148] width 156 height 32
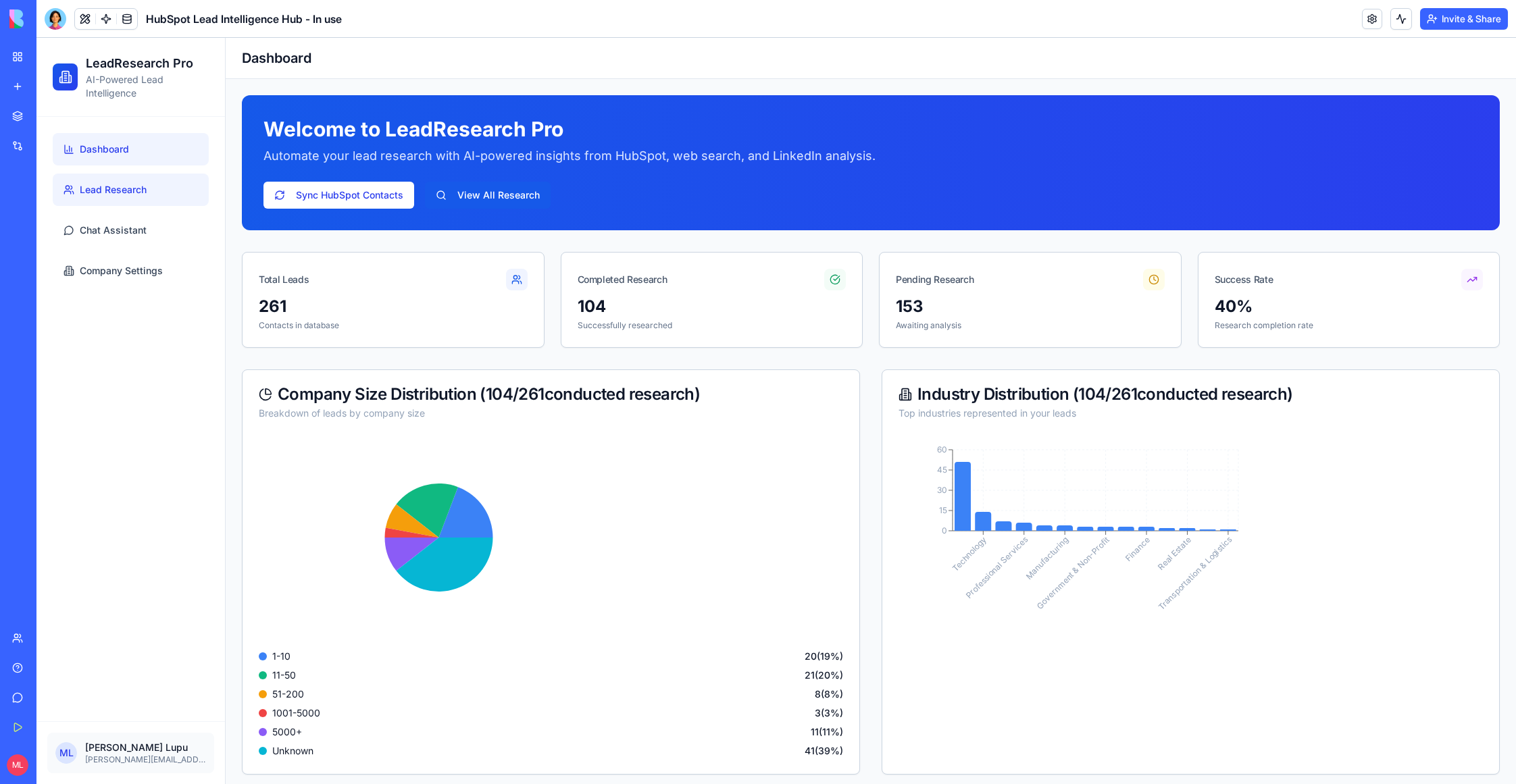
click at [126, 195] on span "Lead Research" at bounding box center [113, 190] width 67 height 14
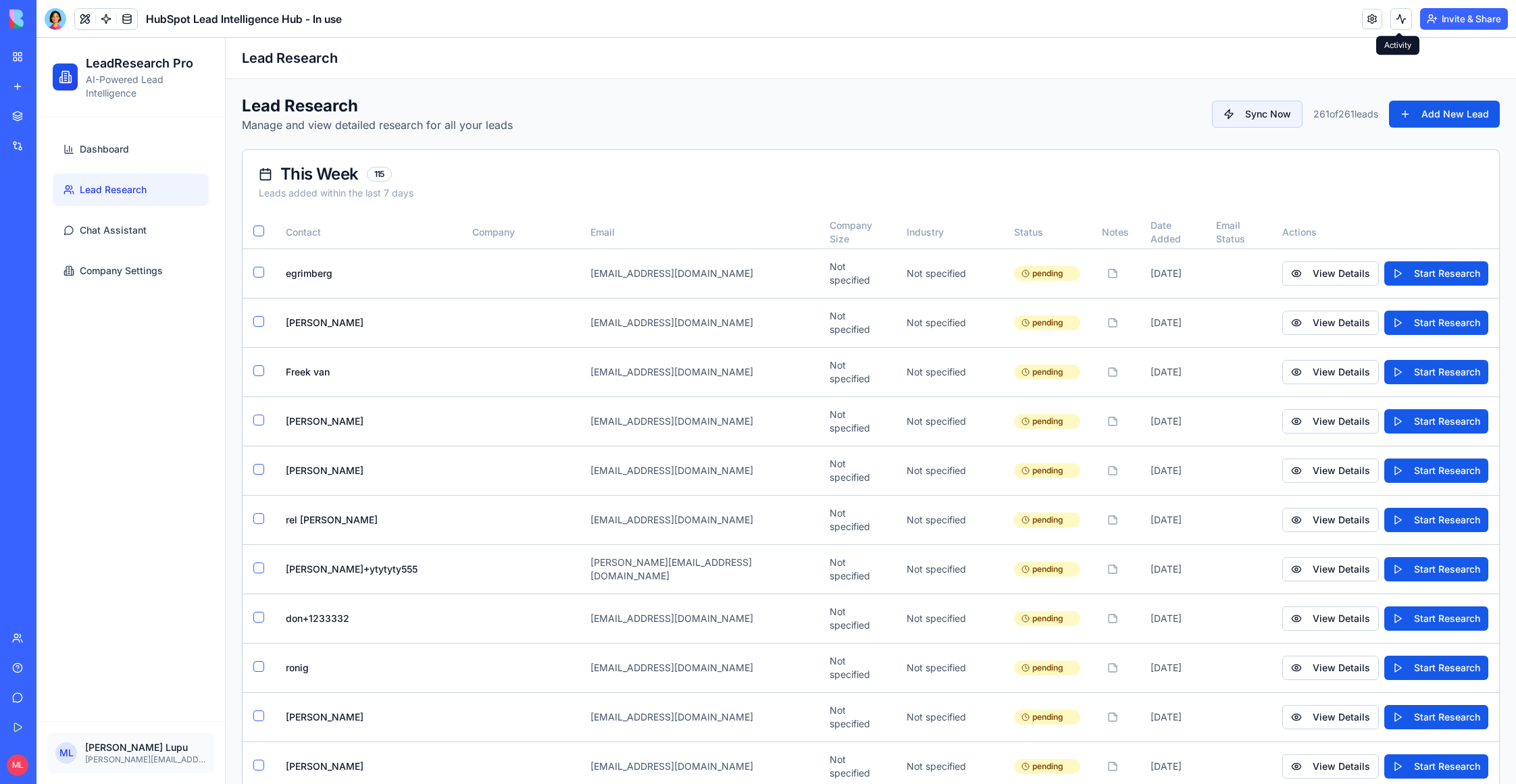
click at [1391, 20] on button at bounding box center [1402, 19] width 22 height 22
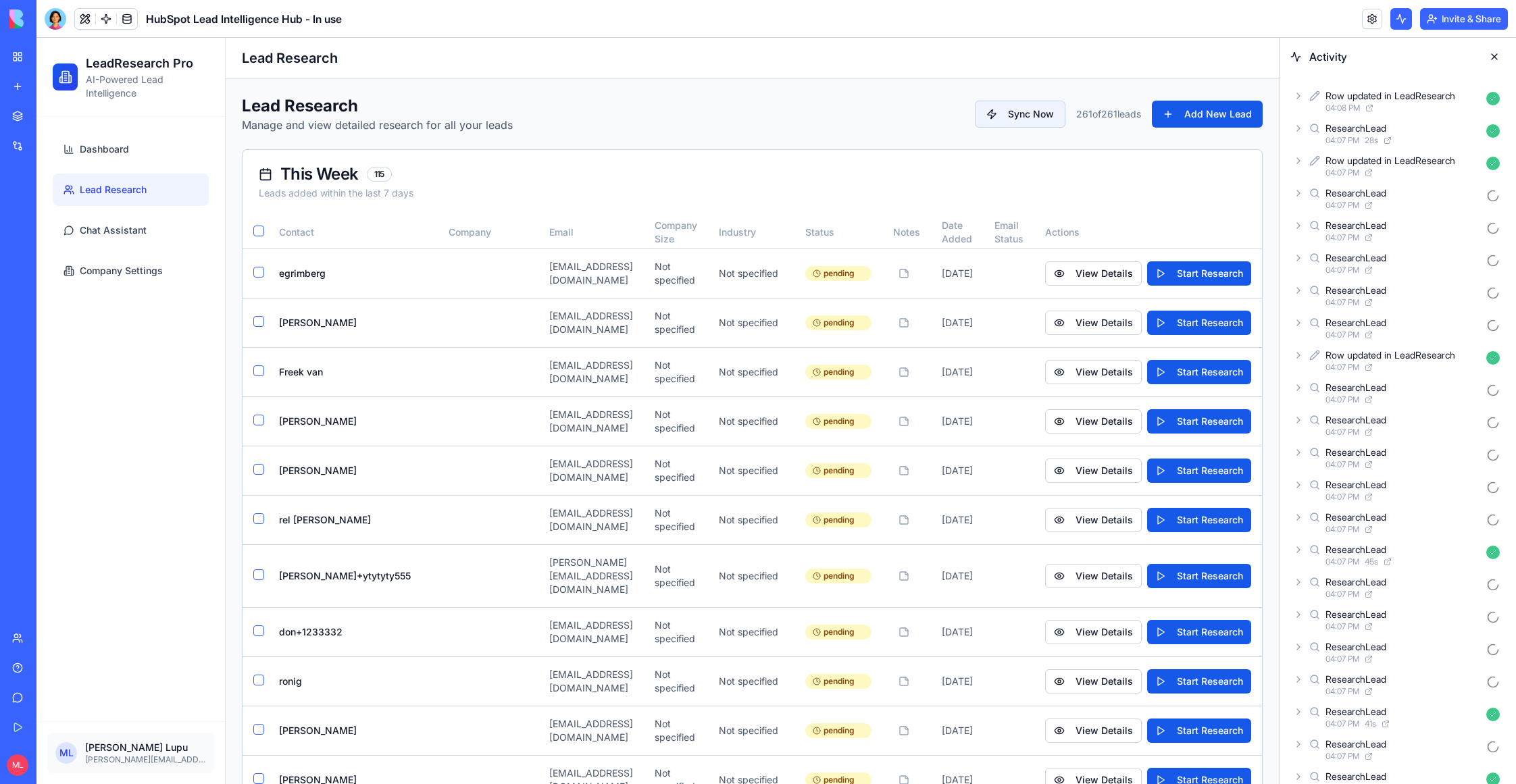
click at [1038, 131] on div "Lead Research Manage and view detailed research for all your leads Sync Now 261…" at bounding box center [752, 114] width 1021 height 38
click at [1401, 22] on button at bounding box center [1402, 19] width 22 height 22
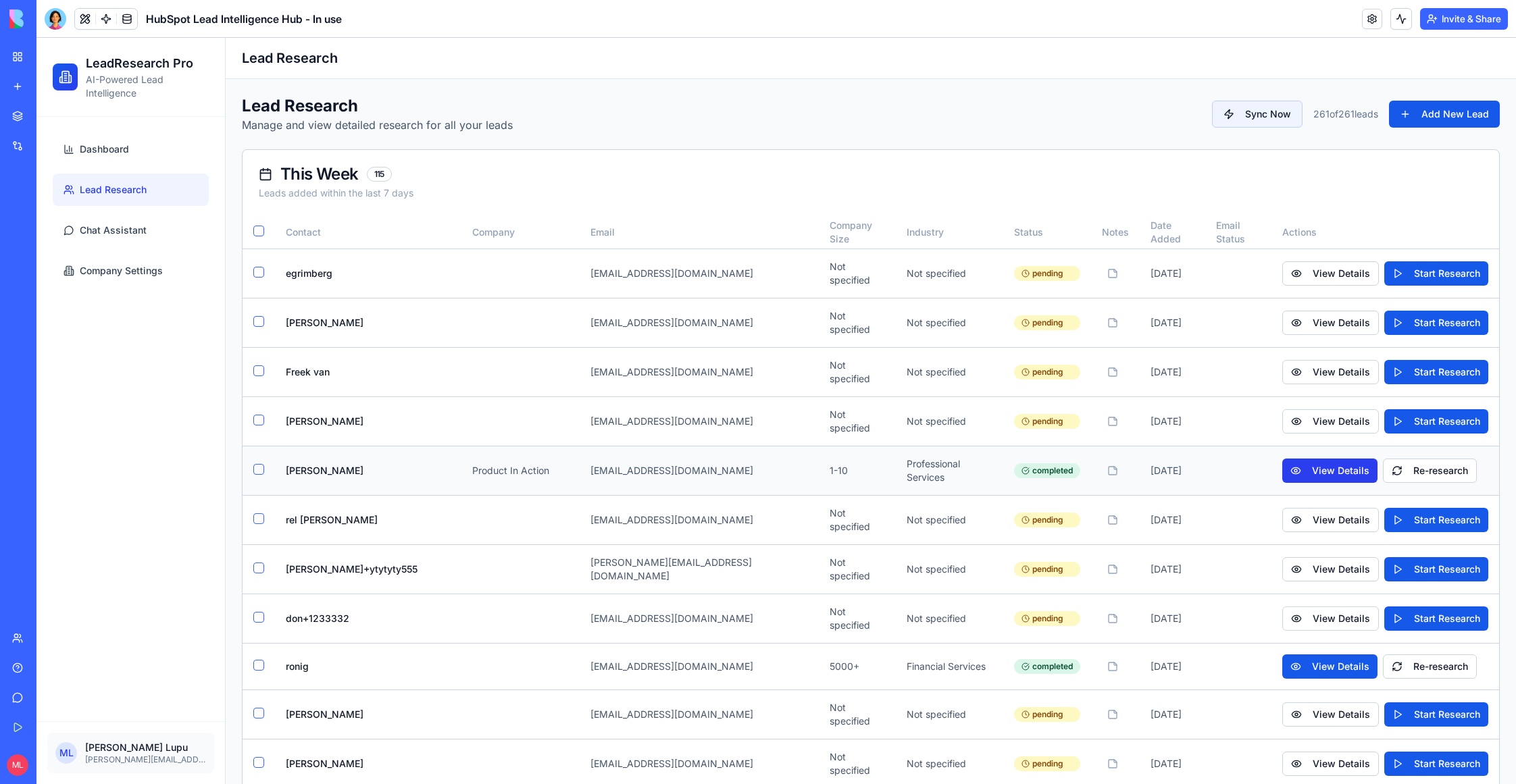
click at [1327, 458] on button "View Details" at bounding box center [1330, 471] width 95 height 25
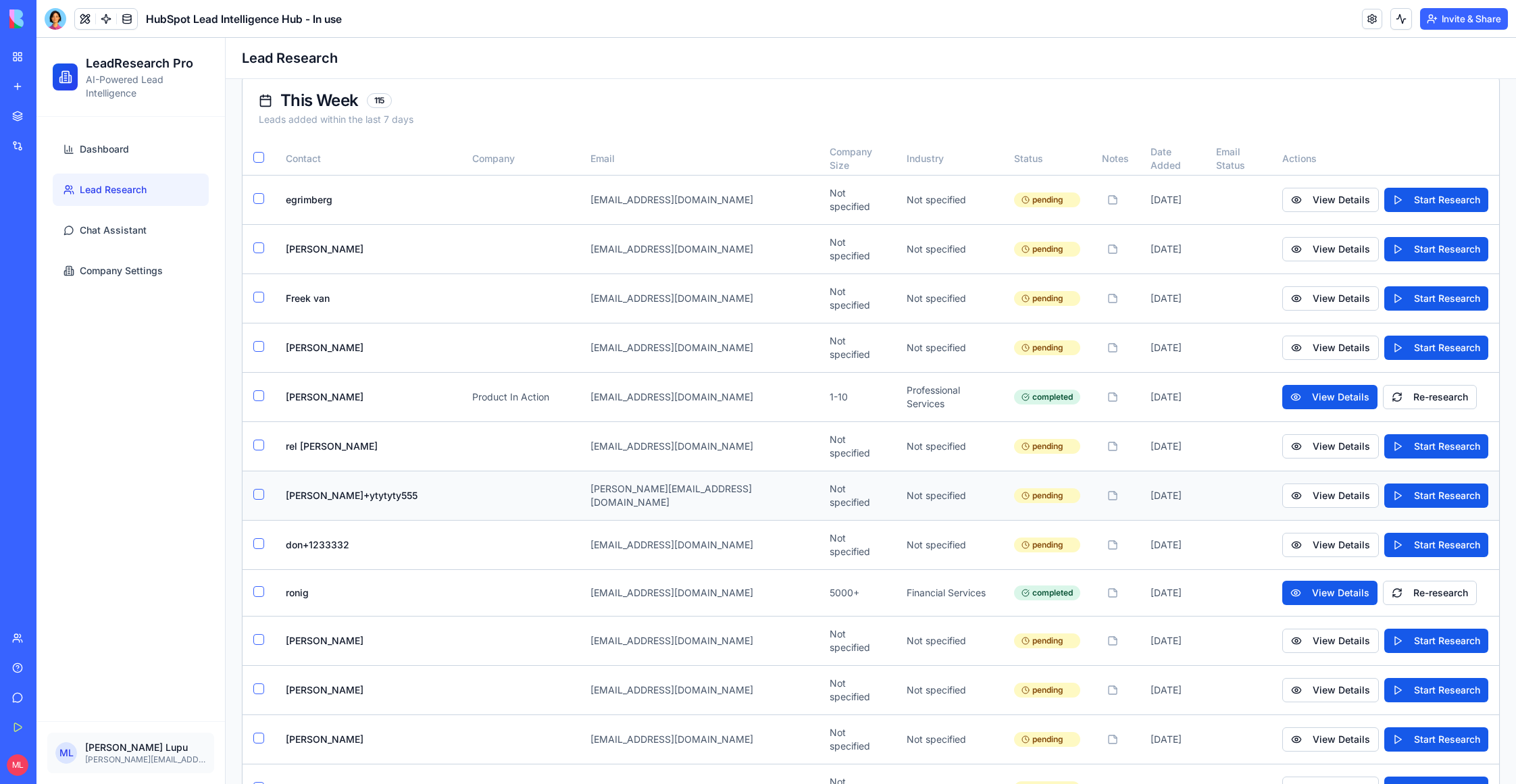
scroll to position [79, 0]
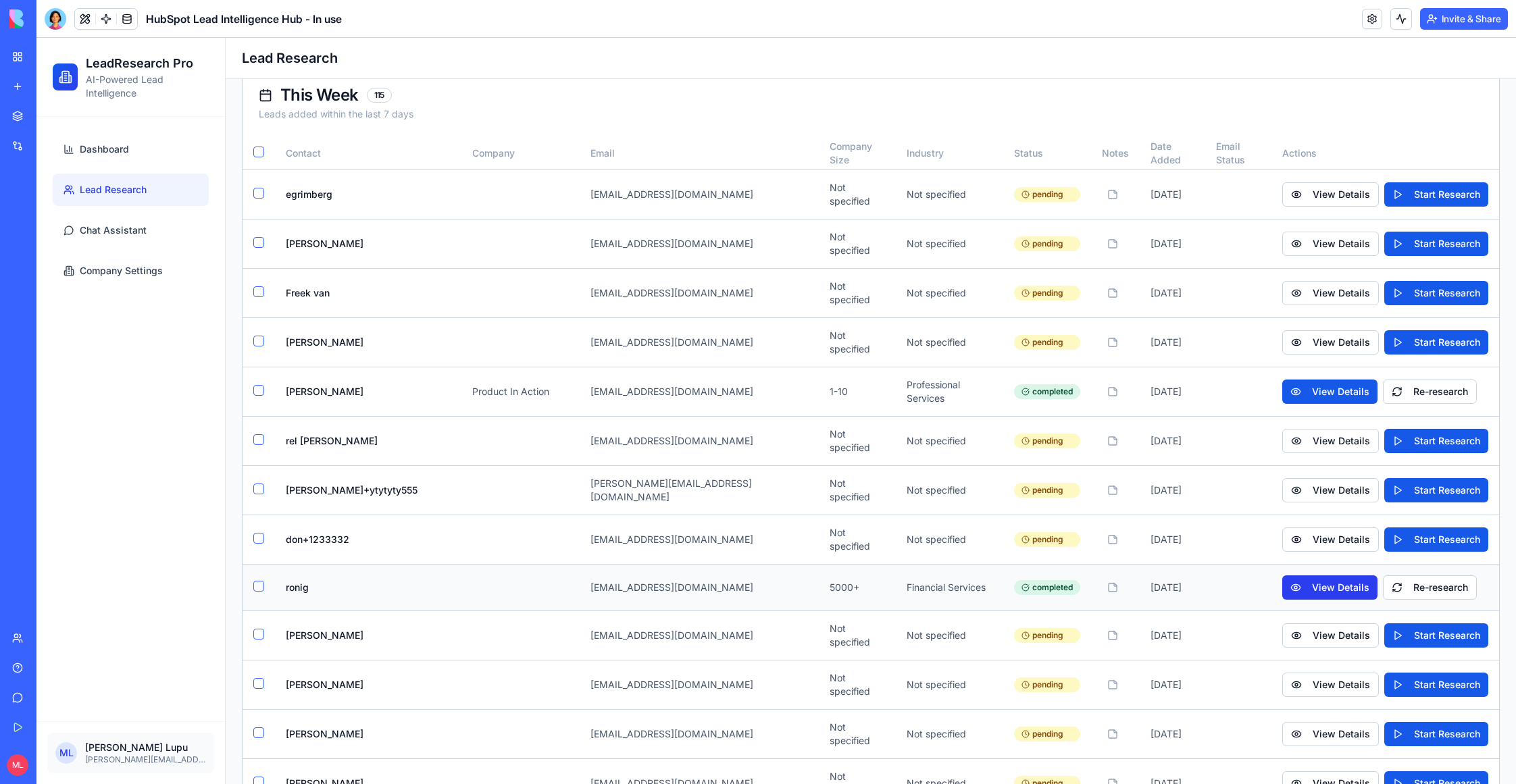
click at [1307, 575] on button "View Details" at bounding box center [1330, 588] width 95 height 25
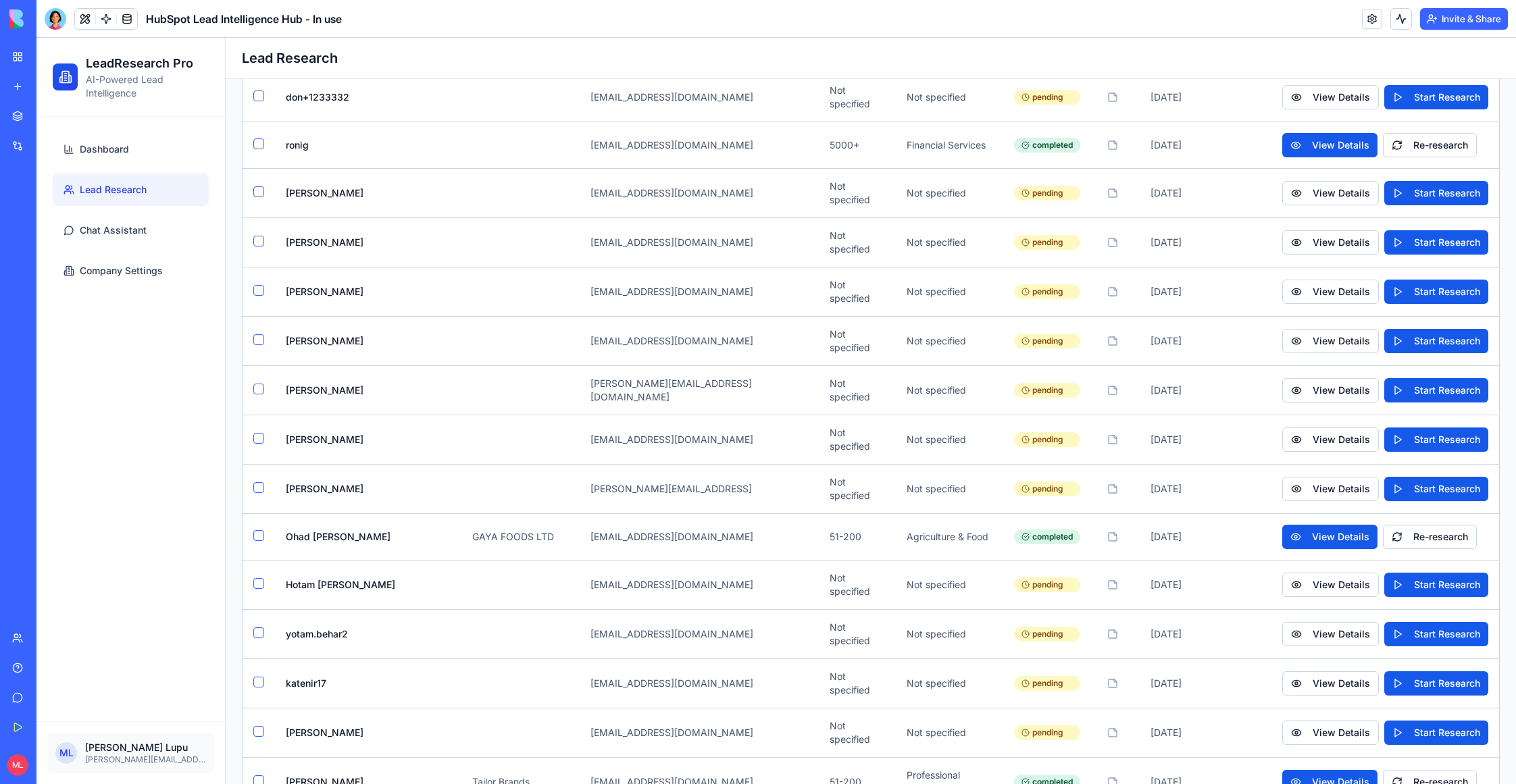
scroll to position [553, 0]
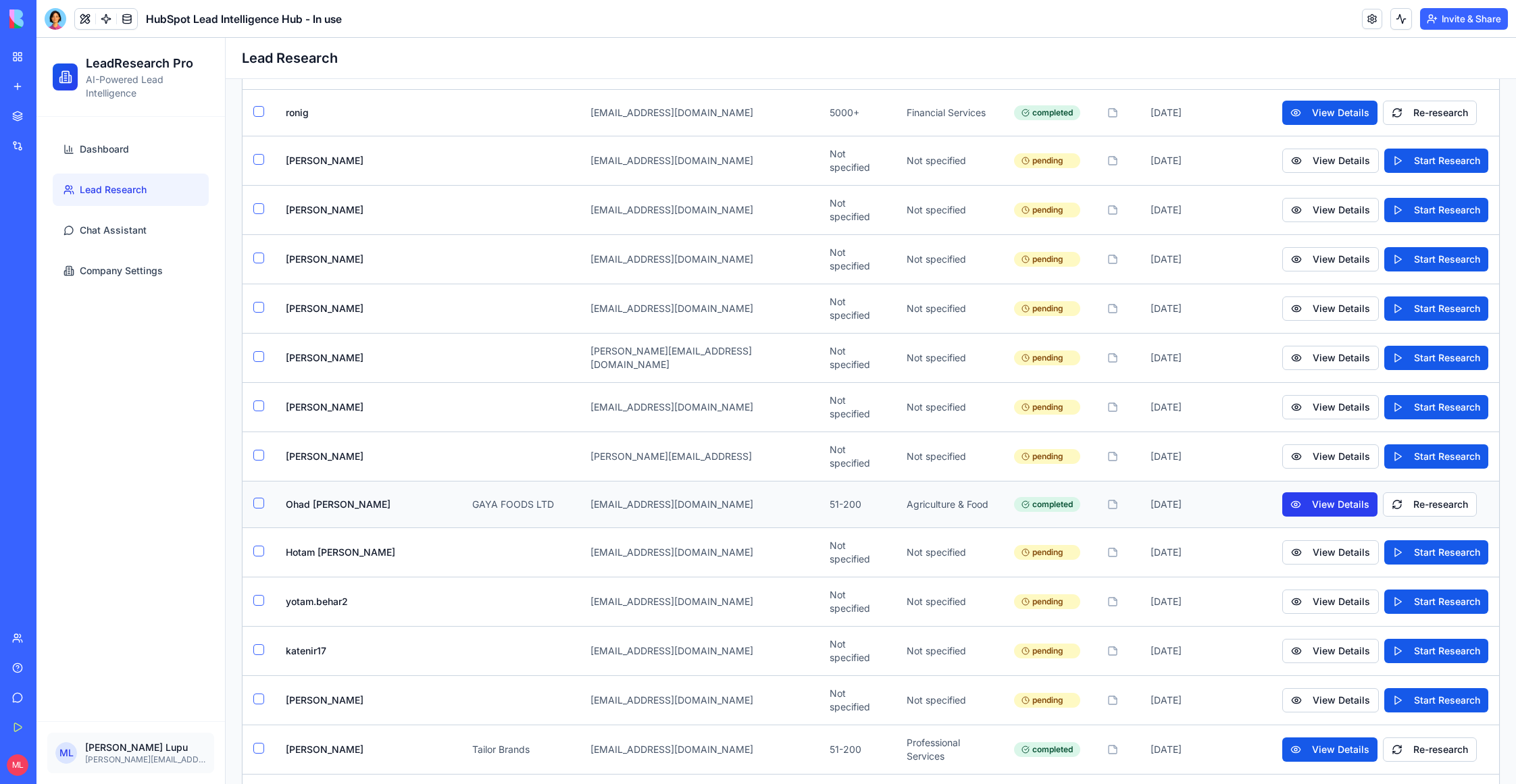
click at [1320, 493] on button "View Details" at bounding box center [1330, 505] width 95 height 25
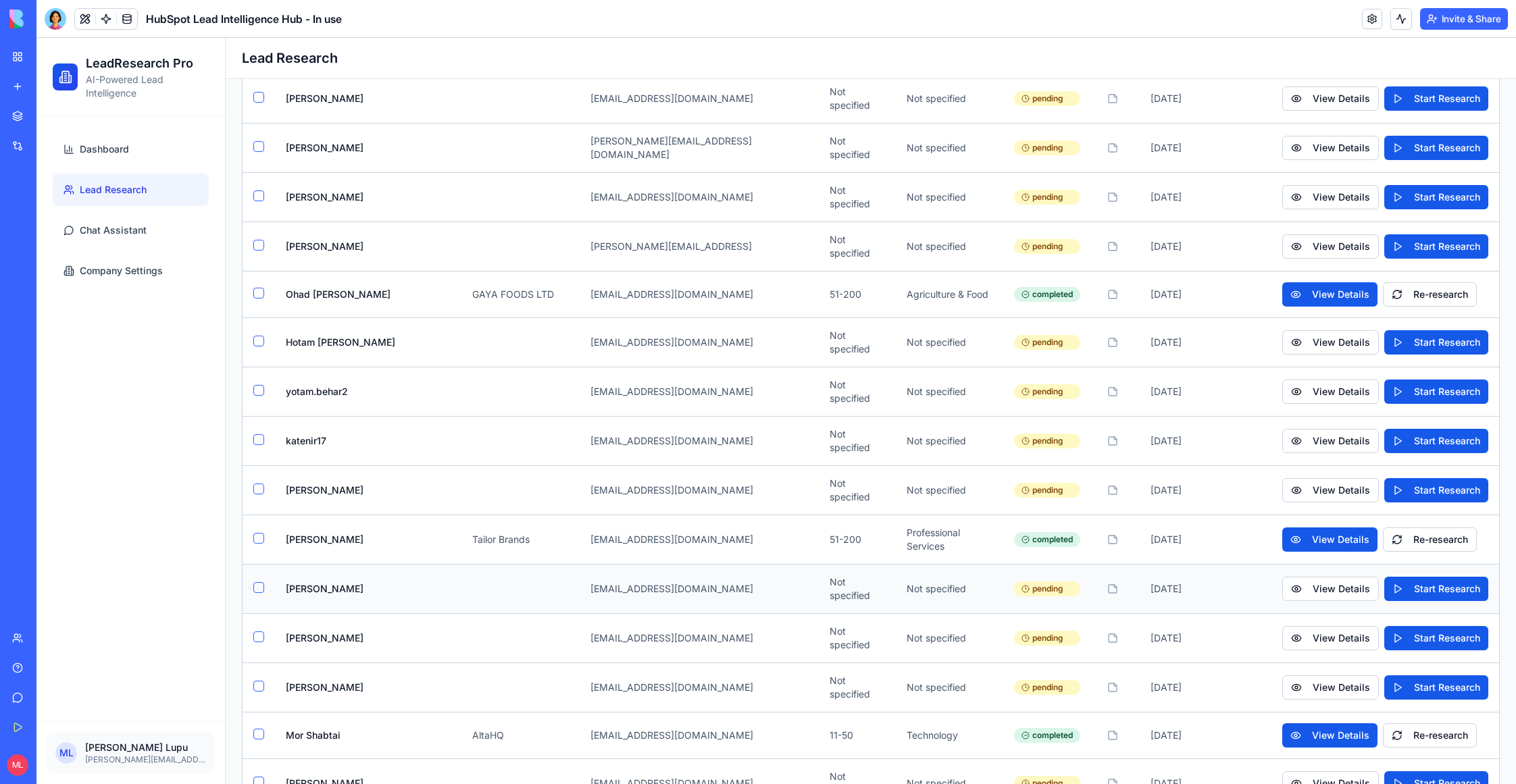
scroll to position [792, 0]
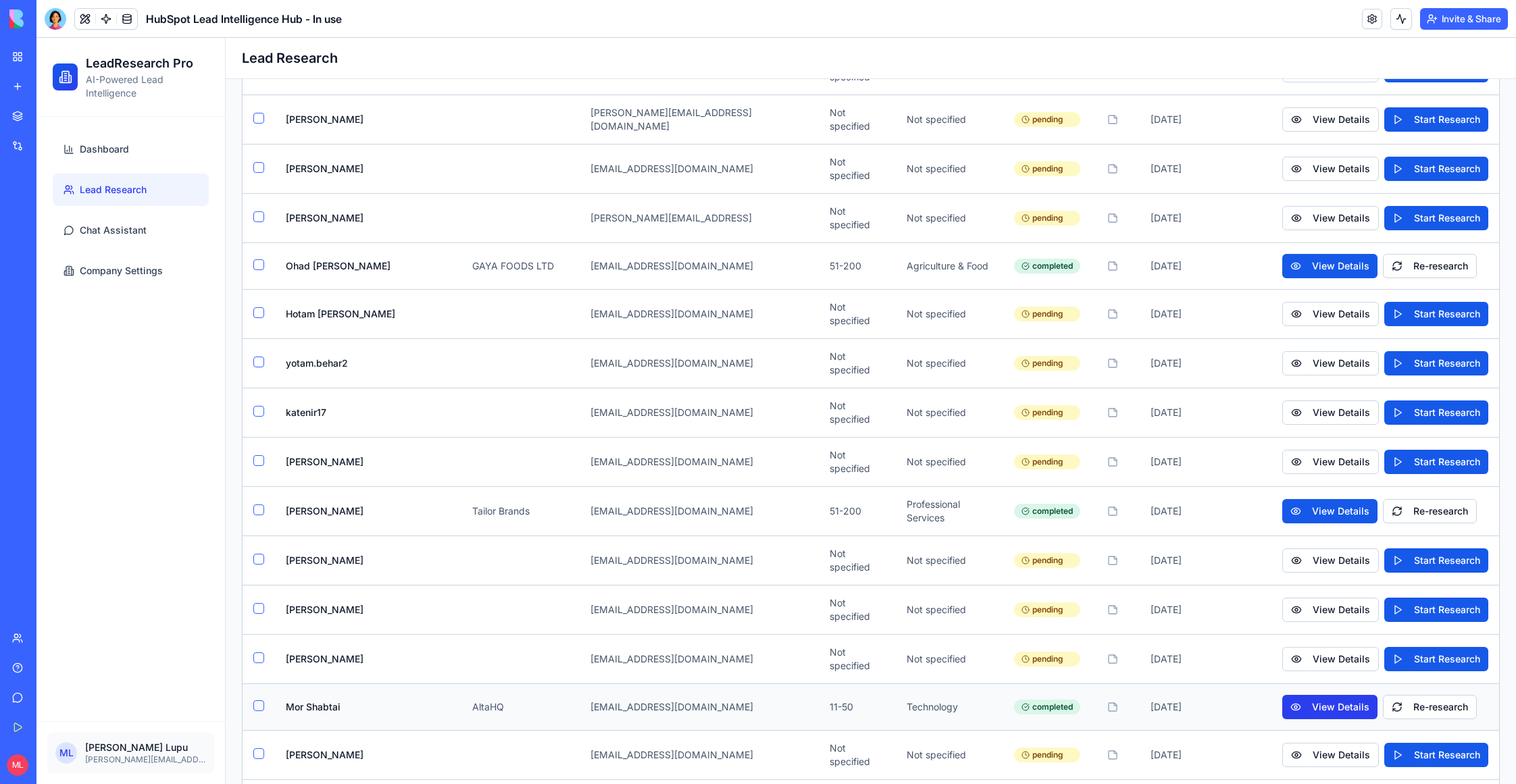
click at [1340, 695] on button "View Details" at bounding box center [1330, 707] width 95 height 25
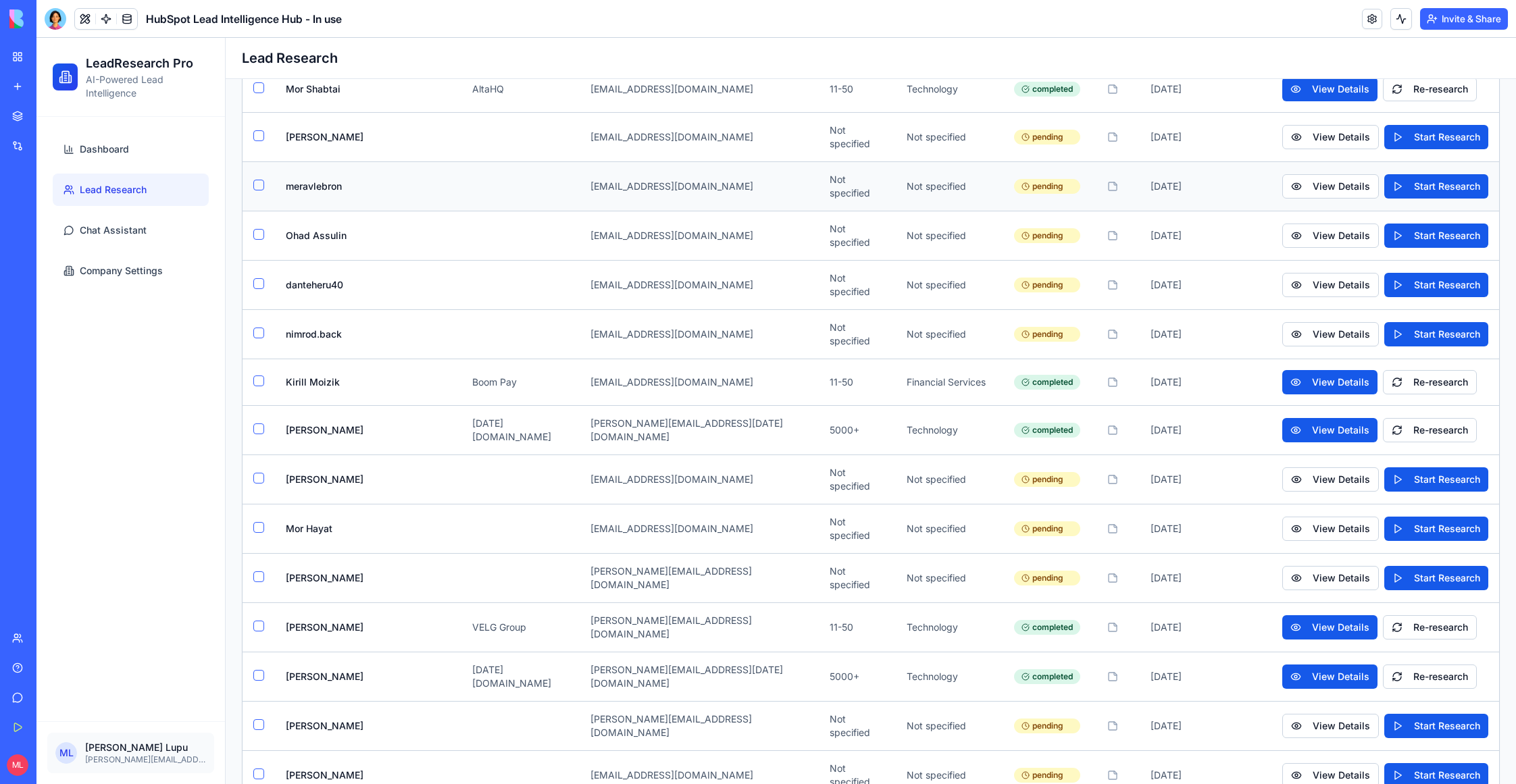
scroll to position [1519, 0]
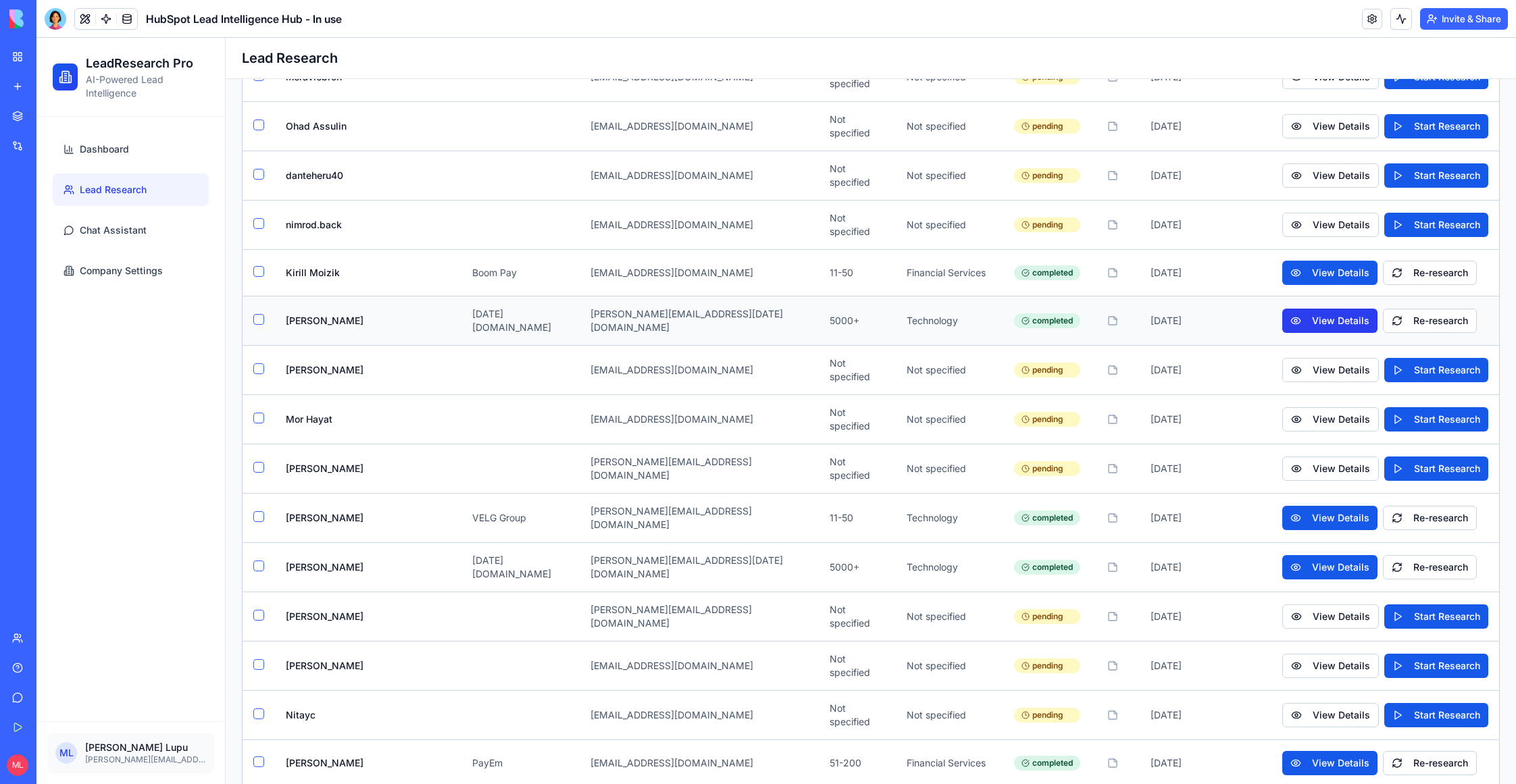
click at [1341, 309] on button "View Details" at bounding box center [1330, 321] width 95 height 25
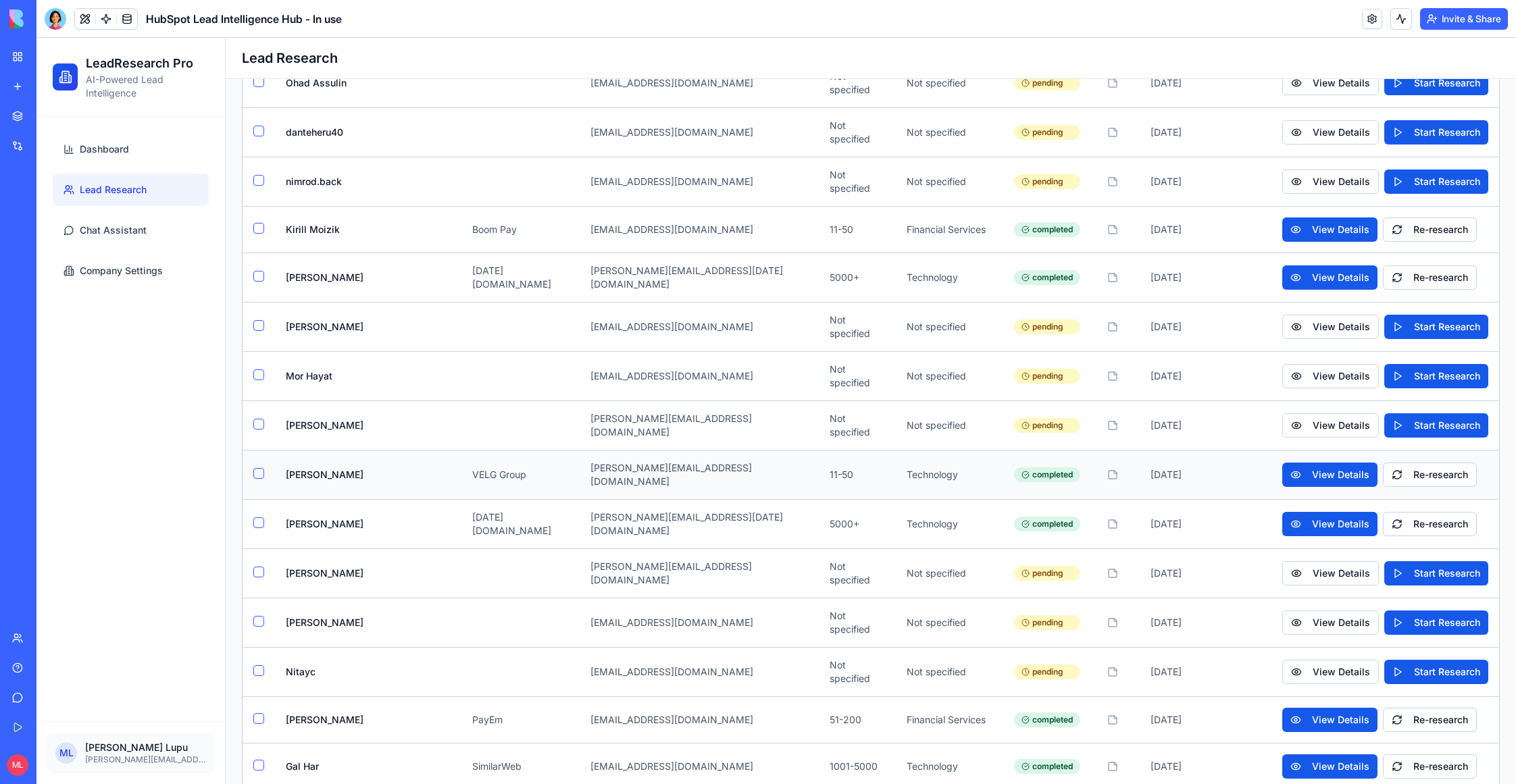
scroll to position [1565, 0]
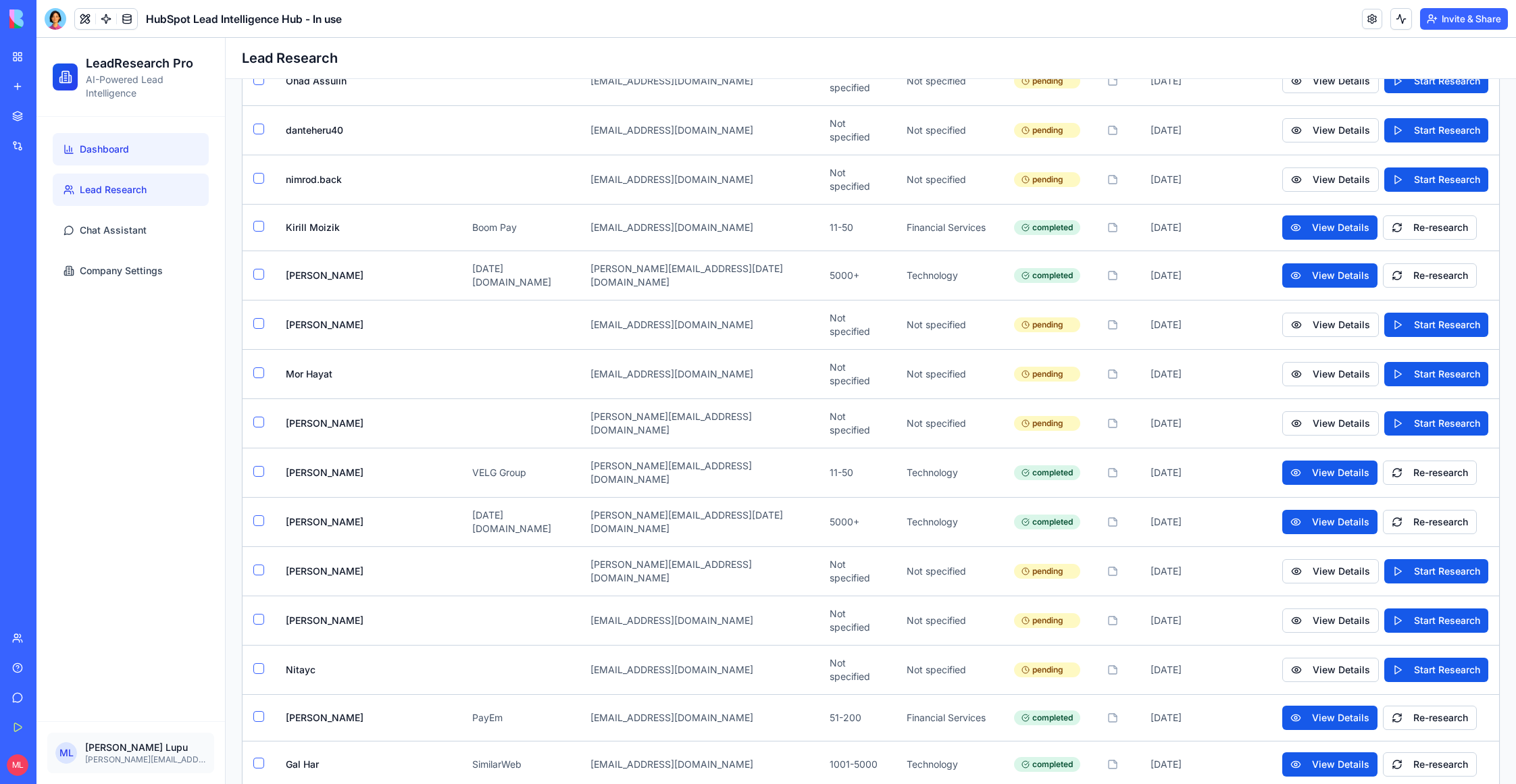
click at [146, 133] on link "Dashboard" at bounding box center [131, 148] width 156 height 32
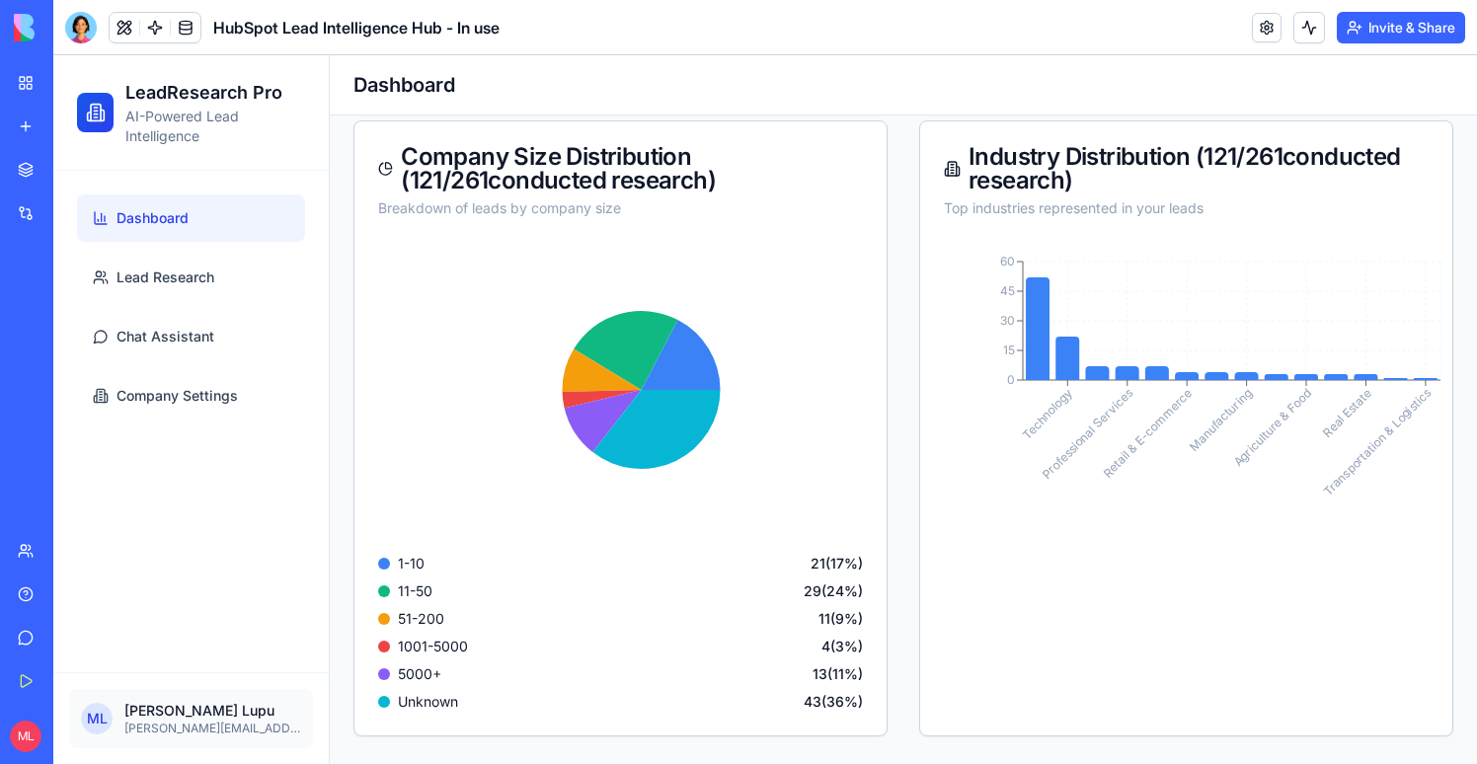
scroll to position [396, 0]
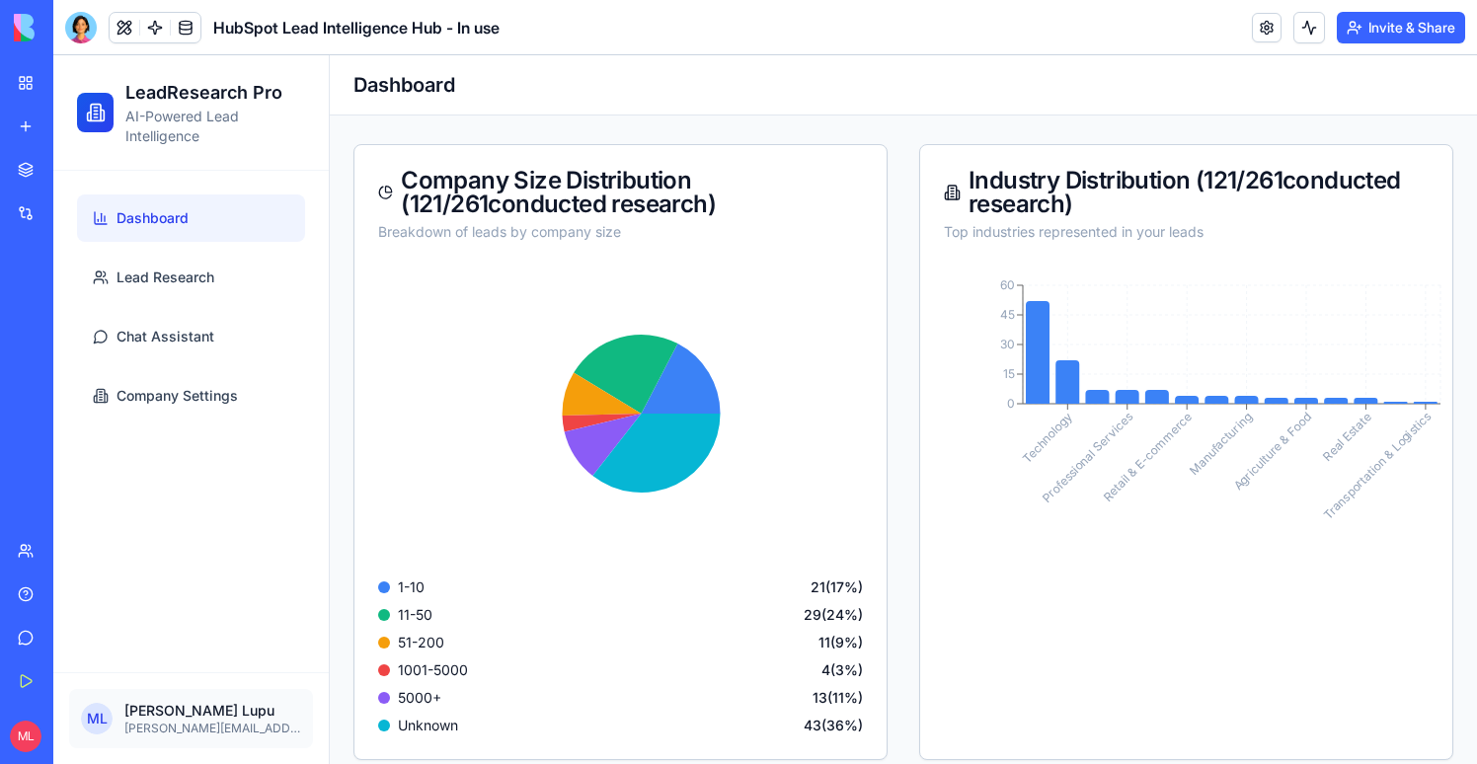
click at [66, 37] on div at bounding box center [81, 28] width 32 height 32
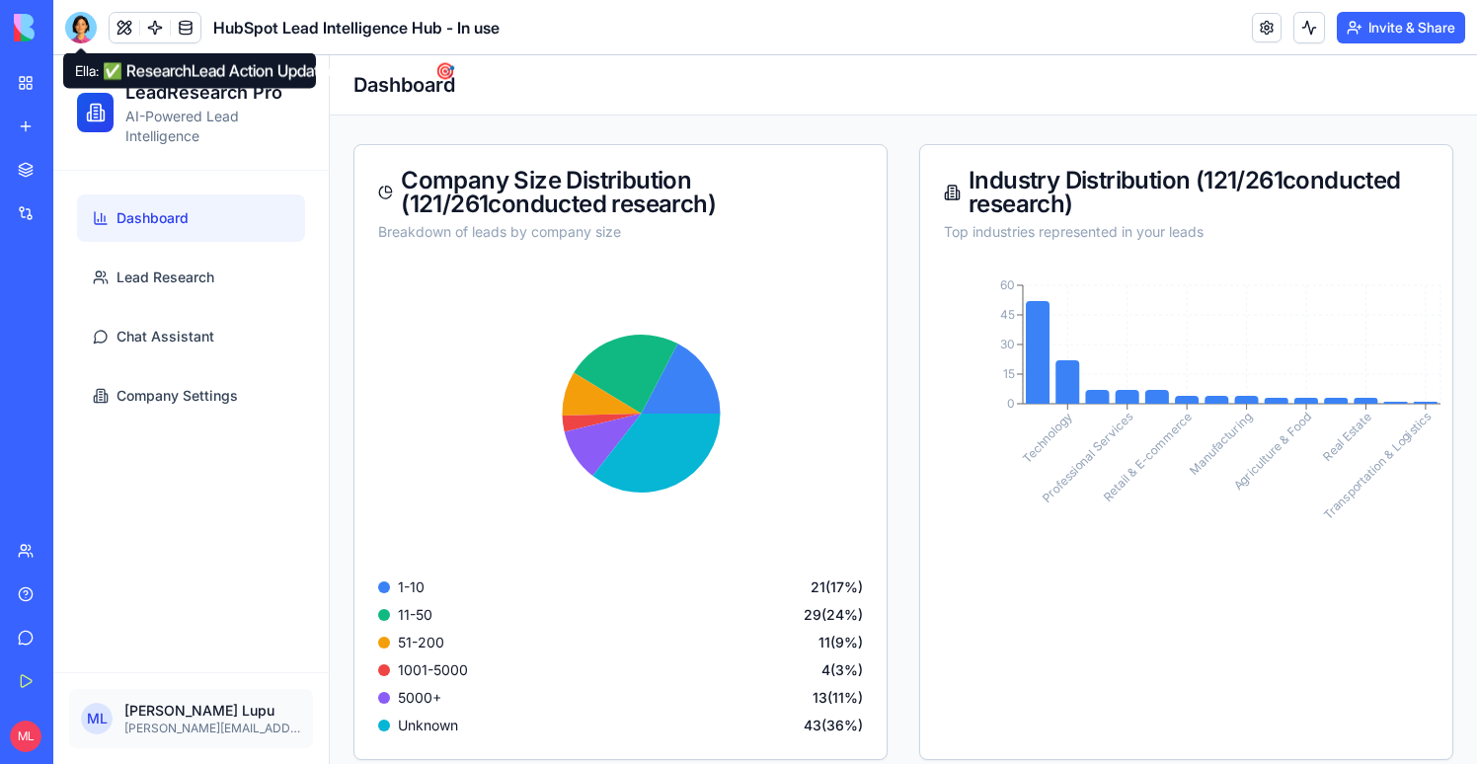
click at [84, 22] on div at bounding box center [81, 28] width 32 height 32
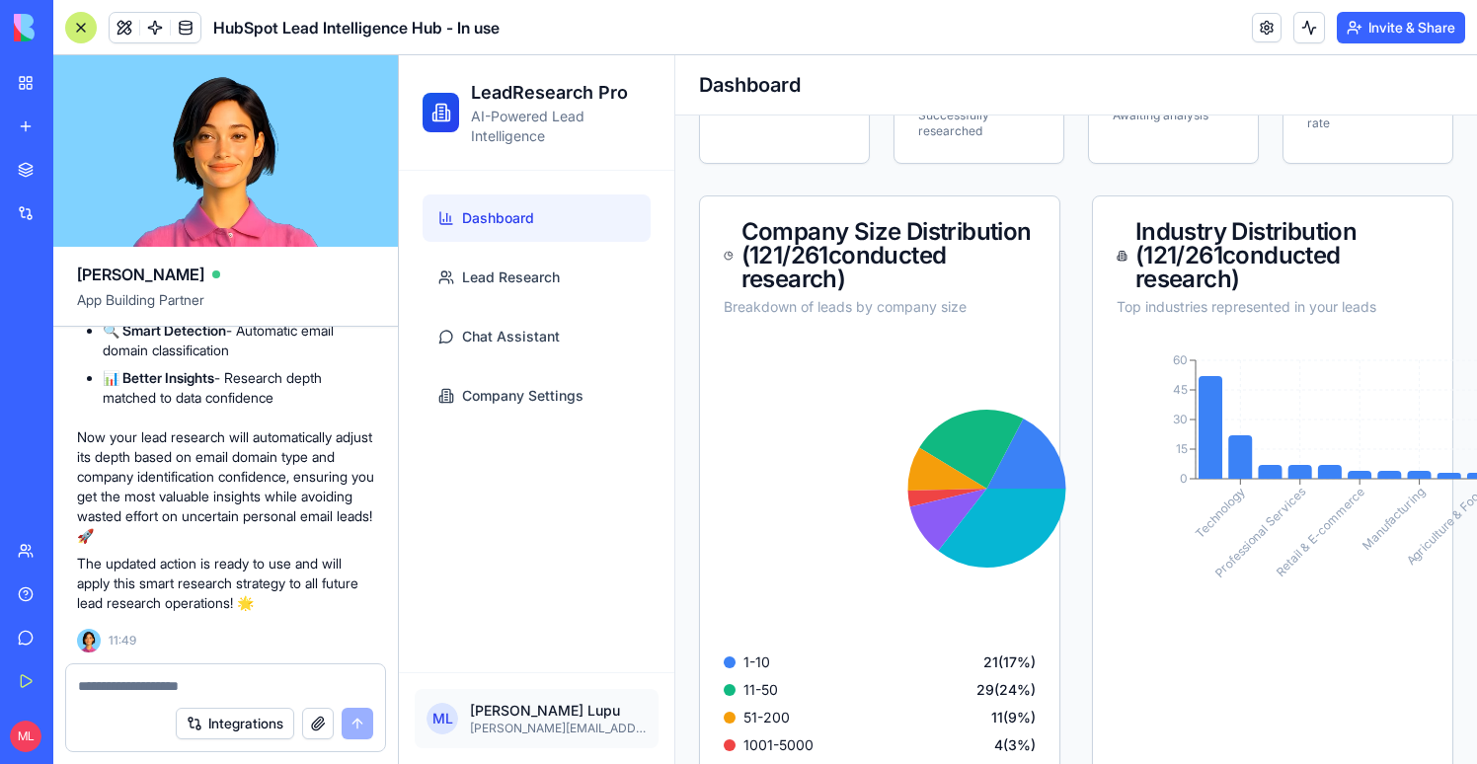
click at [109, 691] on textarea at bounding box center [225, 686] width 295 height 20
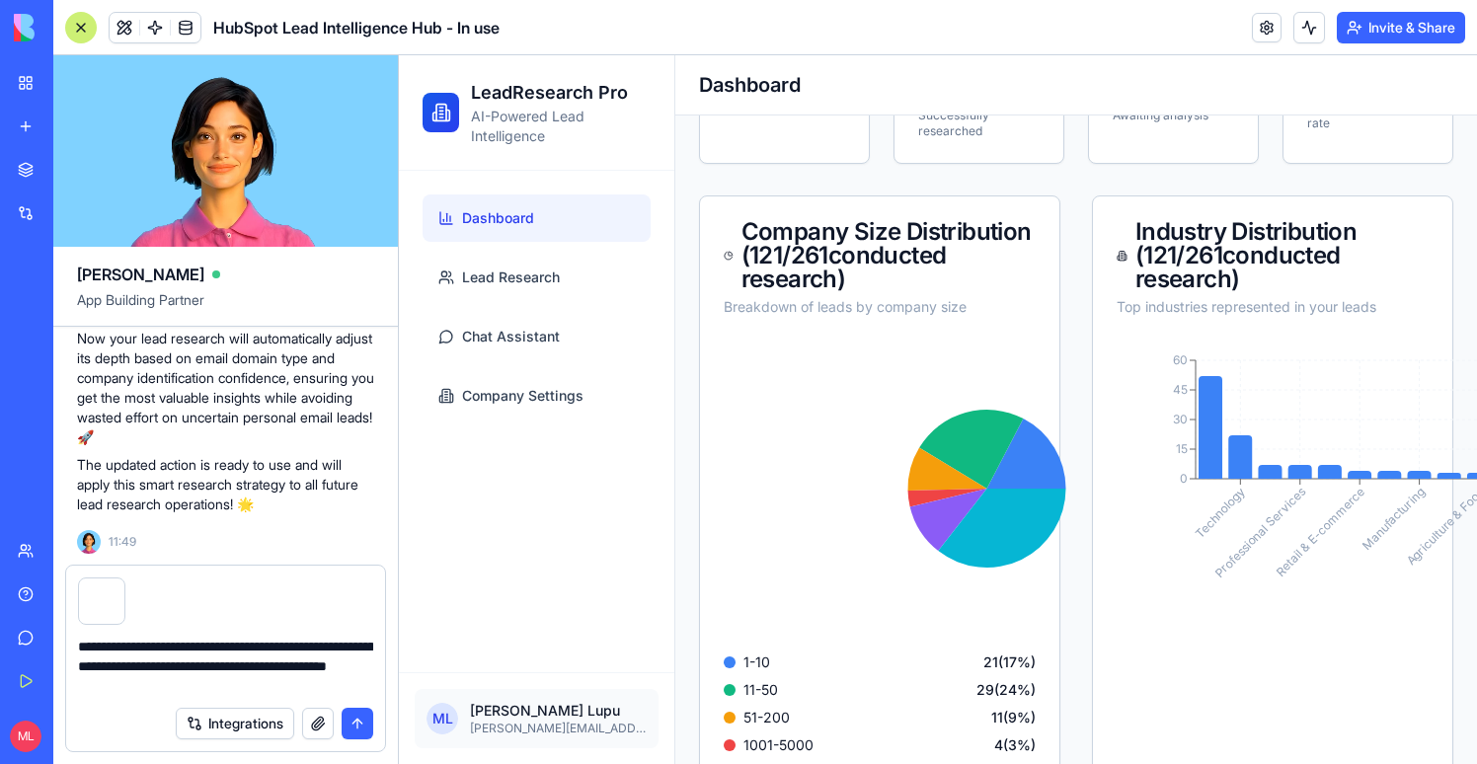
type textarea "**********"
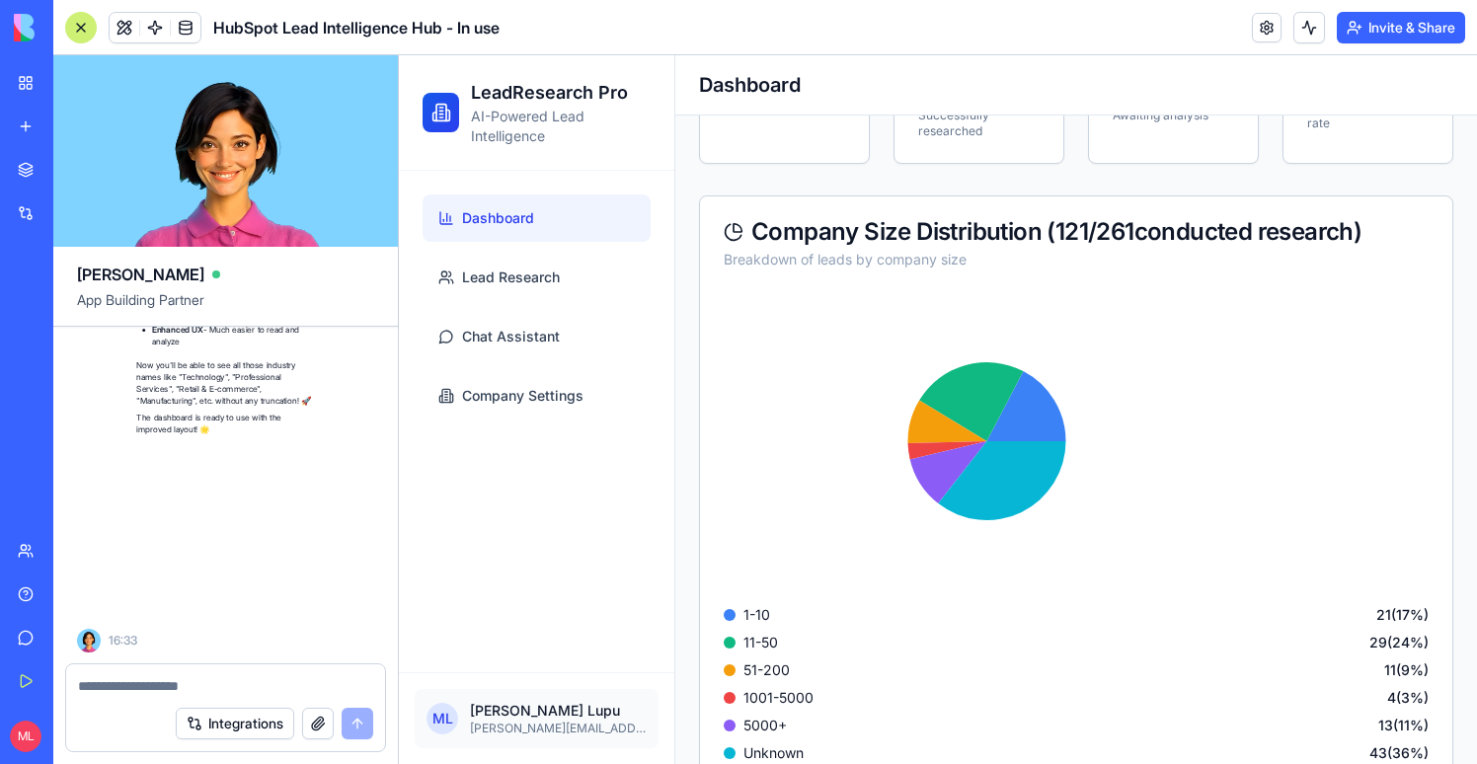
scroll to position [90257, 0]
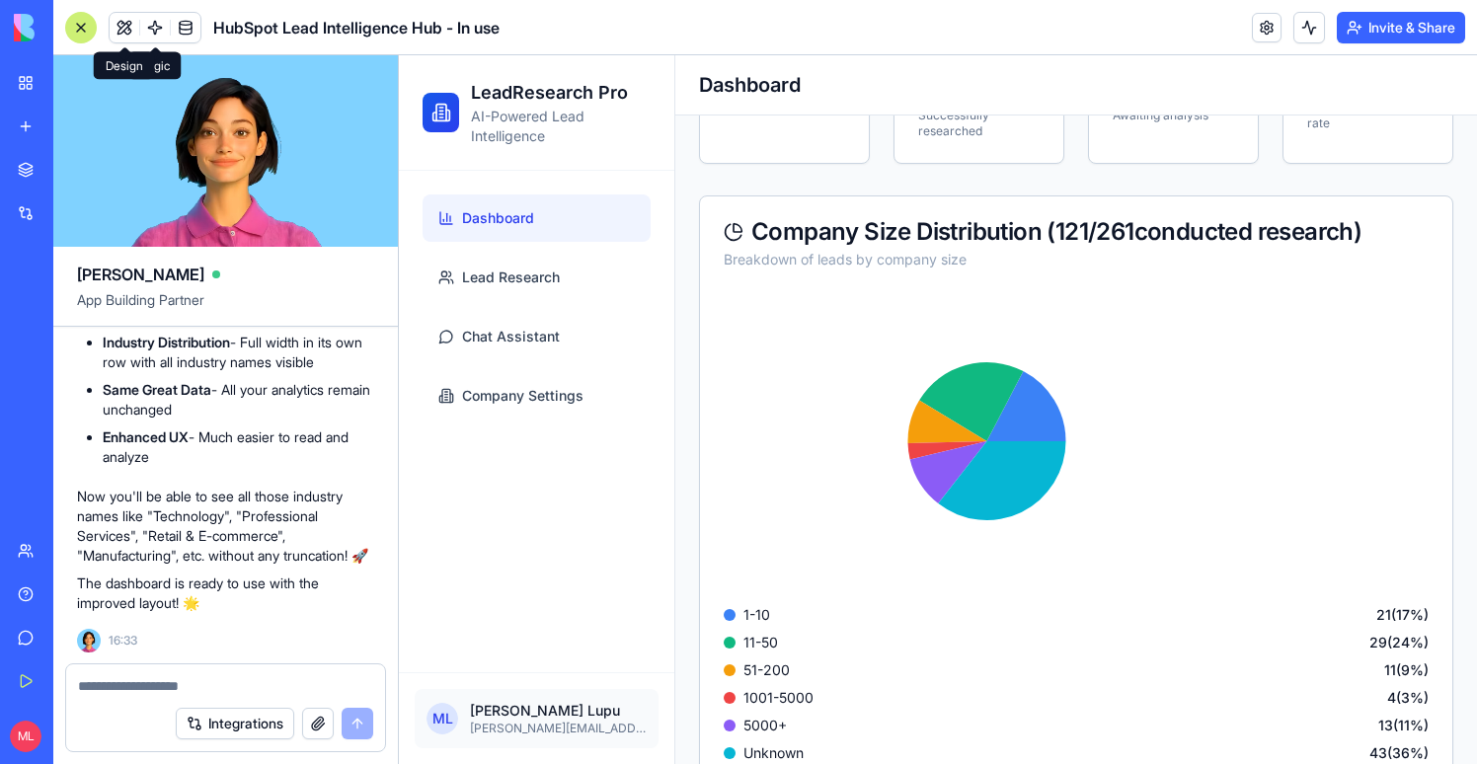
click at [87, 24] on div at bounding box center [81, 28] width 32 height 32
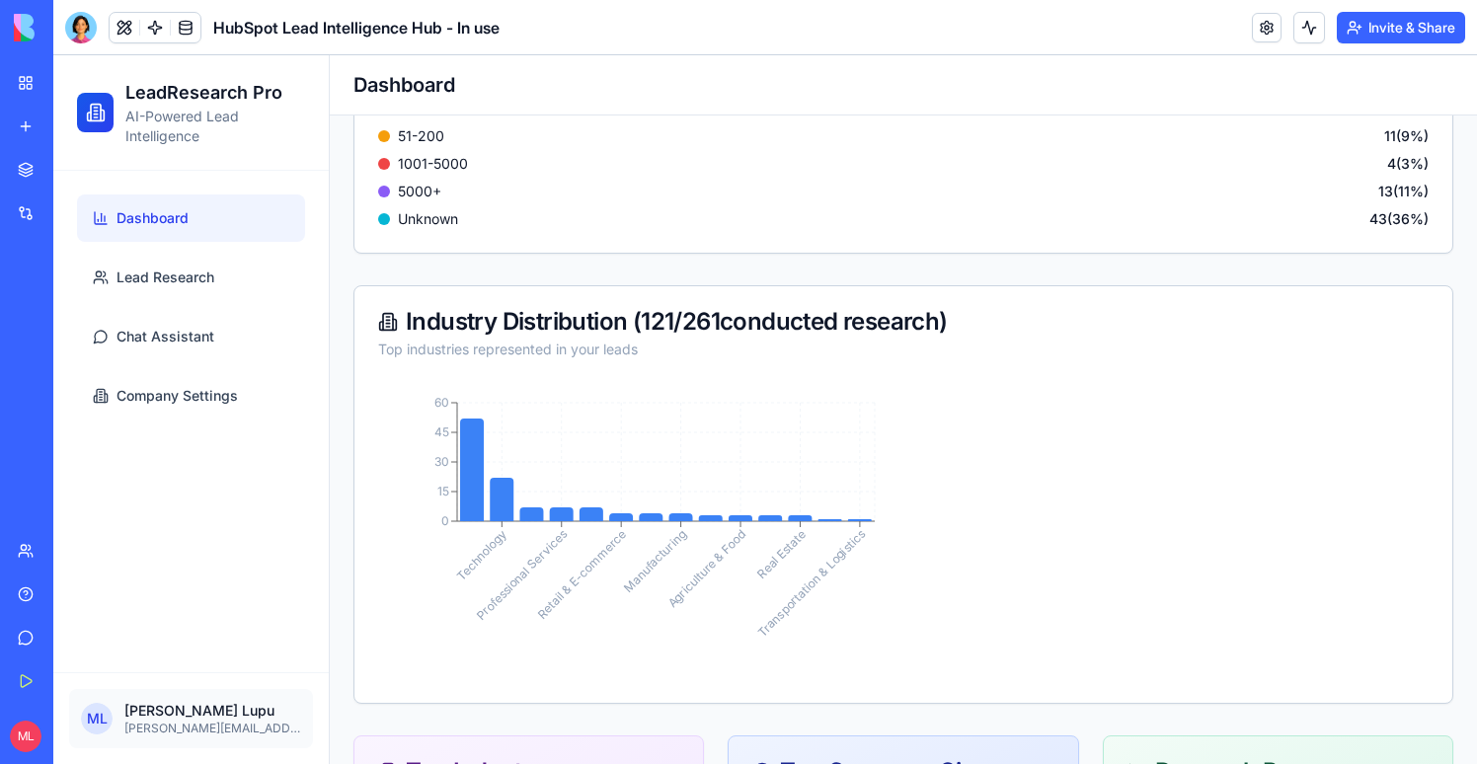
scroll to position [918, 0]
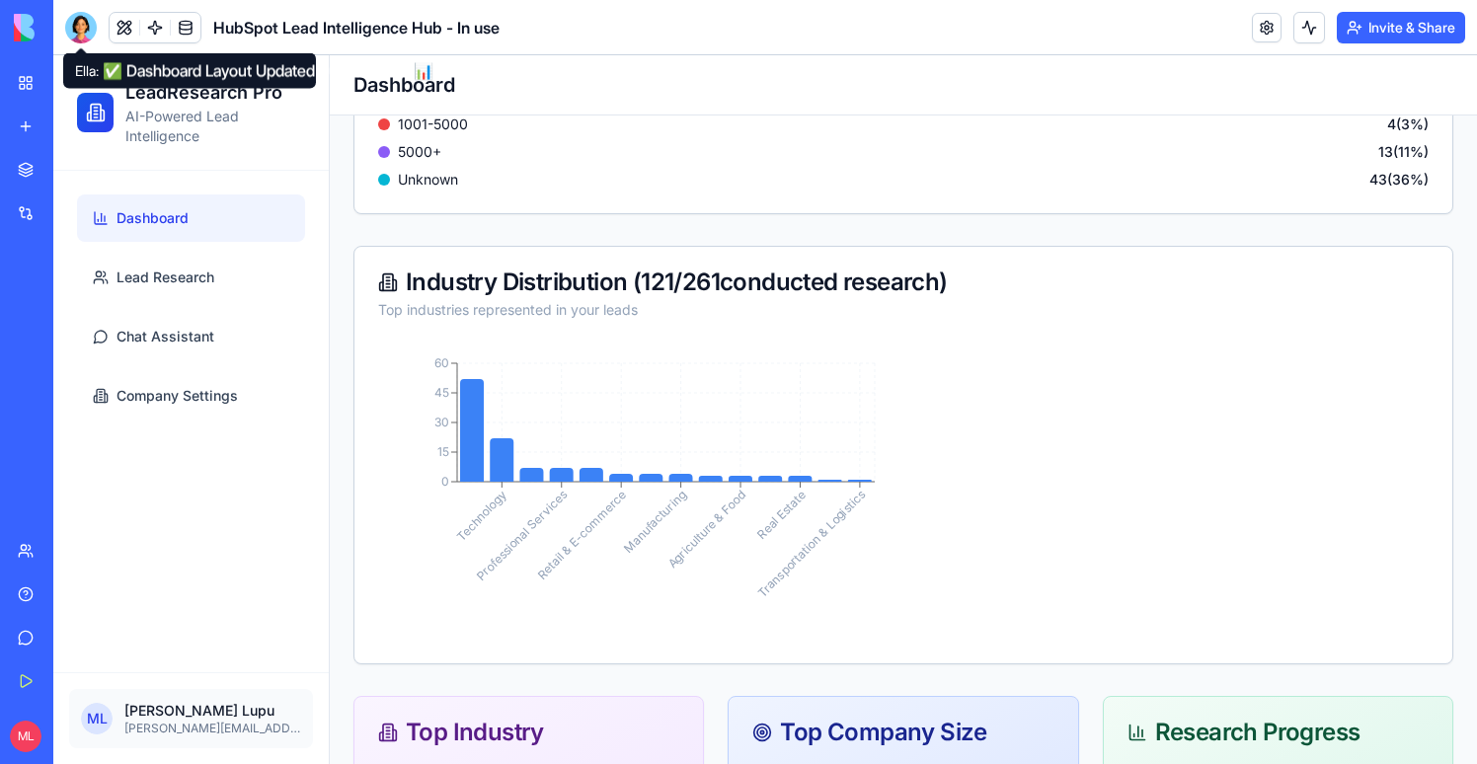
click at [82, 52] on polygon at bounding box center [81, 54] width 14 height 14
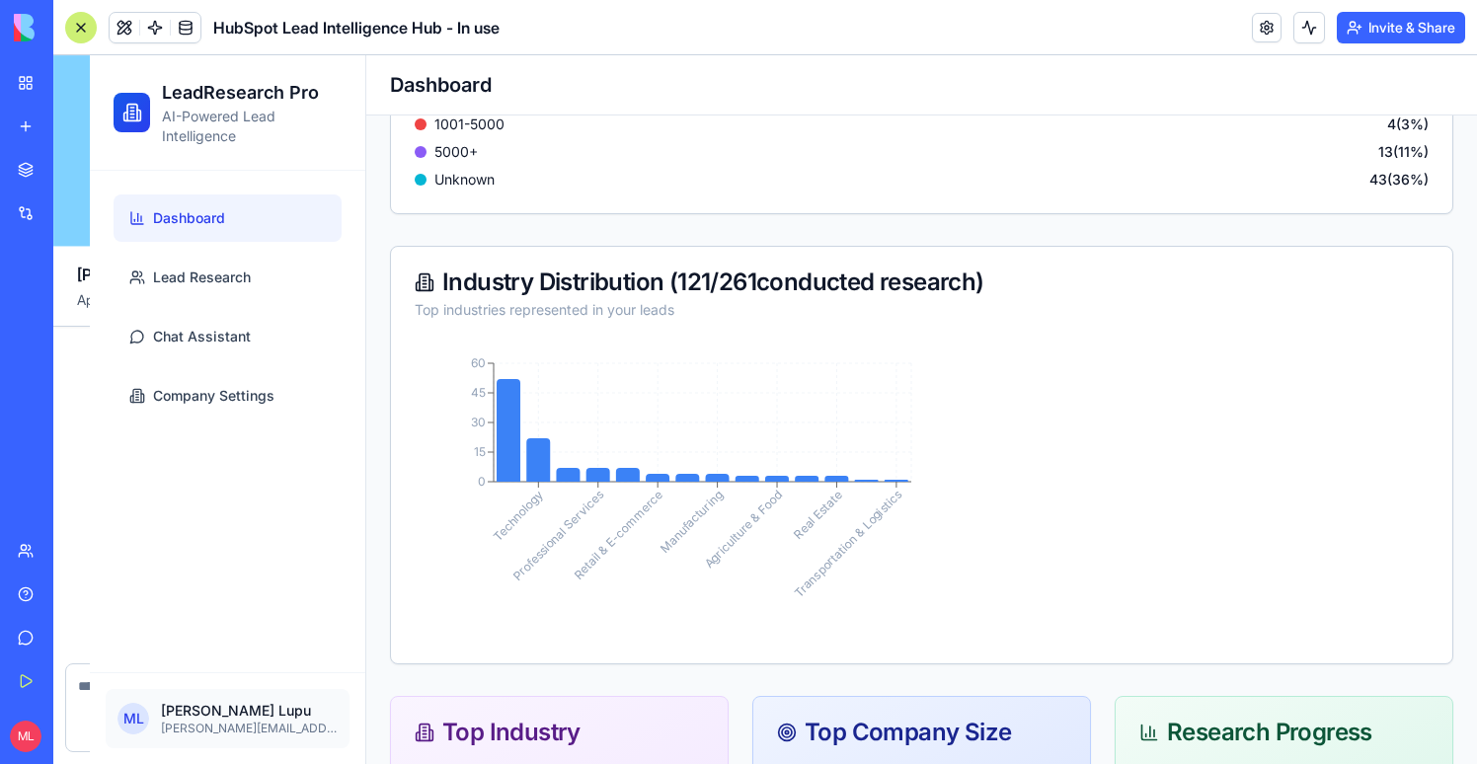
click at [81, 34] on div at bounding box center [81, 28] width 32 height 32
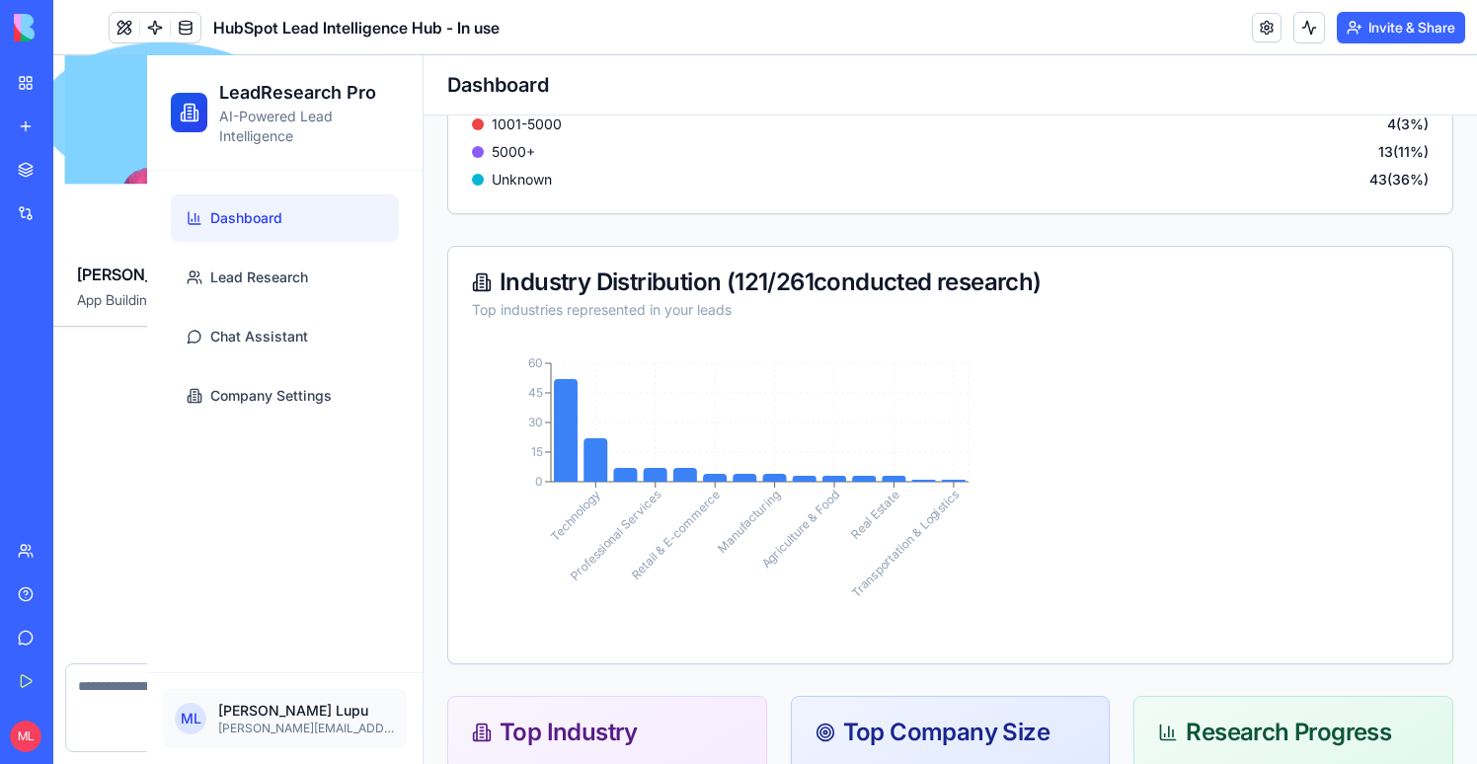
scroll to position [90257, 0]
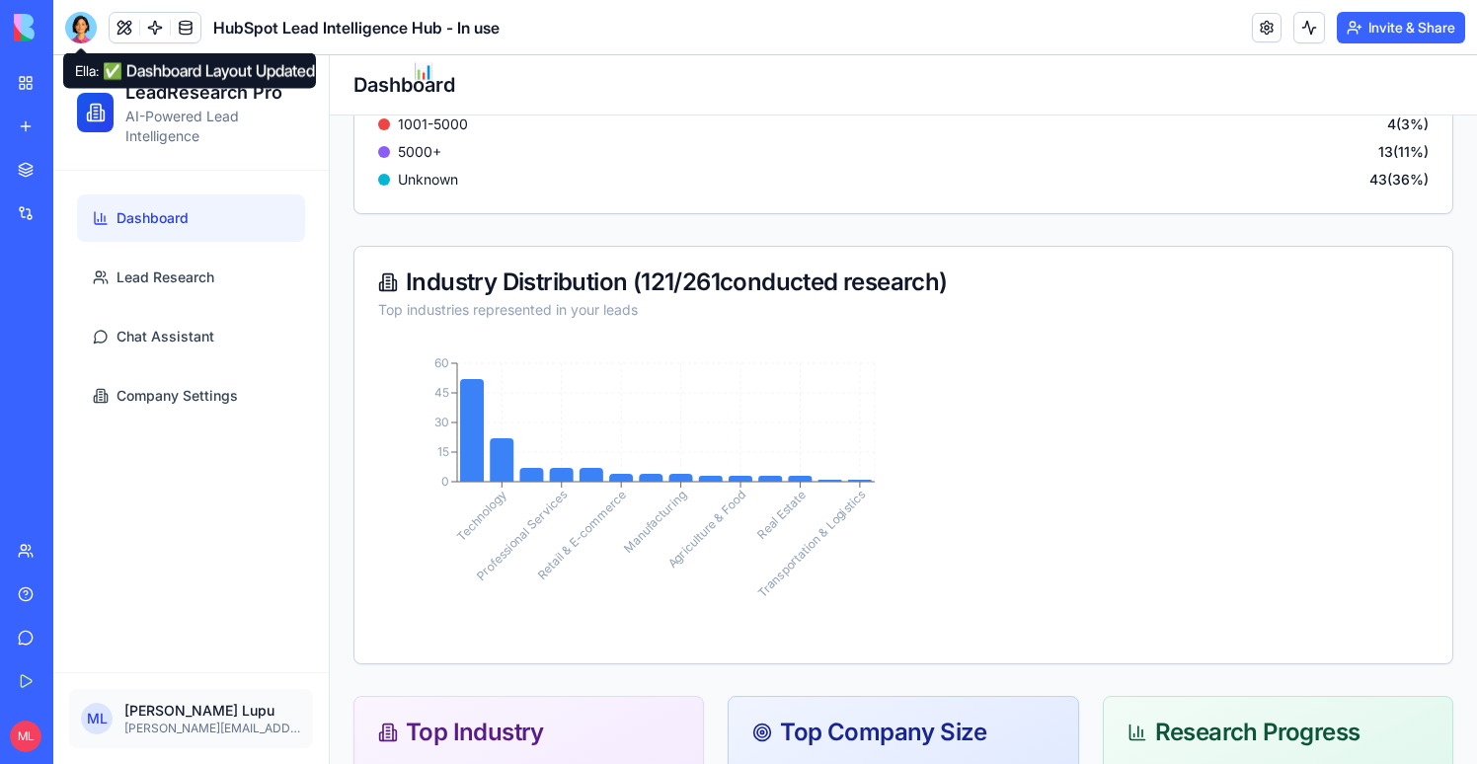
click at [86, 26] on div at bounding box center [81, 28] width 32 height 32
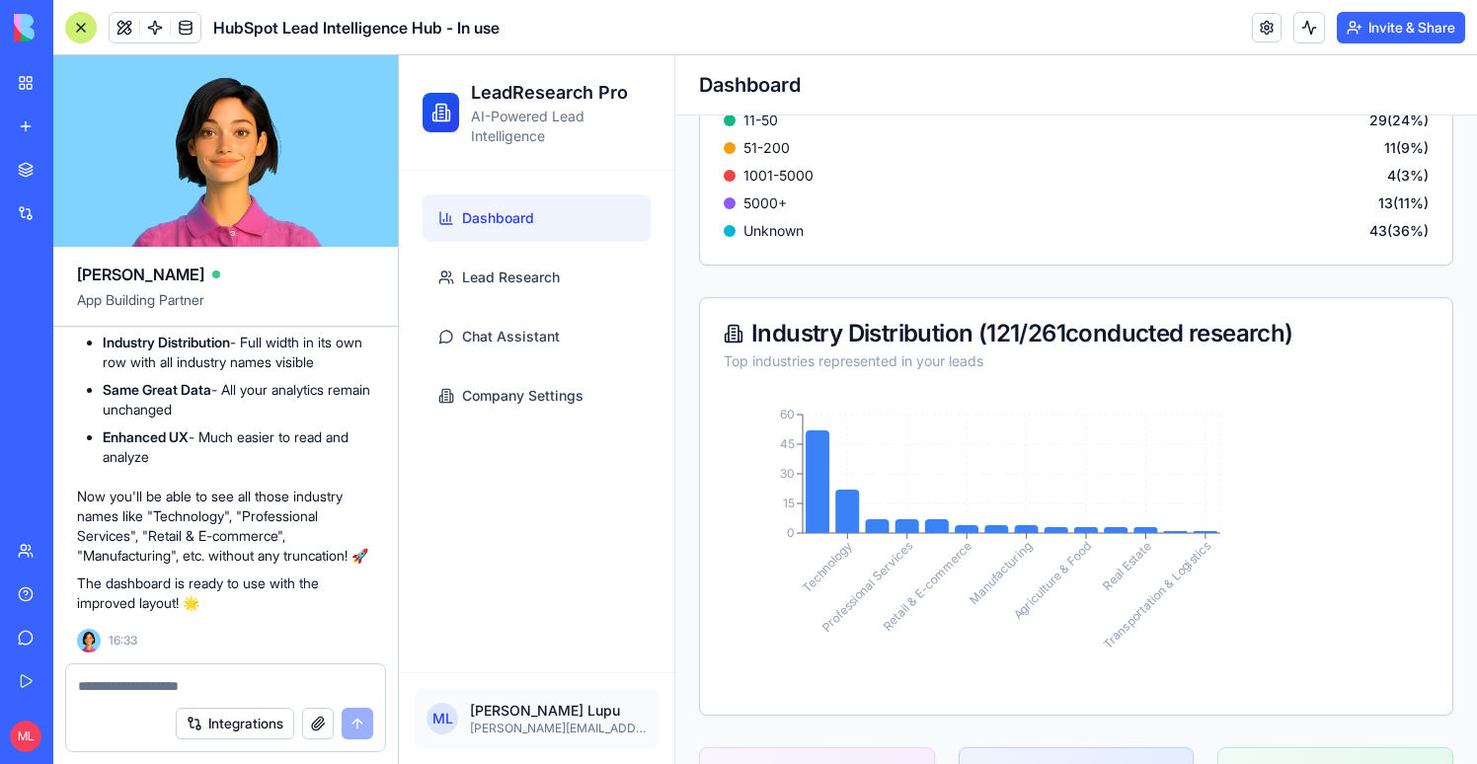
click at [157, 692] on textarea at bounding box center [225, 686] width 295 height 20
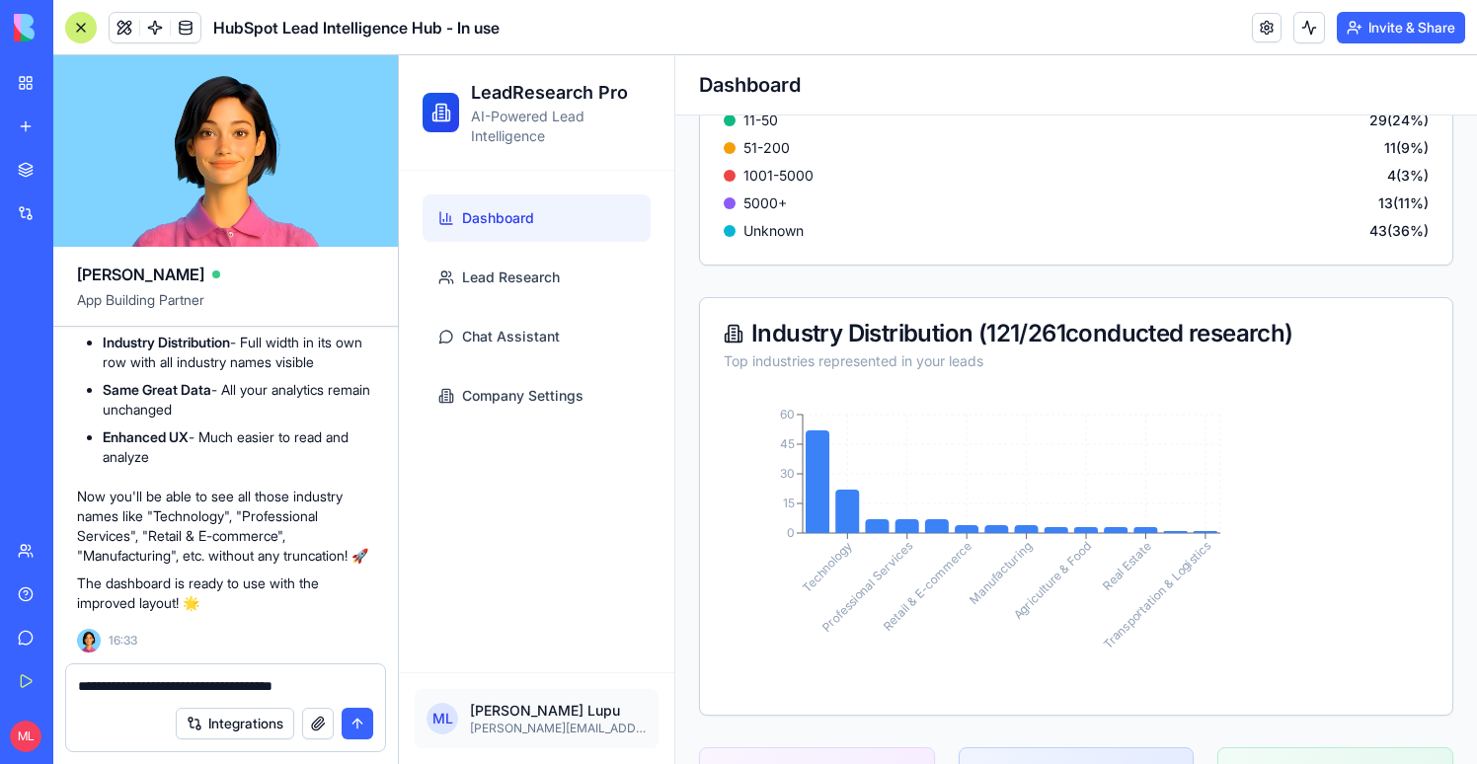
type textarea "**********"
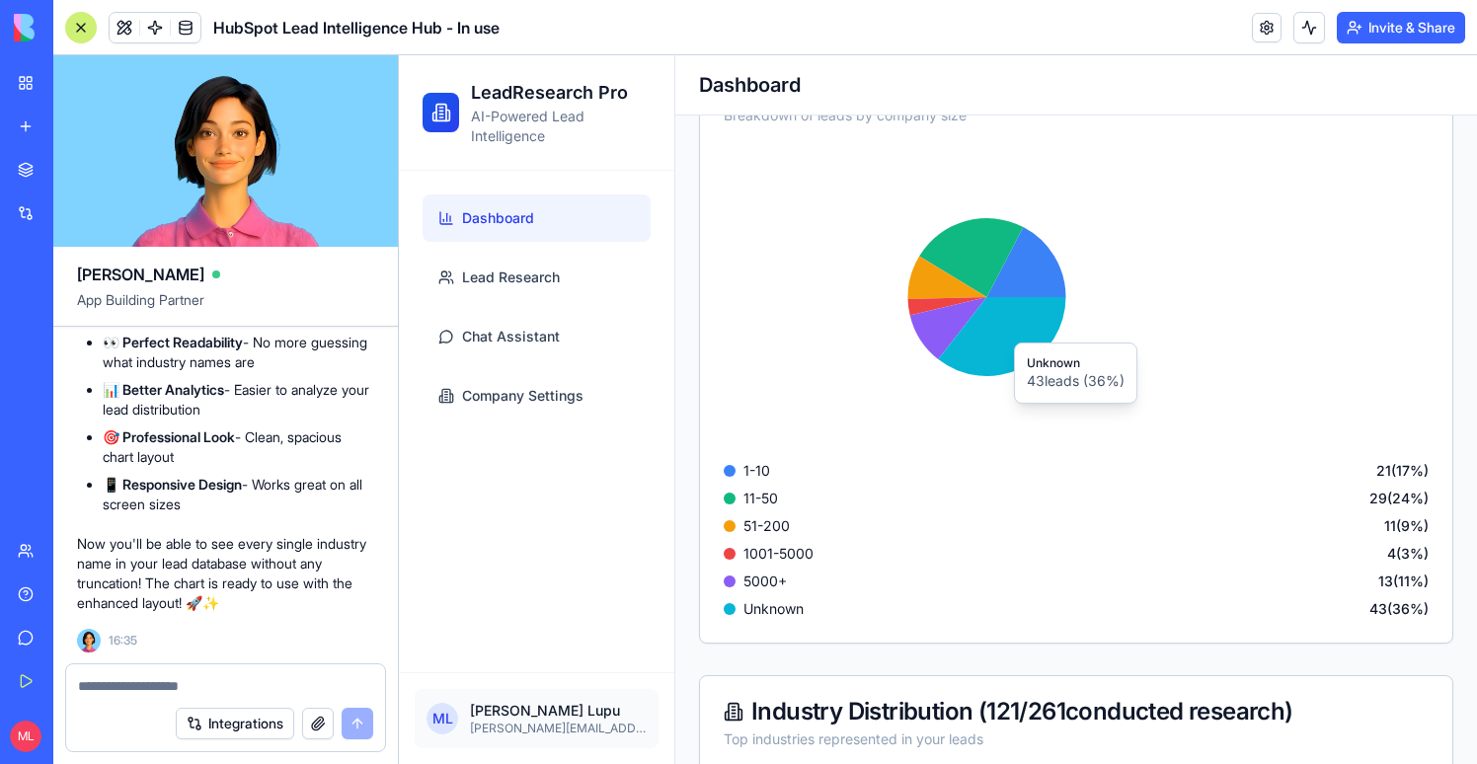
scroll to position [458, 0]
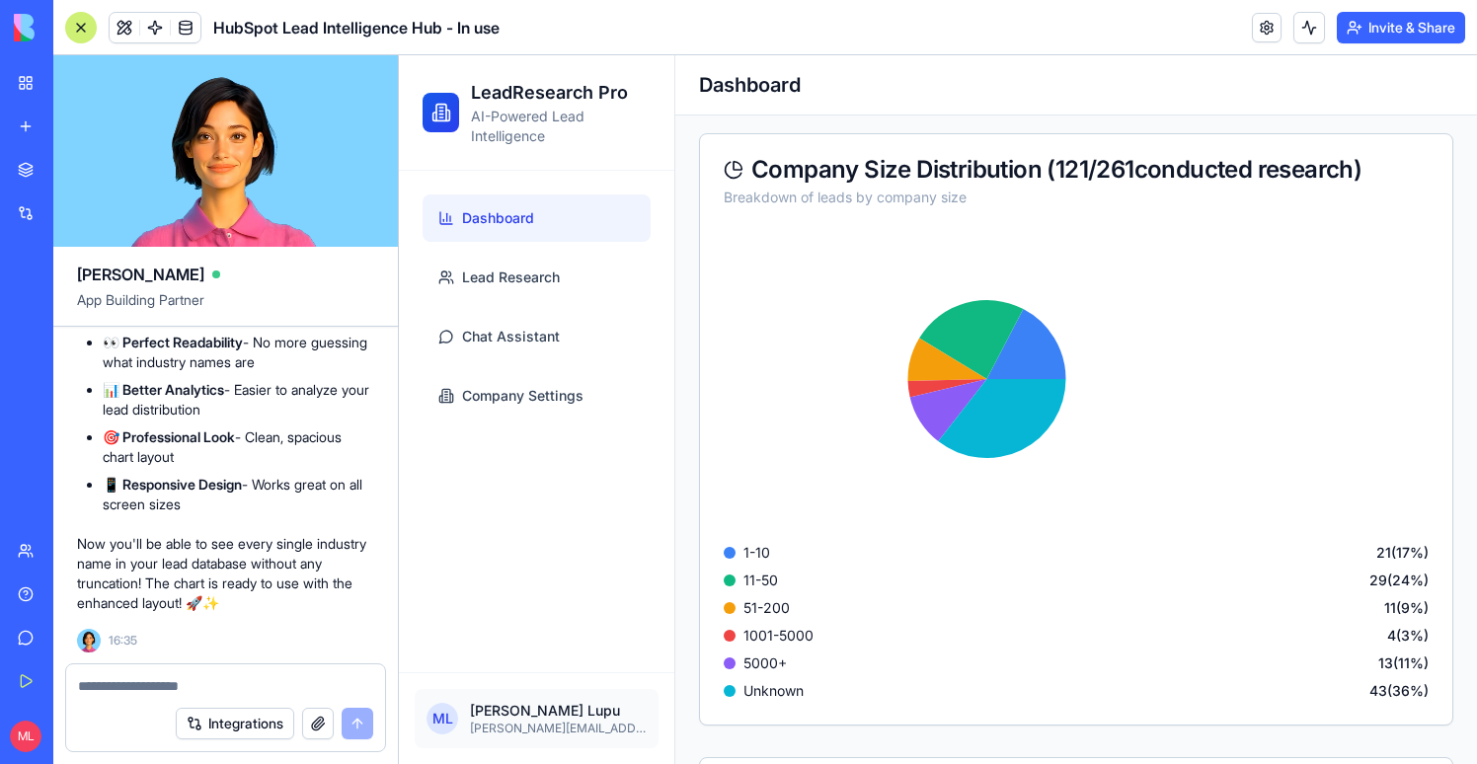
click at [145, 665] on div at bounding box center [225, 680] width 319 height 32
click at [145, 679] on textarea at bounding box center [225, 686] width 295 height 20
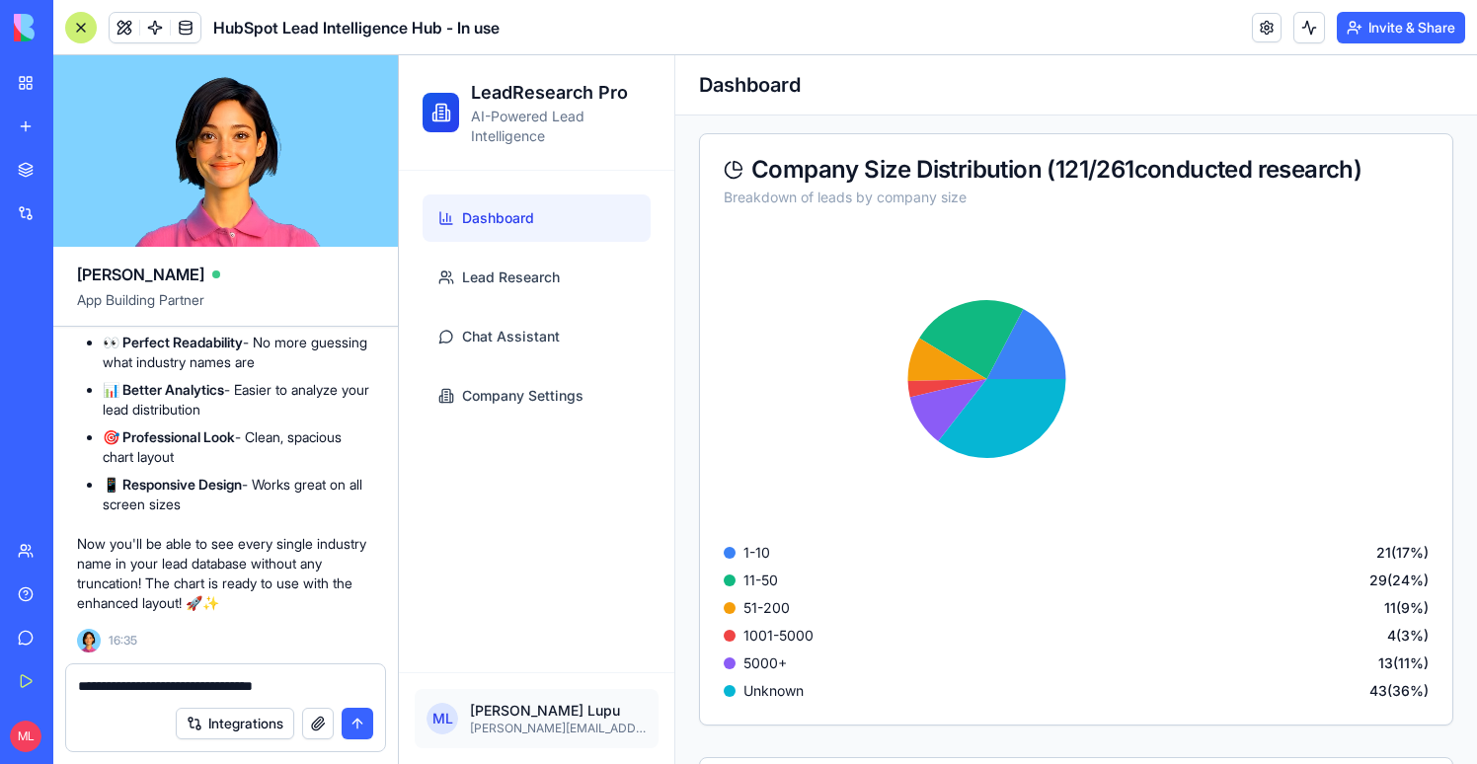
paste textarea
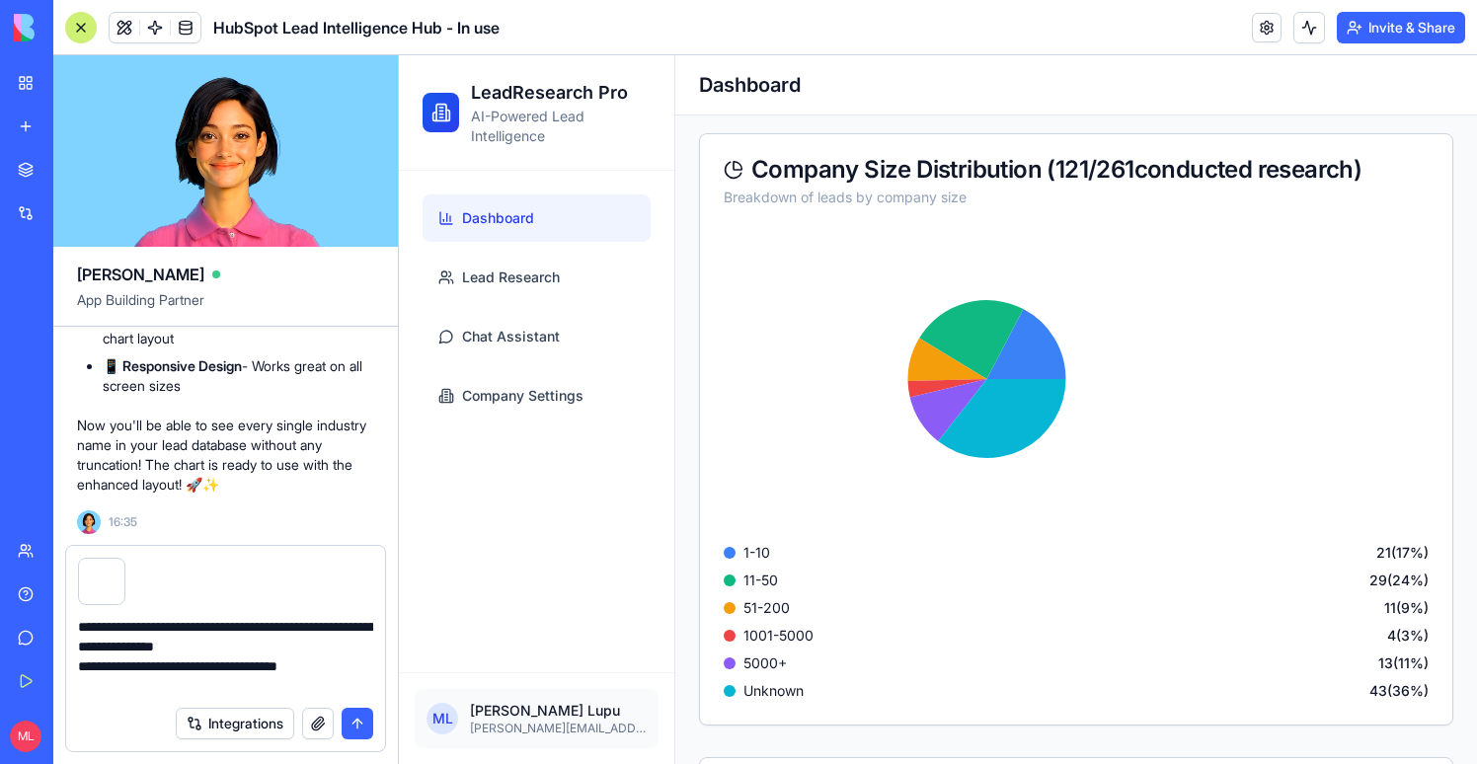
type textarea "**********"
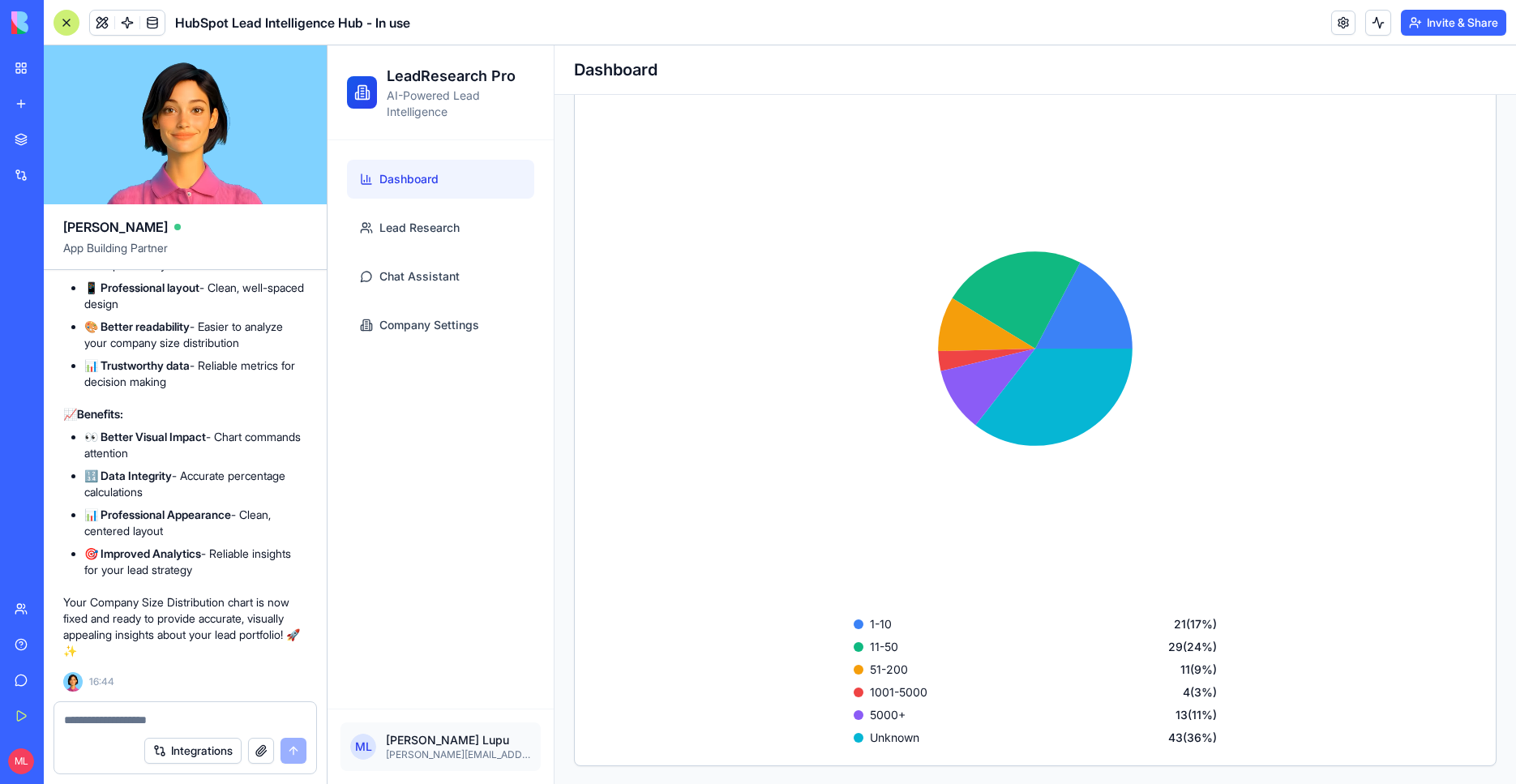
scroll to position [422, 0]
click at [94, 724] on textarea at bounding box center [186, 720] width 243 height 16
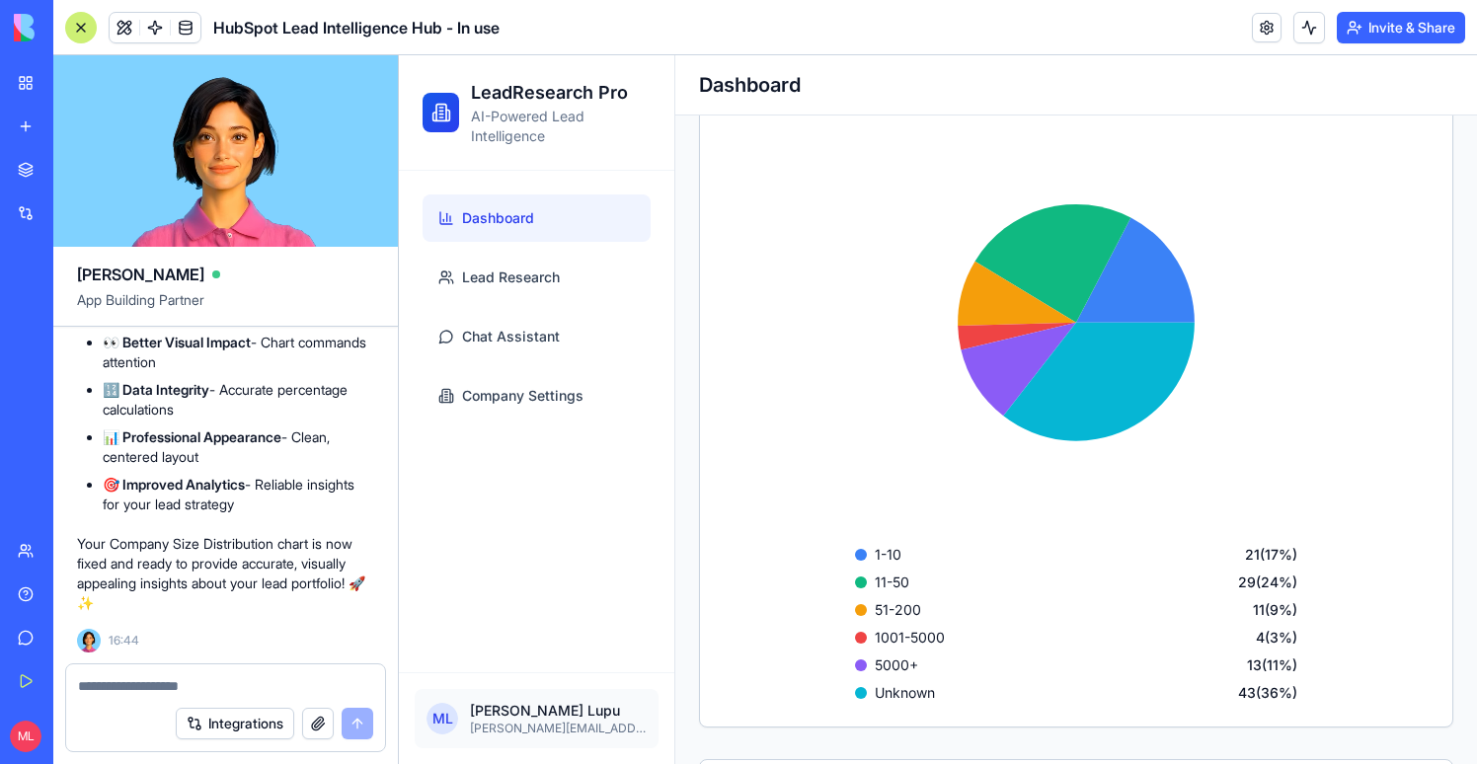
scroll to position [566, 0]
click at [123, 691] on textarea at bounding box center [225, 686] width 295 height 20
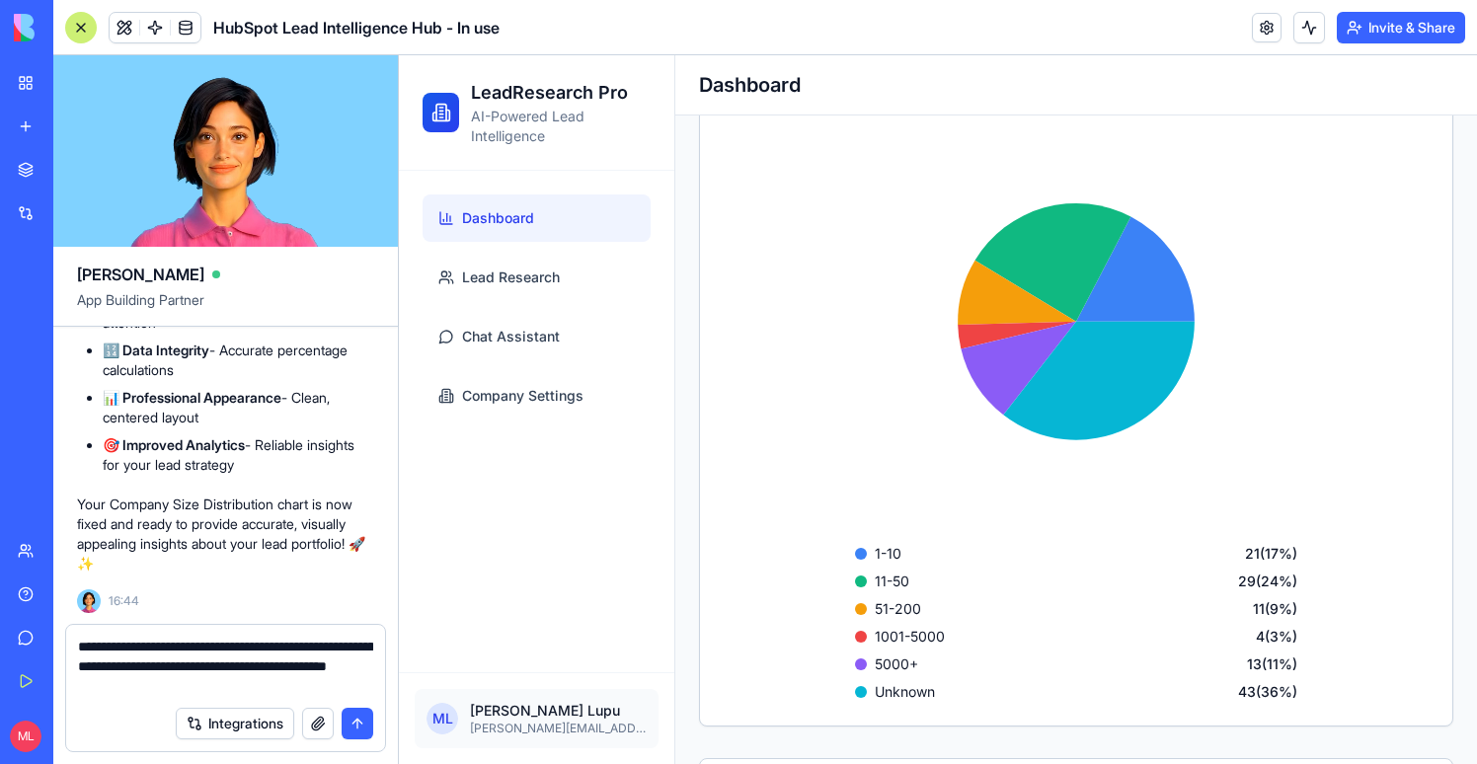
type textarea "**********"
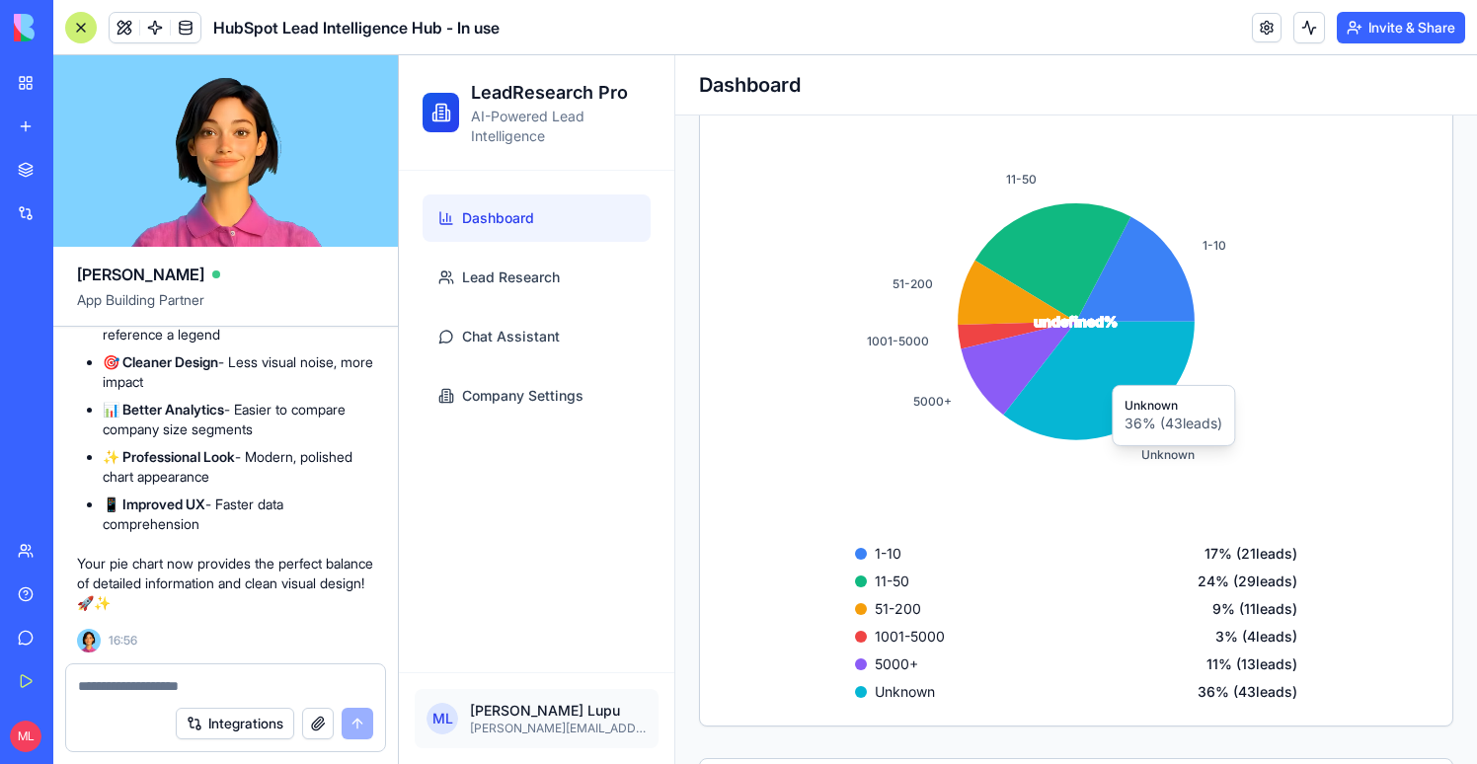
scroll to position [587, 0]
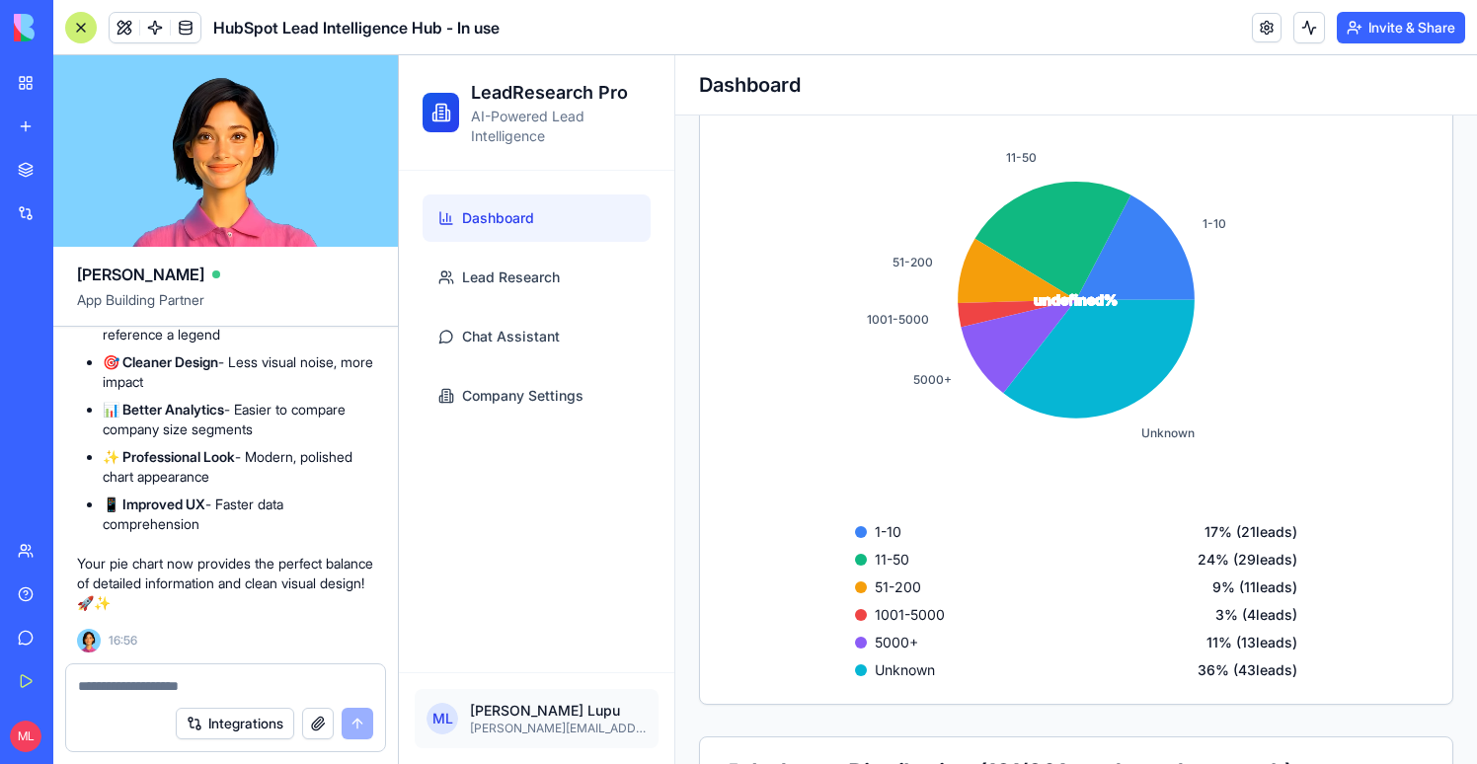
click at [226, 684] on textarea at bounding box center [225, 686] width 295 height 20
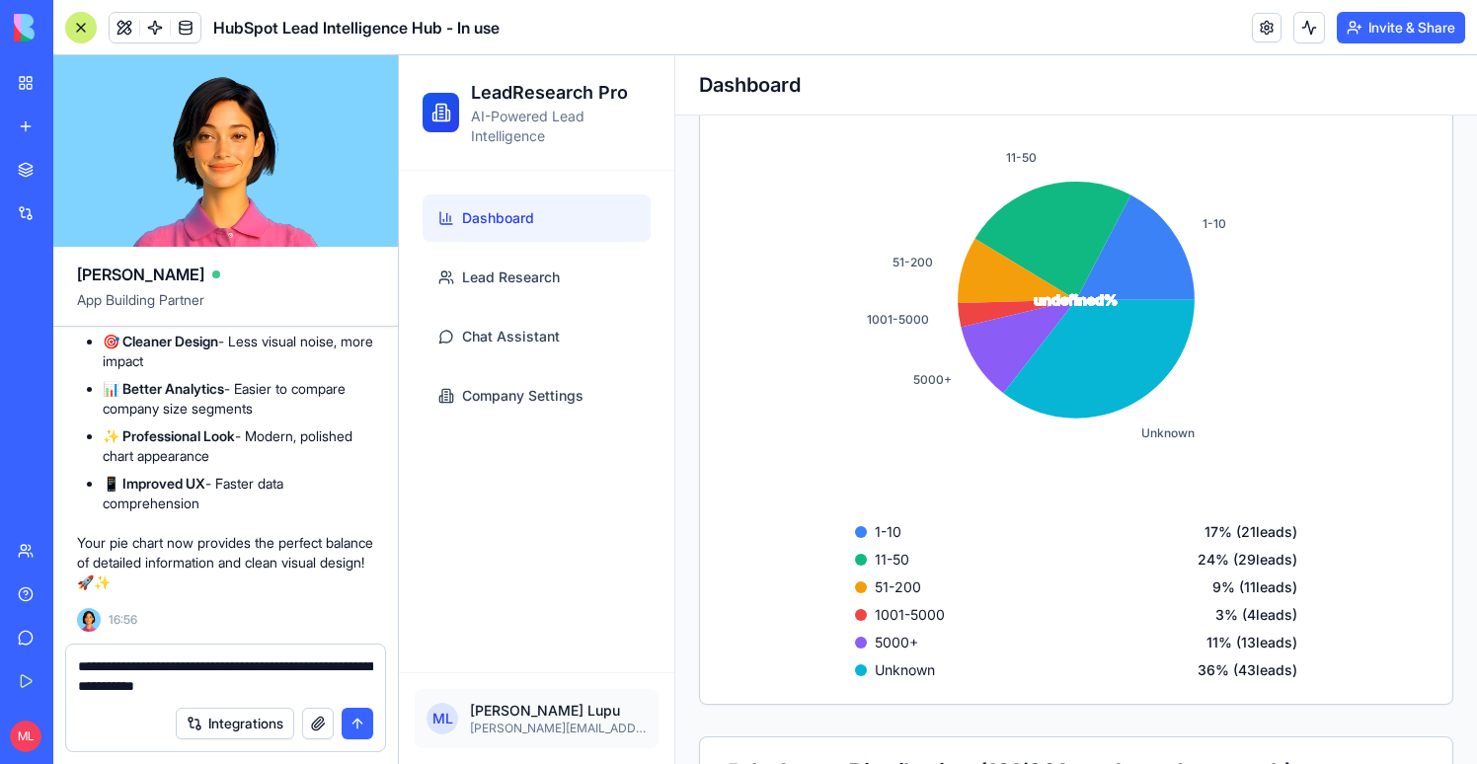
type textarea "**********"
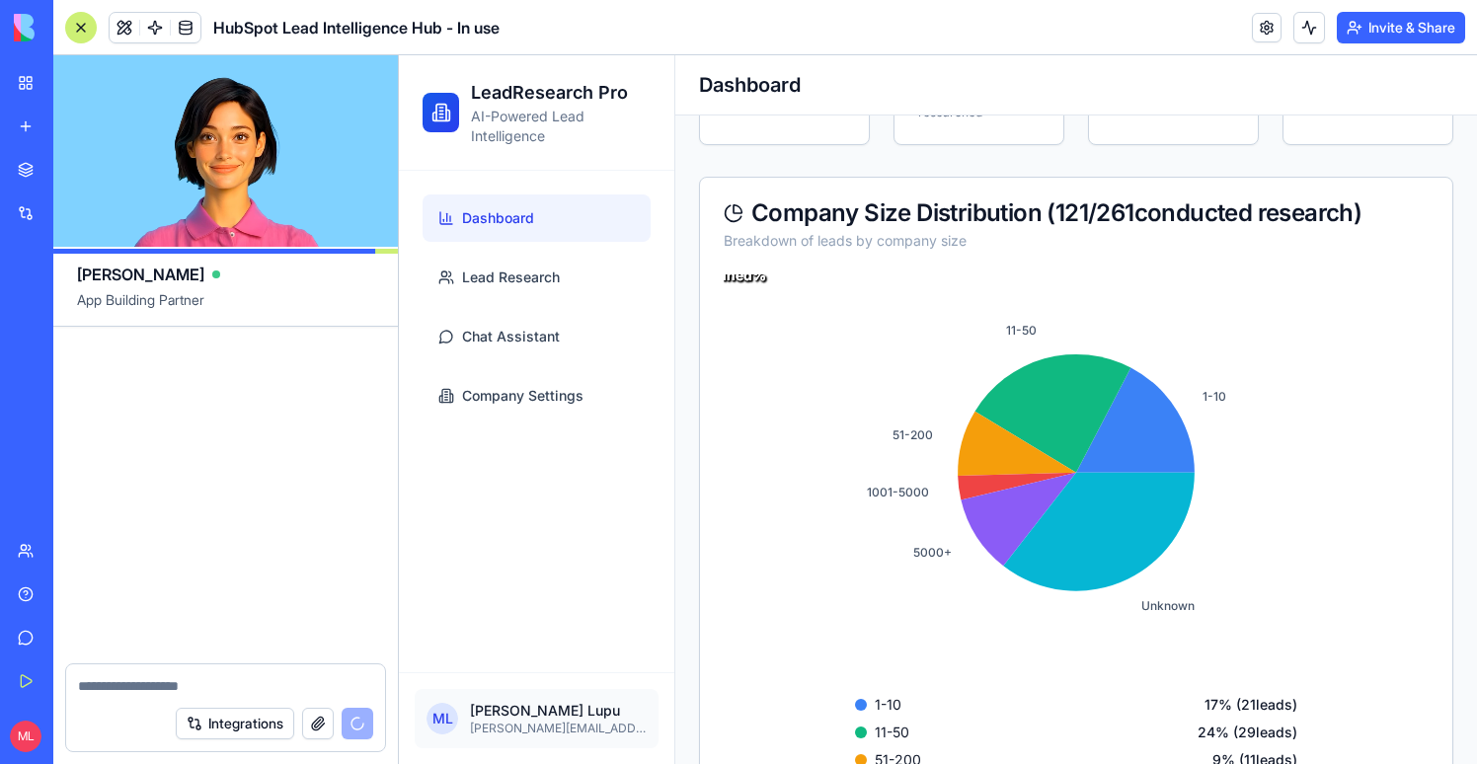
scroll to position [96626, 0]
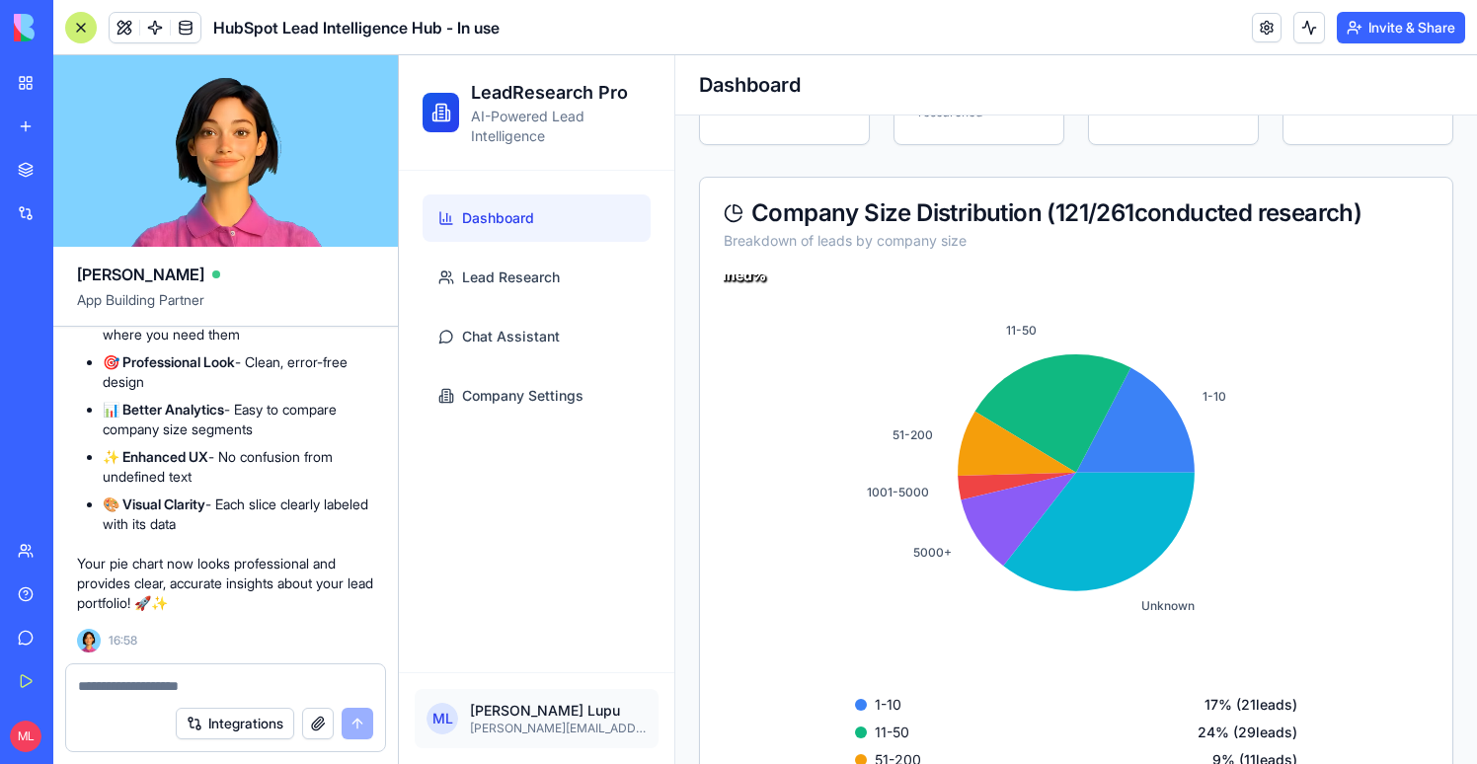
click at [197, 684] on textarea at bounding box center [225, 686] width 295 height 20
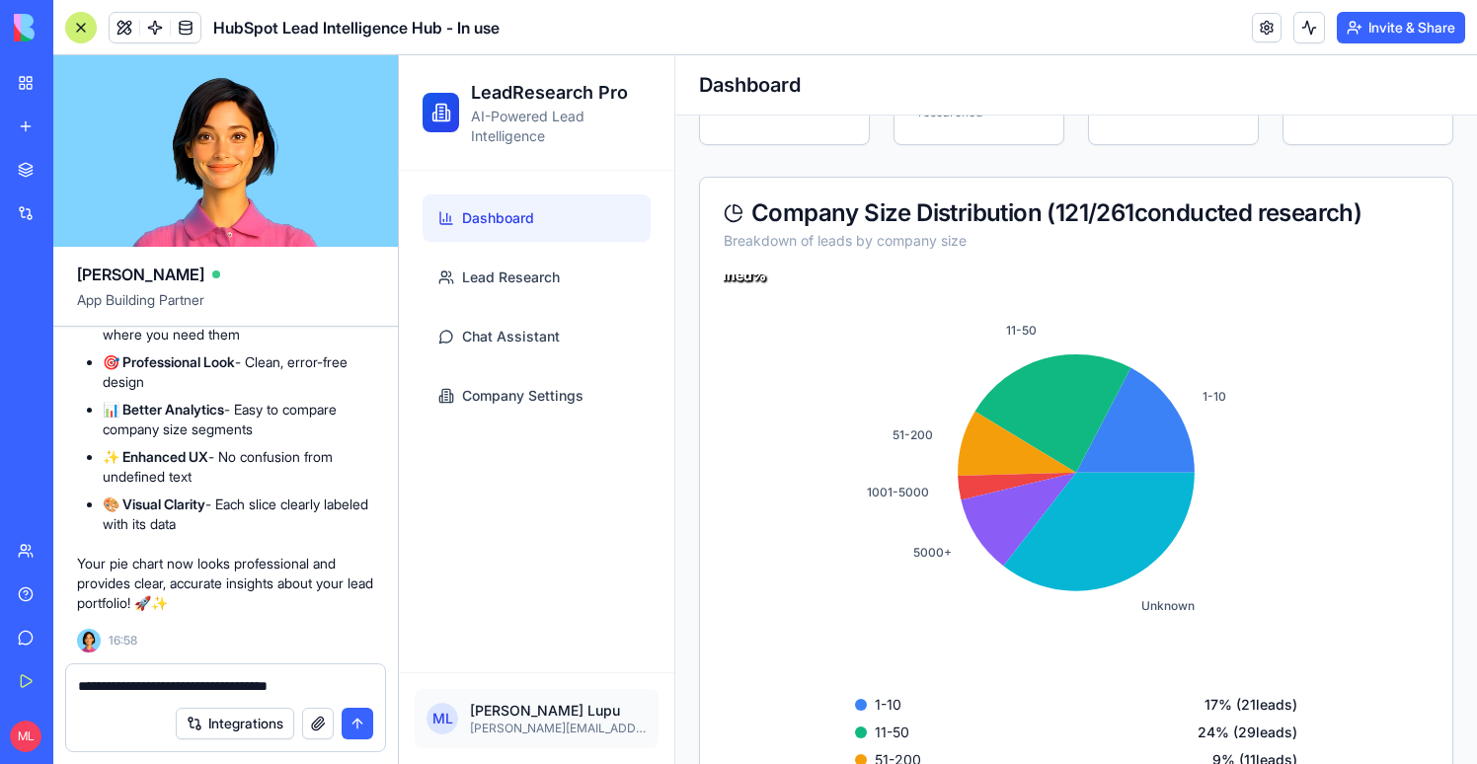
click at [83, 687] on textarea "**********" at bounding box center [225, 686] width 295 height 20
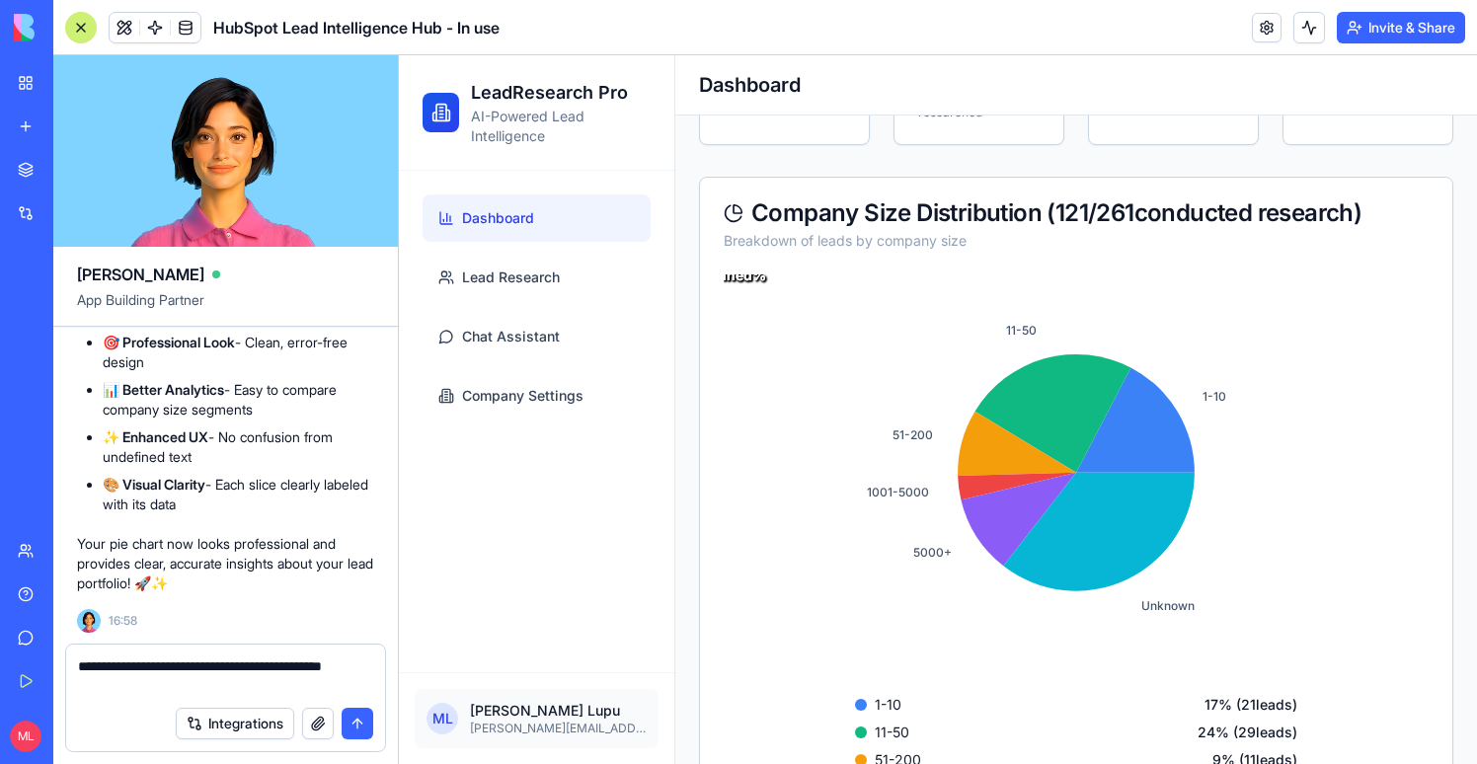
click at [147, 691] on textarea "**********" at bounding box center [225, 675] width 295 height 39
type textarea "**********"
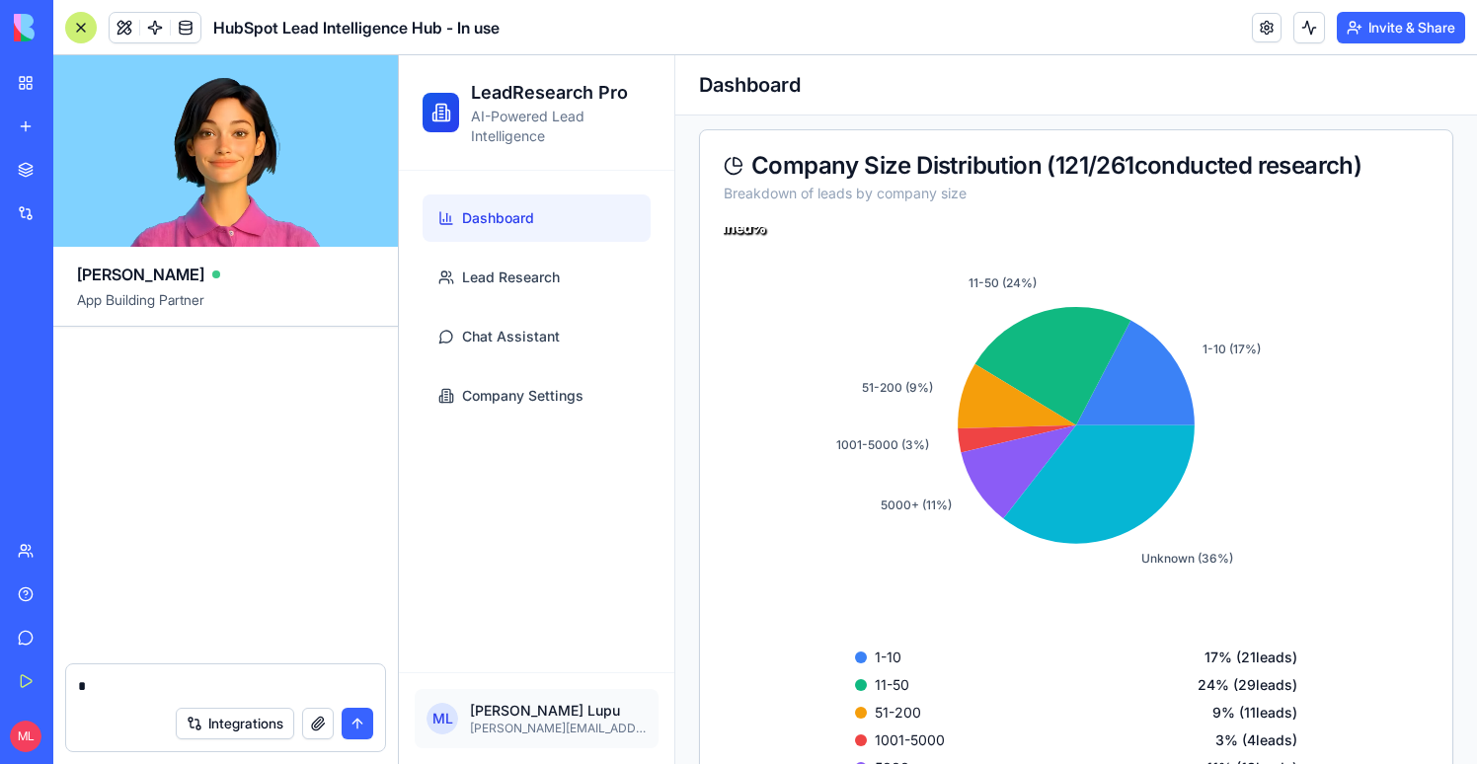
scroll to position [98040, 0]
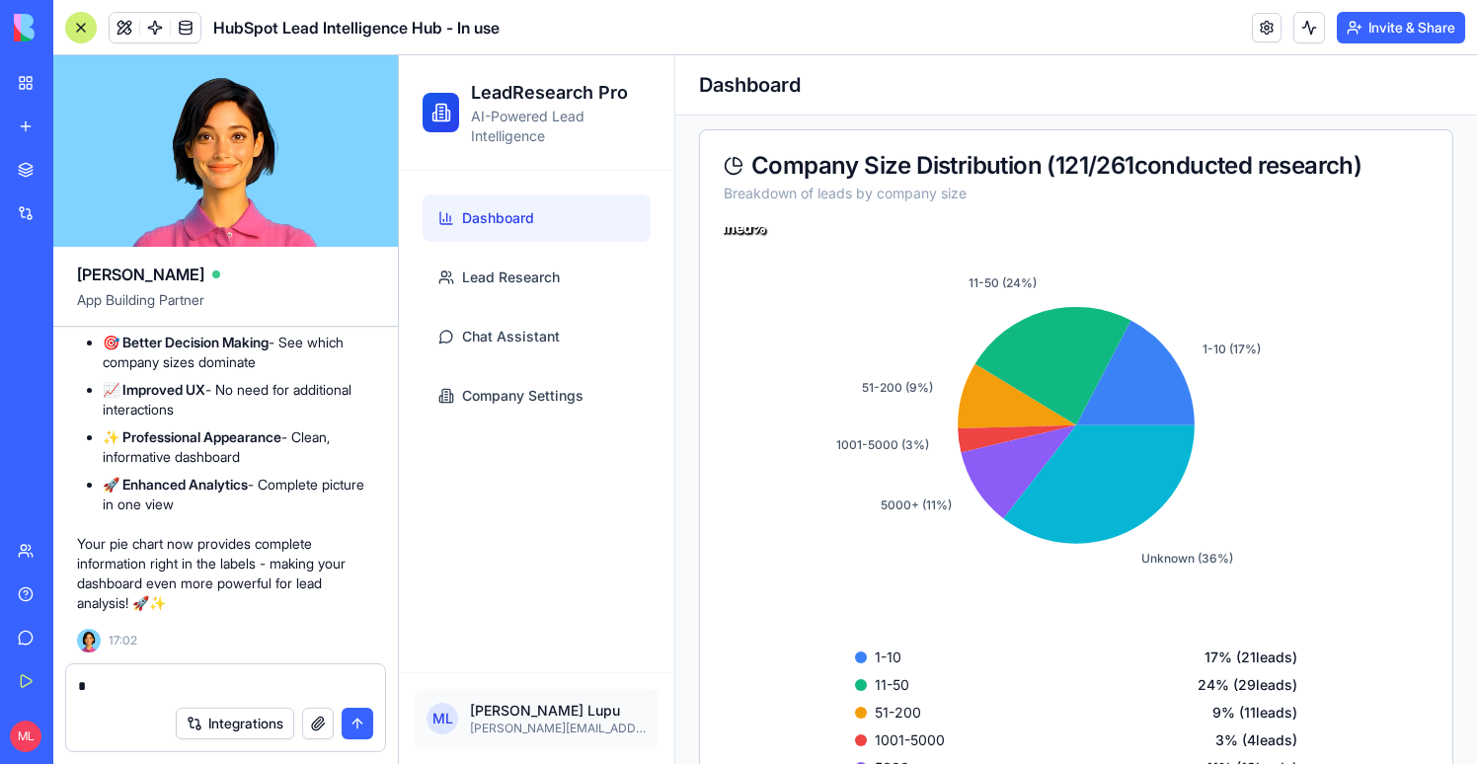
click at [100, 685] on textarea "*" at bounding box center [225, 686] width 295 height 20
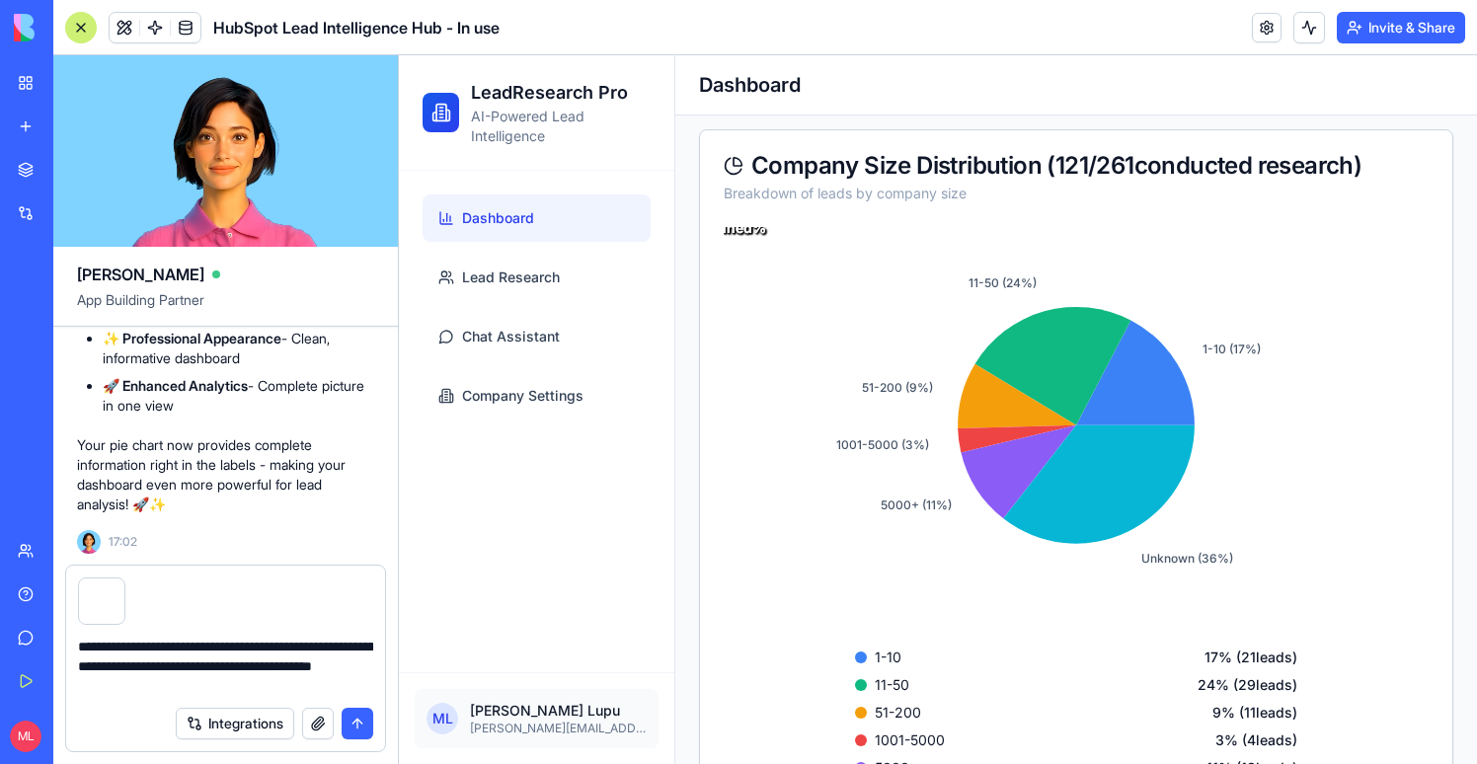
drag, startPoint x: 186, startPoint y: 688, endPoint x: 131, endPoint y: 685, distance: 54.4
click at [131, 685] on textarea "**********" at bounding box center [225, 666] width 295 height 59
click at [217, 700] on div "Integrations" at bounding box center [225, 723] width 319 height 55
drag, startPoint x: 183, startPoint y: 682, endPoint x: 68, endPoint y: 683, distance: 114.5
click at [68, 683] on div "**********" at bounding box center [225, 660] width 319 height 71
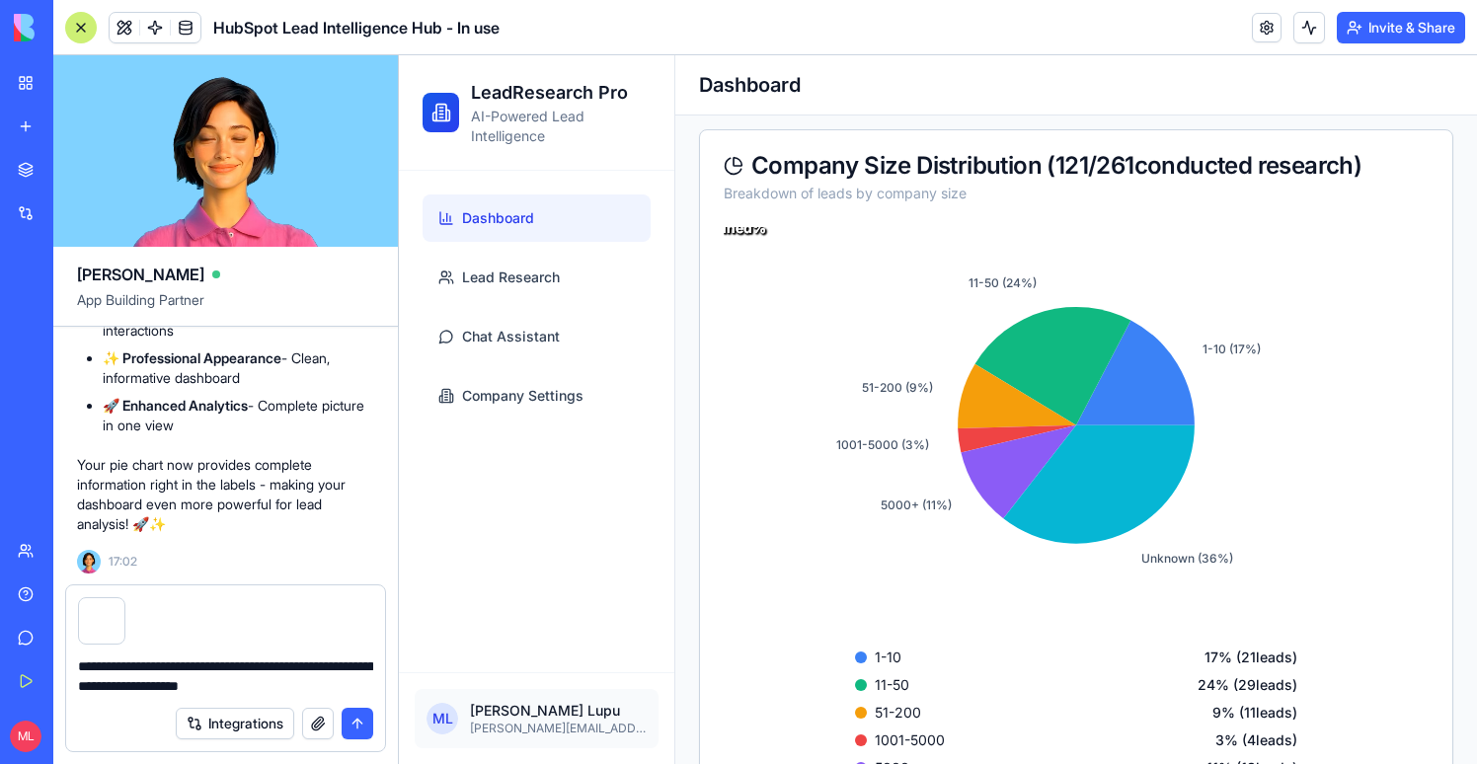
type textarea "**********"
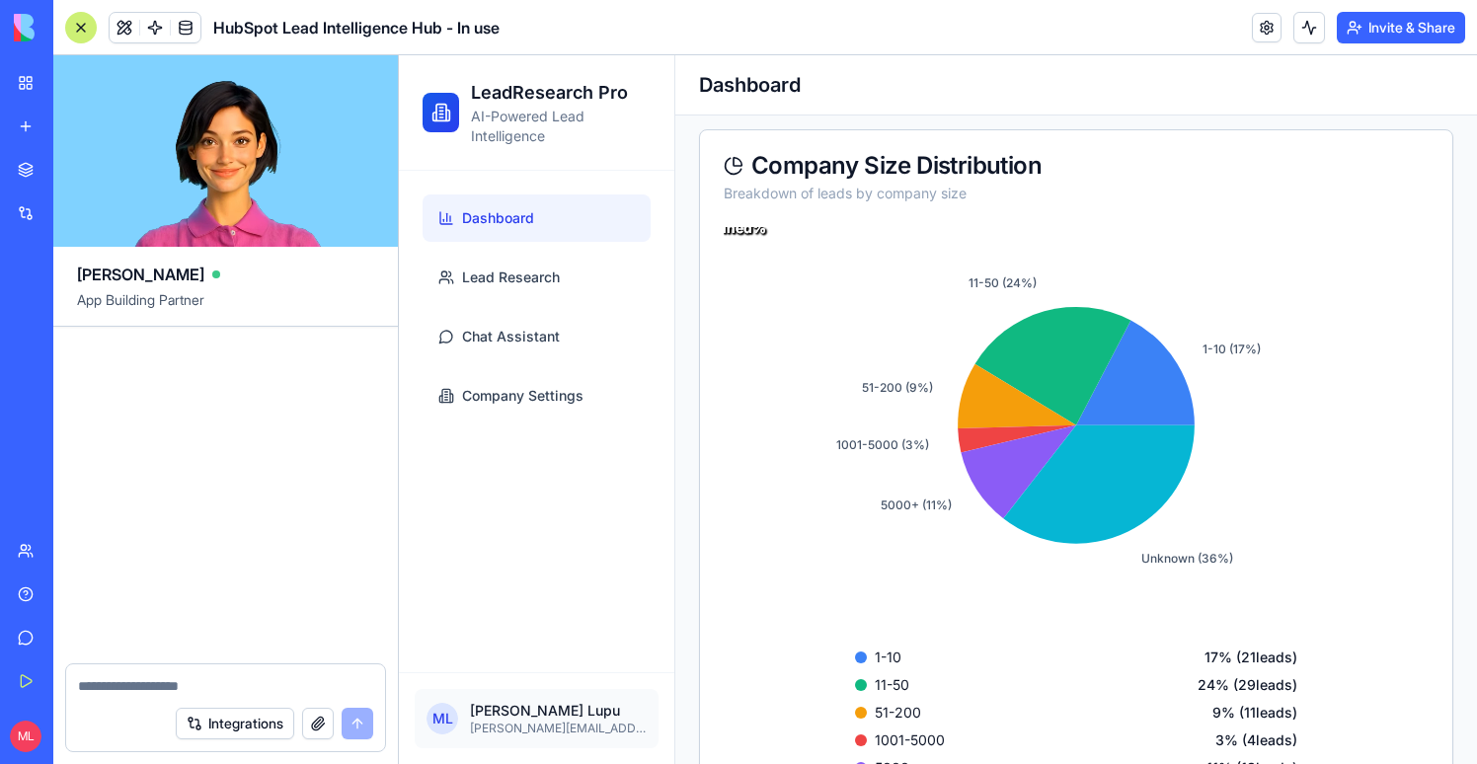
scroll to position [99169, 0]
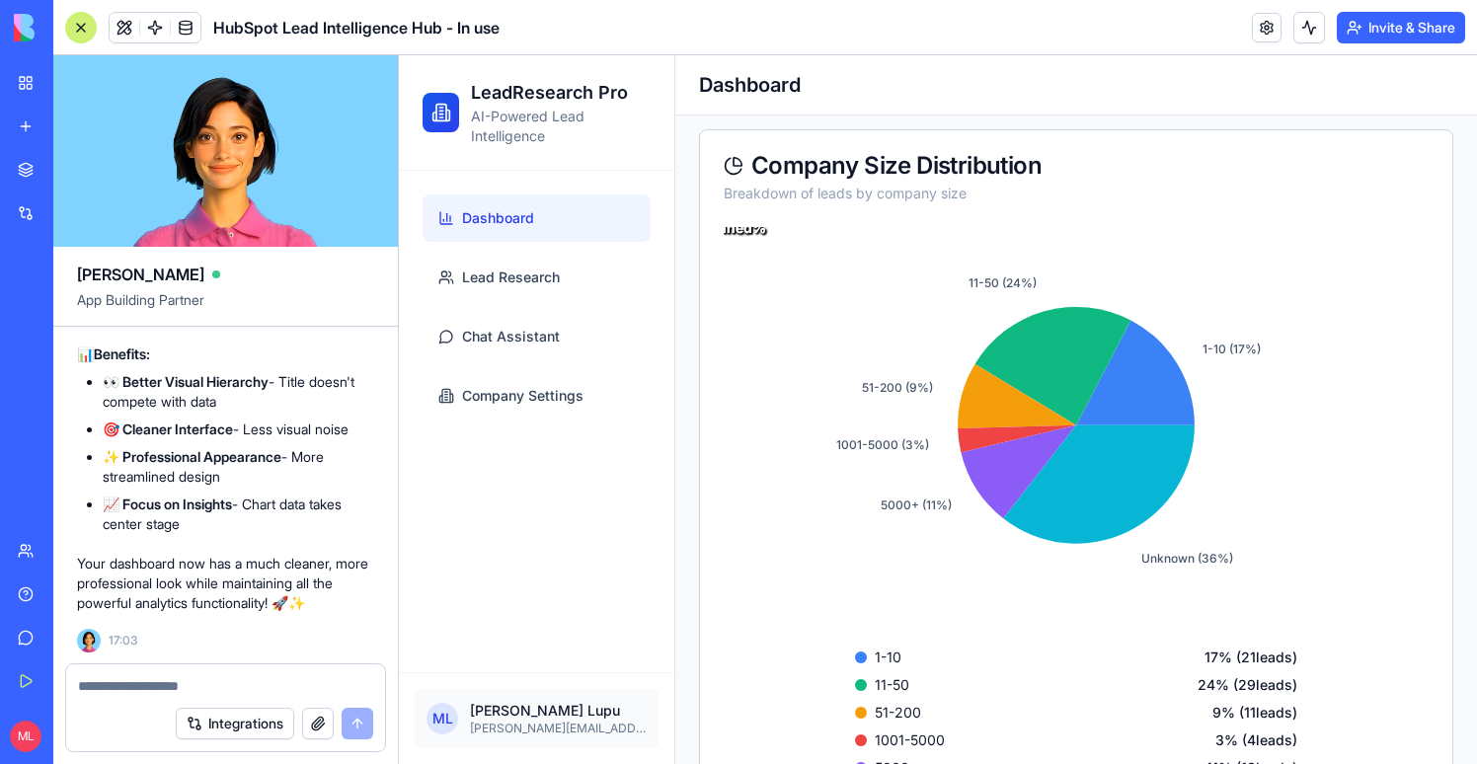
click at [234, 675] on div at bounding box center [225, 680] width 319 height 32
click at [187, 677] on textarea at bounding box center [225, 686] width 295 height 20
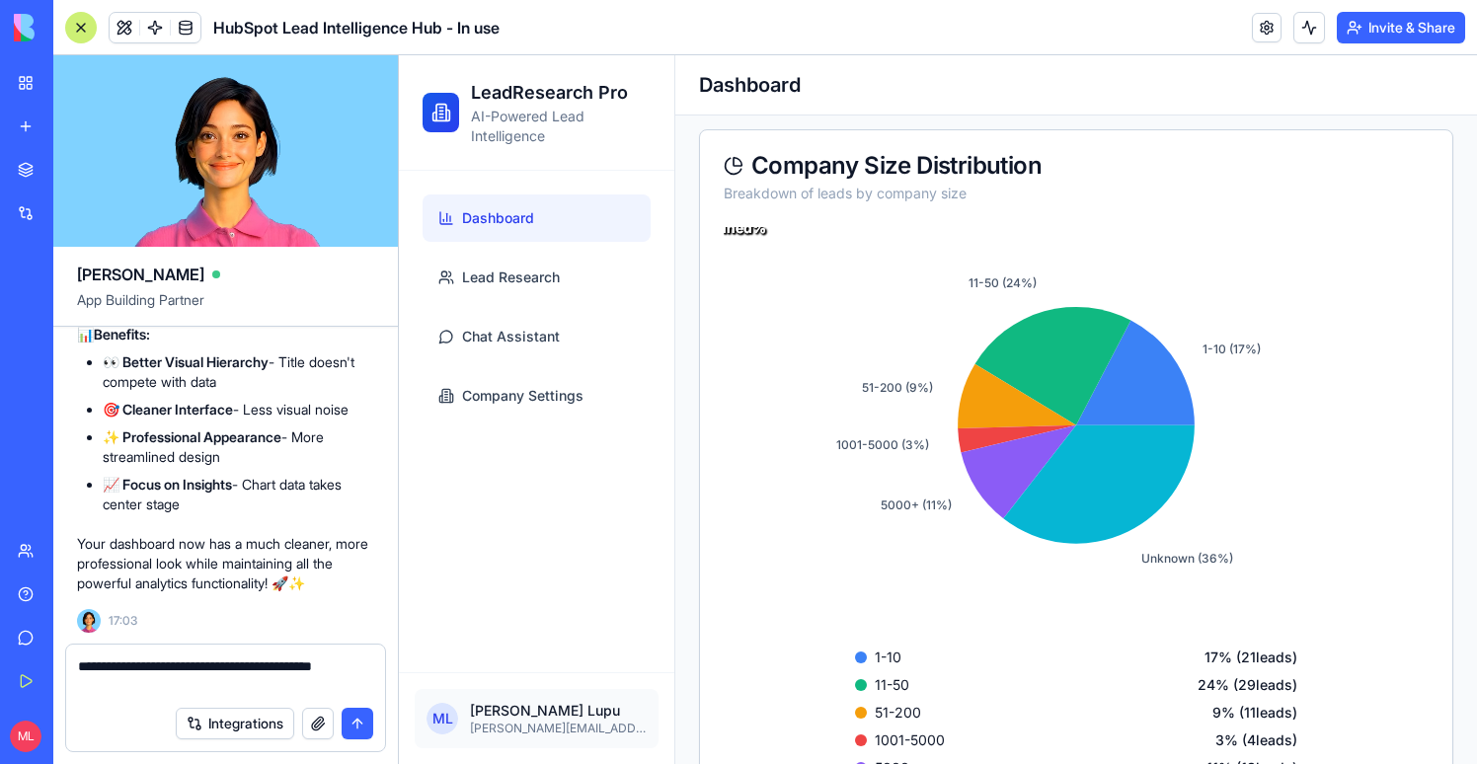
type textarea "**********"
paste textarea
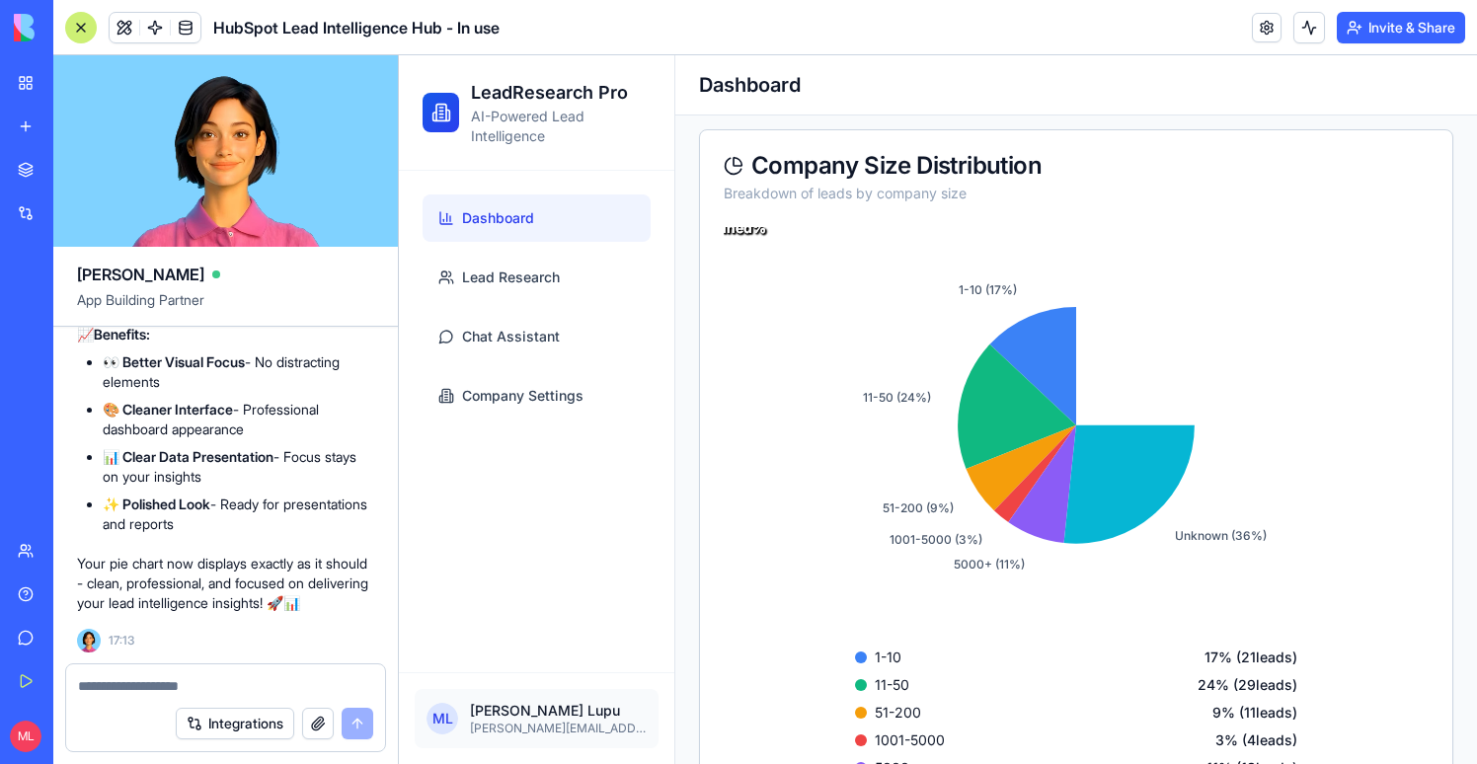
scroll to position [99498, 0]
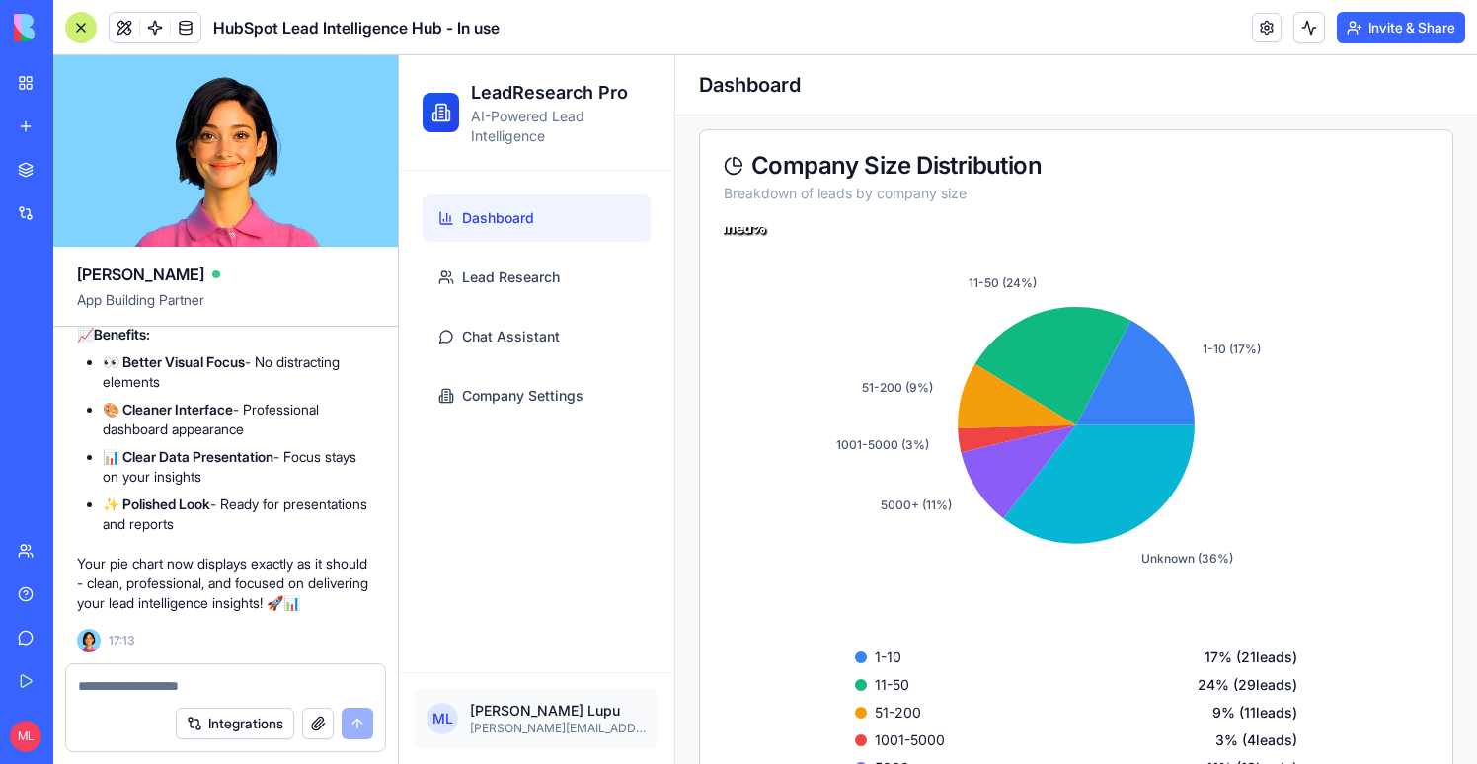
click at [159, 686] on textarea at bounding box center [225, 686] width 295 height 20
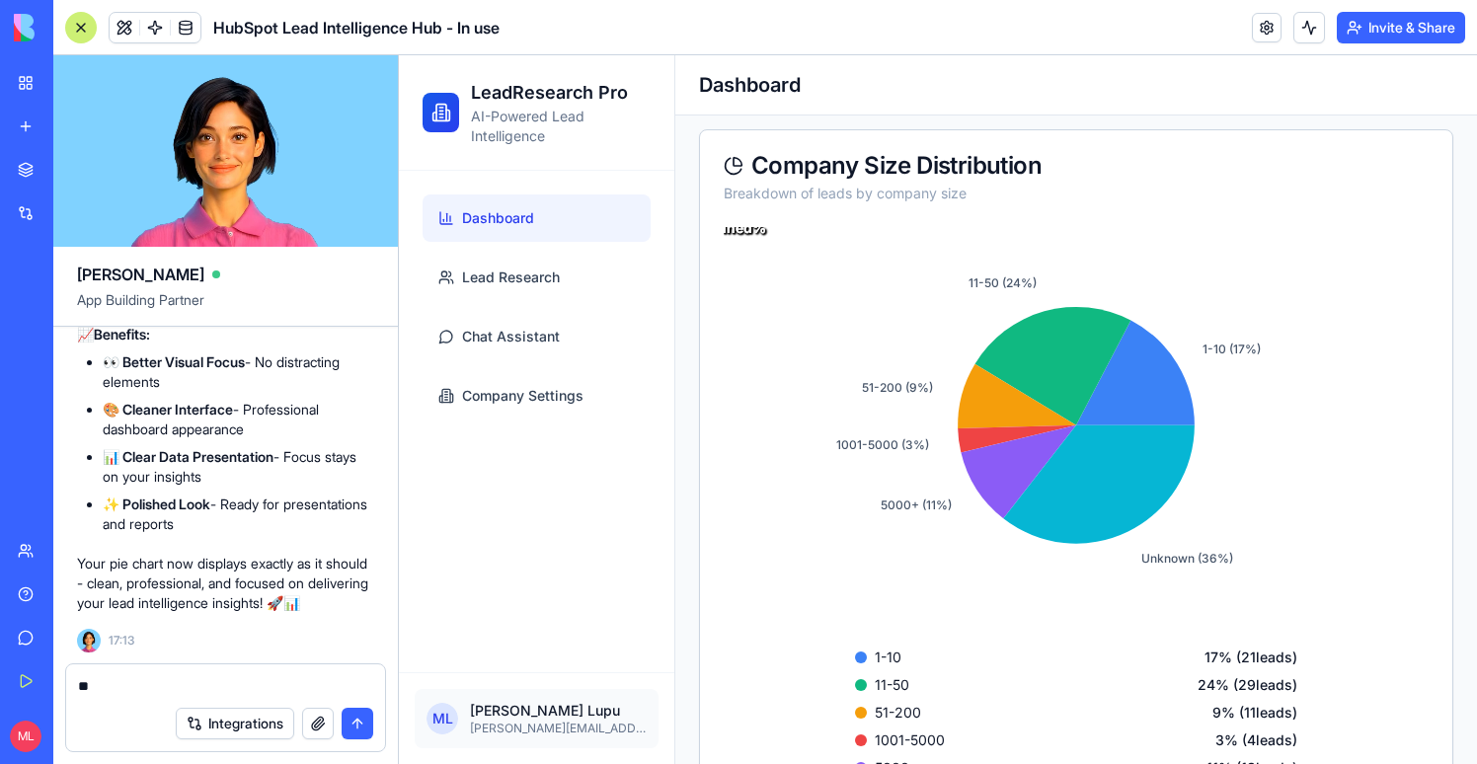
type textarea "*"
paste textarea
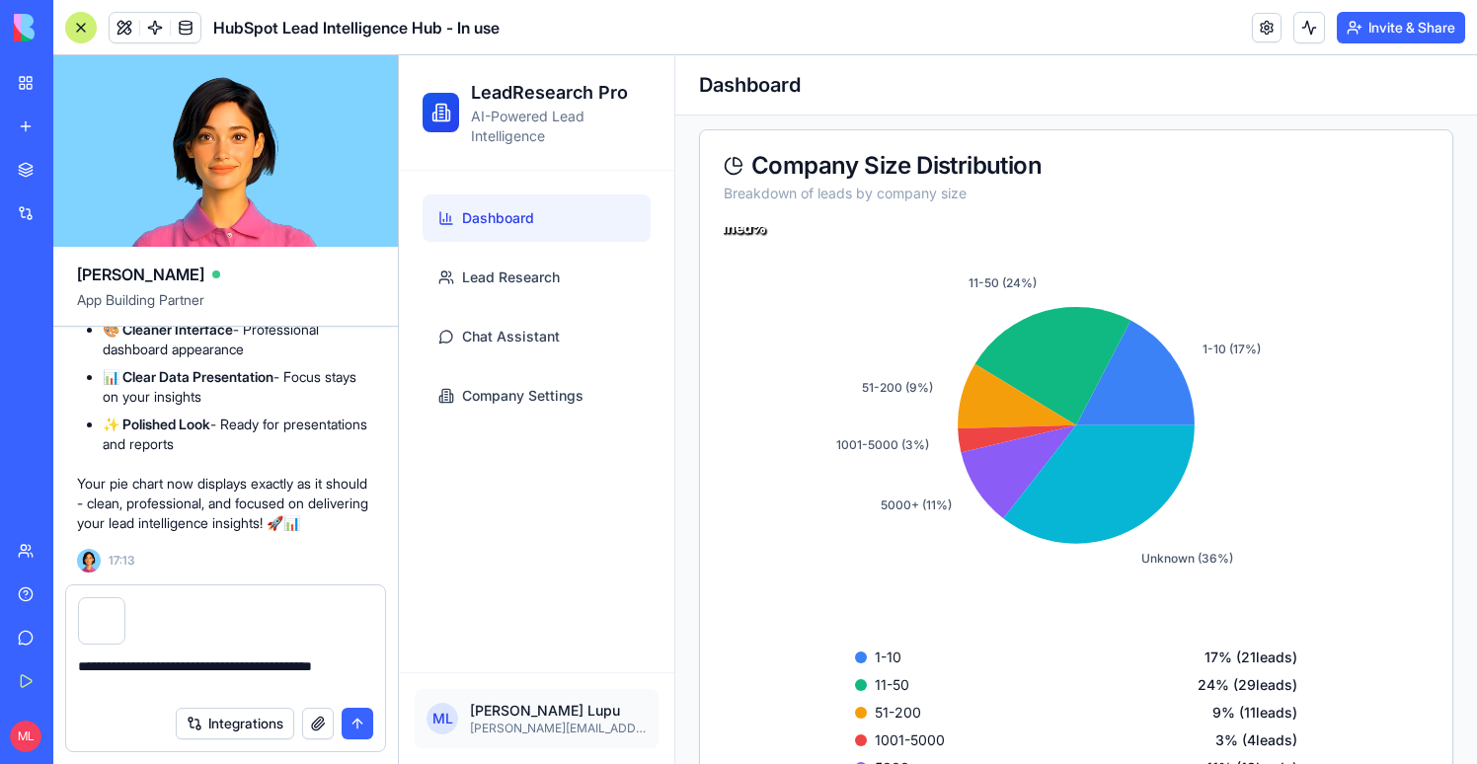
type textarea "**********"
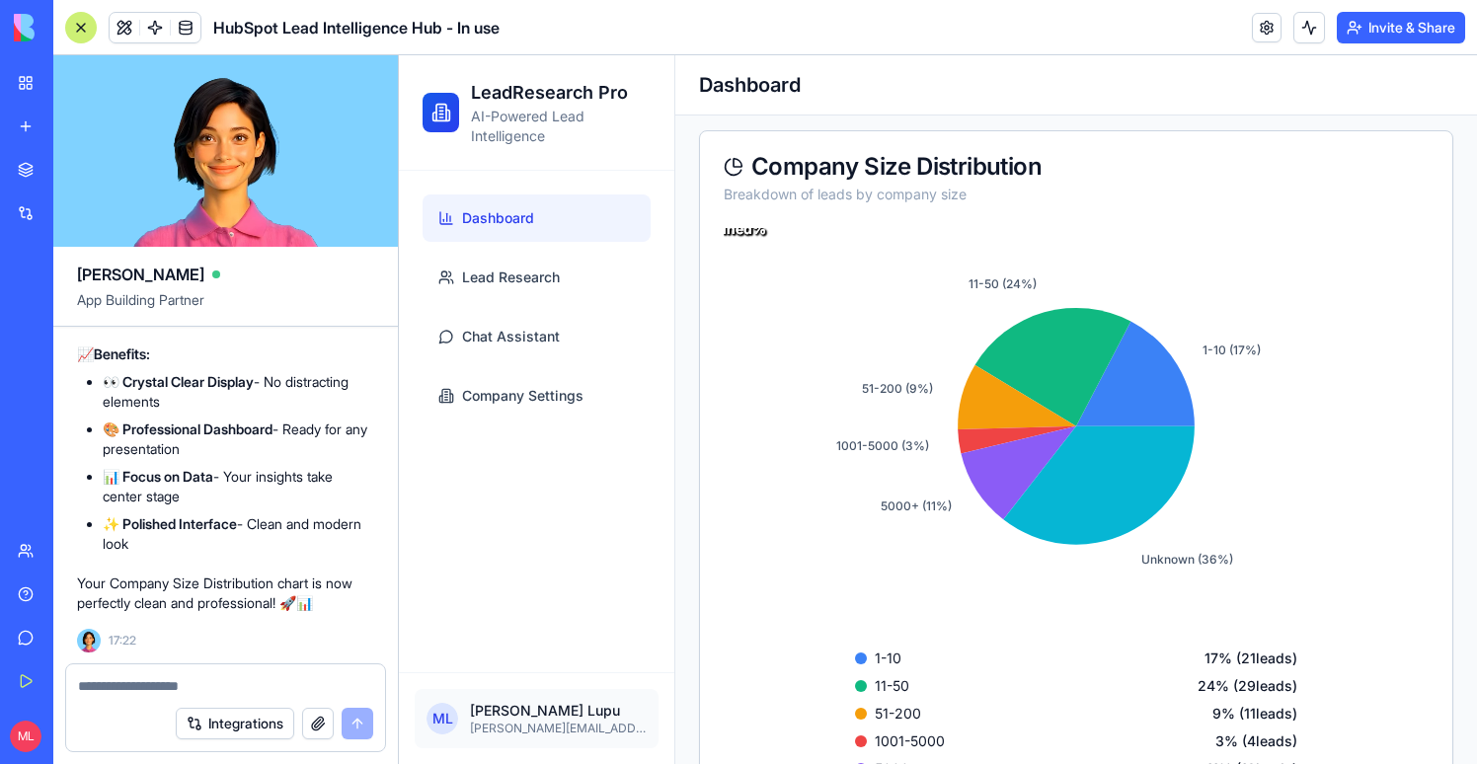
scroll to position [101526, 0]
click at [145, 680] on textarea at bounding box center [225, 686] width 295 height 20
type textarea "**********"
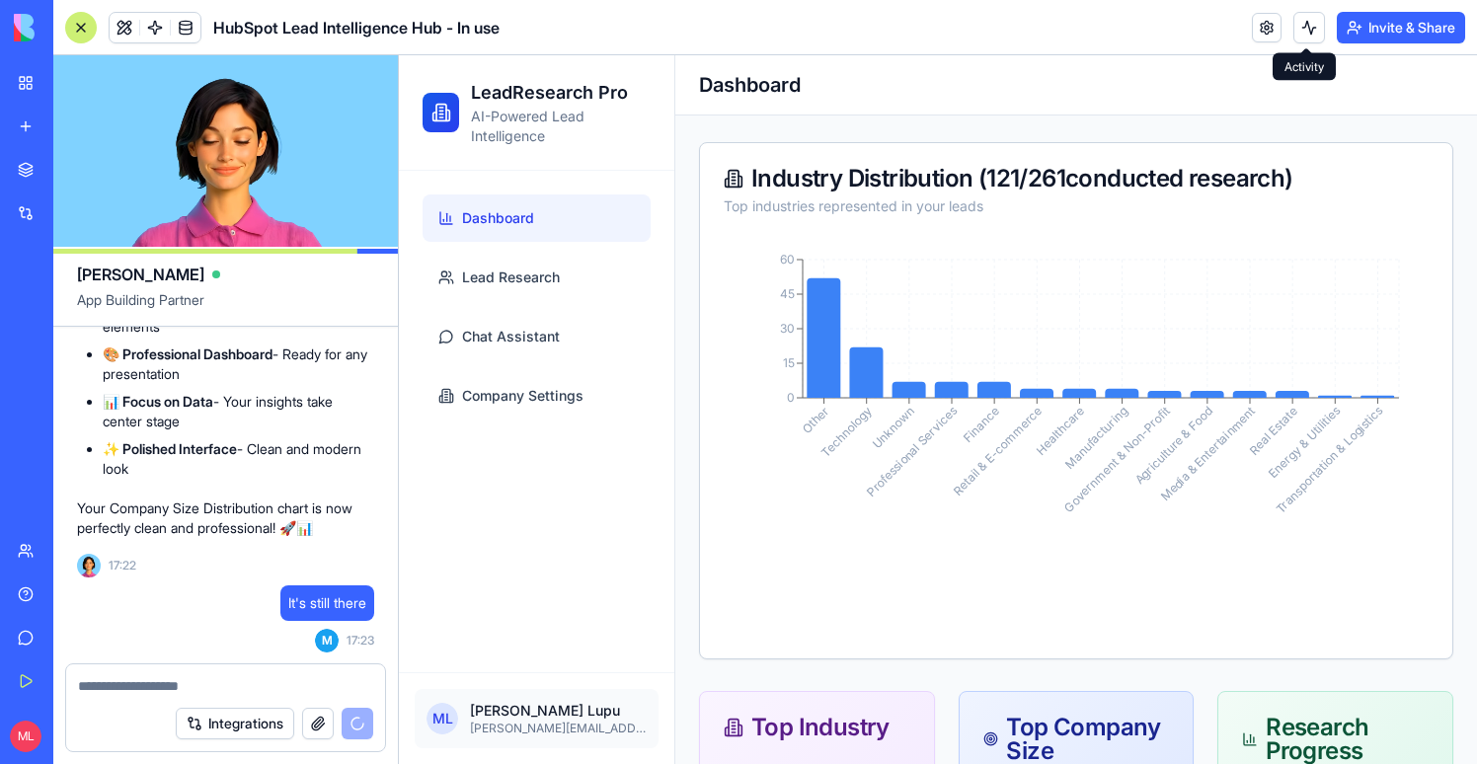
scroll to position [1161, 0]
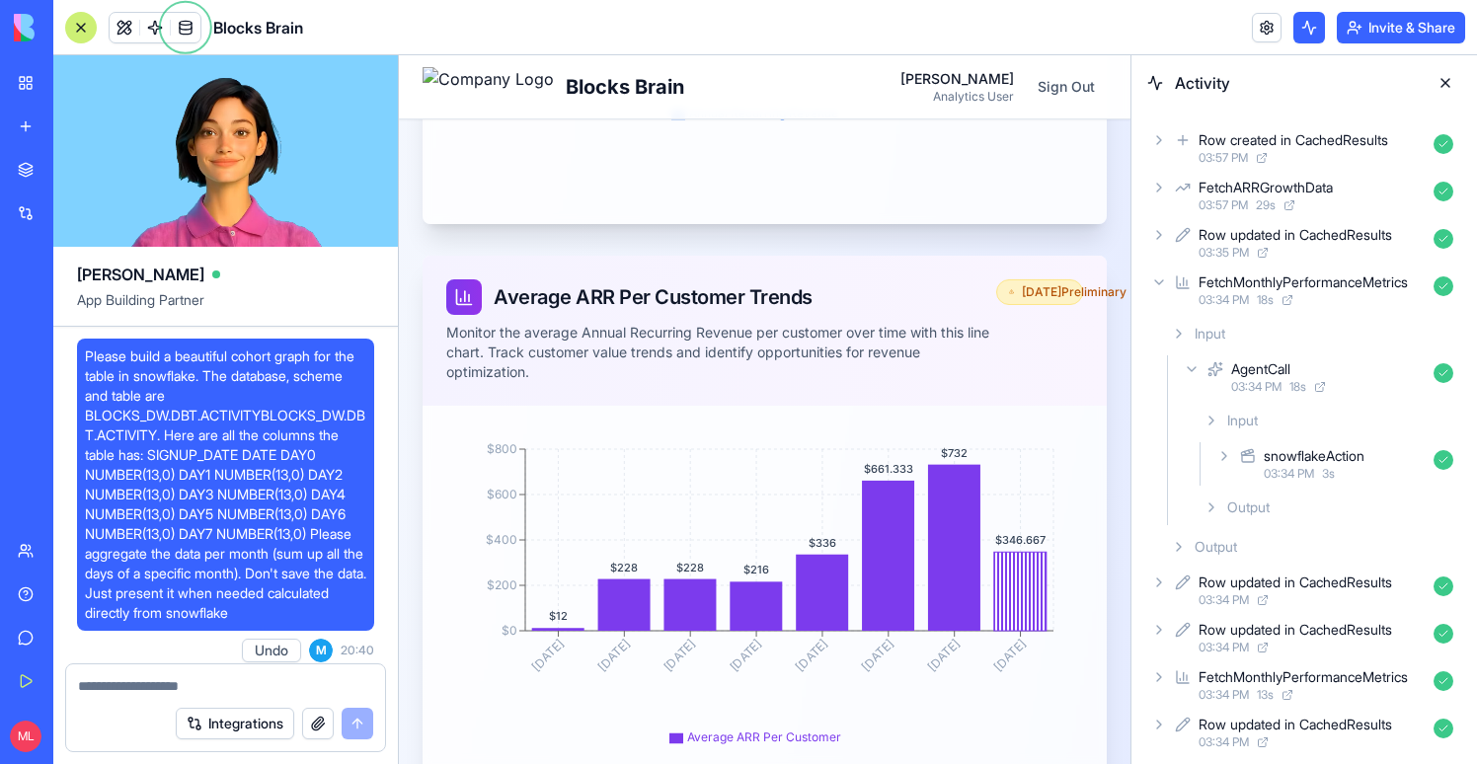
scroll to position [35793, 0]
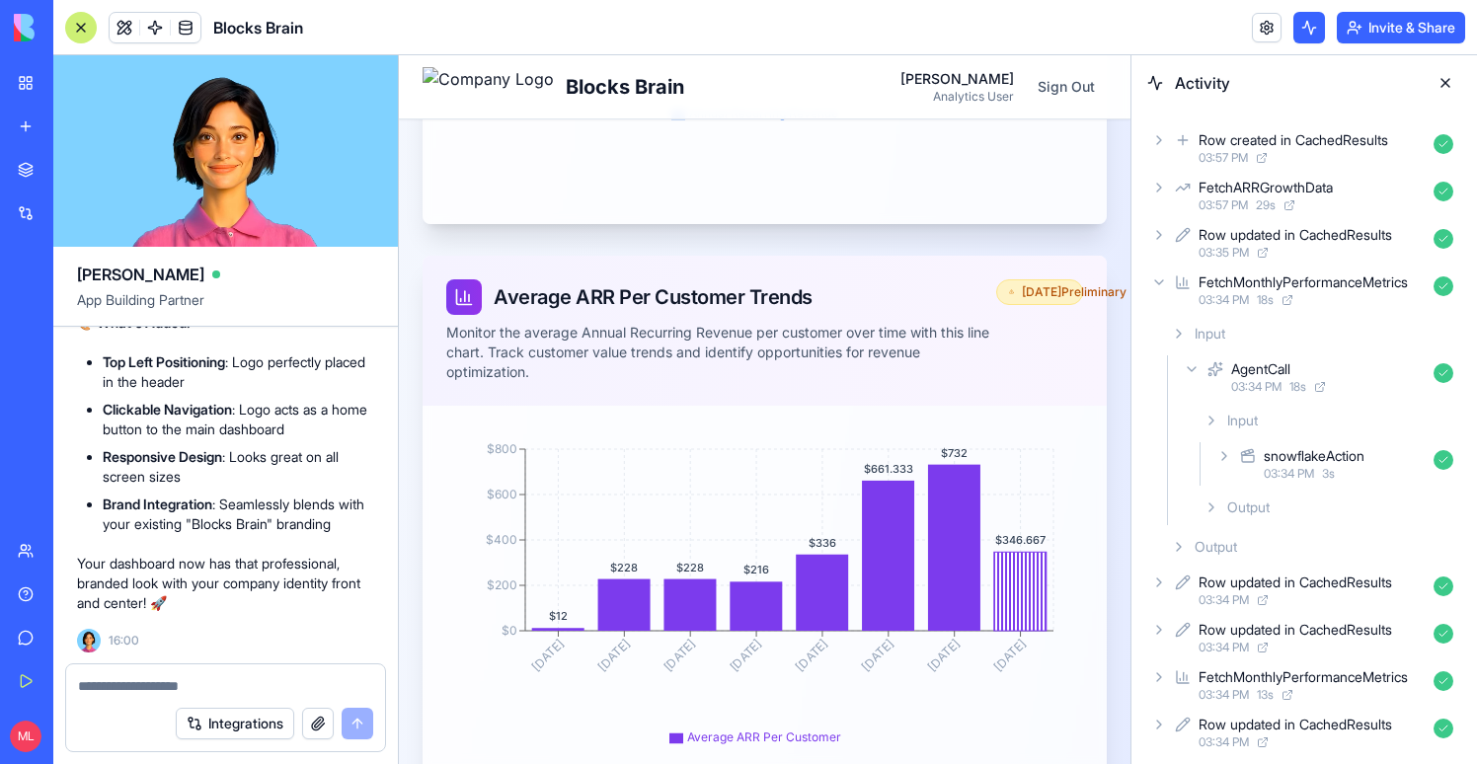
click at [84, 30] on div at bounding box center [81, 28] width 32 height 32
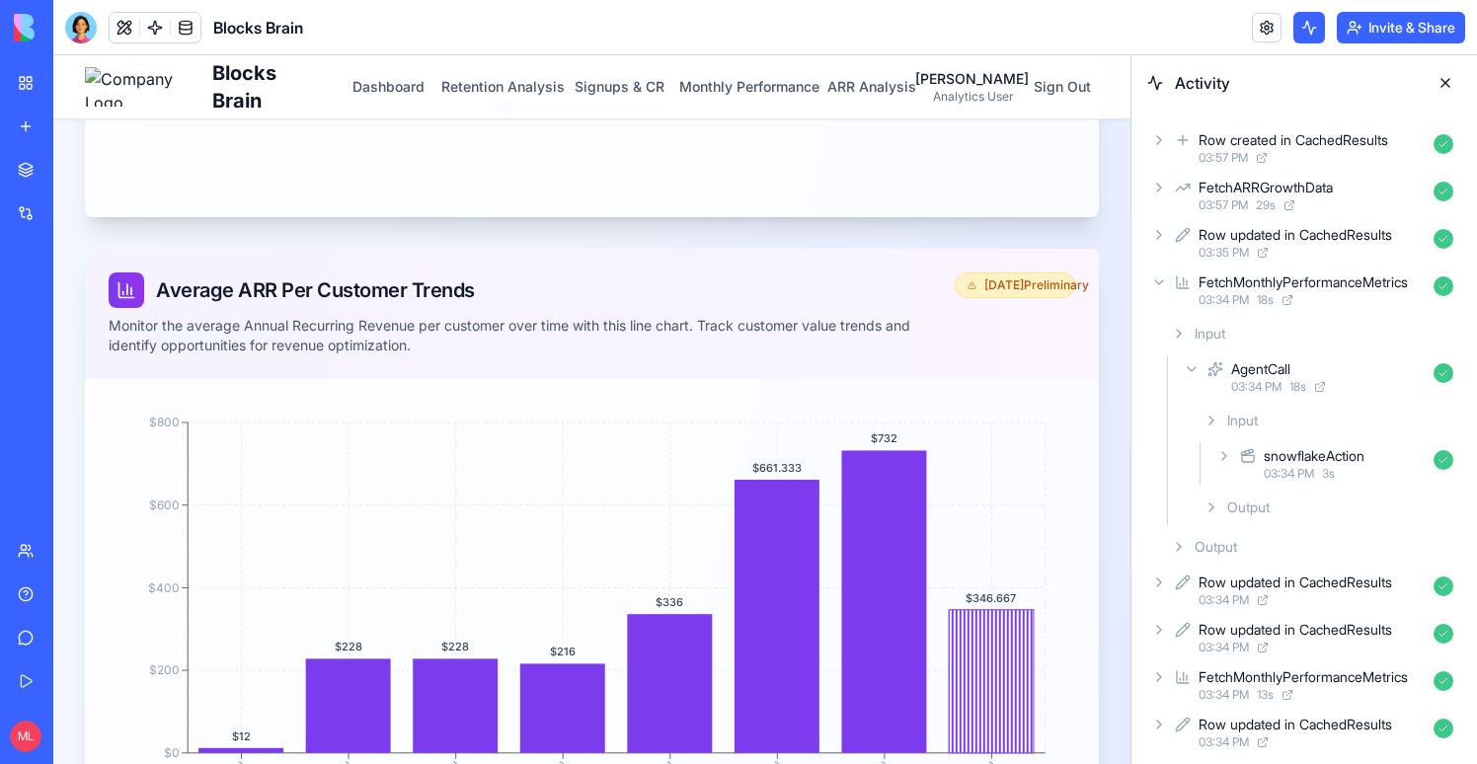
click at [1444, 80] on button at bounding box center [1445, 83] width 32 height 32
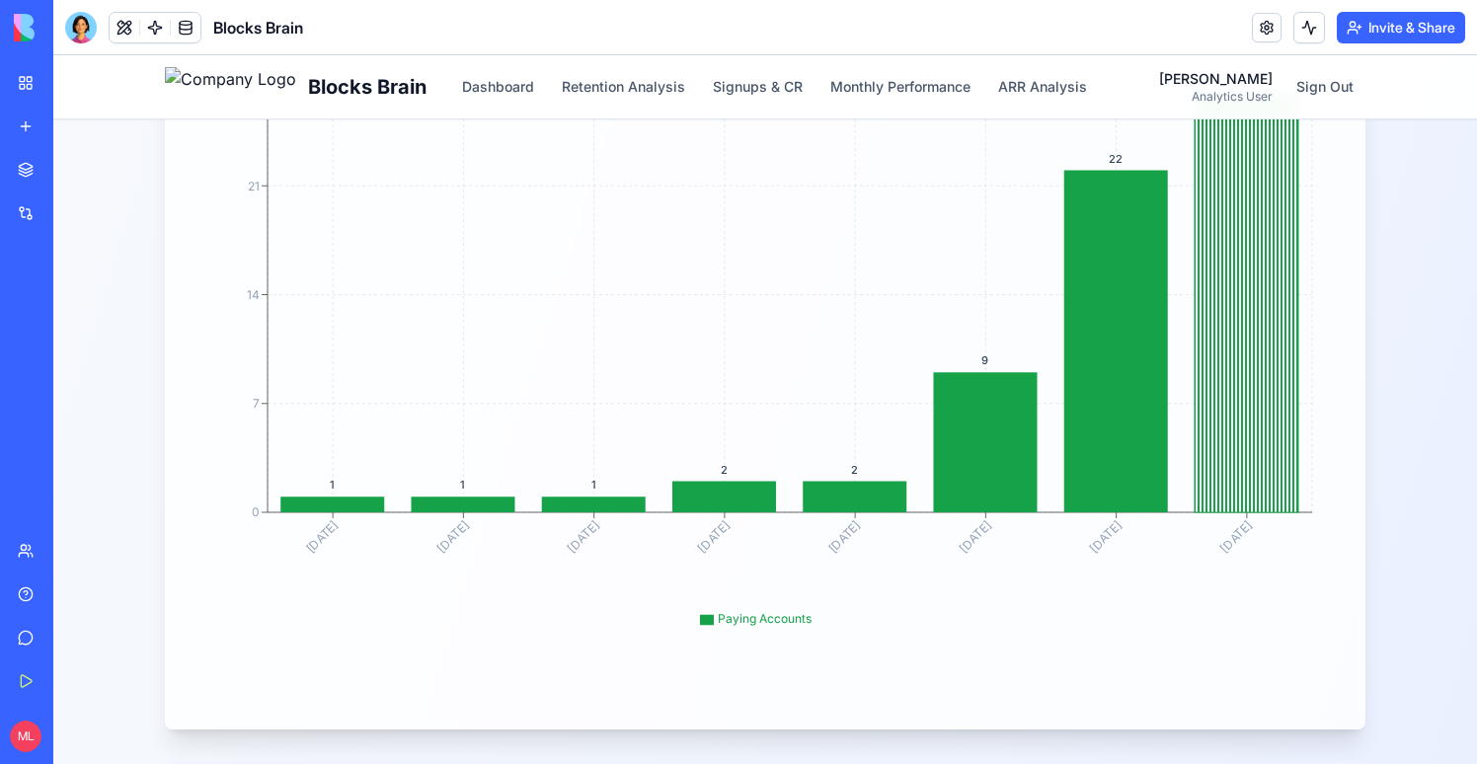
scroll to position [0, 0]
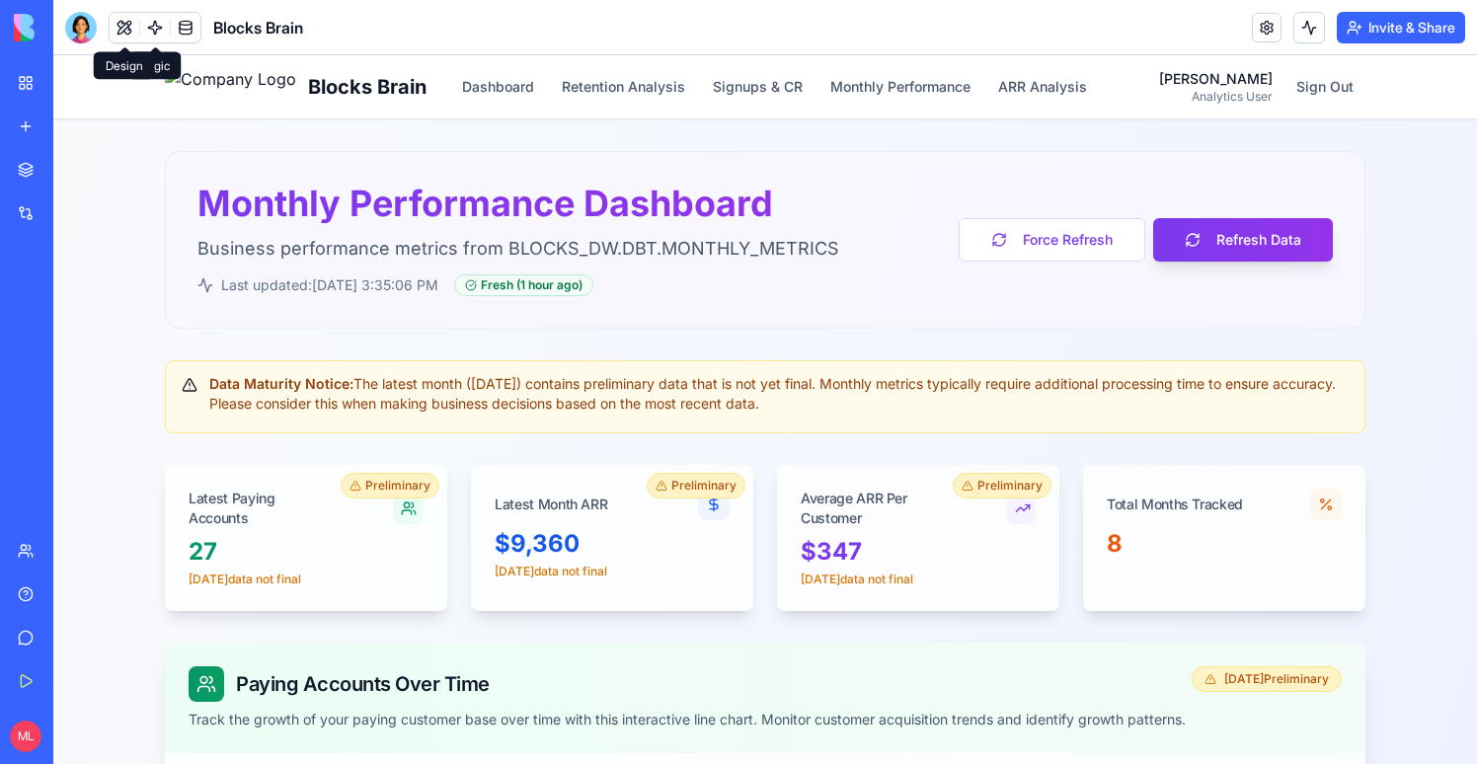
click at [102, 23] on div "Blocks Brain" at bounding box center [184, 28] width 238 height 32
click at [85, 23] on div at bounding box center [81, 28] width 32 height 32
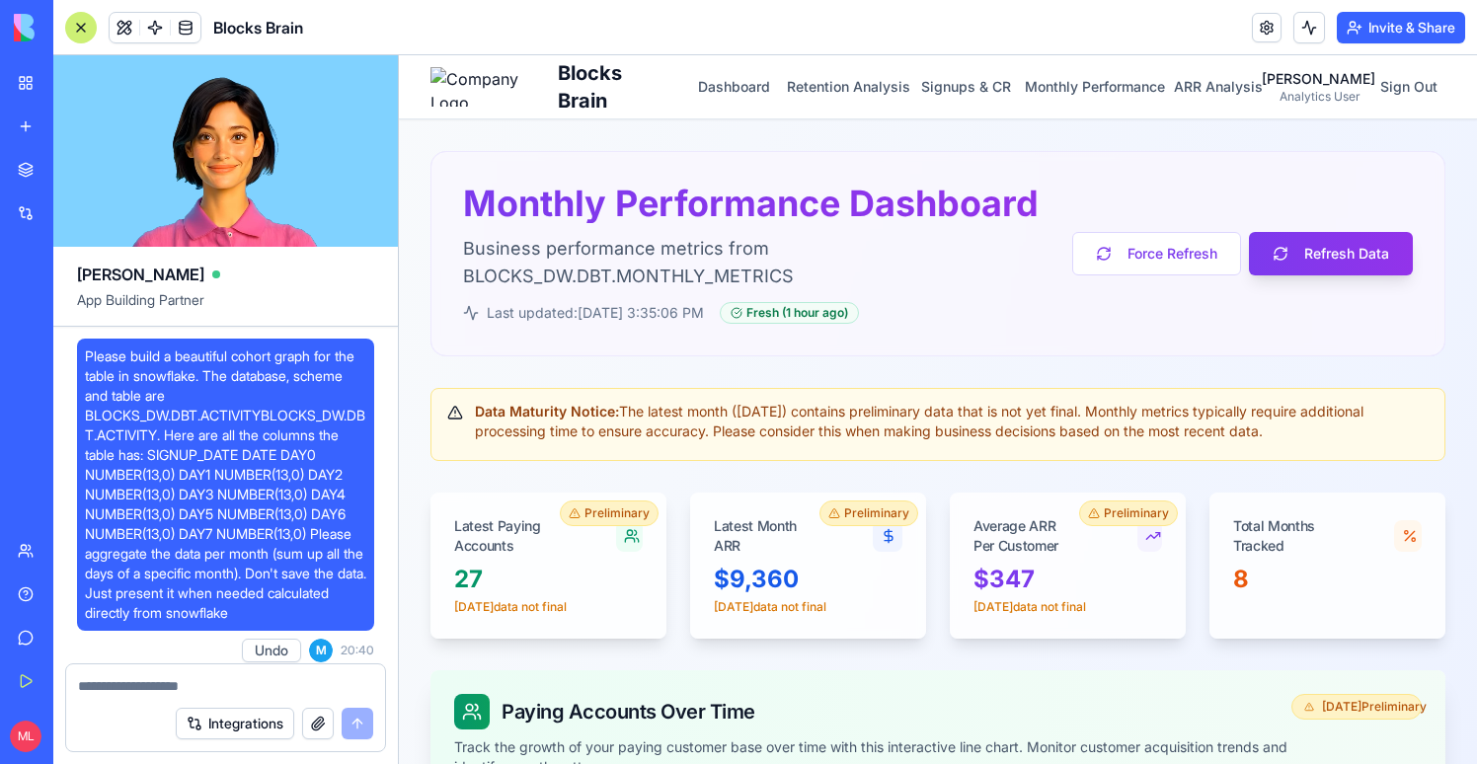
scroll to position [36119, 0]
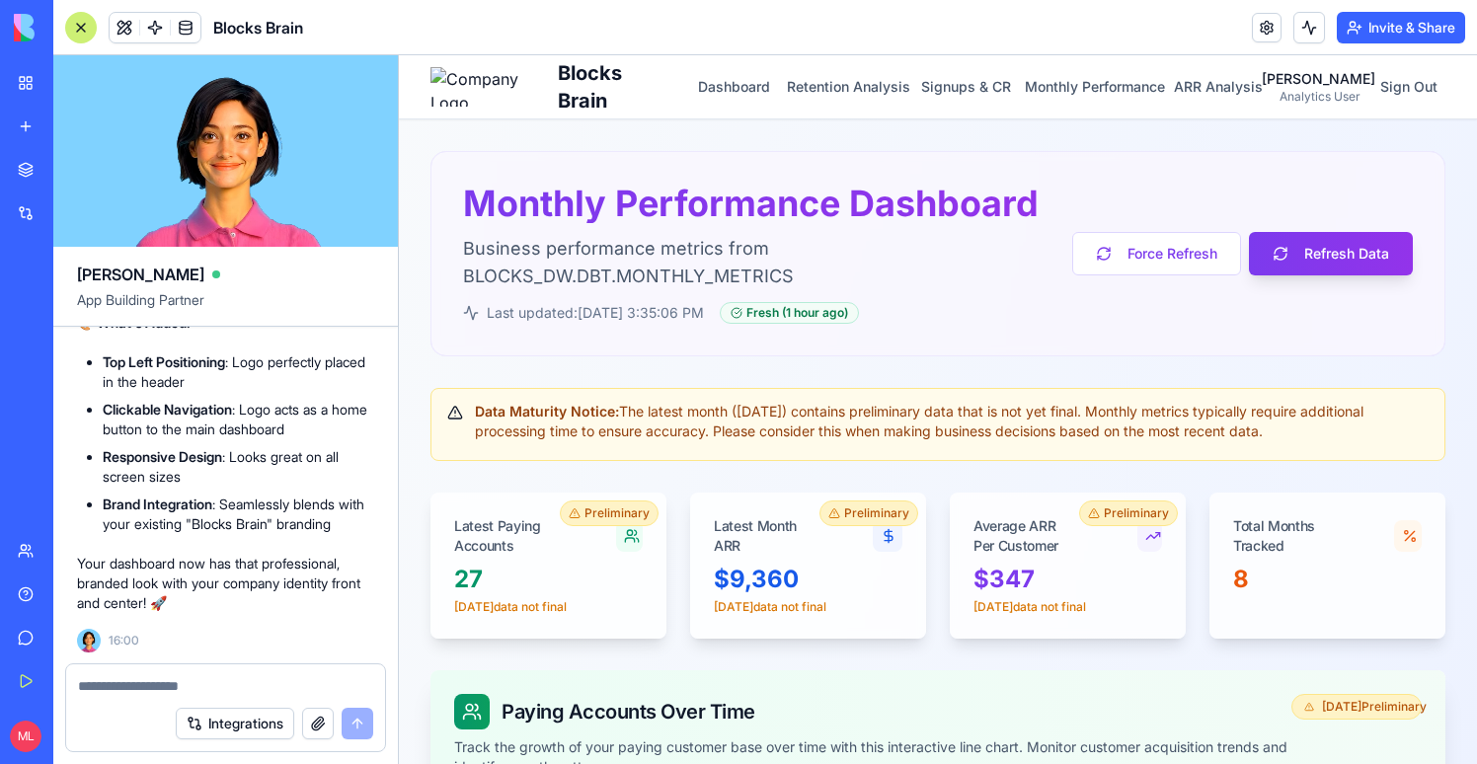
click at [134, 684] on textarea at bounding box center [225, 686] width 295 height 20
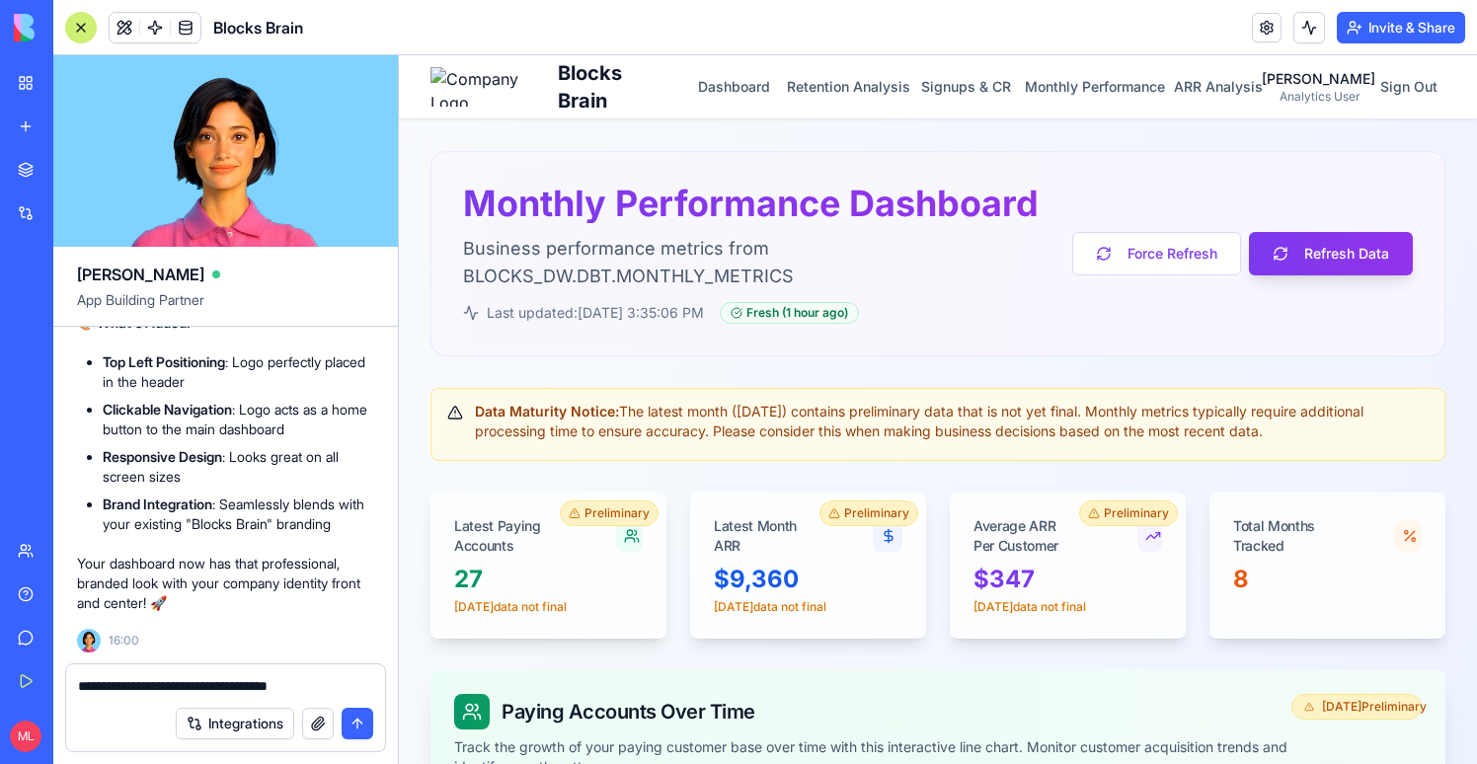
type textarea "**********"
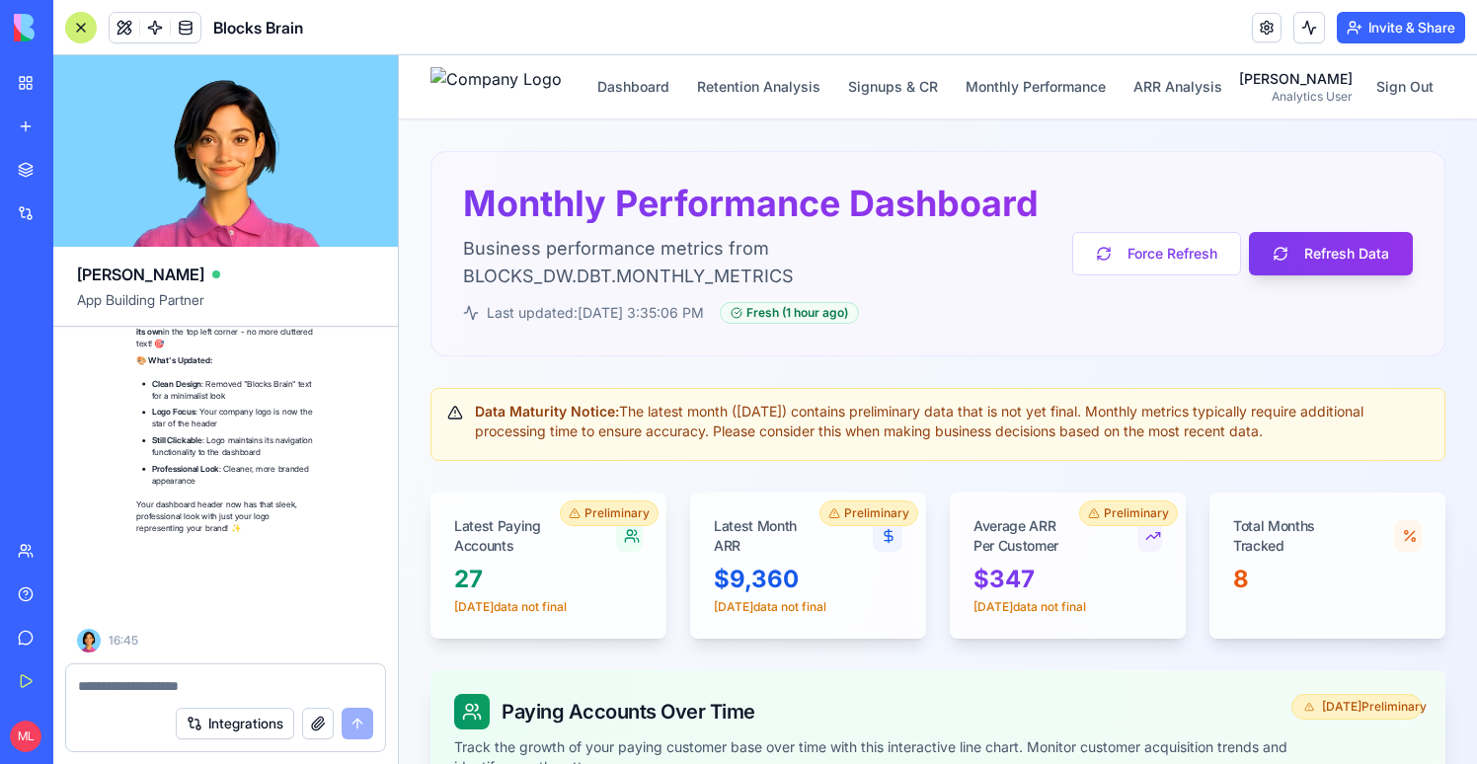
scroll to position [36826, 0]
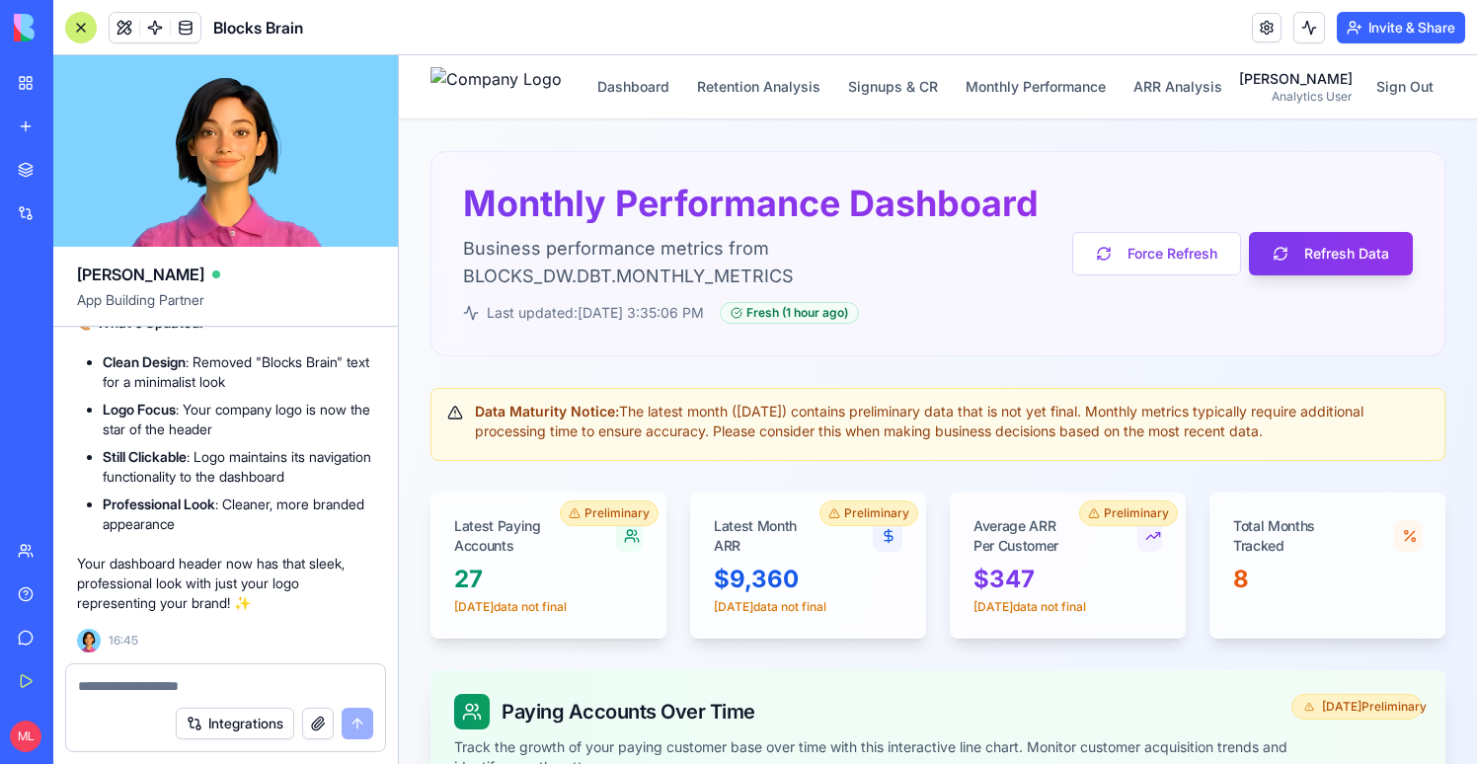
click at [79, 25] on div at bounding box center [81, 28] width 32 height 32
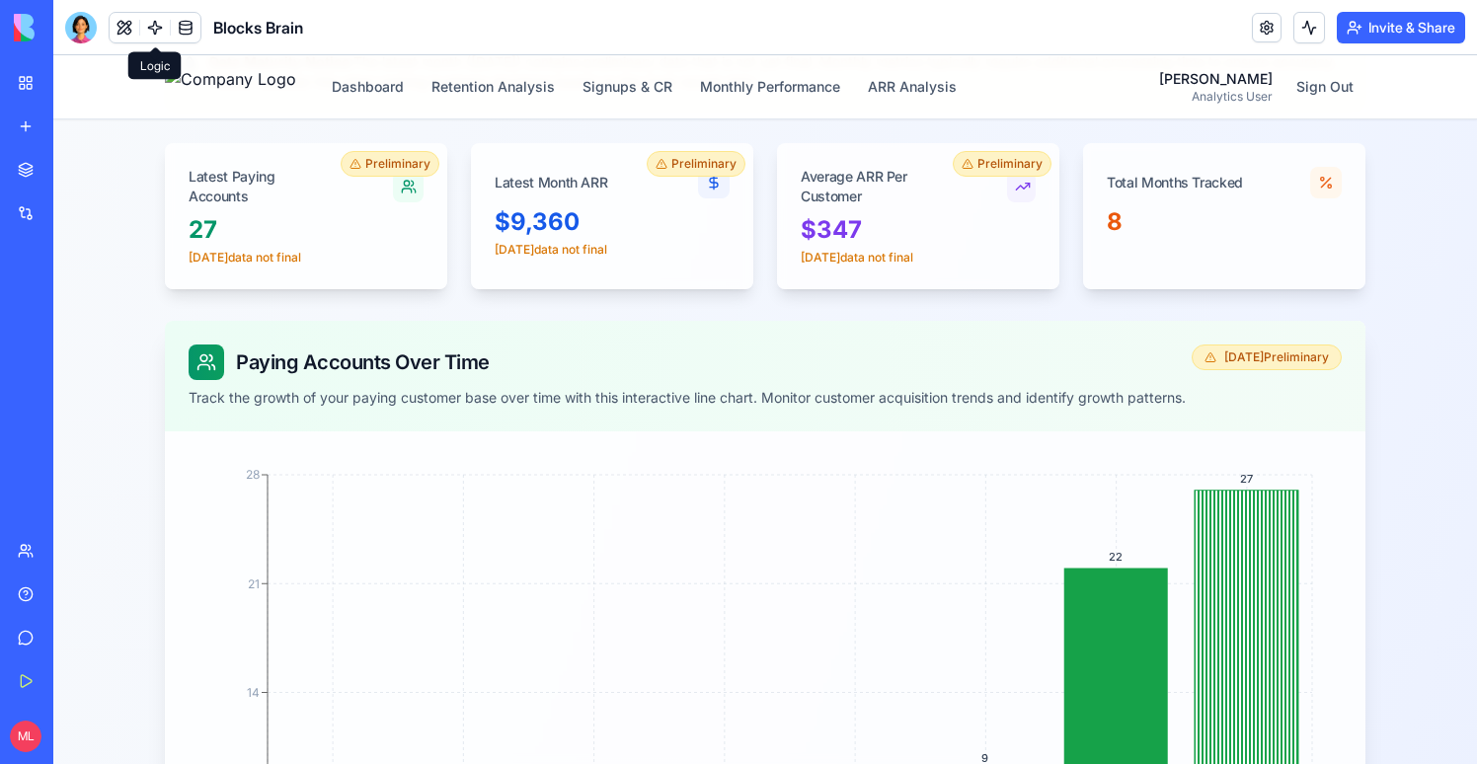
scroll to position [0, 0]
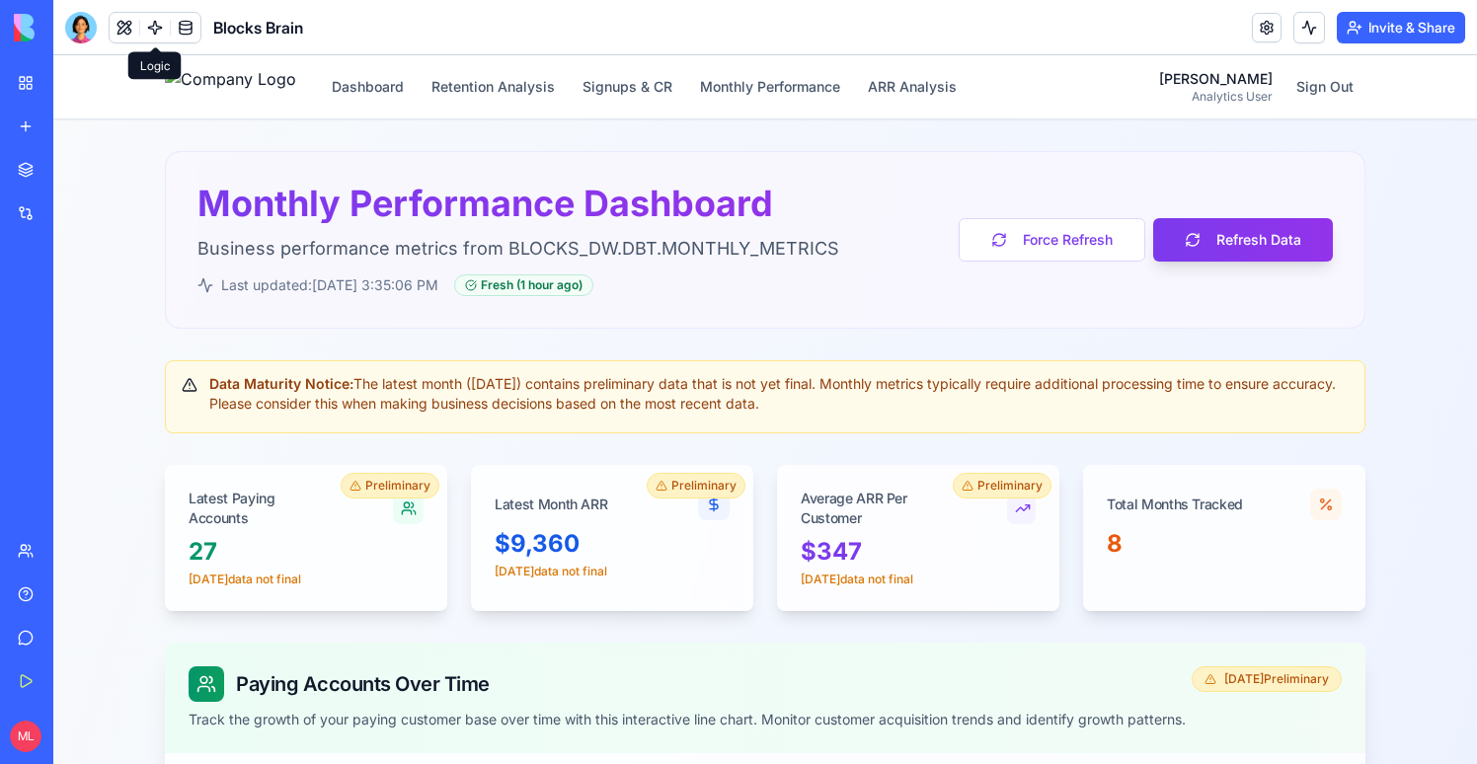
click at [691, 67] on div "Dashboard Retention Analysis Signups & CR Monthly Performance ARR Analysis" at bounding box center [567, 86] width 804 height 39
click at [684, 73] on button "Signups & CR" at bounding box center [628, 87] width 114 height 36
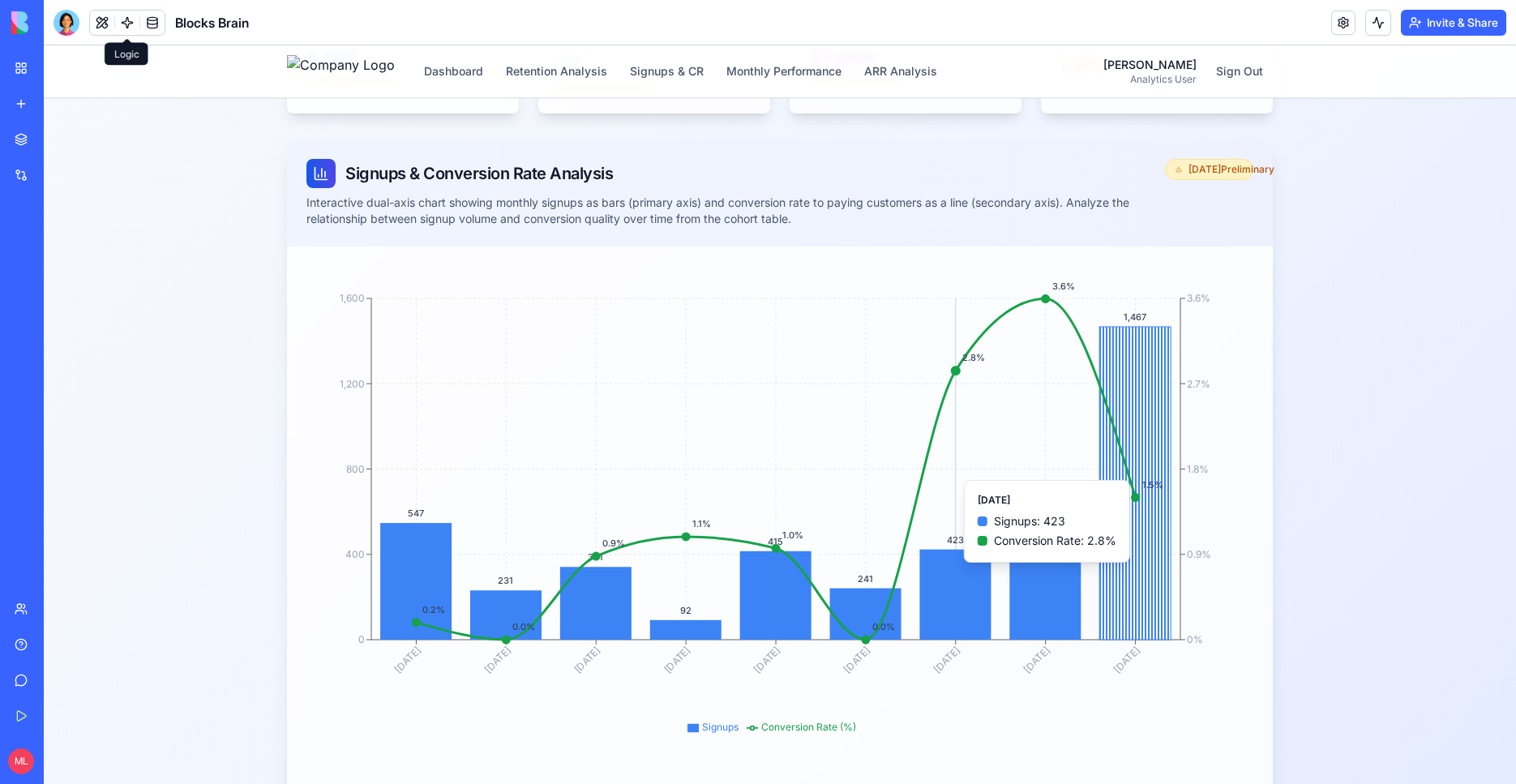
scroll to position [327, 0]
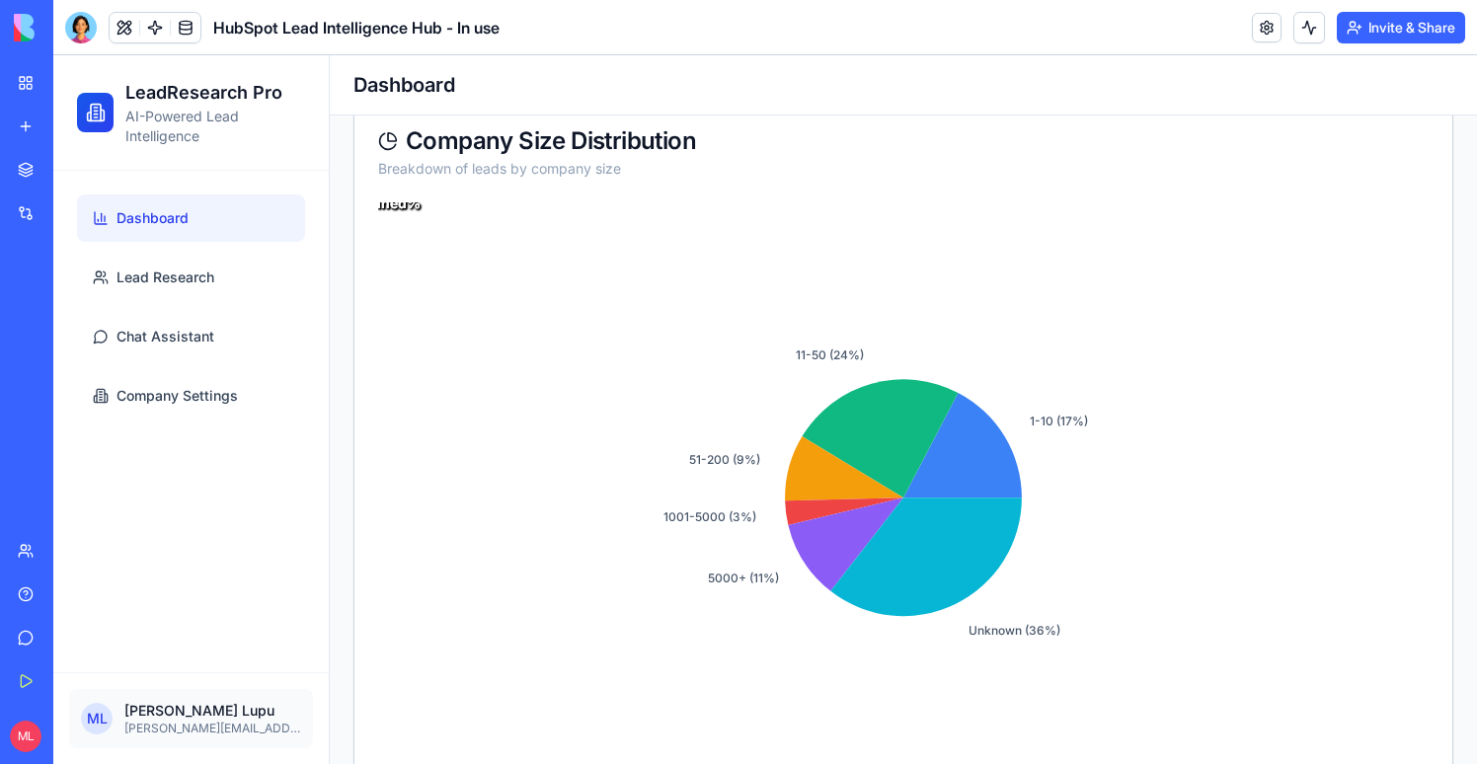
scroll to position [422, 0]
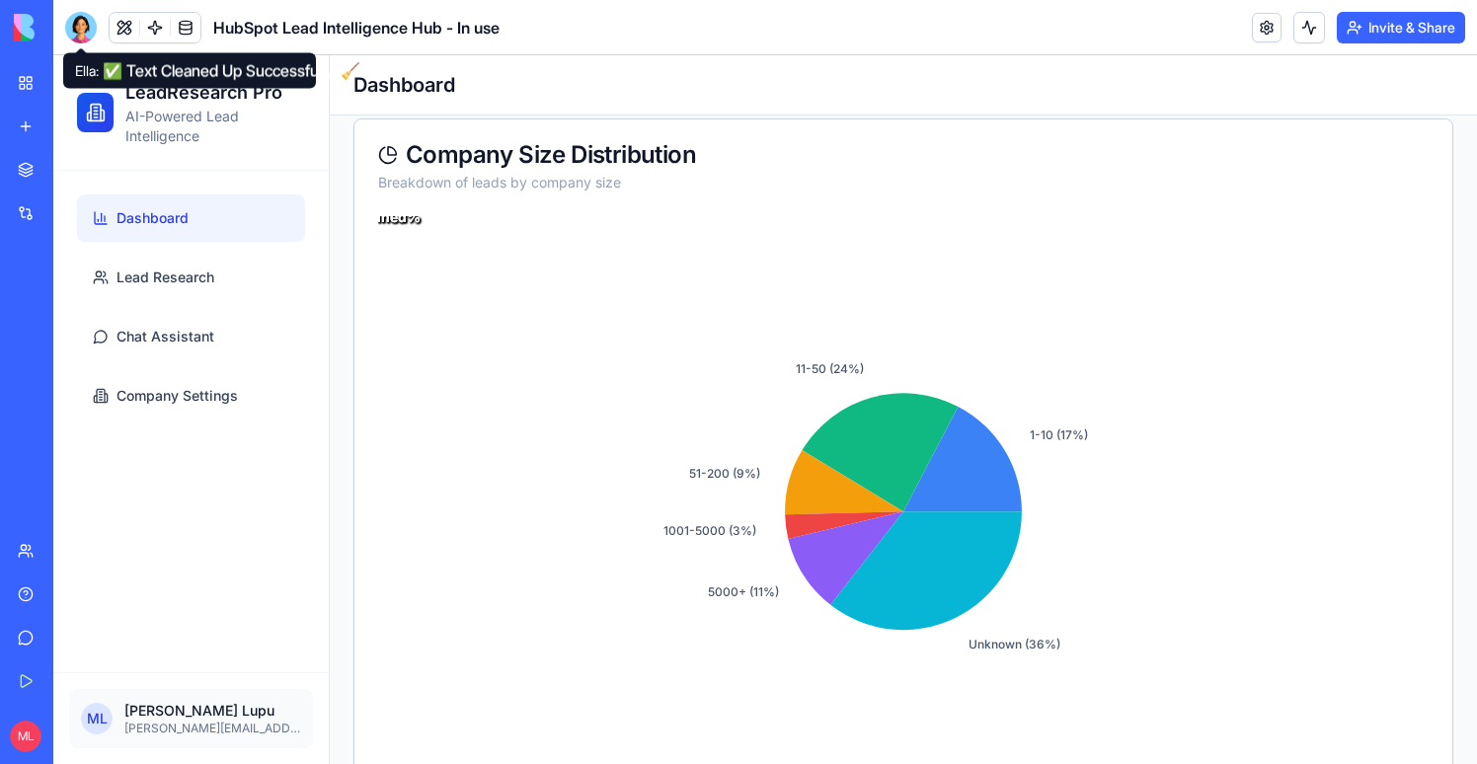
click at [84, 24] on div at bounding box center [81, 28] width 32 height 32
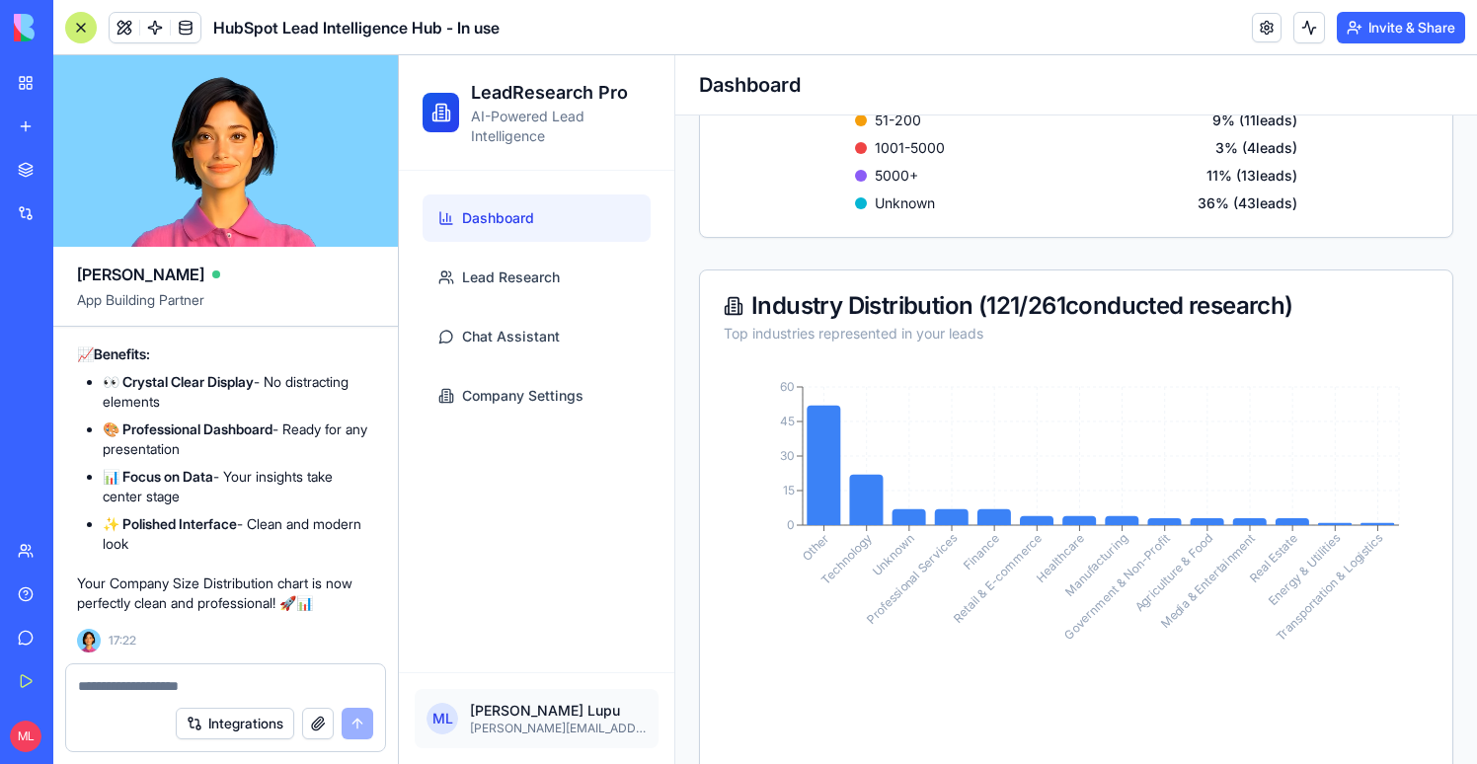
scroll to position [1211, 0]
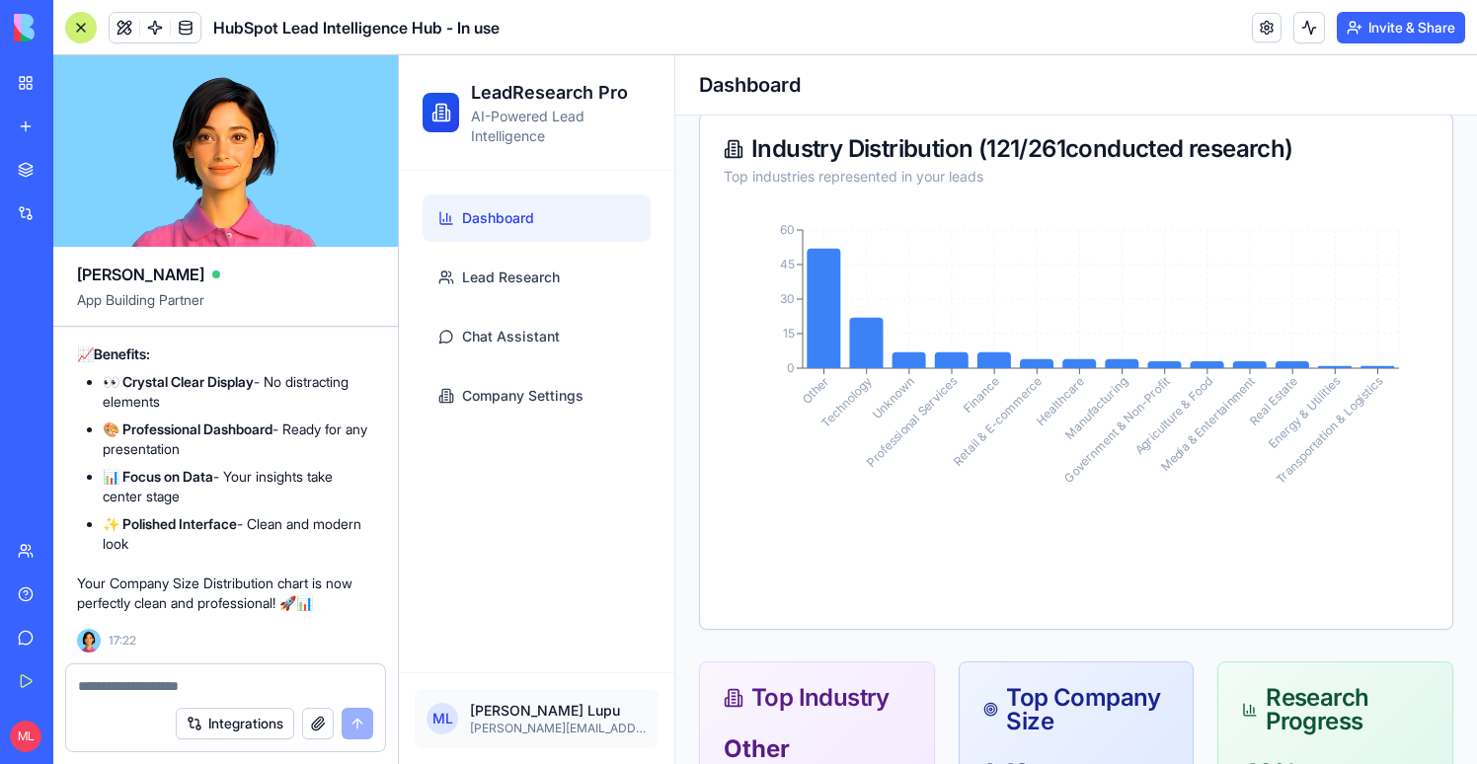
click at [237, 675] on div at bounding box center [225, 680] width 319 height 32
click at [205, 682] on textarea at bounding box center [225, 686] width 295 height 20
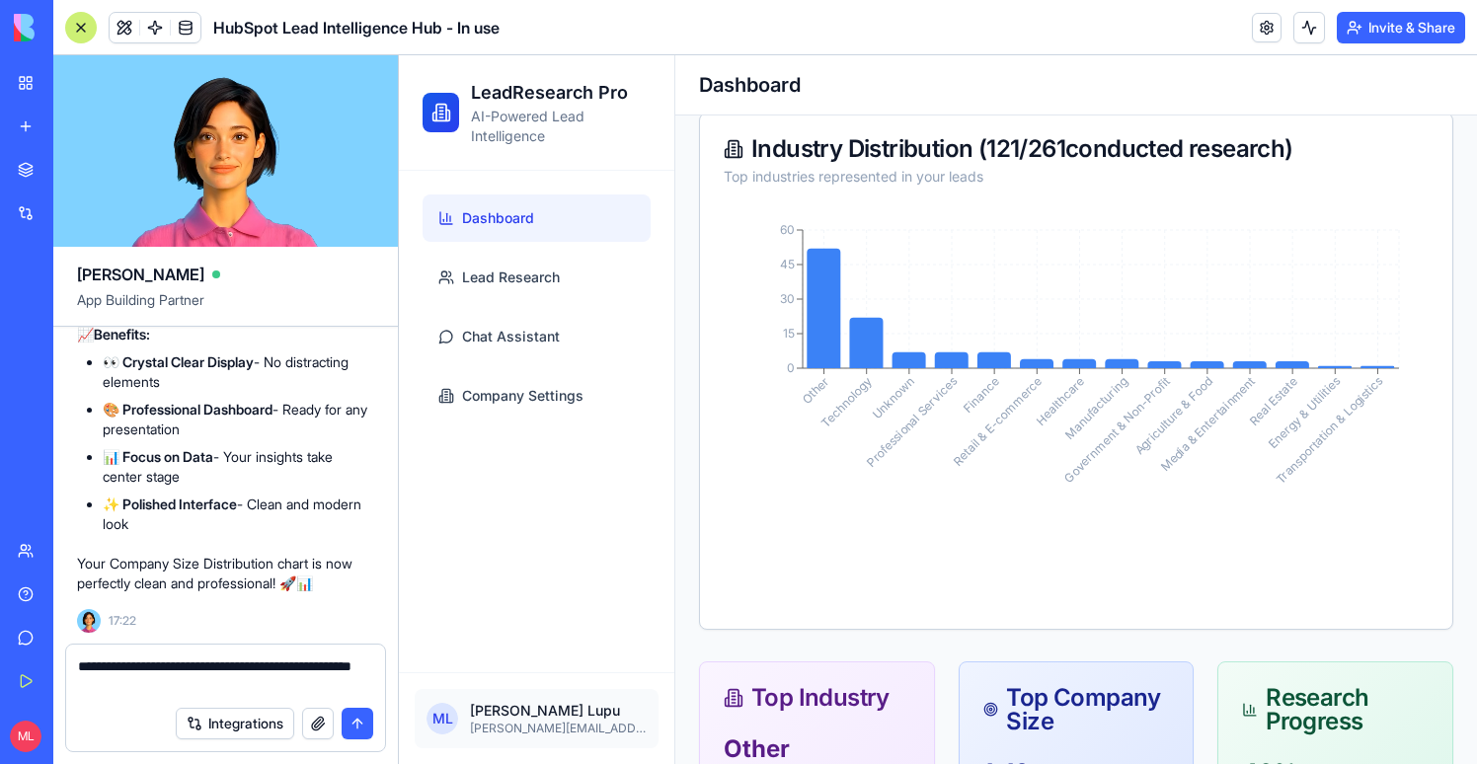
type textarea "**********"
paste textarea
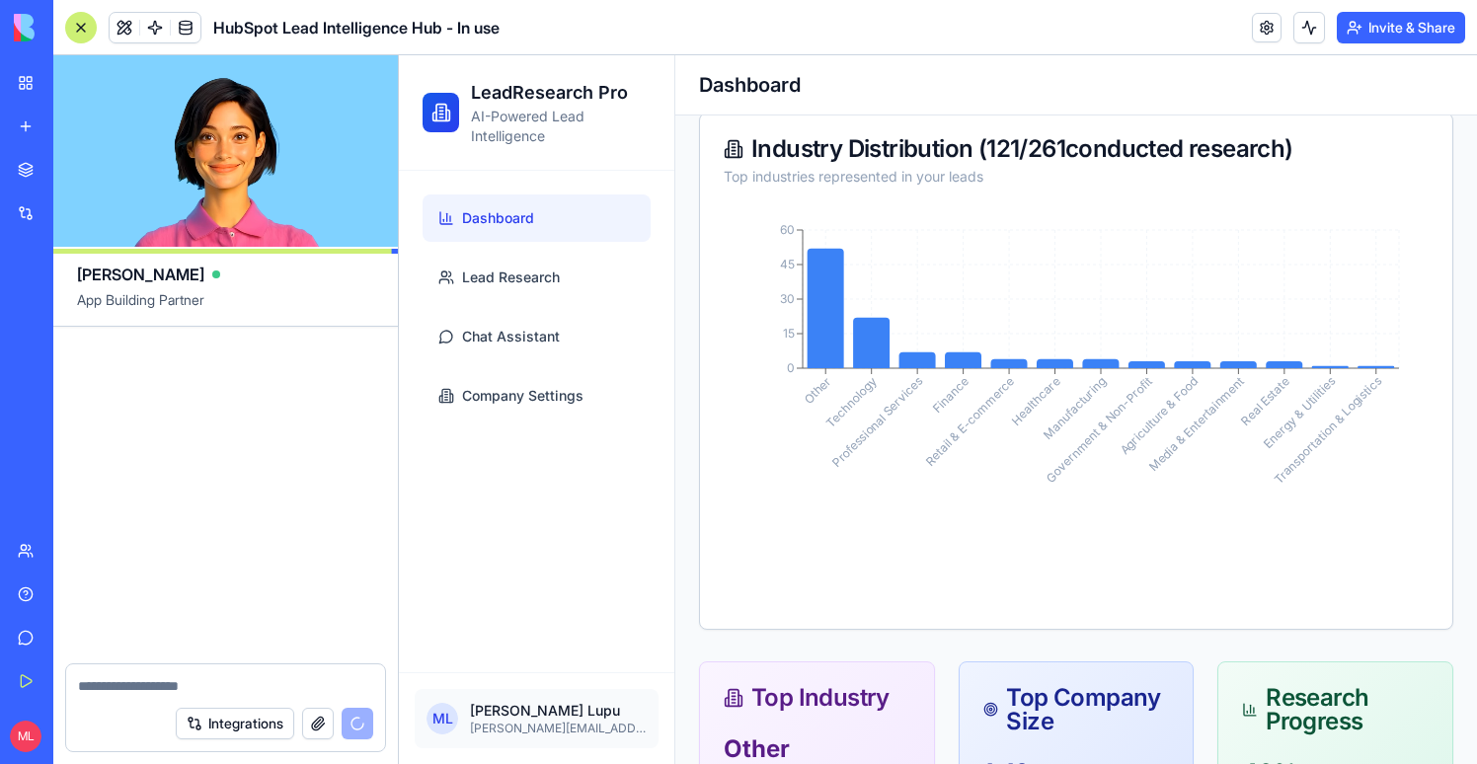
scroll to position [102833, 0]
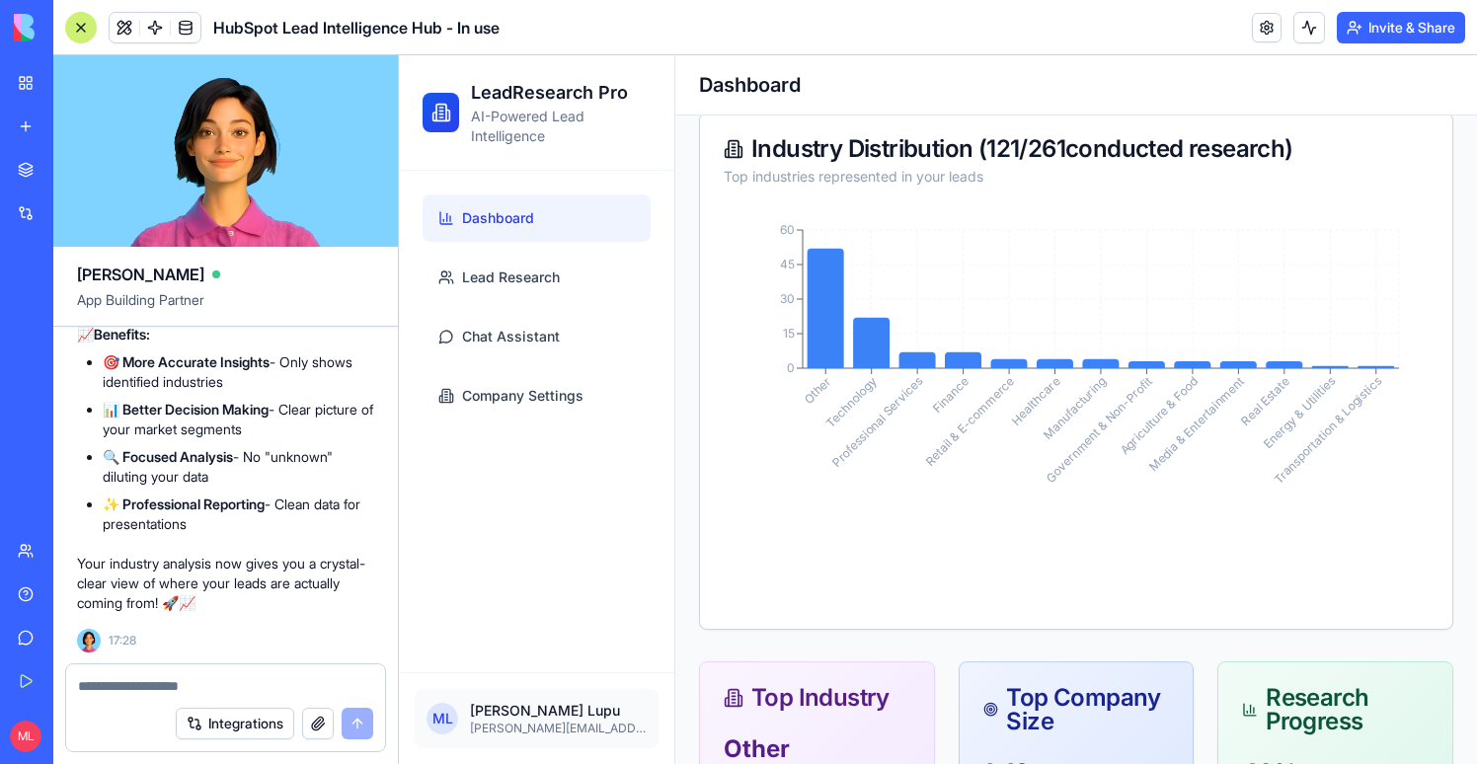
click at [124, 678] on textarea at bounding box center [225, 686] width 295 height 20
click at [192, 687] on textarea "**********" at bounding box center [225, 686] width 295 height 20
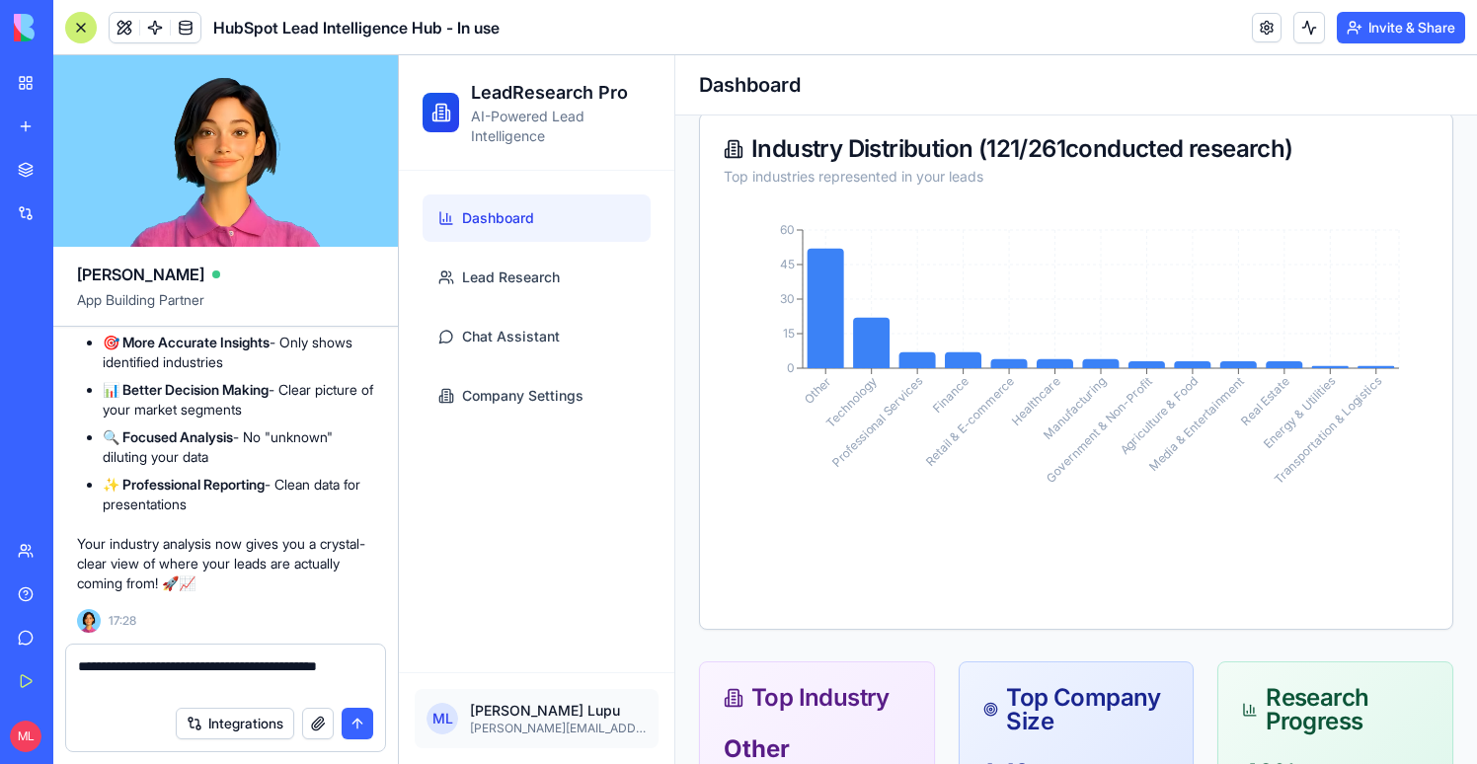
type textarea "**********"
paste textarea
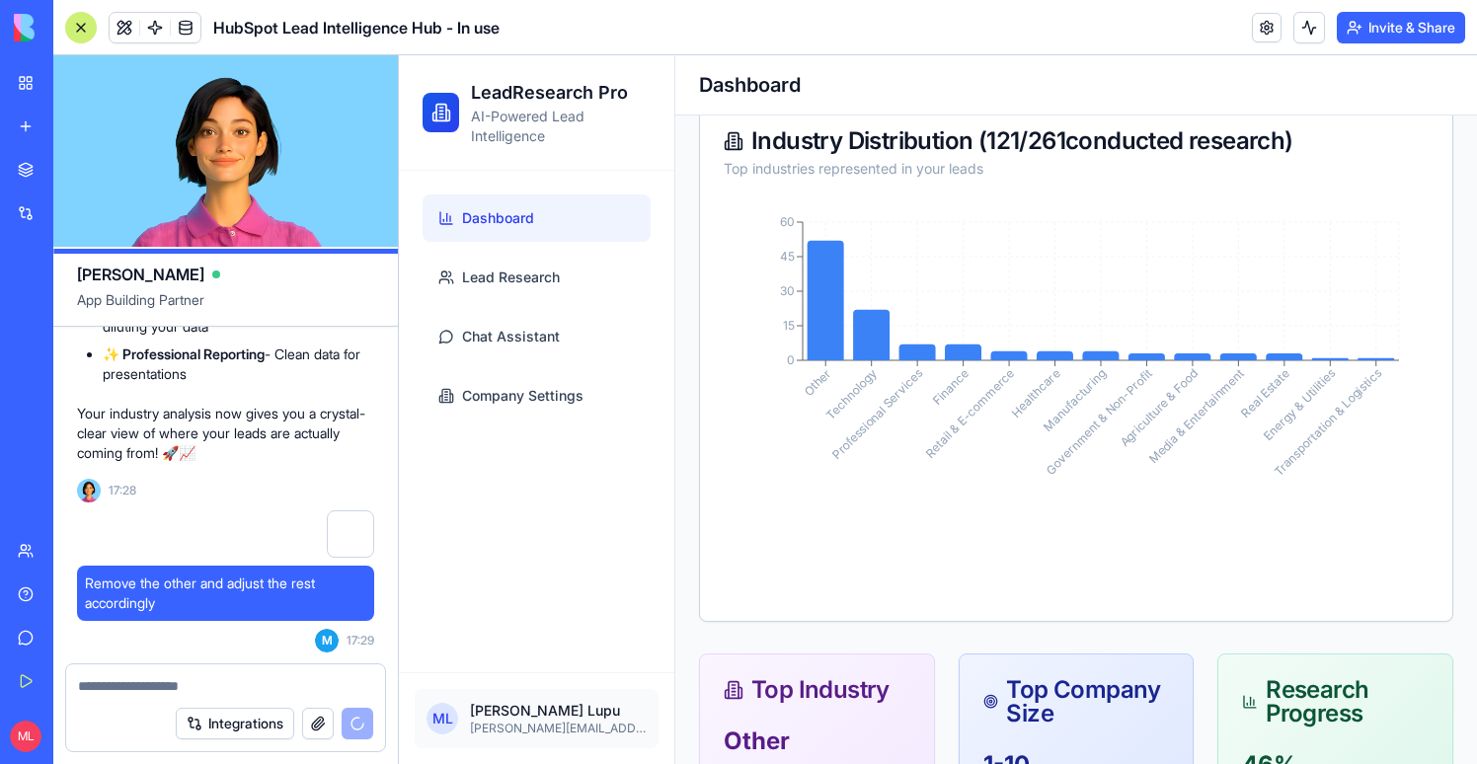
scroll to position [1143, 0]
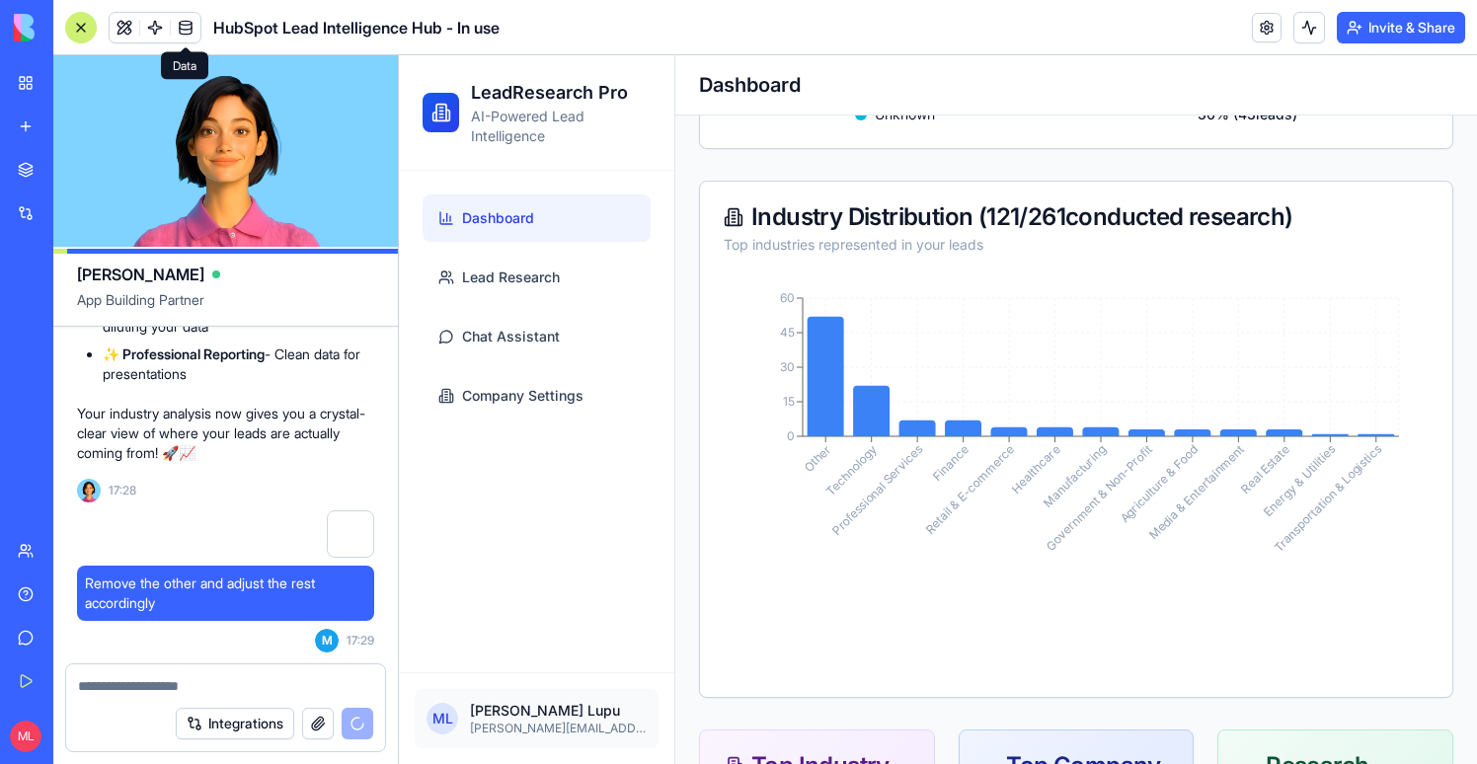
click at [164, 30] on span at bounding box center [185, 27] width 55 height 55
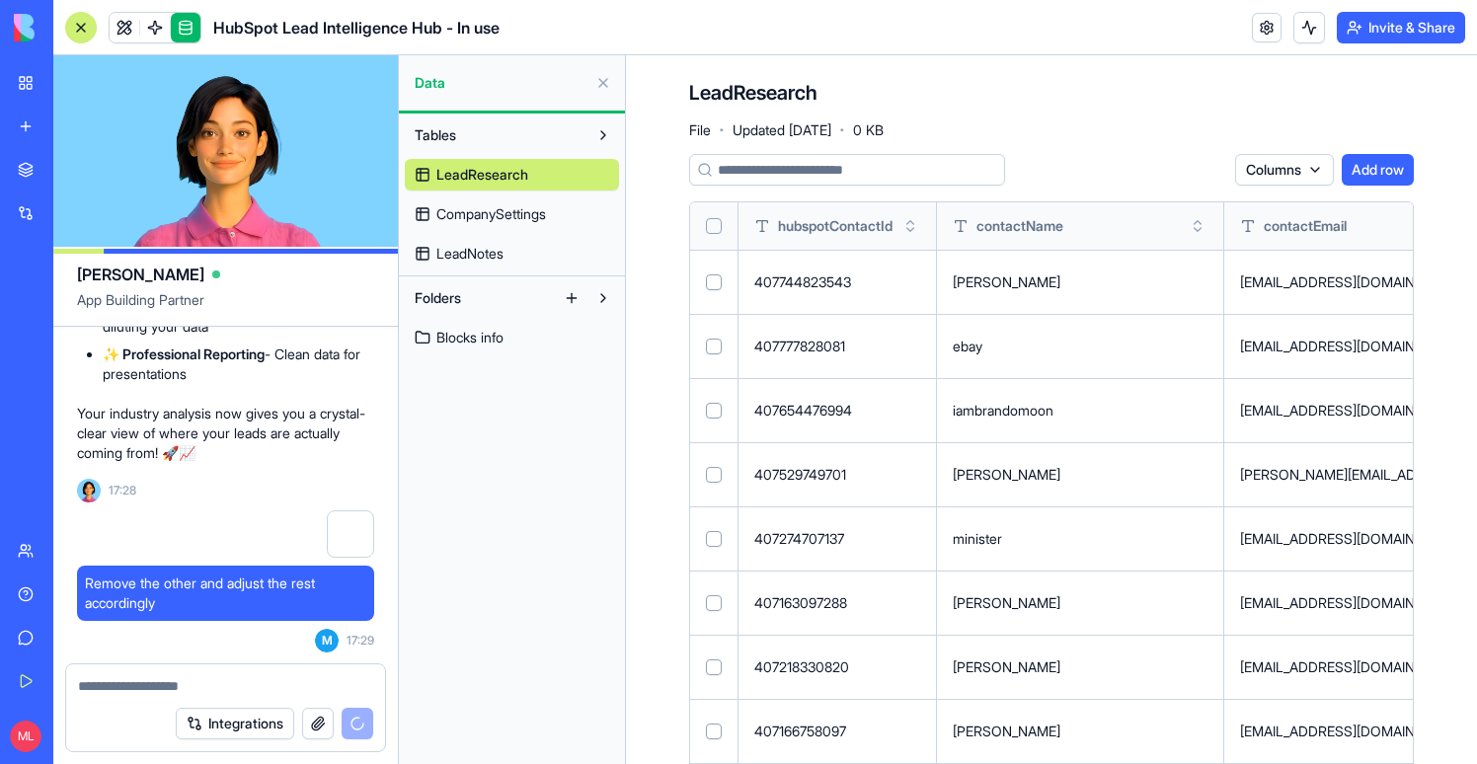
click at [151, 19] on link at bounding box center [155, 28] width 30 height 30
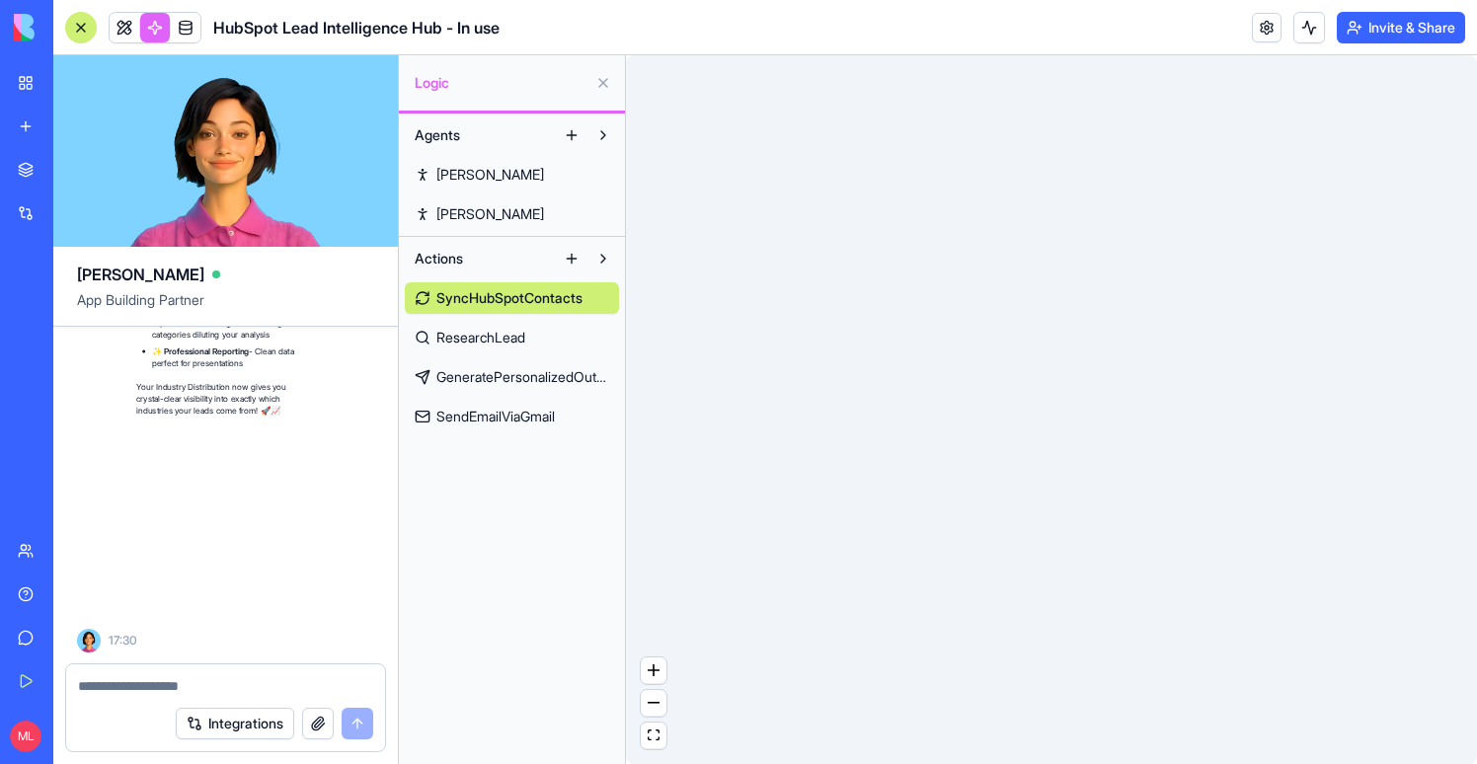
scroll to position [104188, 0]
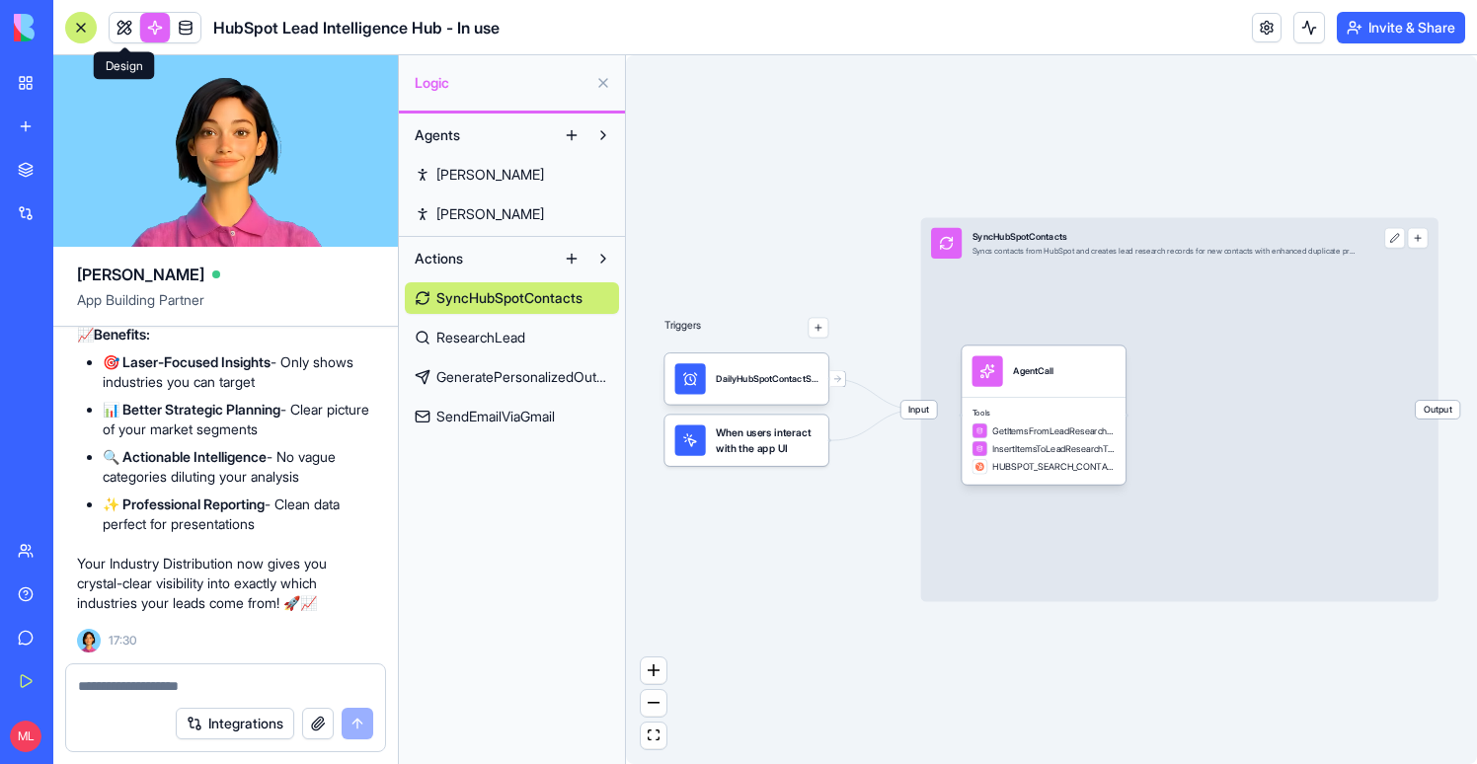
click at [127, 30] on link at bounding box center [125, 28] width 30 height 30
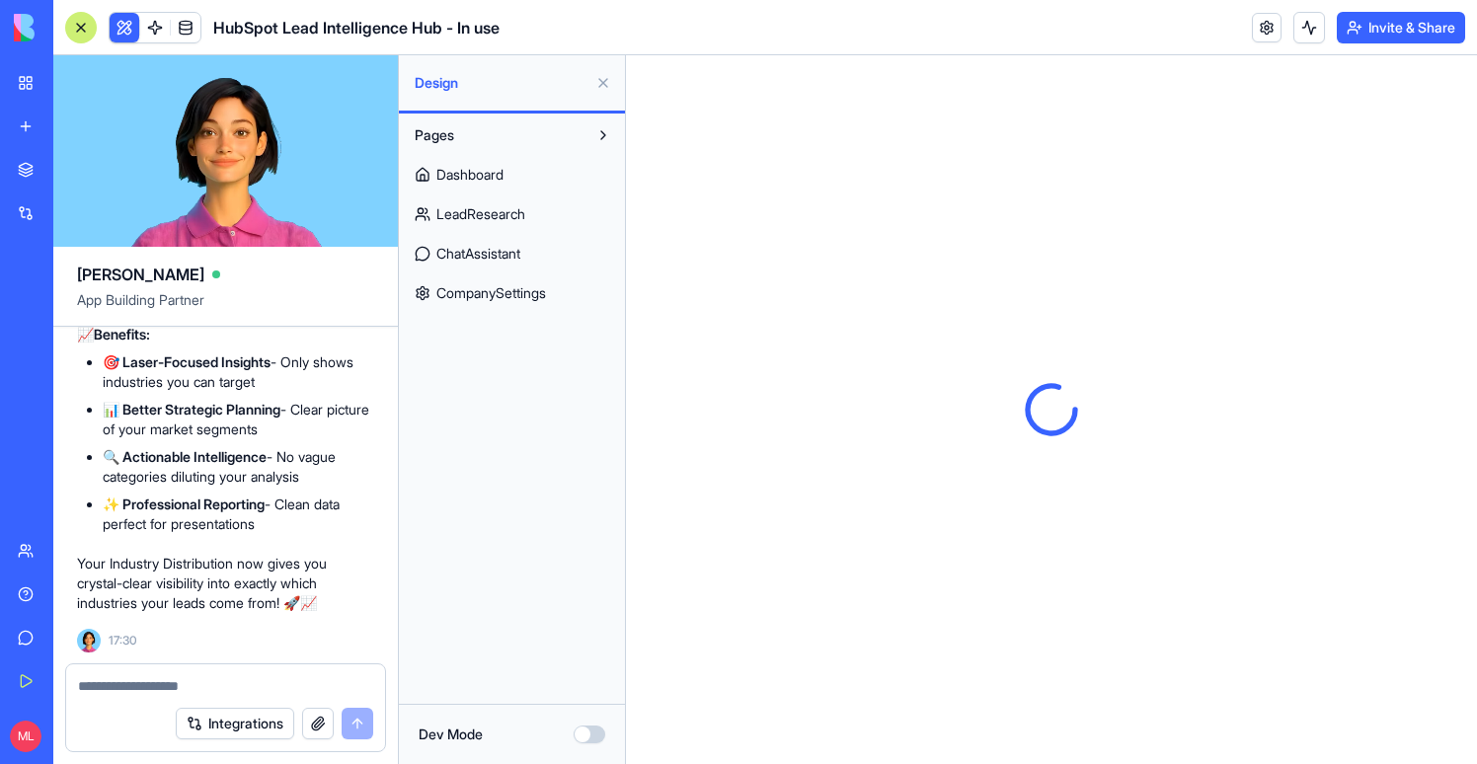
click at [127, 30] on button at bounding box center [125, 28] width 30 height 30
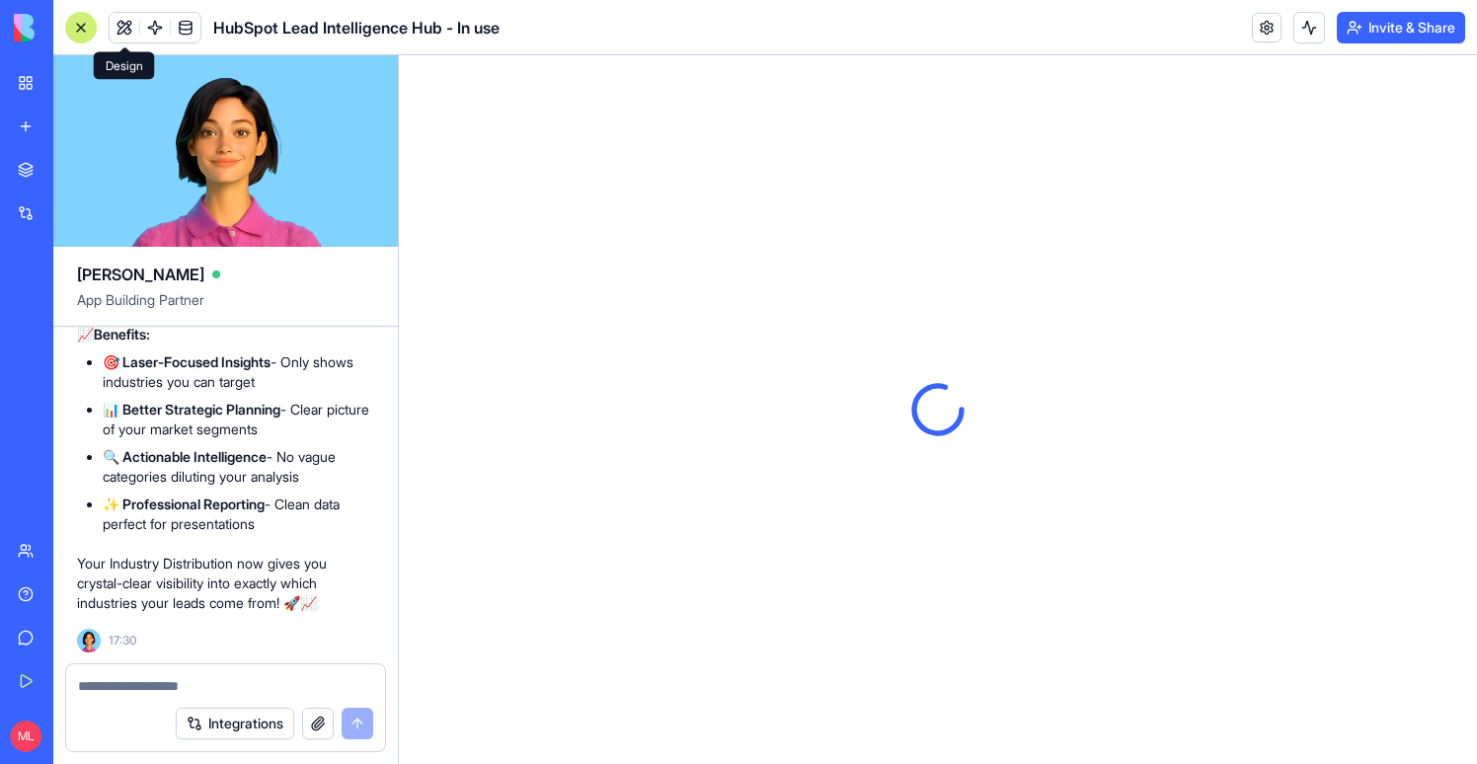
click at [75, 27] on div at bounding box center [81, 28] width 32 height 32
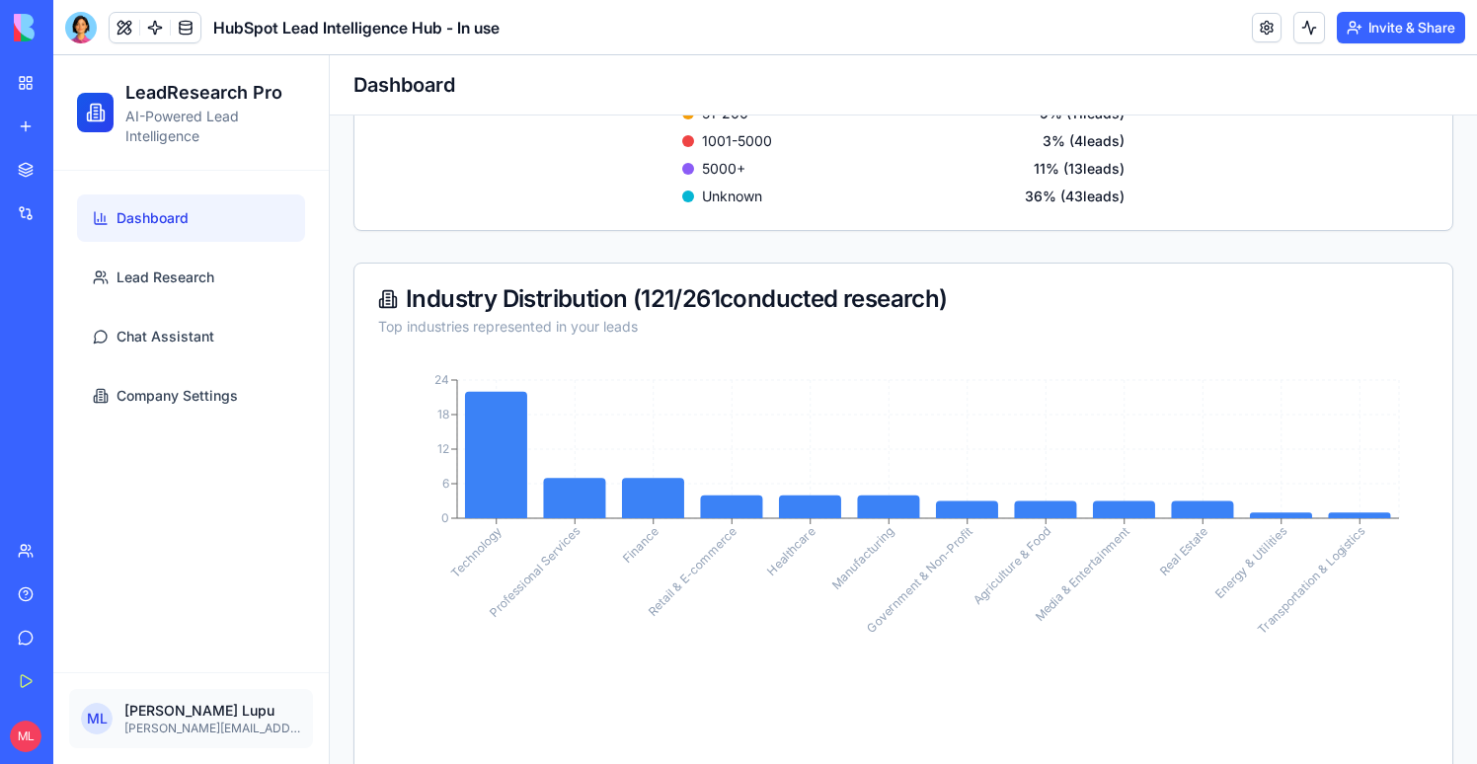
scroll to position [1254, 0]
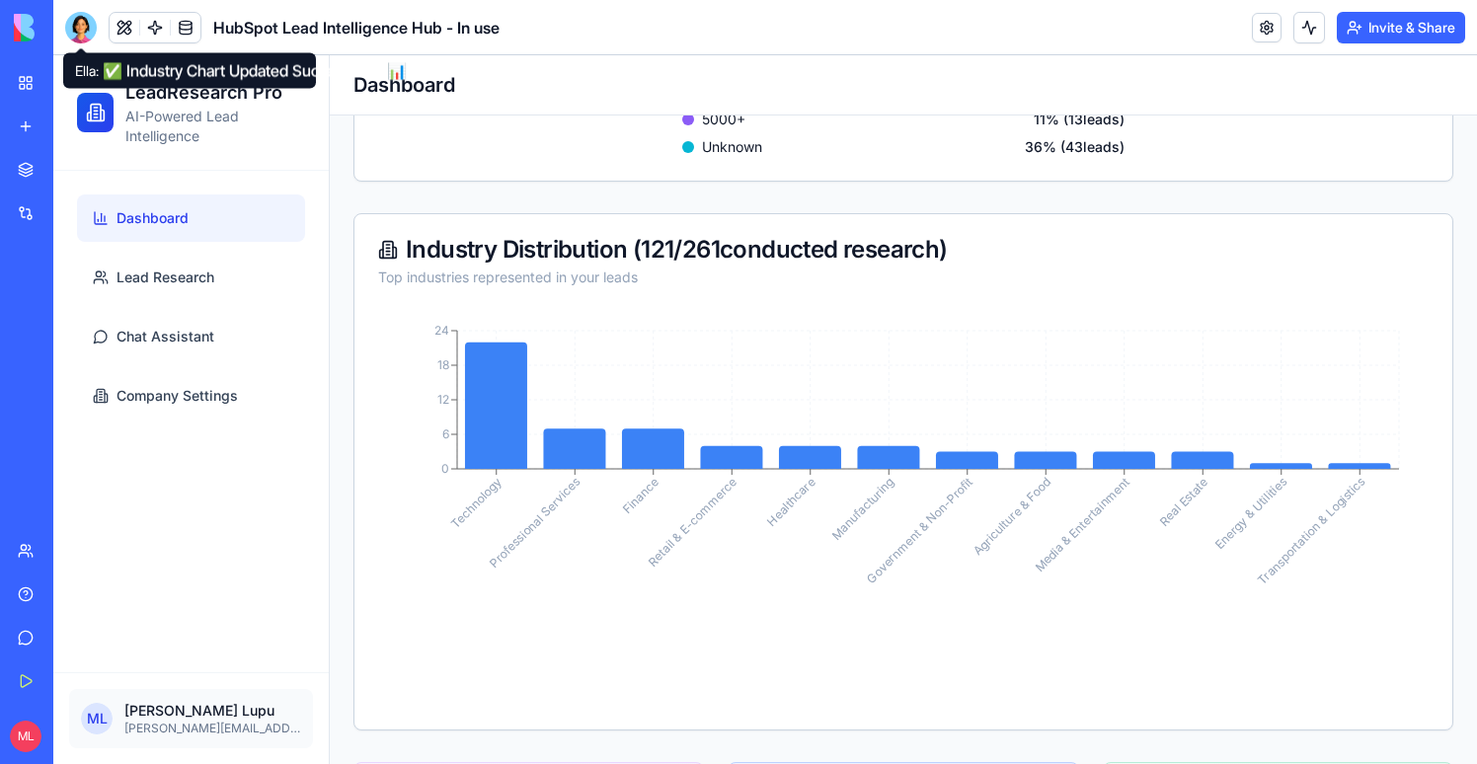
click at [80, 30] on div at bounding box center [81, 28] width 32 height 32
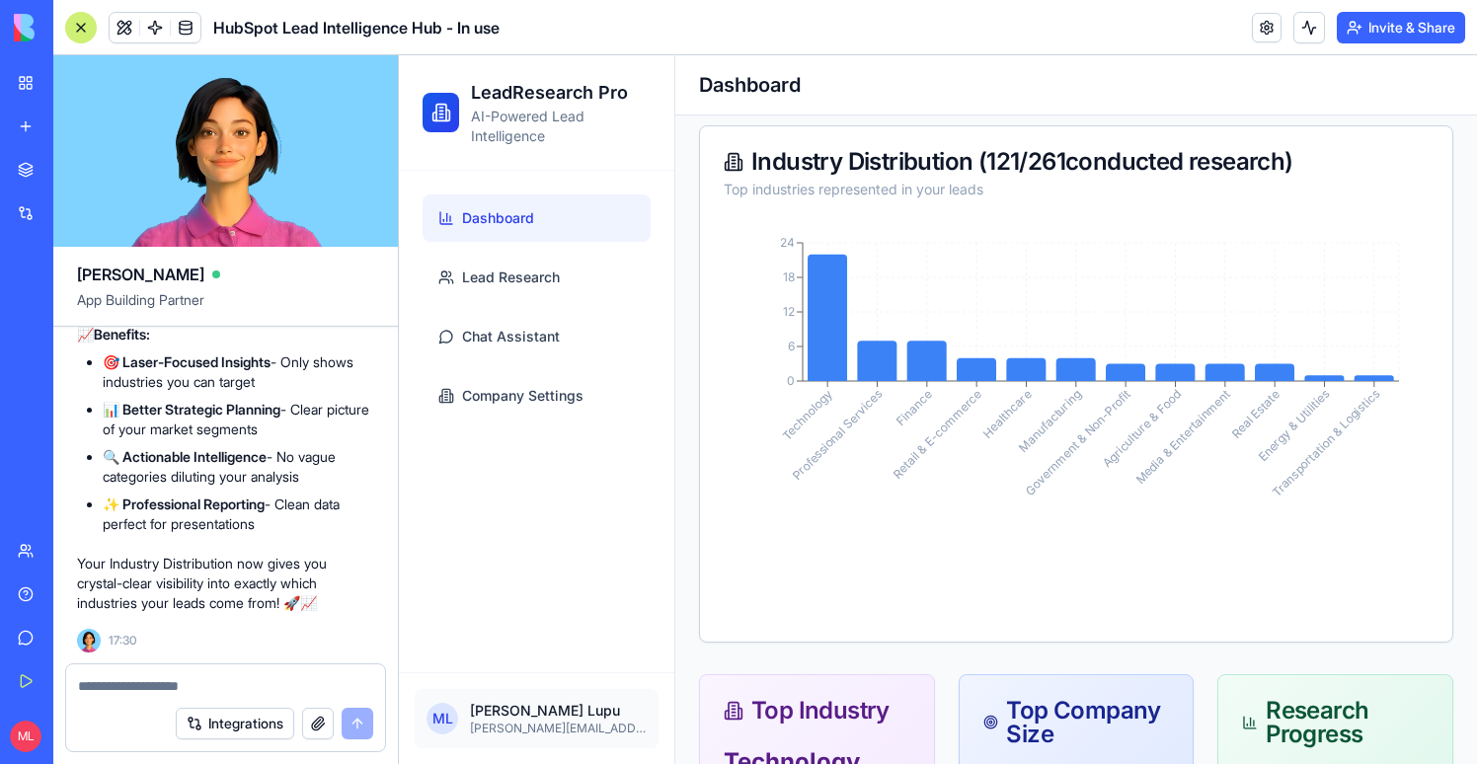
scroll to position [1179, 0]
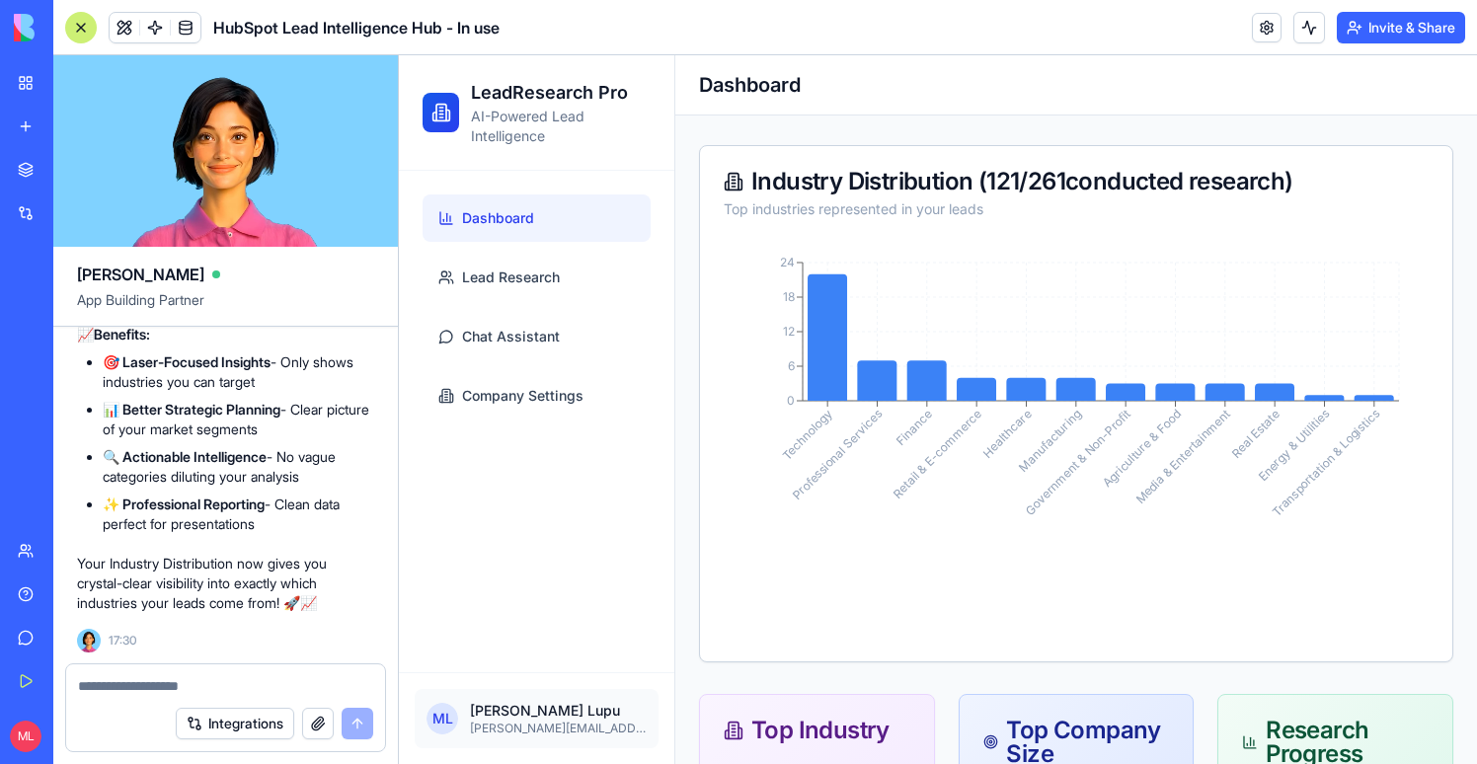
click at [121, 685] on textarea at bounding box center [225, 686] width 295 height 20
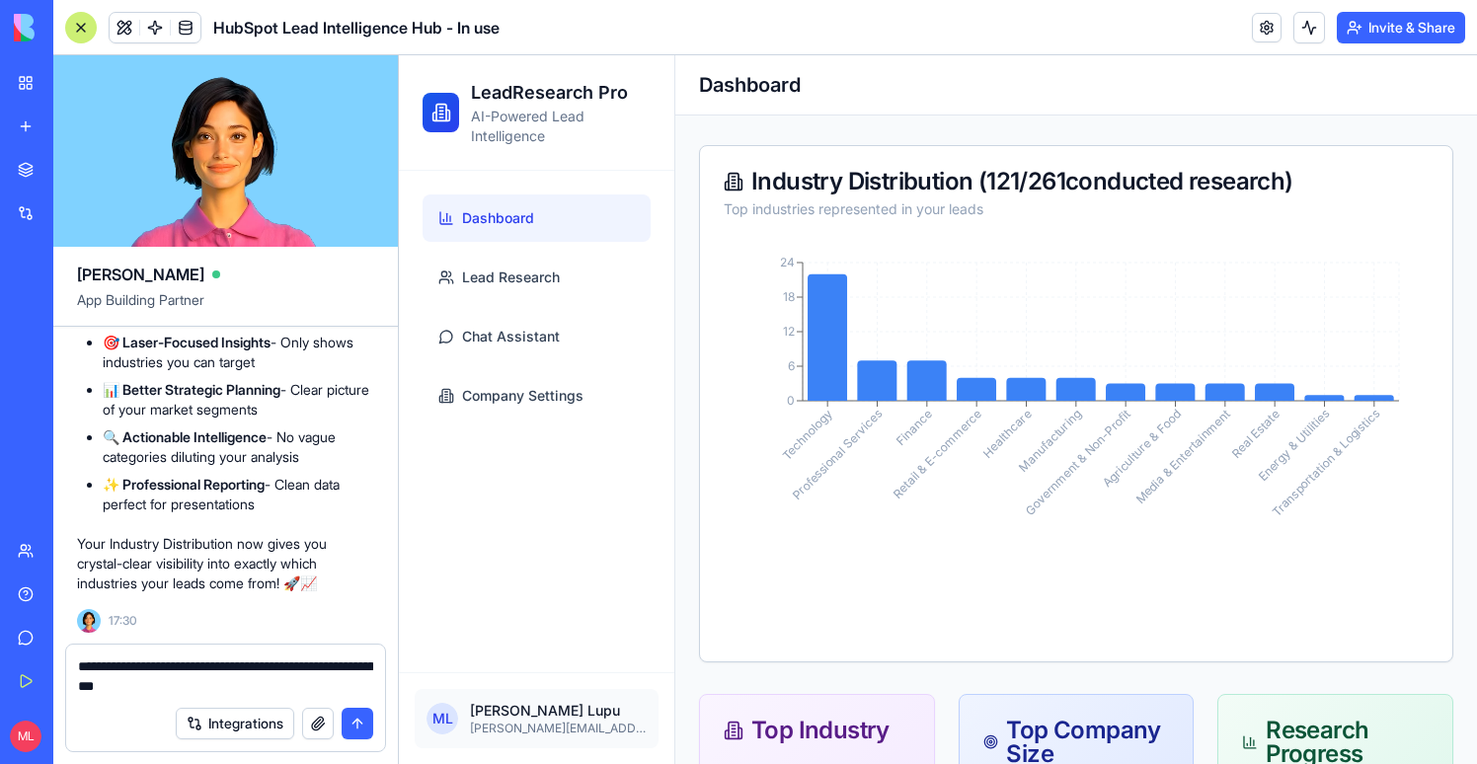
type textarea "**********"
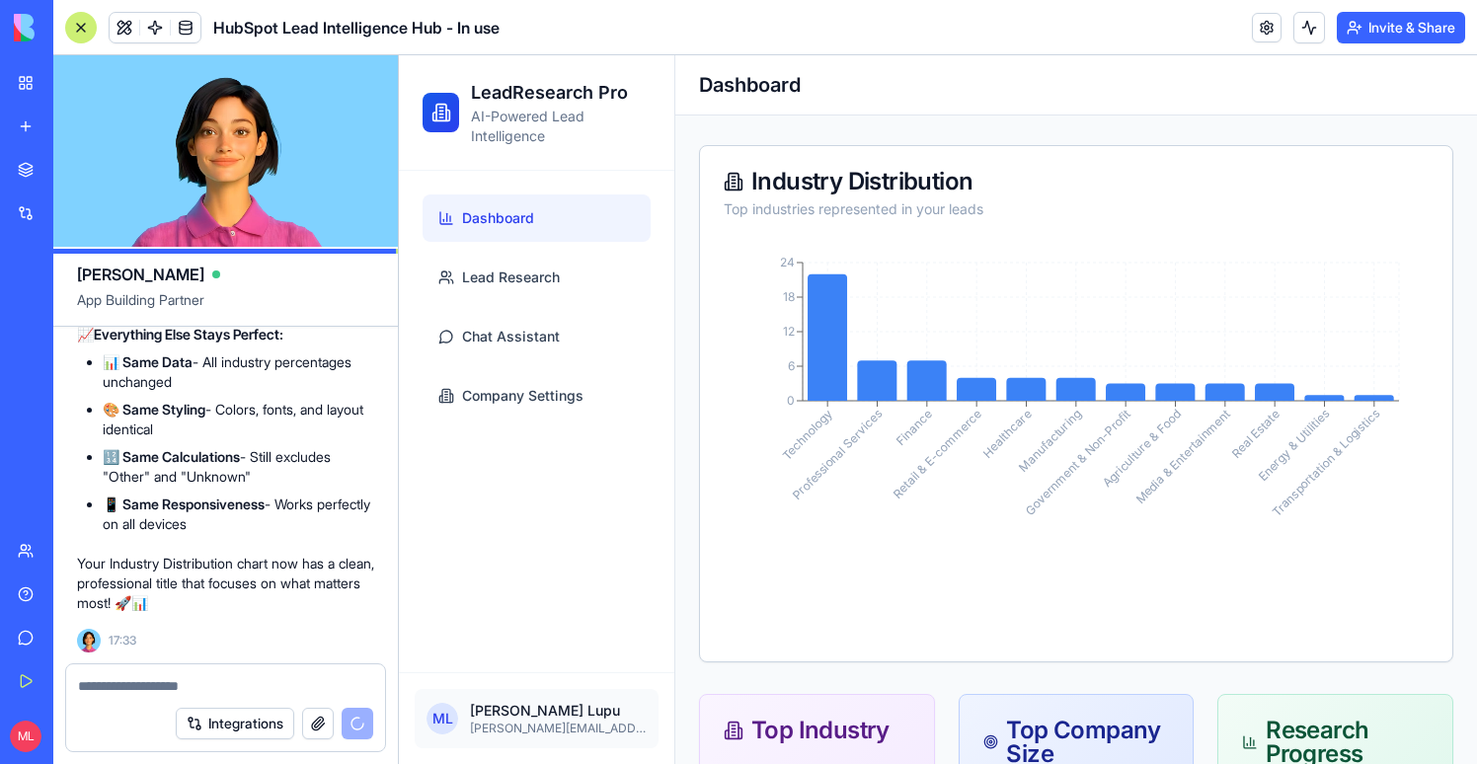
scroll to position [105289, 0]
